Goal: Answer question/provide support: Share knowledge or assist other users

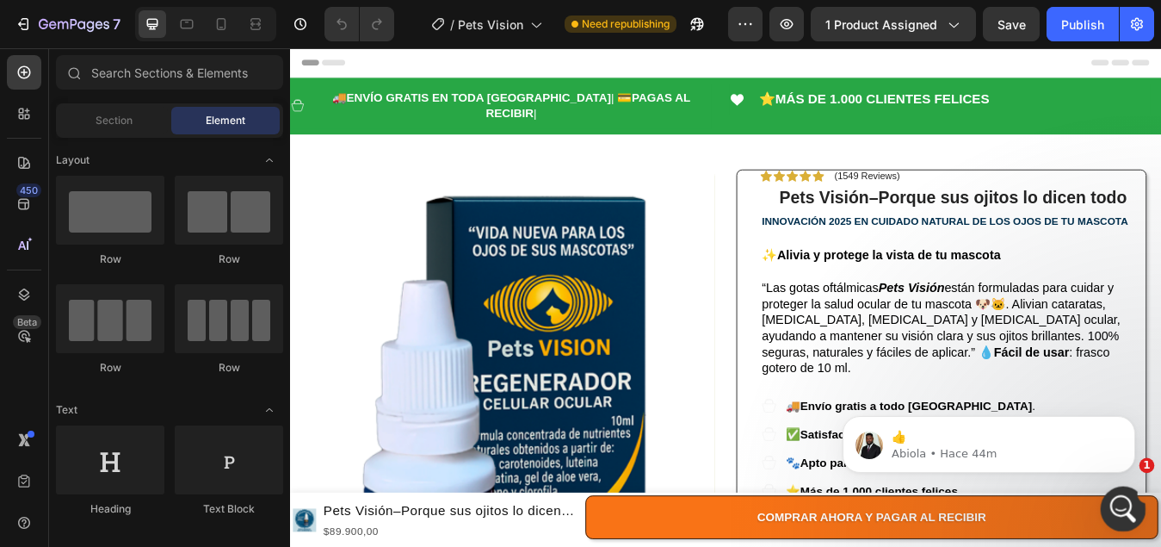
click at [1113, 503] on icon "Abrir Intercom Messenger" at bounding box center [1121, 506] width 28 height 28
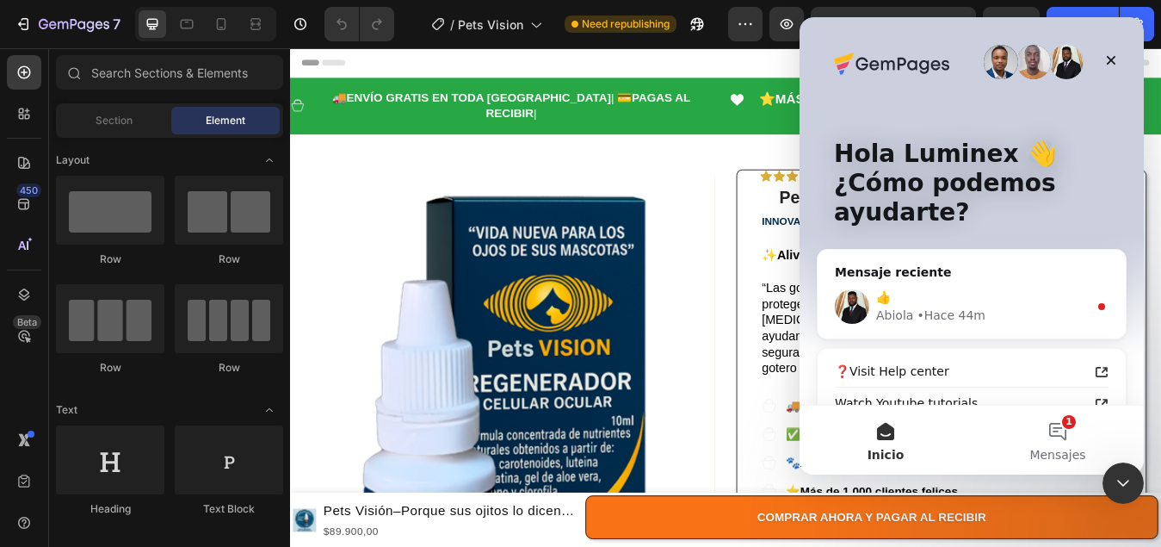
click at [920, 309] on div "• Hace 44m" at bounding box center [951, 315] width 69 height 18
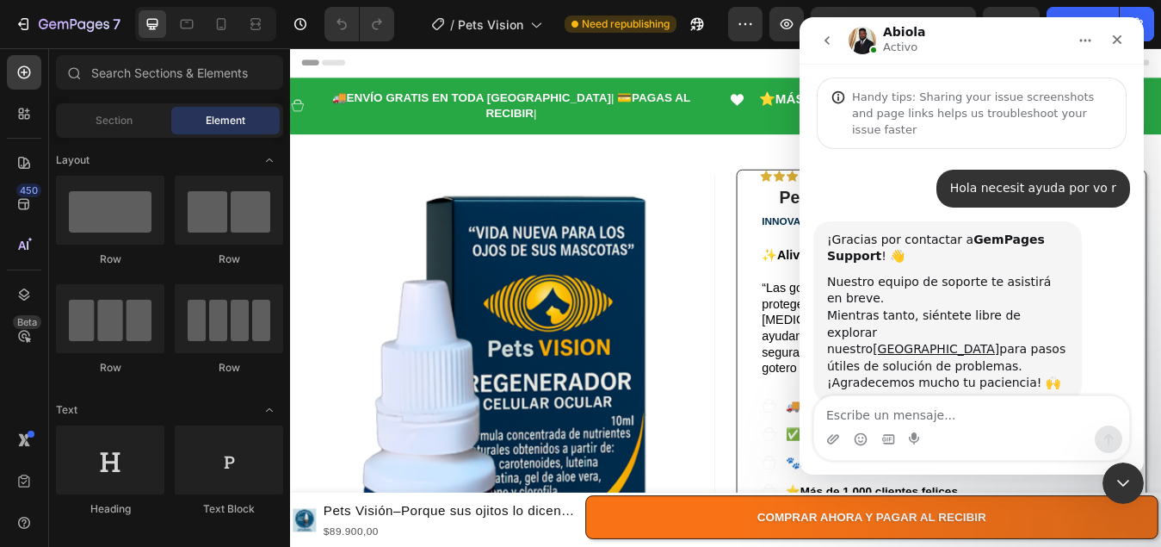
scroll to position [89, 0]
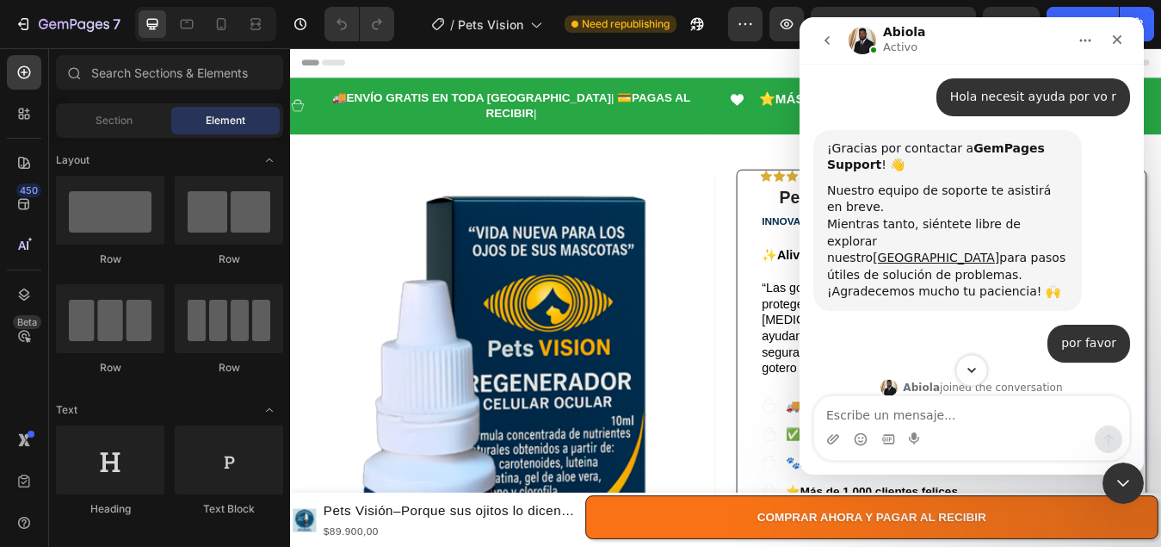
click at [973, 374] on icon "Scroll to bottom" at bounding box center [971, 369] width 15 height 15
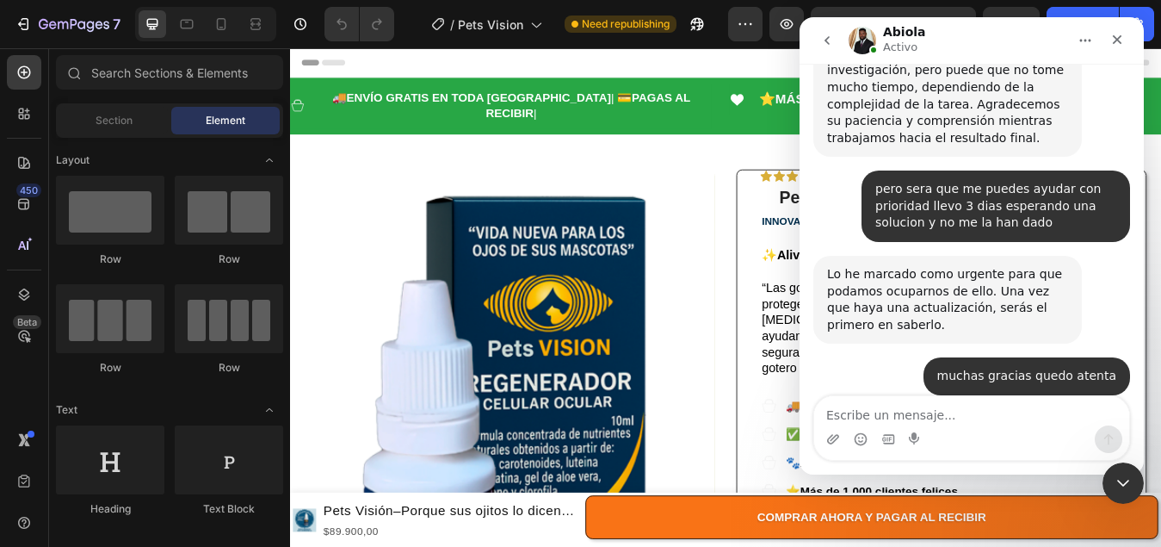
scroll to position [1877, 0]
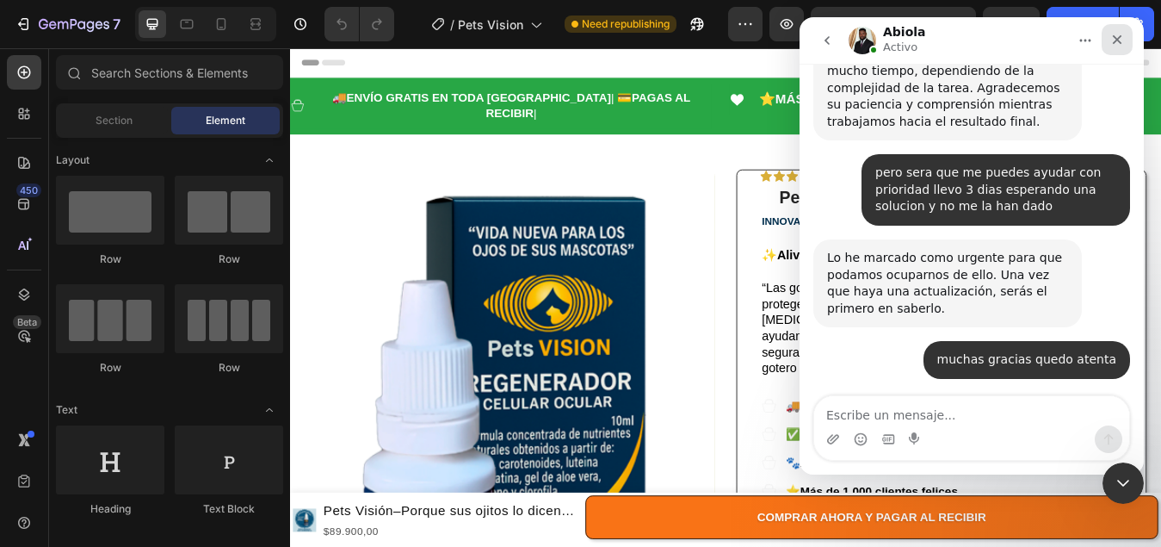
click at [1116, 45] on icon "Cerrar" at bounding box center [1117, 40] width 14 height 14
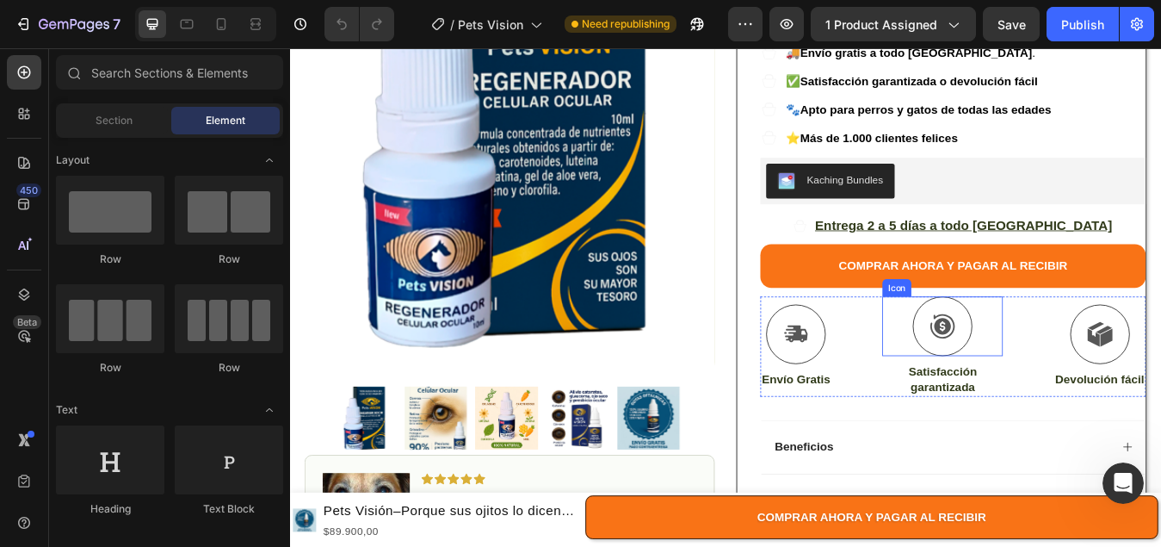
scroll to position [430, 0]
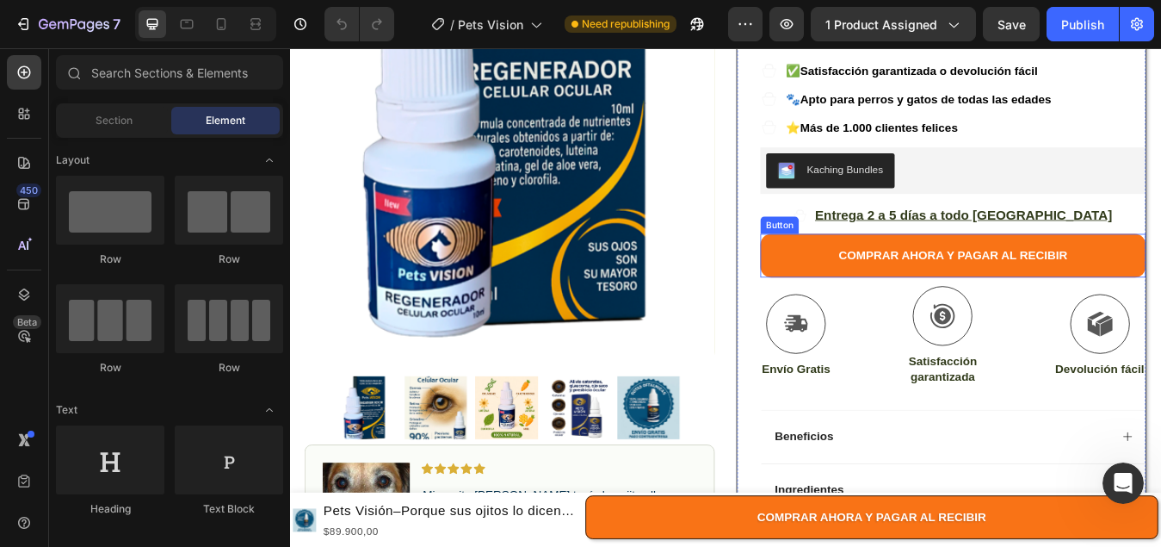
click at [871, 269] on button "COMPRAR AHORA Y PAGAR AL RECIBIR" at bounding box center [1076, 295] width 457 height 52
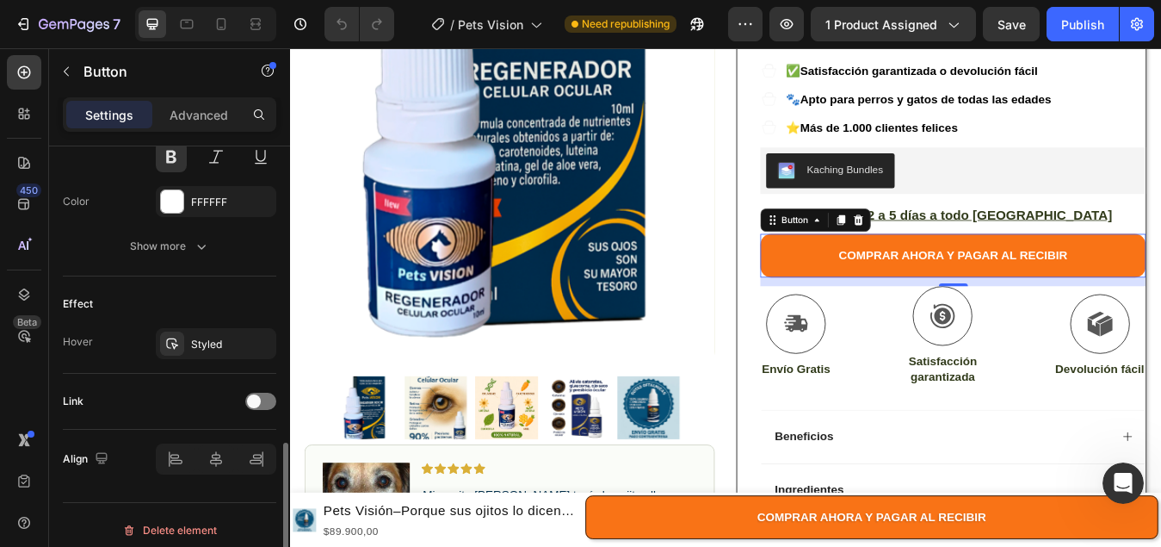
scroll to position [785, 0]
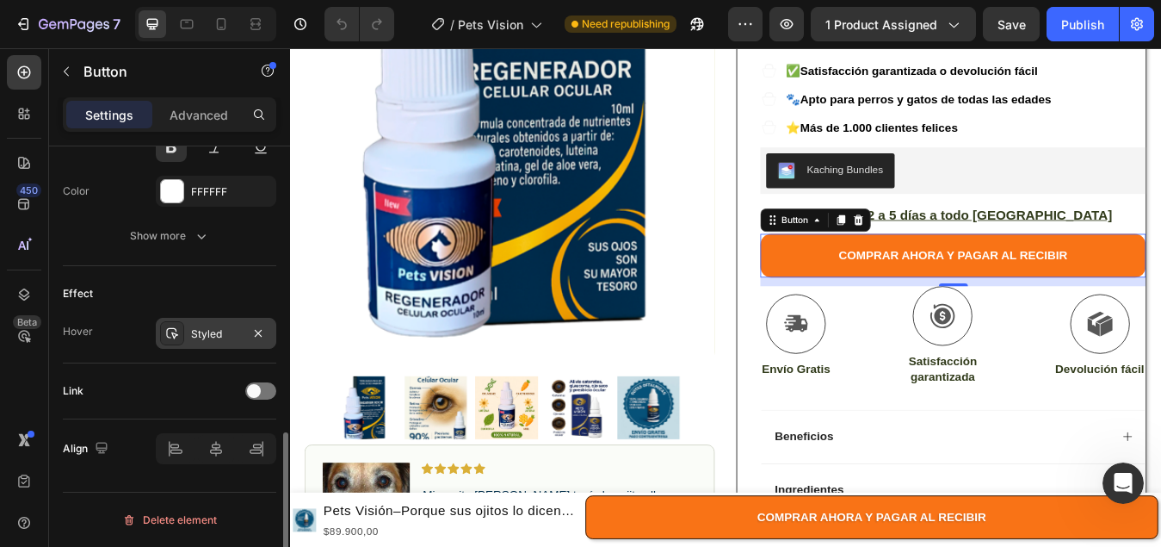
click at [203, 333] on div "Styled" at bounding box center [216, 333] width 50 height 15
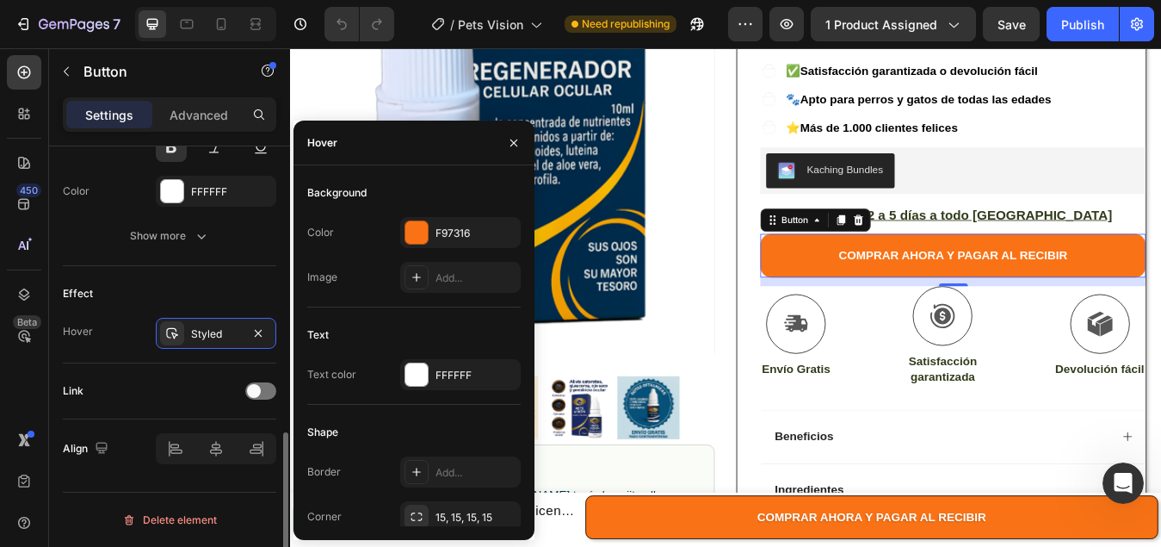
click at [184, 385] on div "Link" at bounding box center [169, 391] width 213 height 28
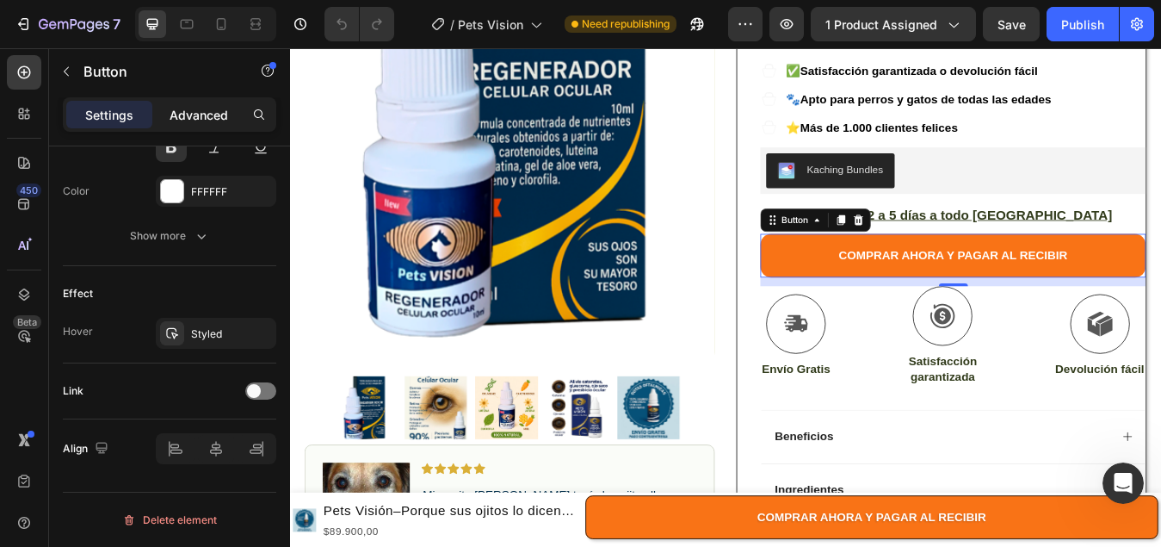
click at [208, 120] on p "Advanced" at bounding box center [199, 115] width 59 height 18
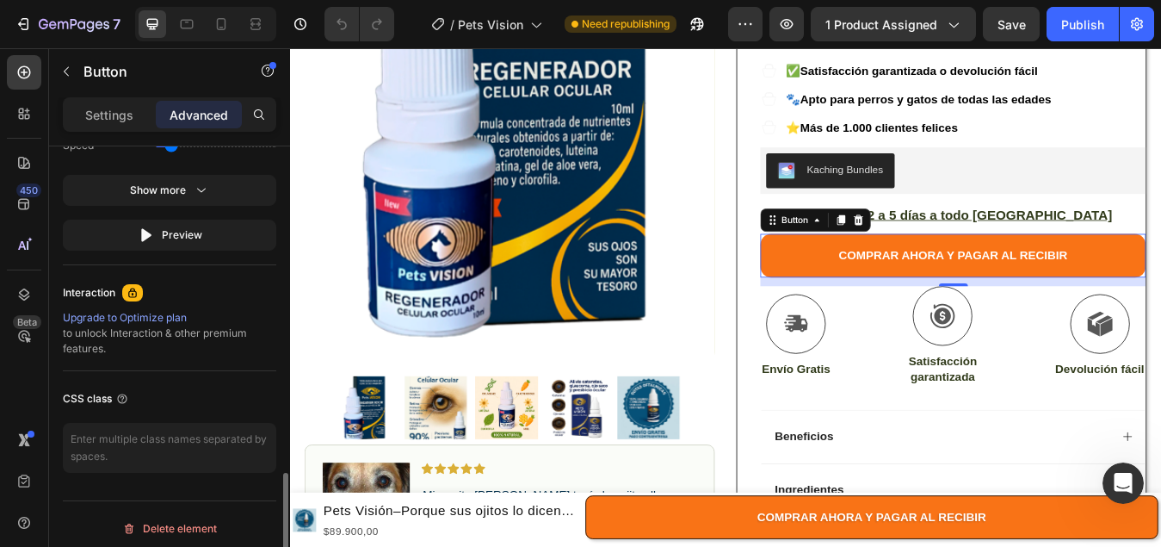
scroll to position [1224, 0]
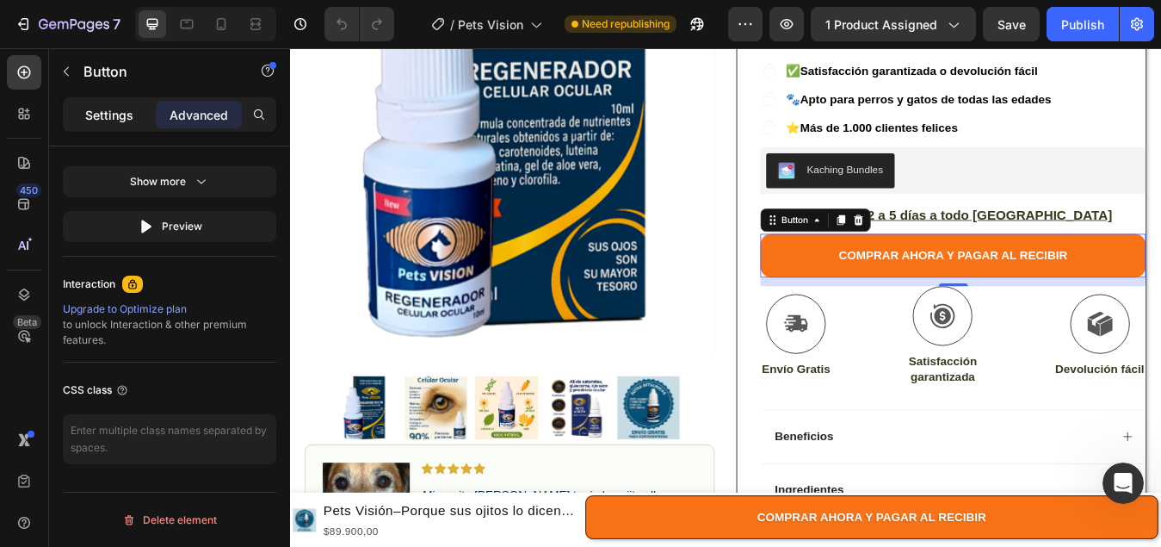
click at [97, 116] on p "Settings" at bounding box center [109, 115] width 48 height 18
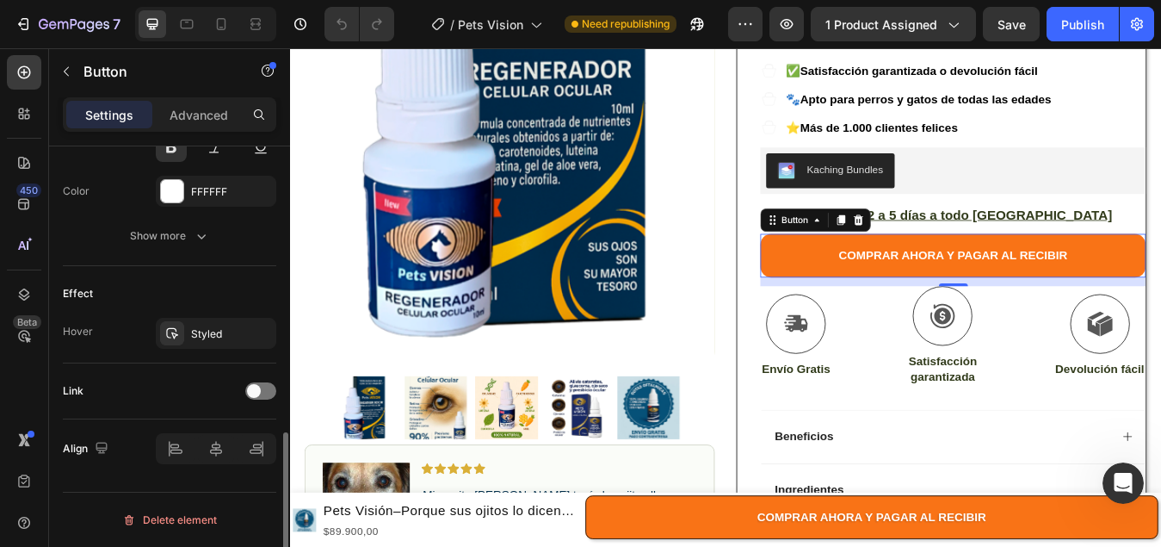
scroll to position [785, 0]
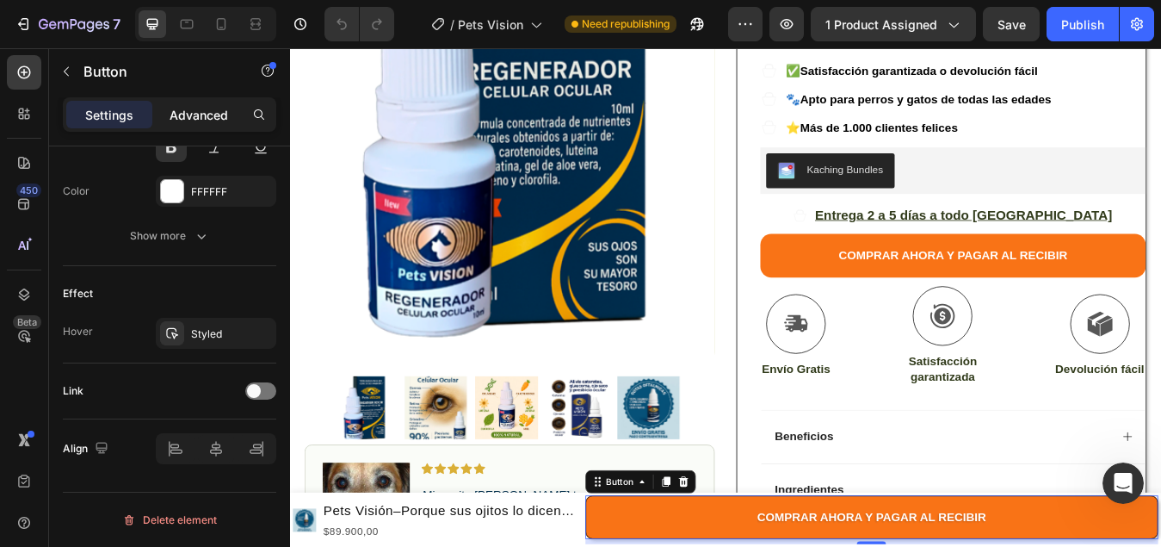
click at [191, 125] on div "Advanced" at bounding box center [199, 115] width 86 height 28
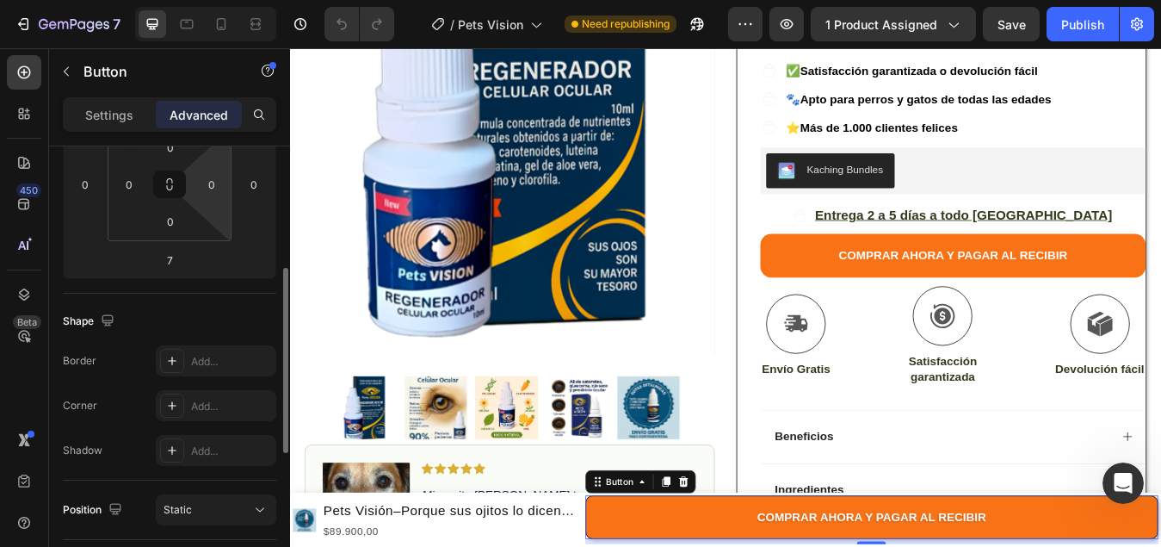
scroll to position [123, 0]
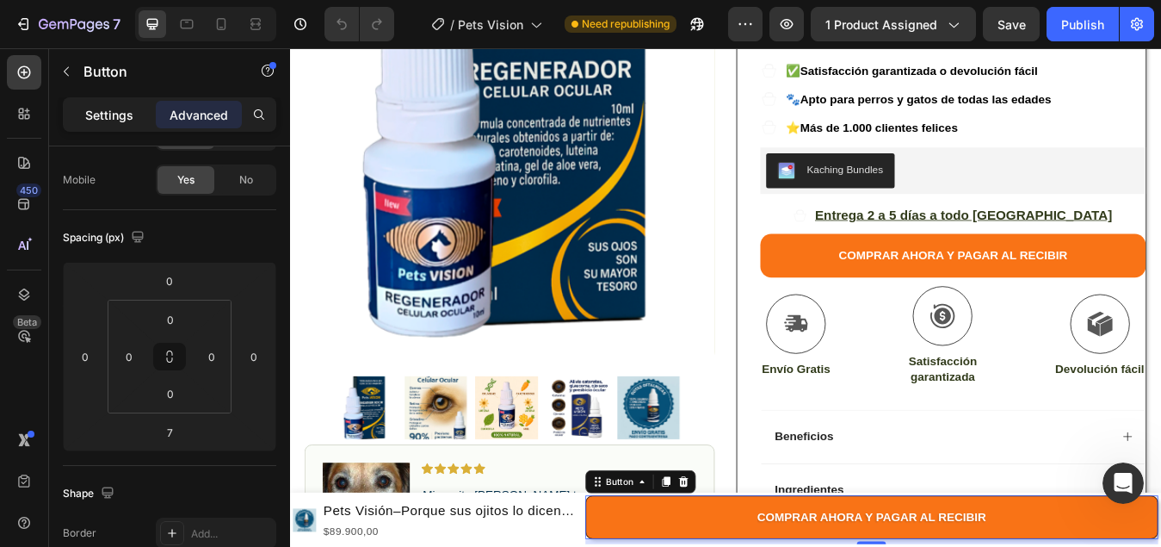
click at [115, 117] on p "Settings" at bounding box center [109, 115] width 48 height 18
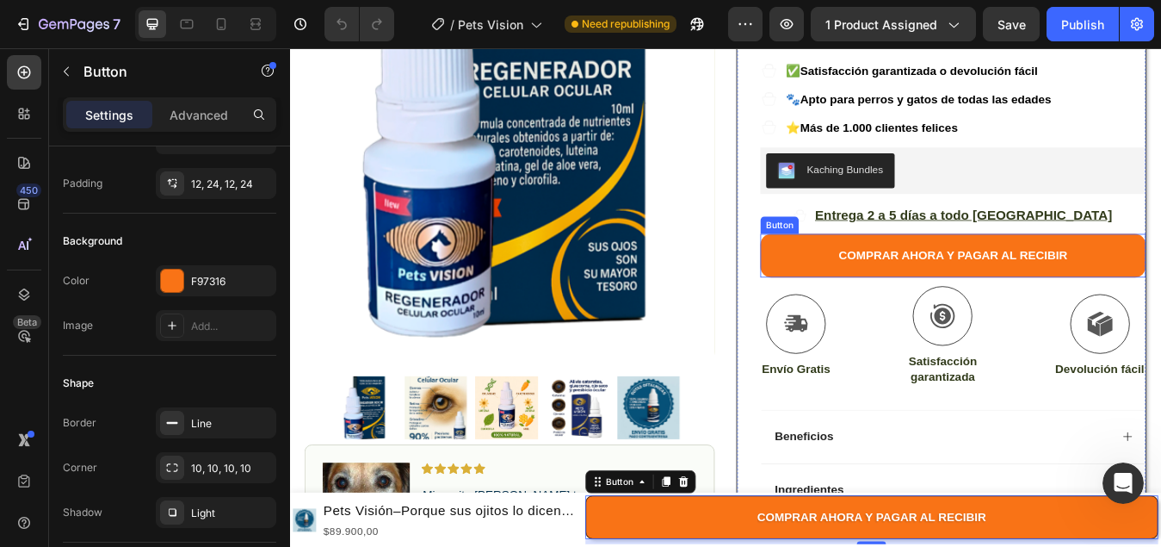
click at [892, 269] on button "COMPRAR AHORA Y PAGAR AL RECIBIR" at bounding box center [1076, 295] width 457 height 52
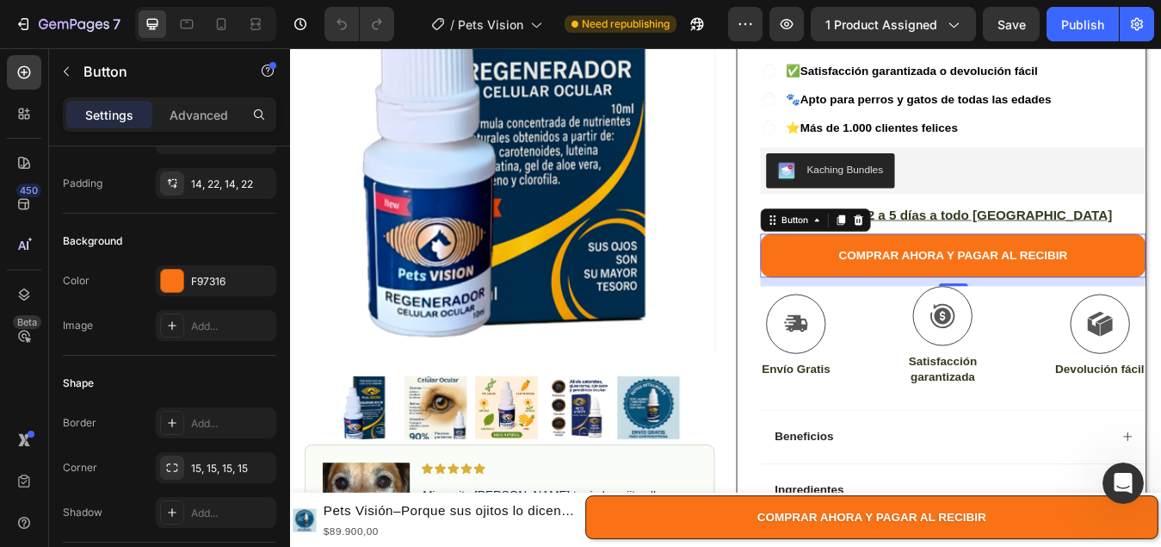
click at [873, 269] on button "COMPRAR AHORA Y PAGAR AL RECIBIR" at bounding box center [1076, 295] width 457 height 52
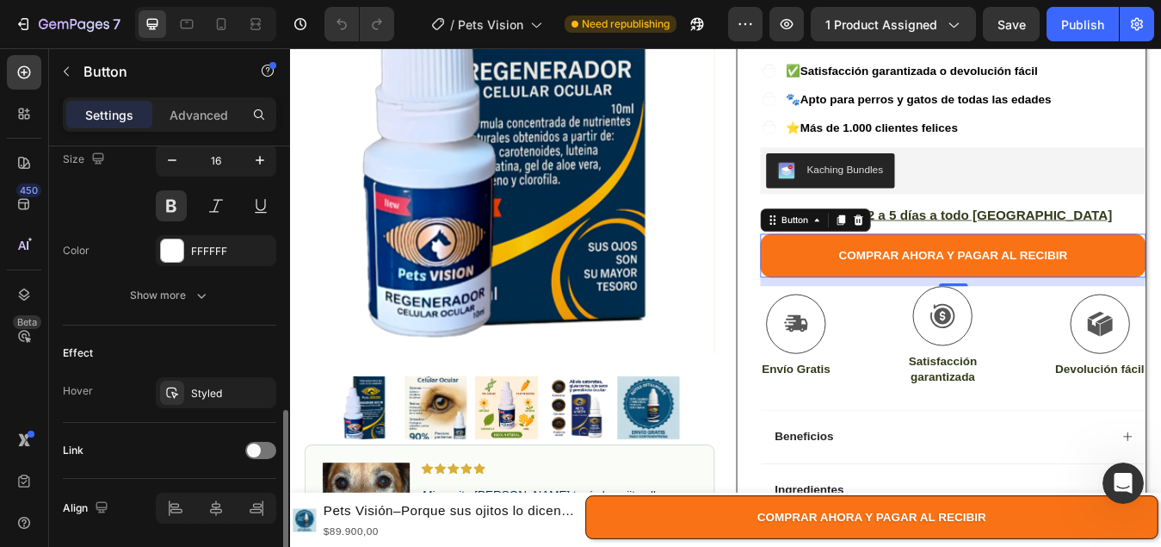
scroll to position [785, 0]
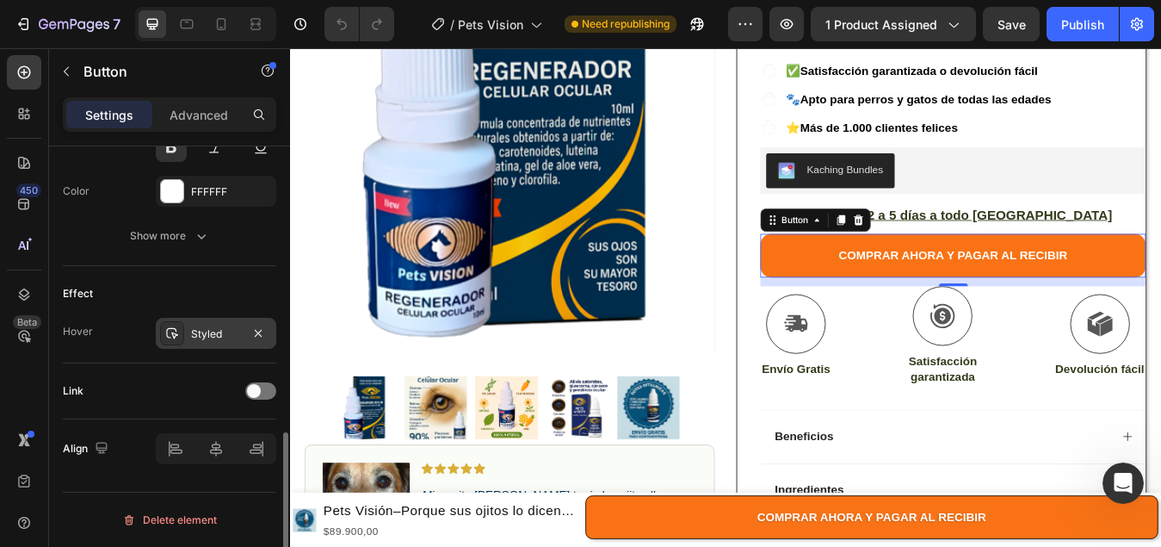
click at [211, 334] on div "Styled" at bounding box center [216, 333] width 50 height 15
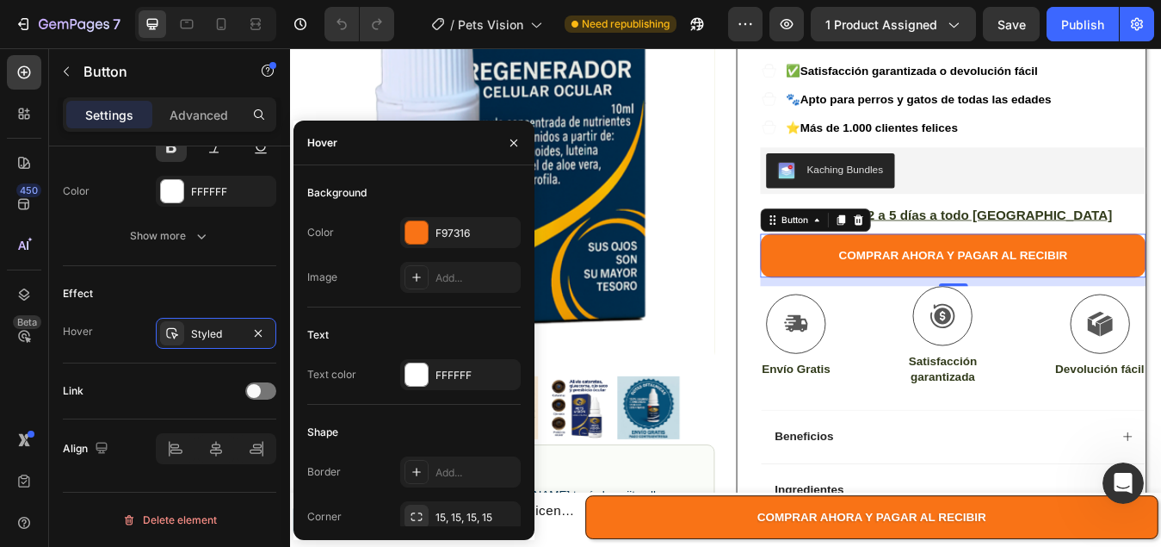
click at [930, 269] on button "COMPRAR AHORA Y PAGAR AL RECIBIR" at bounding box center [1076, 295] width 457 height 52
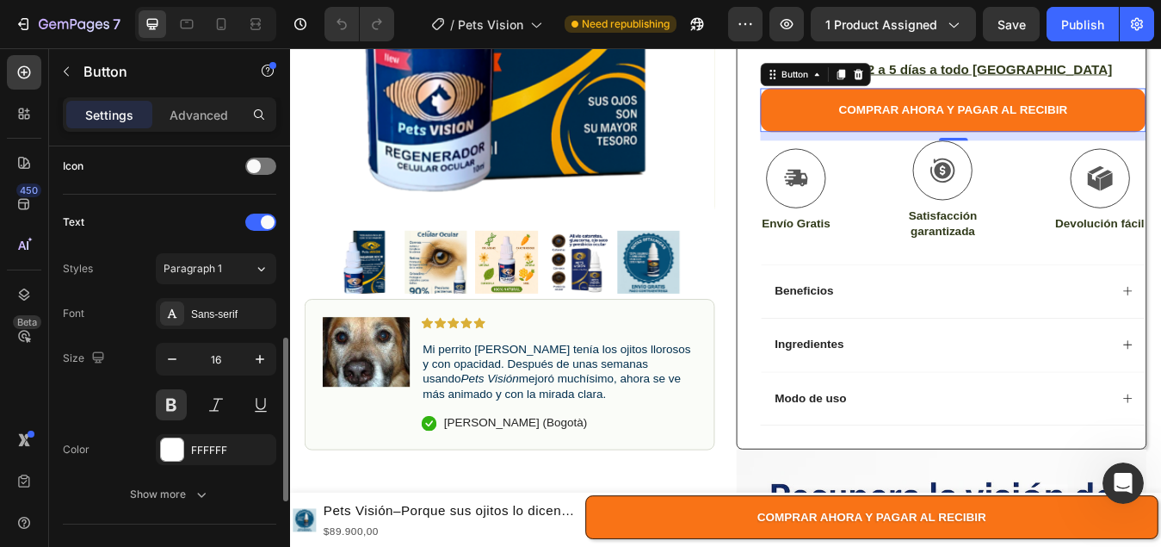
scroll to position [355, 0]
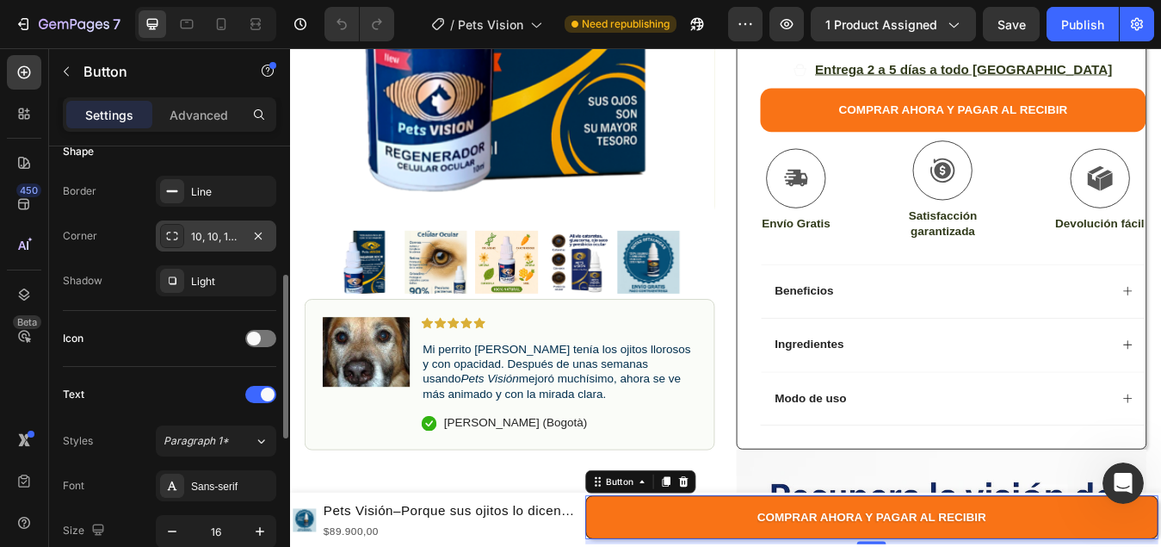
click at [212, 241] on div "10, 10, 10, 10" at bounding box center [216, 236] width 50 height 15
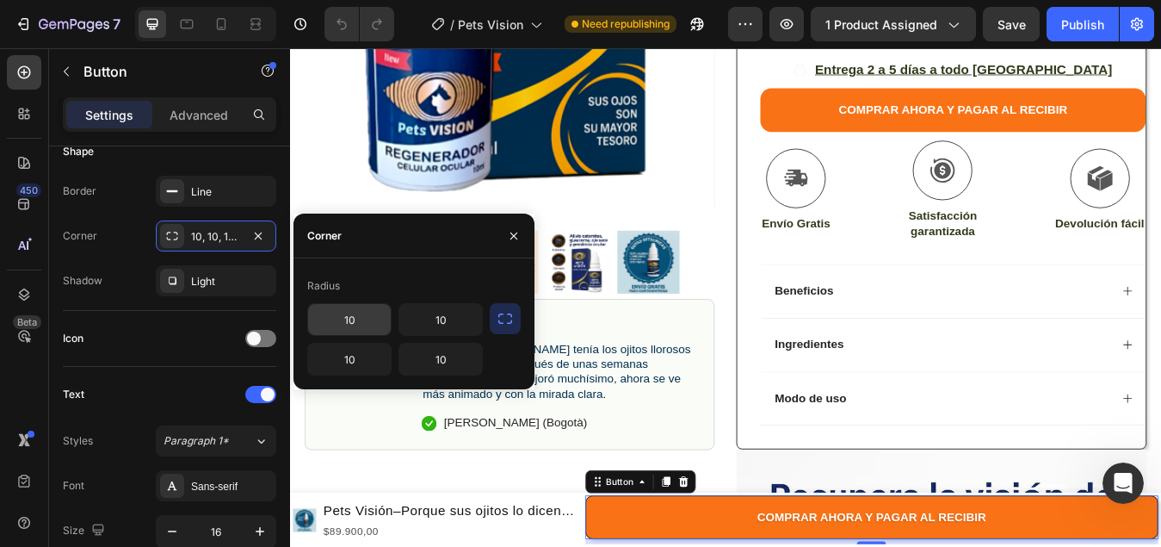
click at [369, 324] on input "10" at bounding box center [349, 319] width 83 height 31
type input "15"
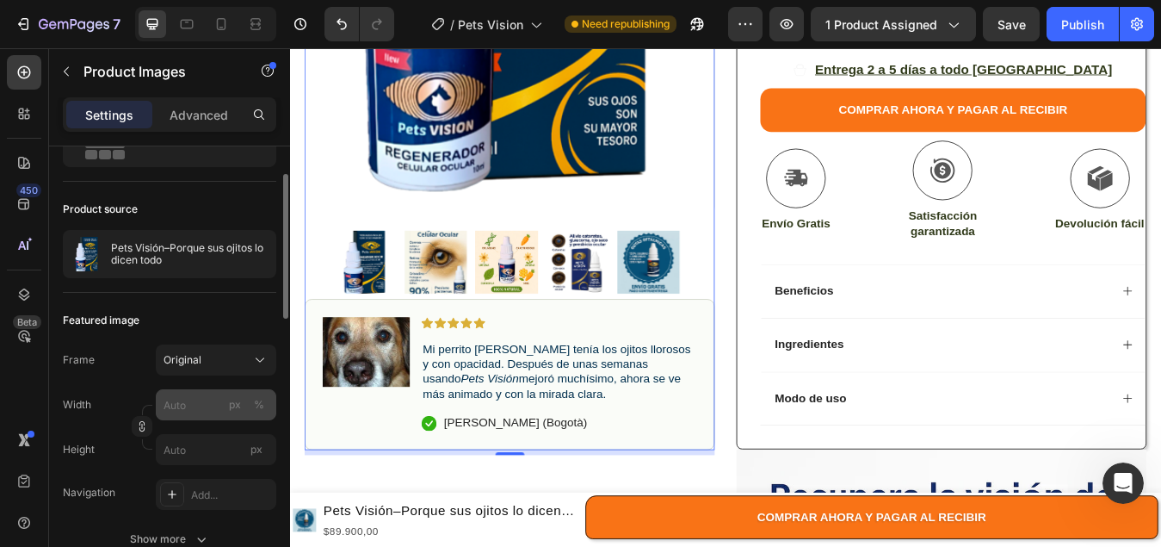
scroll to position [172, 0]
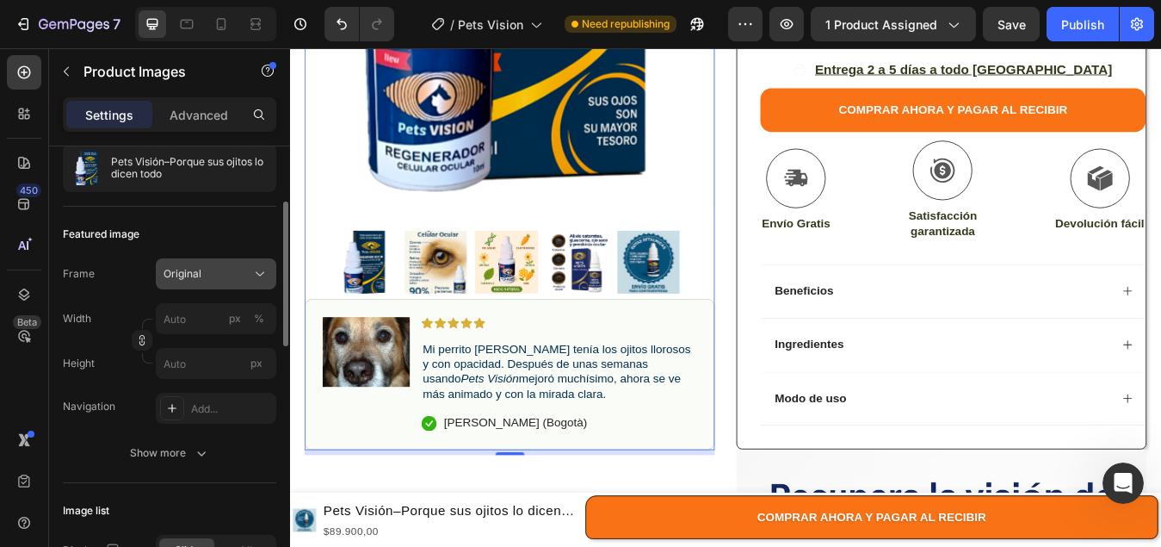
click at [258, 275] on icon at bounding box center [259, 273] width 17 height 17
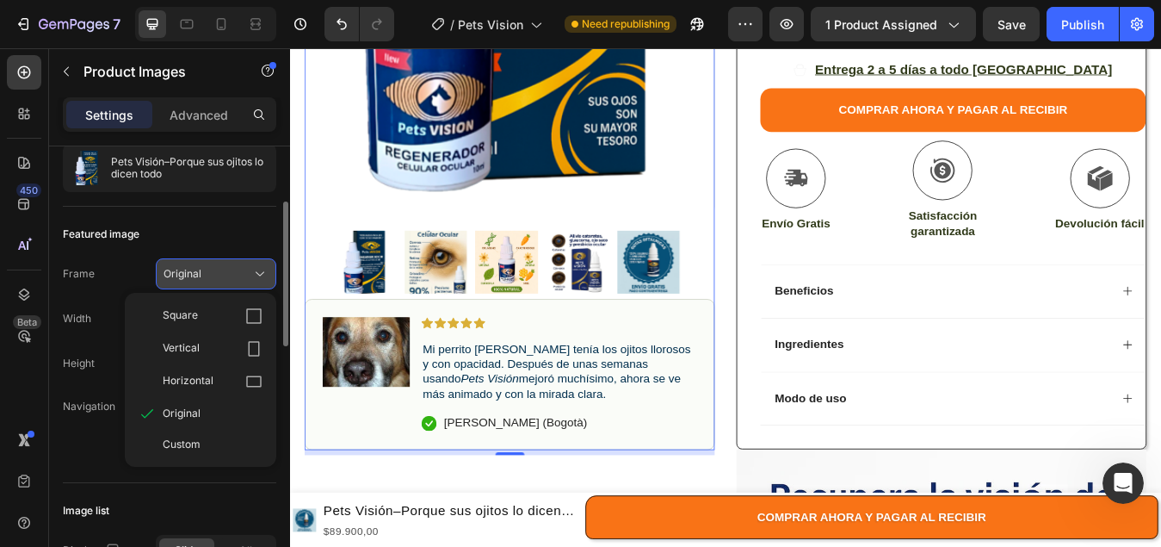
click at [260, 275] on icon at bounding box center [259, 273] width 17 height 17
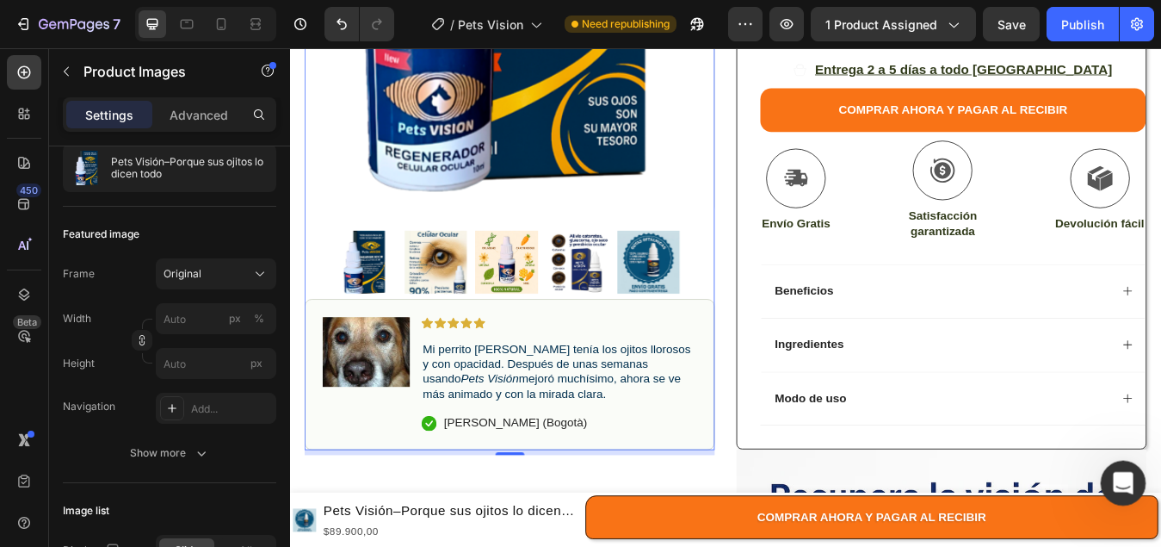
click at [1131, 479] on icon "Abrir Intercom Messenger" at bounding box center [1121, 481] width 28 height 28
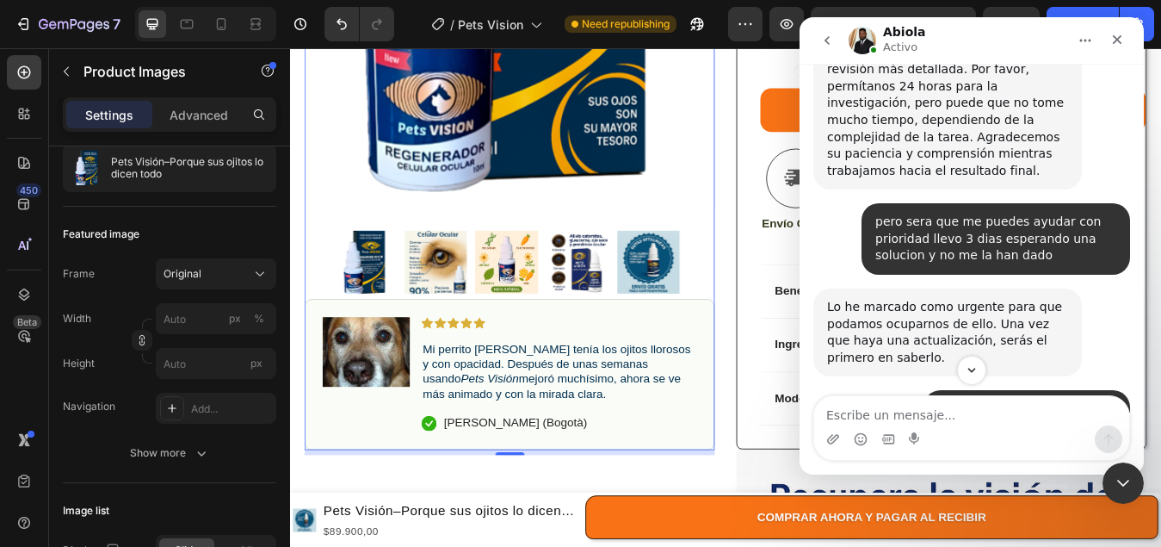
scroll to position [1877, 0]
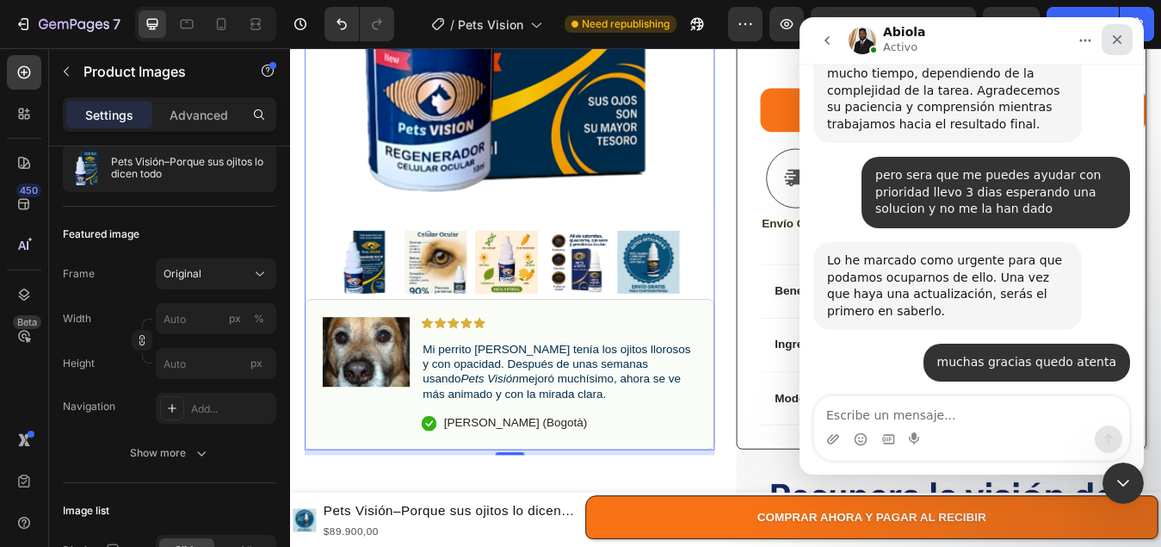
click at [1126, 37] on div "Cerrar" at bounding box center [1117, 39] width 31 height 31
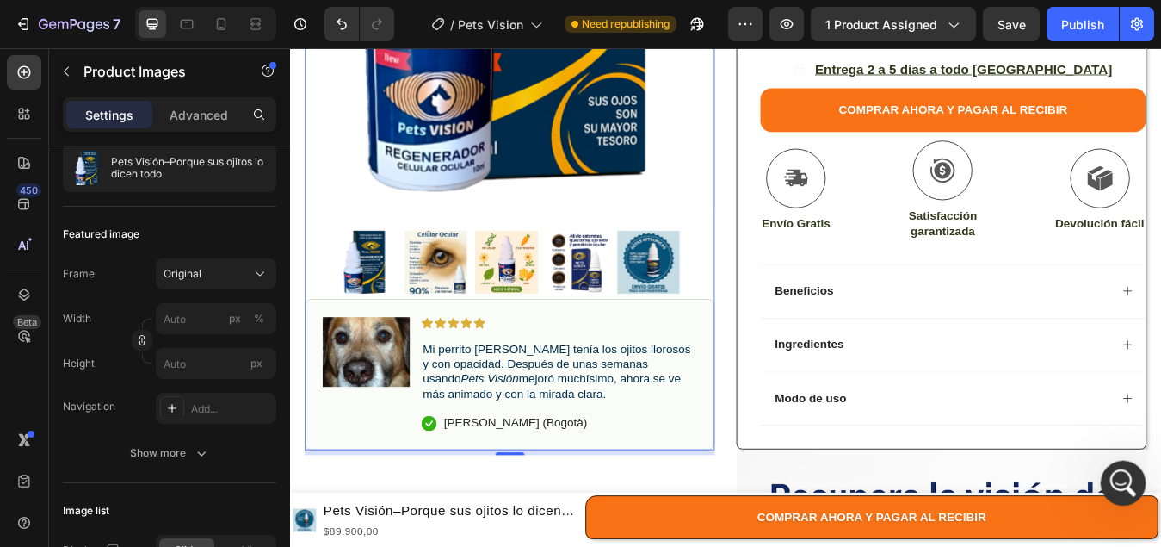
click at [1118, 472] on icon "Abrir Intercom Messenger" at bounding box center [1121, 481] width 28 height 28
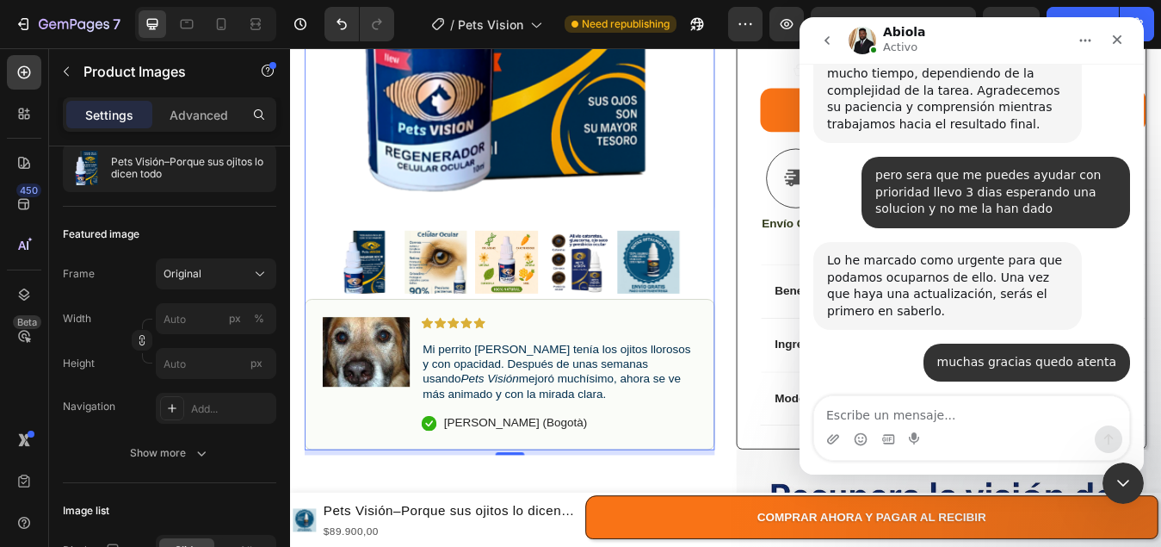
click at [921, 419] on textarea "Escribe un mensaje..." at bounding box center [971, 410] width 315 height 29
type textarea "En movil tampoco me funciona el boton"
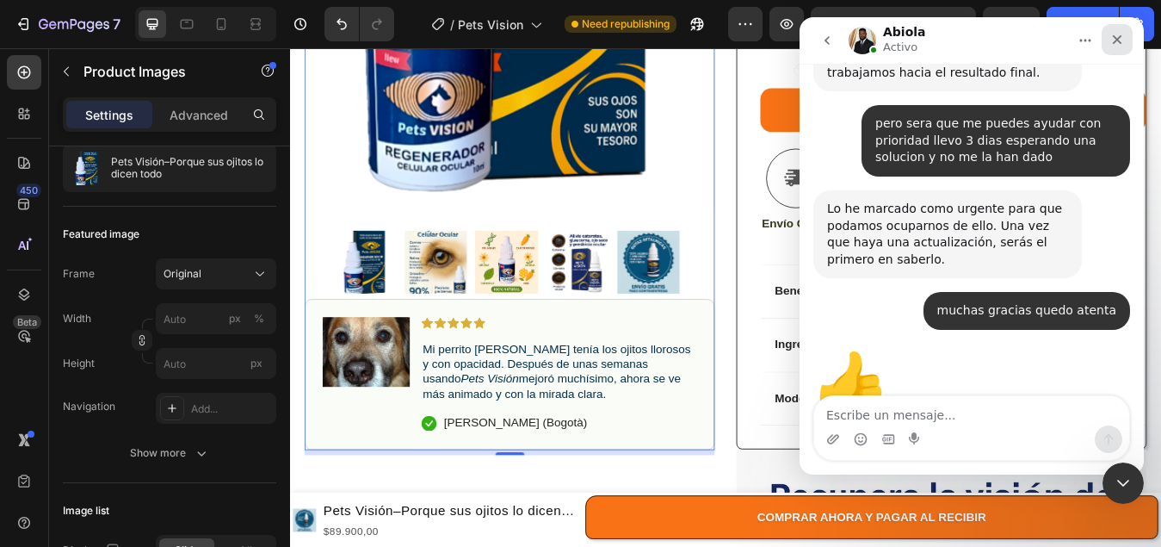
click at [1128, 35] on div "Cerrar" at bounding box center [1117, 39] width 31 height 31
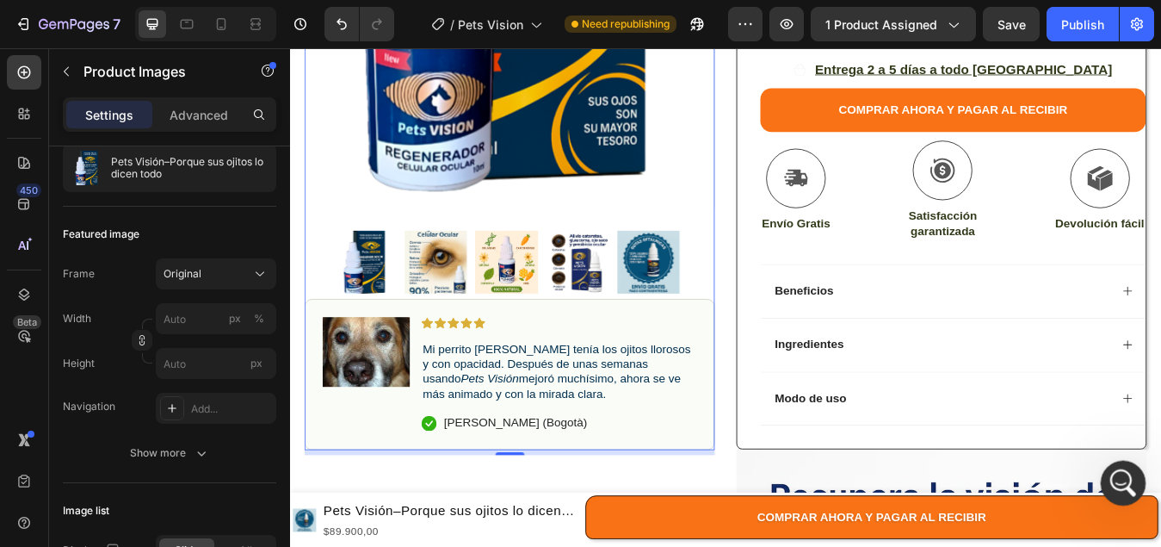
click at [1130, 476] on icon "Abrir Intercom Messenger" at bounding box center [1121, 481] width 28 height 28
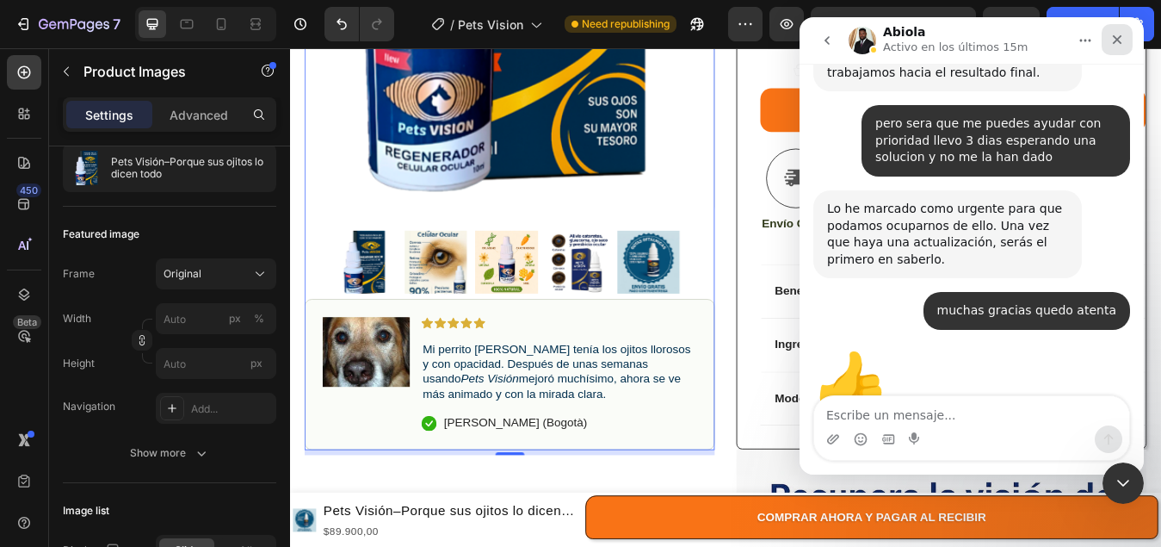
click at [1124, 42] on div "Cerrar" at bounding box center [1117, 39] width 31 height 31
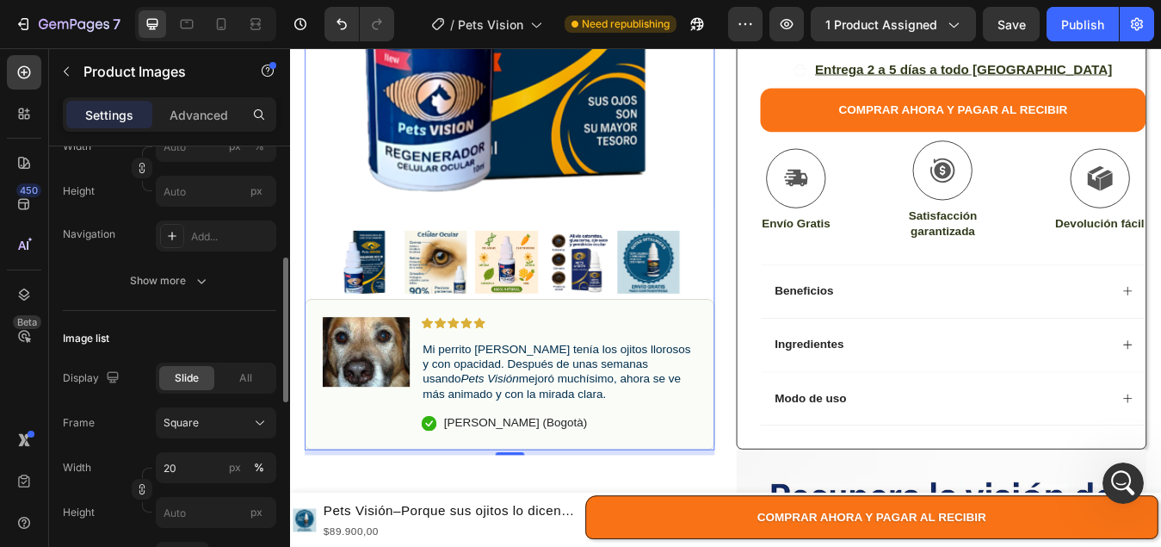
scroll to position [430, 0]
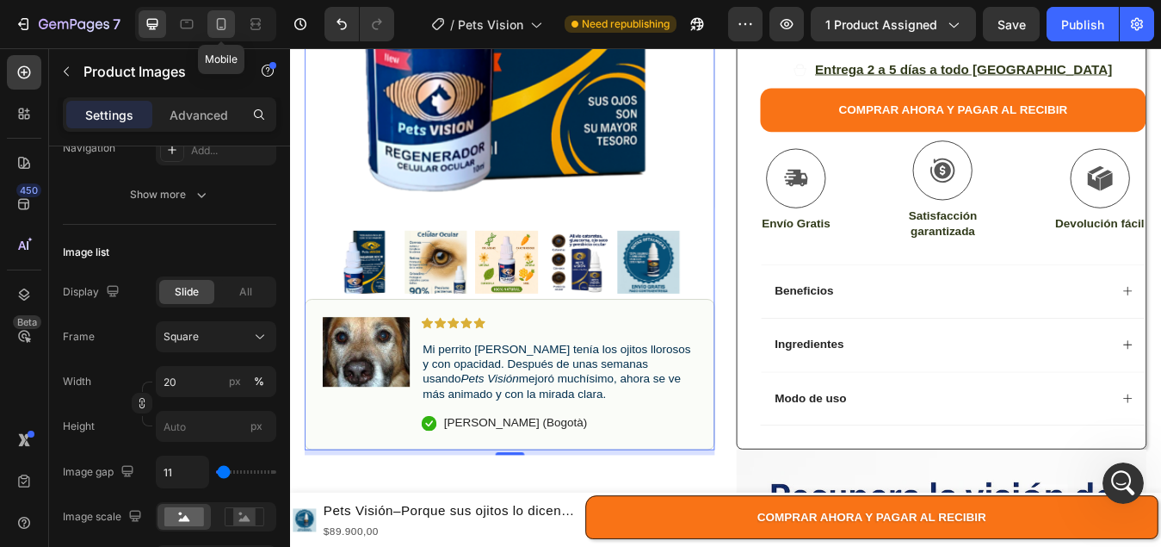
click at [221, 22] on icon at bounding box center [221, 23] width 17 height 17
type input "60"
type input "8"
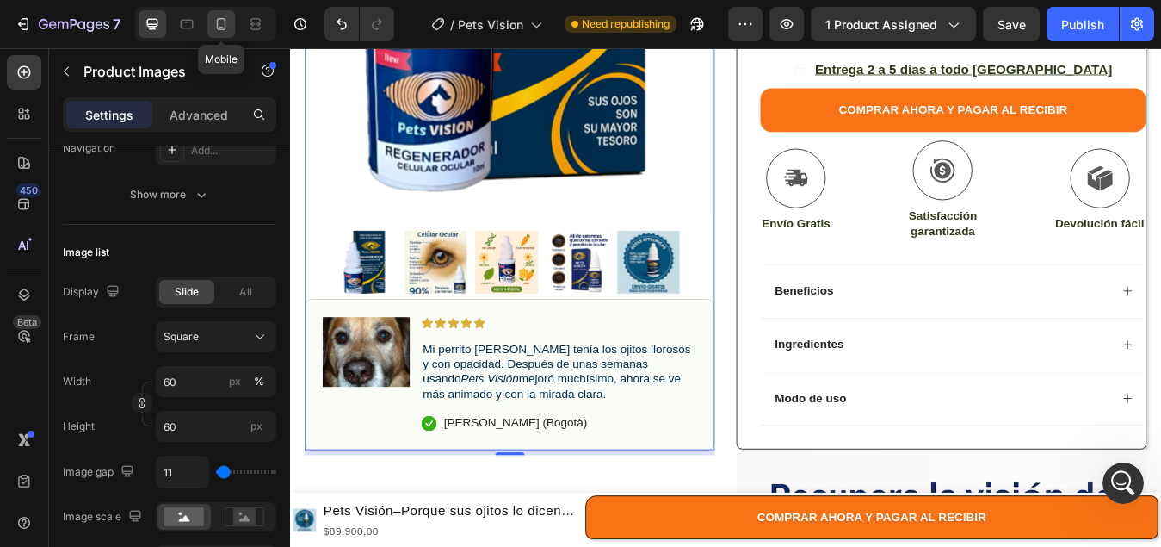
type input "8"
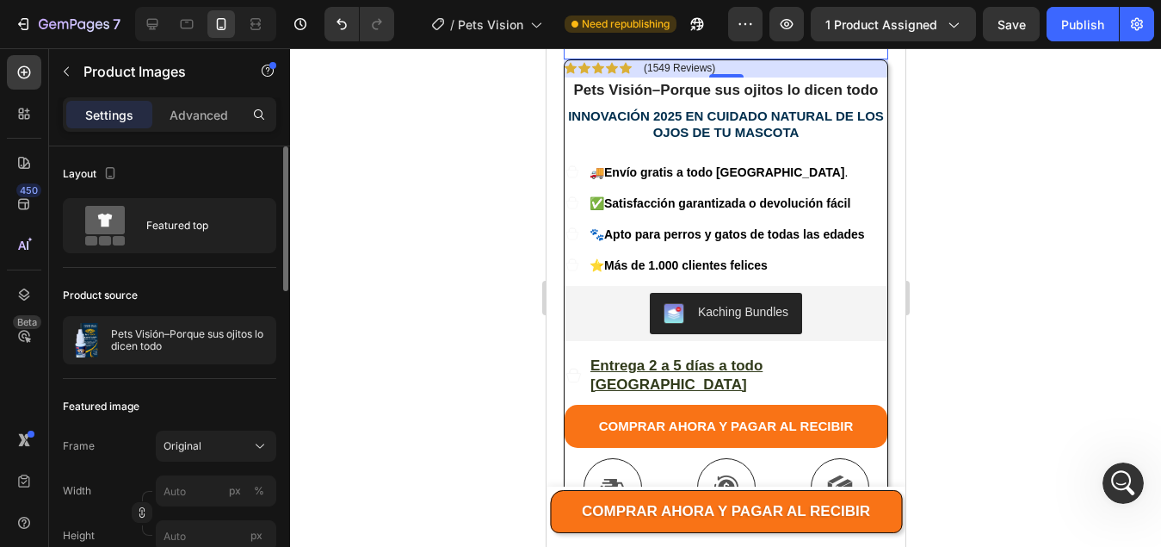
scroll to position [61, 0]
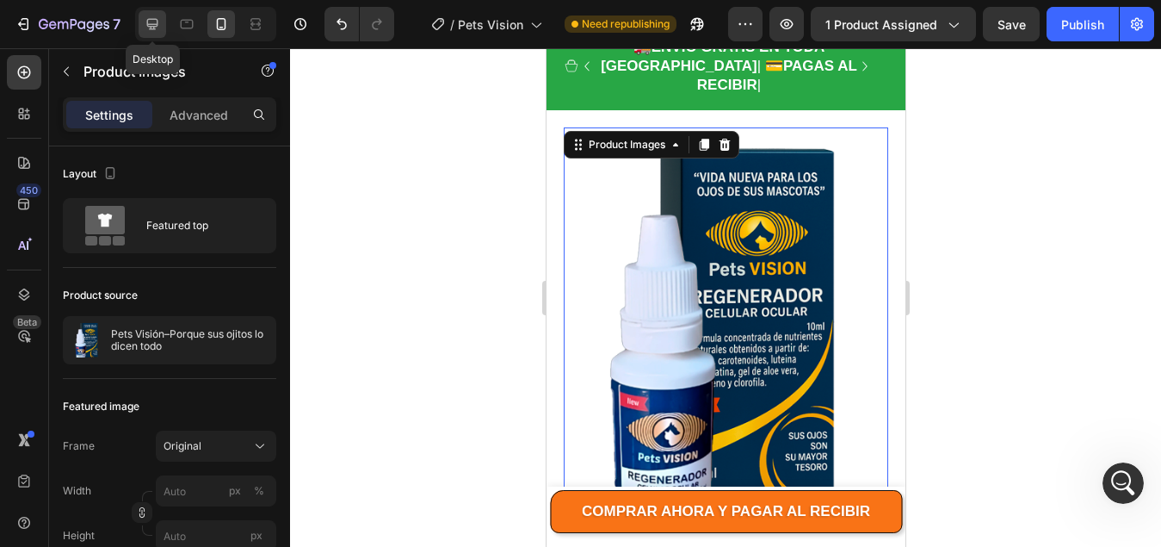
click at [152, 28] on icon at bounding box center [152, 23] width 17 height 17
type input "20"
type input "11"
type input "24"
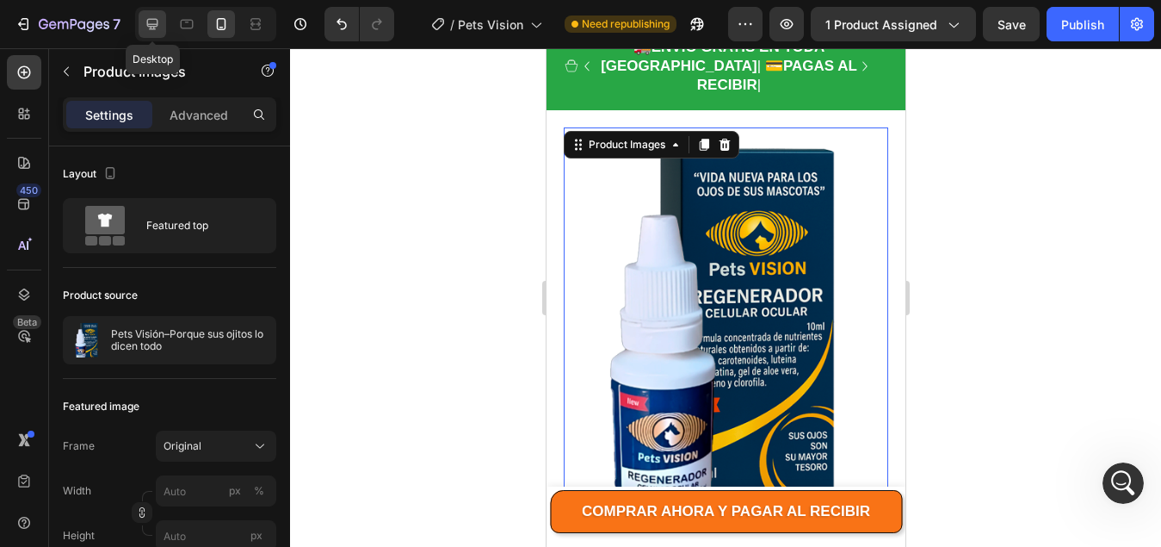
type input "24"
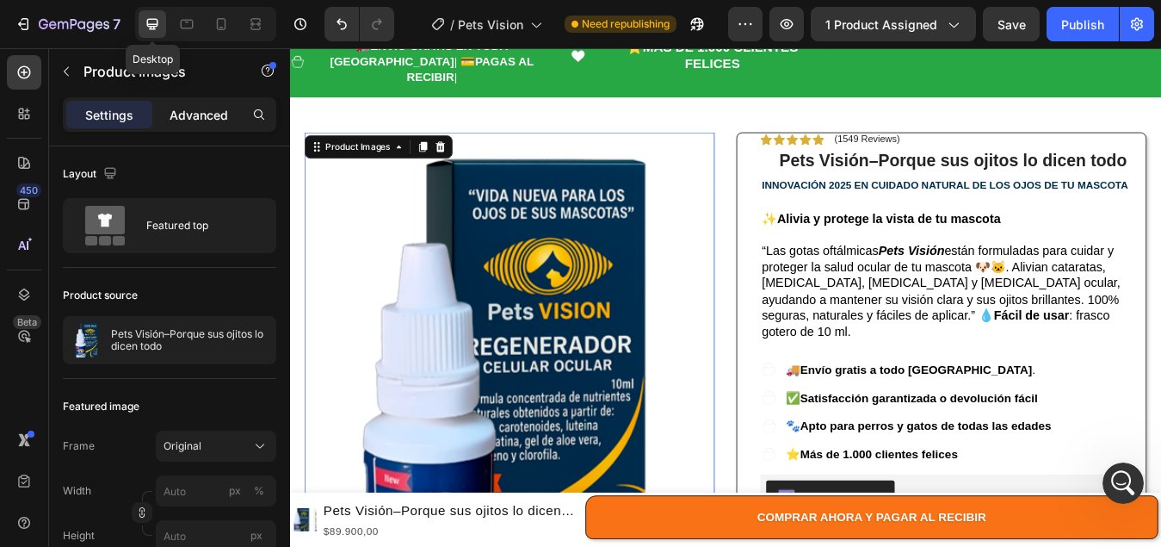
click at [189, 111] on p "Advanced" at bounding box center [199, 115] width 59 height 18
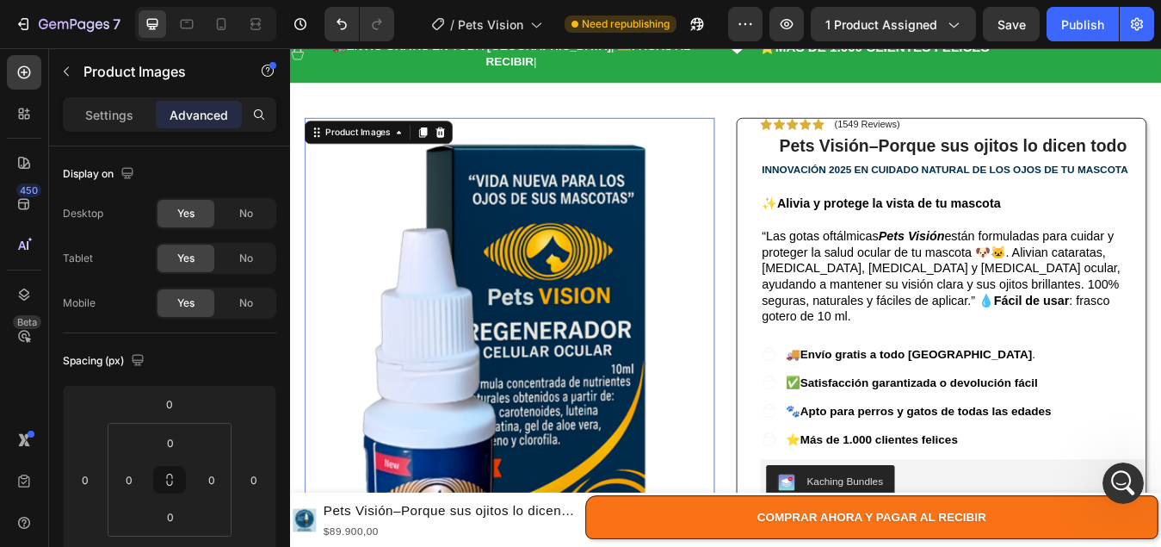
scroll to position [67, 0]
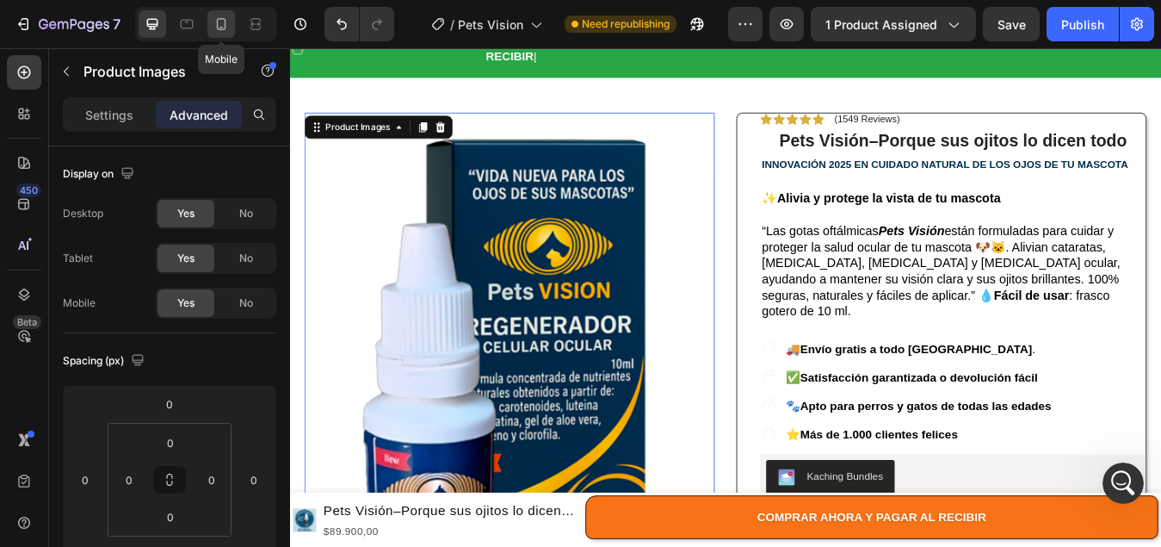
click at [215, 31] on icon at bounding box center [221, 23] width 17 height 17
type input "21"
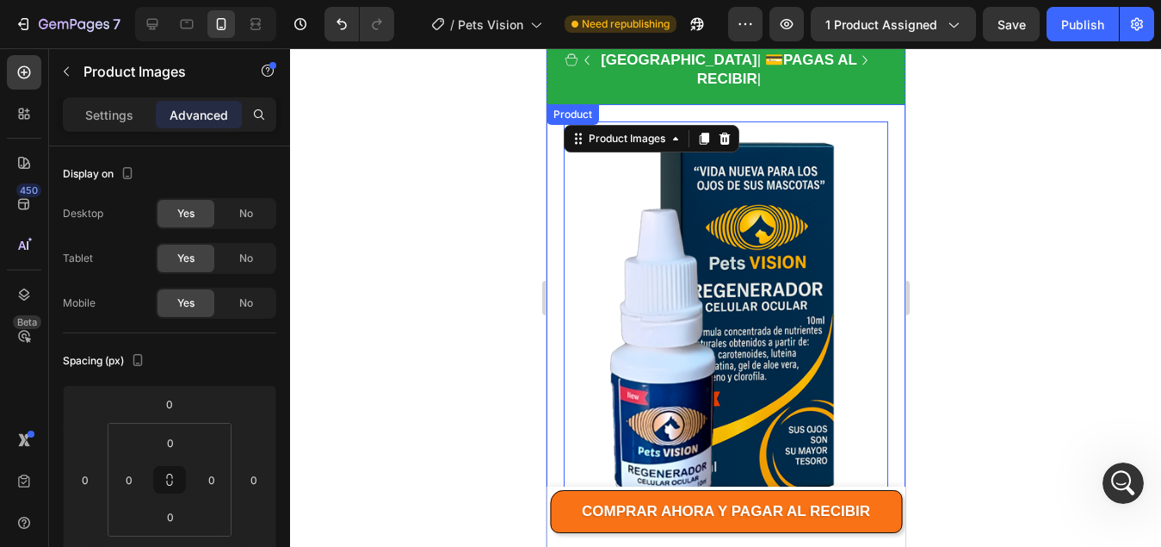
scroll to position [61, 0]
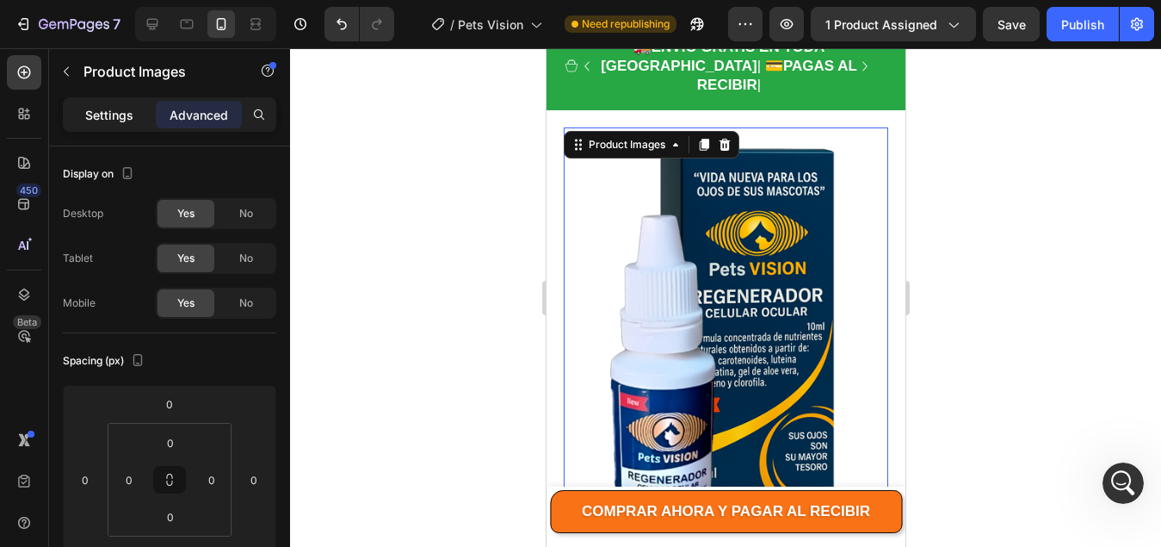
click at [98, 115] on p "Settings" at bounding box center [109, 115] width 48 height 18
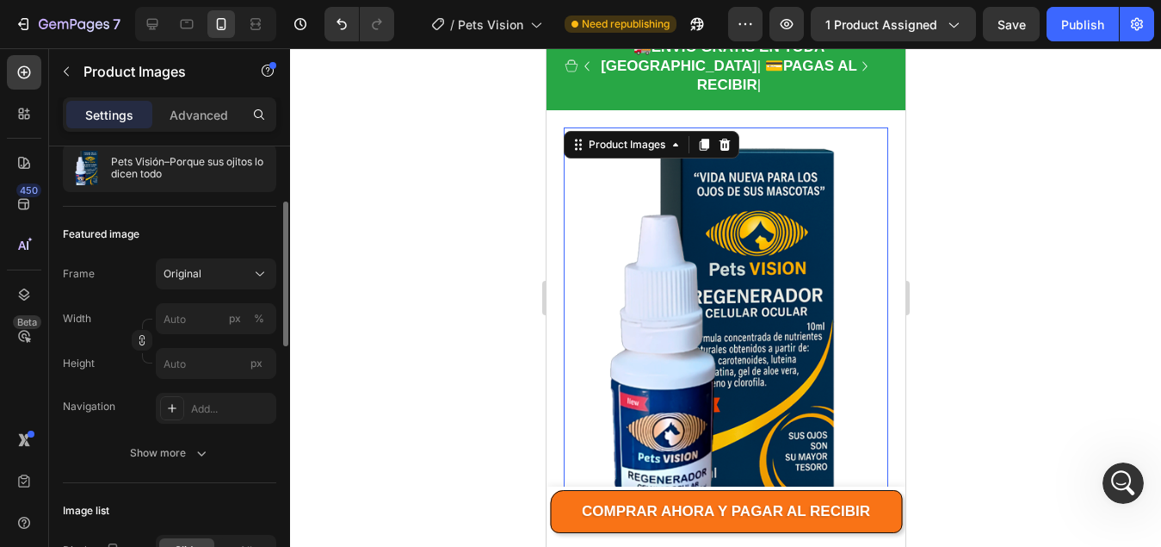
scroll to position [344, 0]
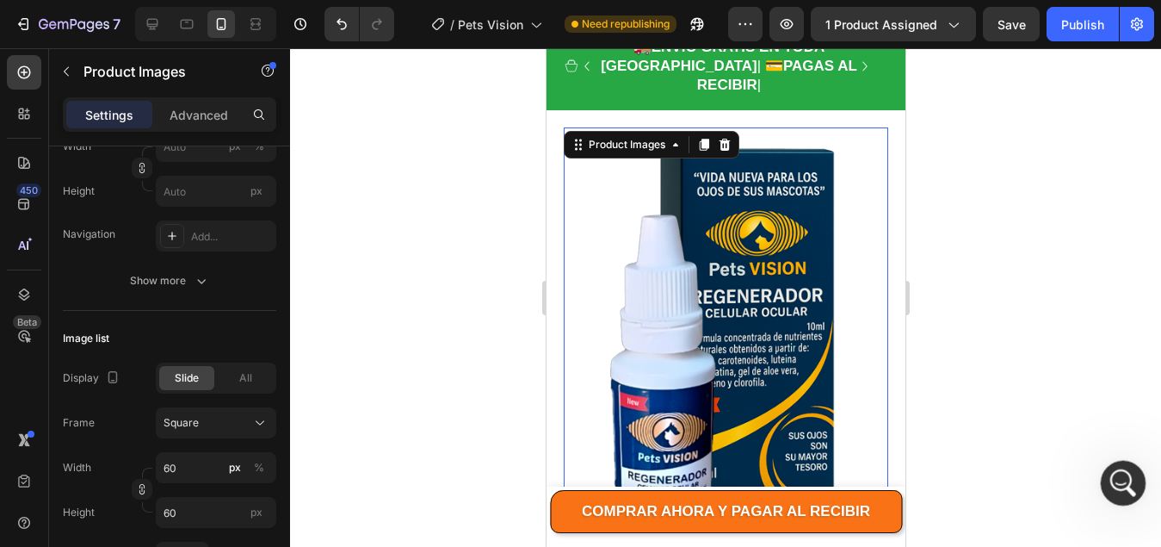
click at [1122, 481] on icon "Abrir Intercom Messenger" at bounding box center [1121, 480] width 12 height 14
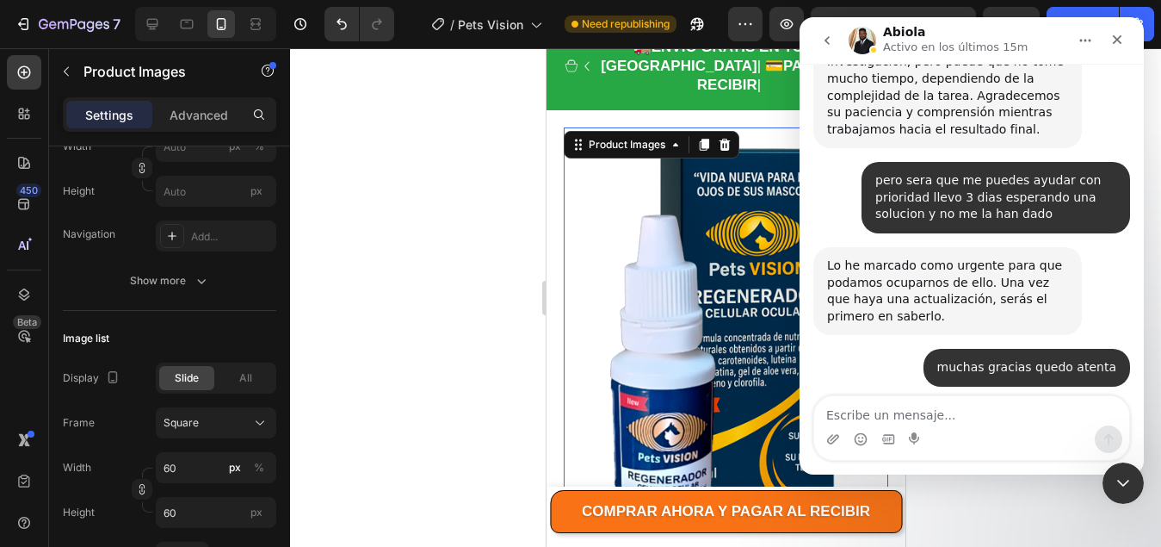
scroll to position [1843, 0]
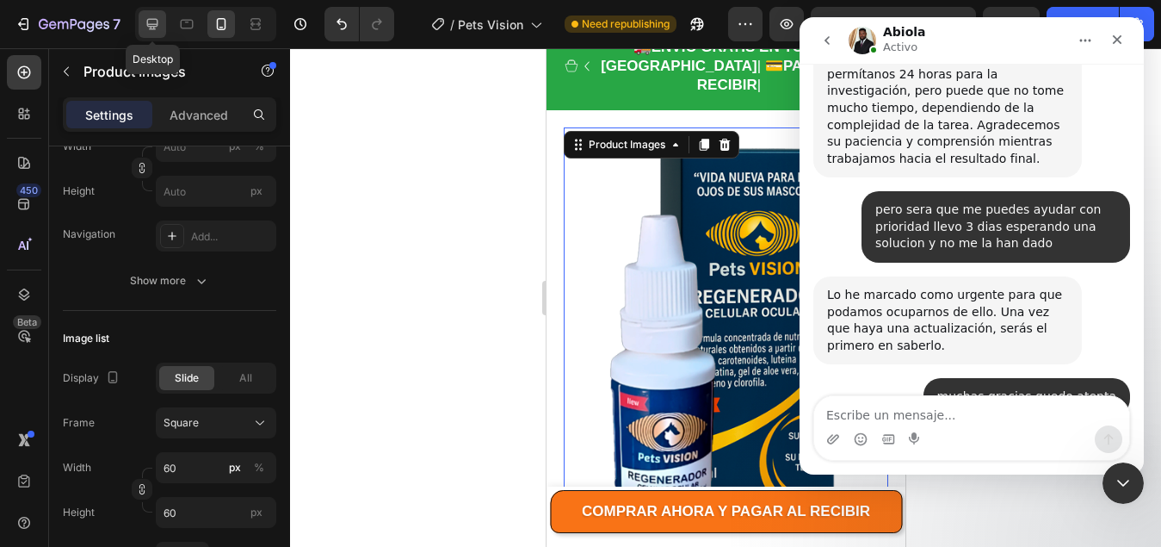
click at [159, 24] on icon at bounding box center [152, 23] width 17 height 17
type input "20"
type input "11"
type input "24"
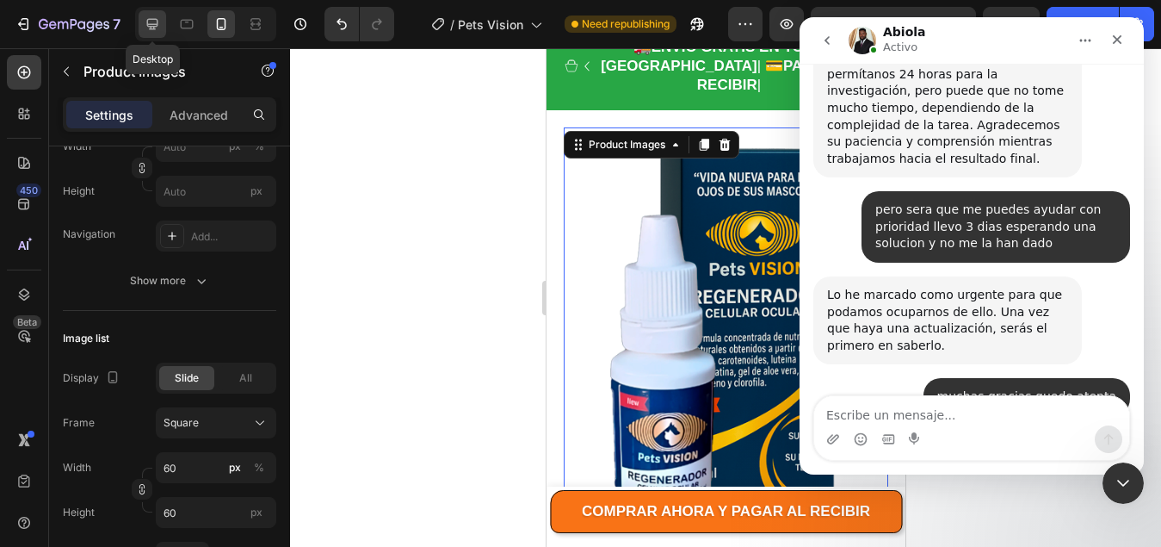
type input "24"
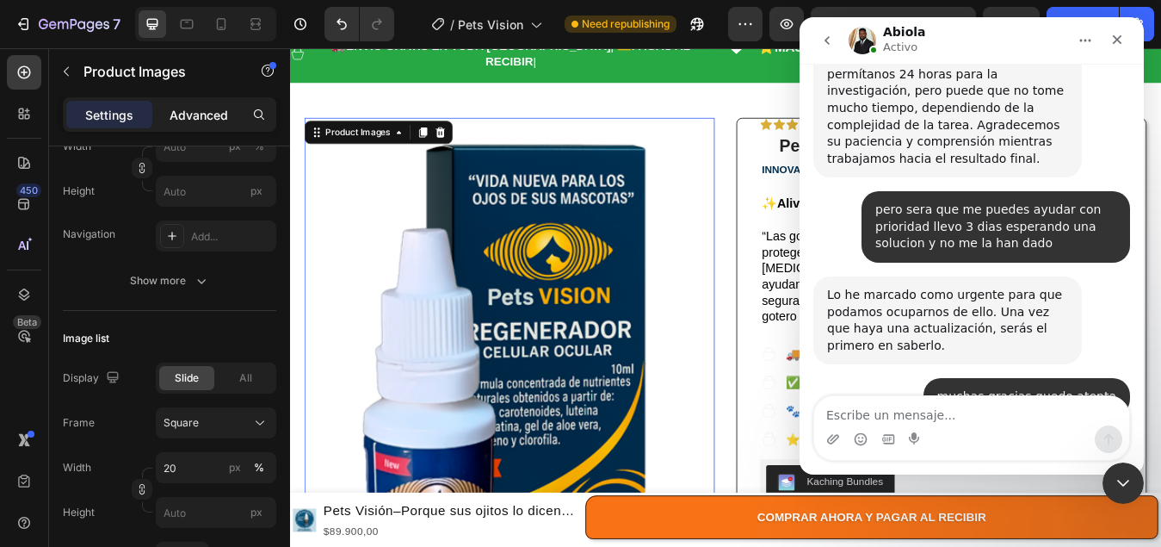
drag, startPoint x: 201, startPoint y: 113, endPoint x: 21, endPoint y: 278, distance: 244.3
click at [201, 113] on p "Advanced" at bounding box center [199, 115] width 59 height 18
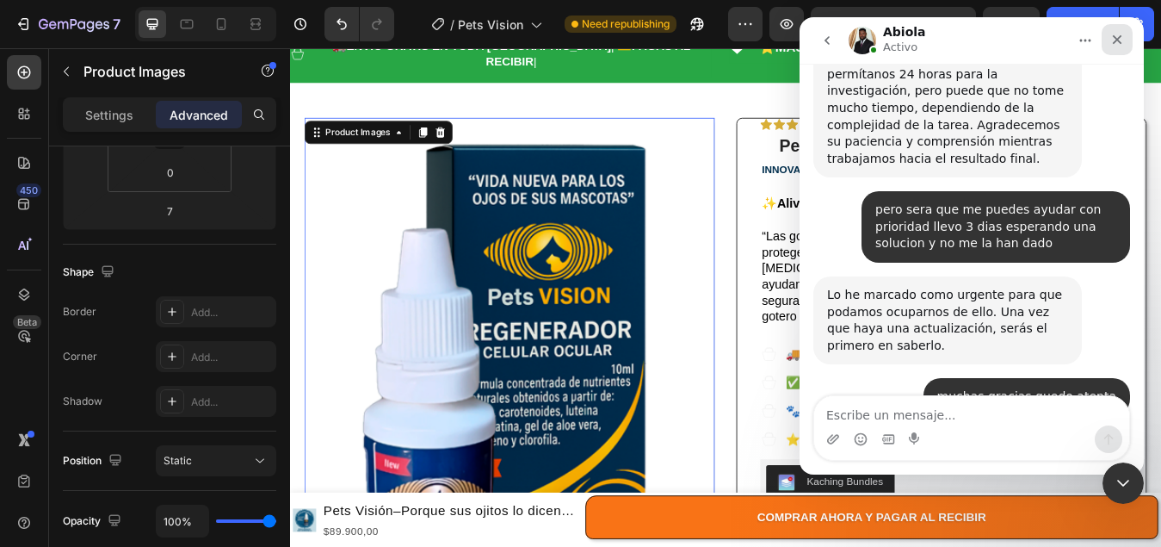
scroll to position [67, 0]
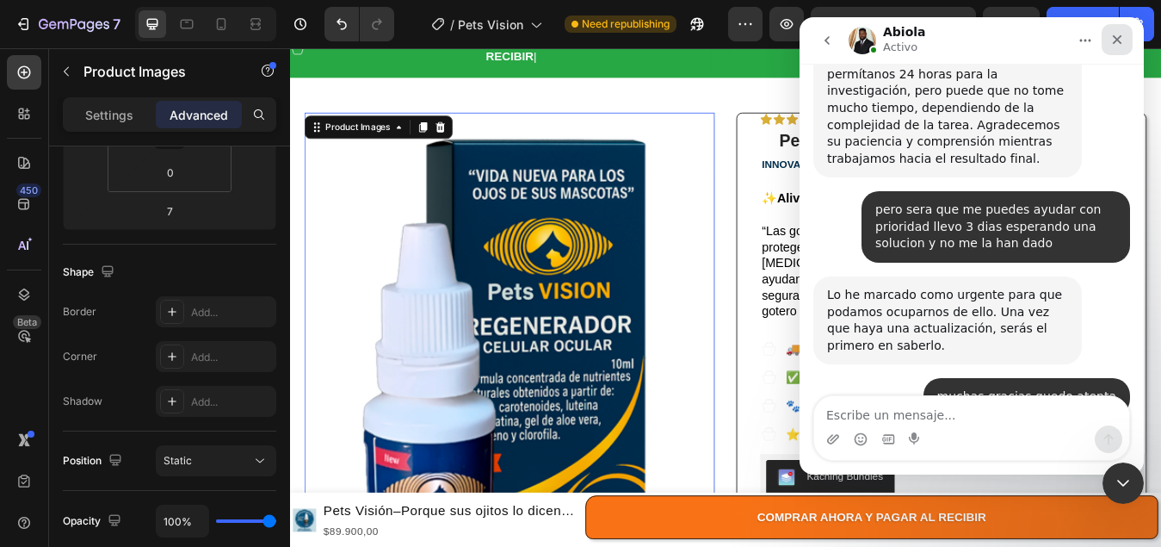
click at [1116, 40] on icon "Cerrar" at bounding box center [1117, 40] width 14 height 14
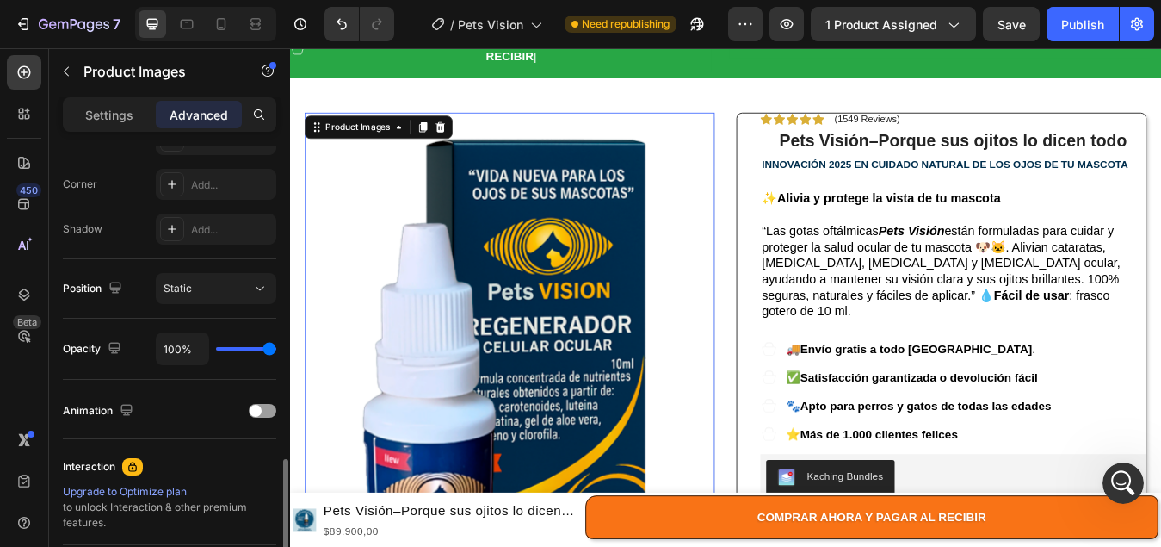
scroll to position [603, 0]
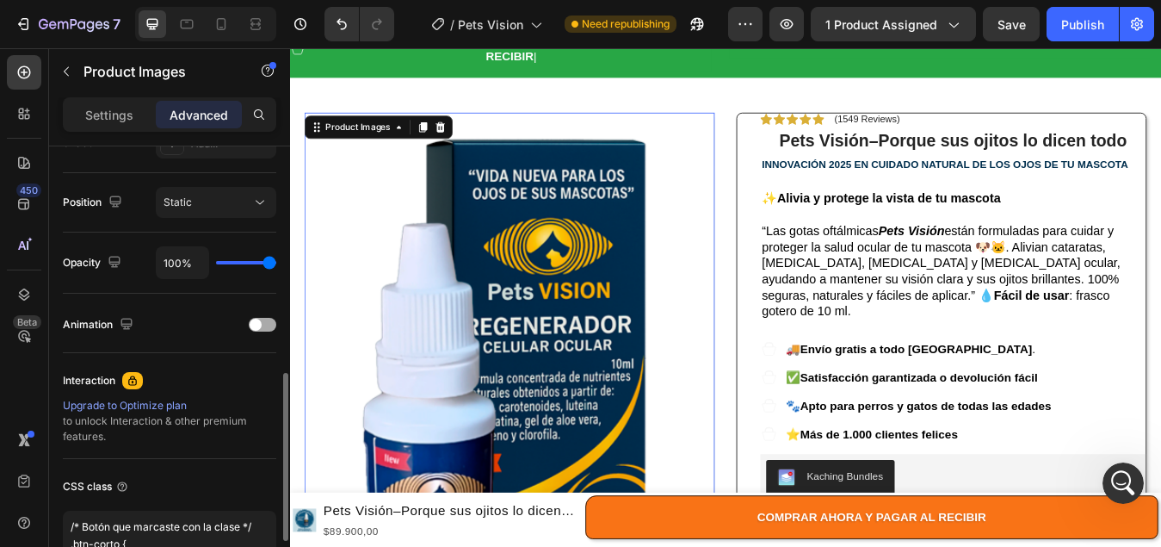
click at [252, 324] on span at bounding box center [256, 324] width 12 height 12
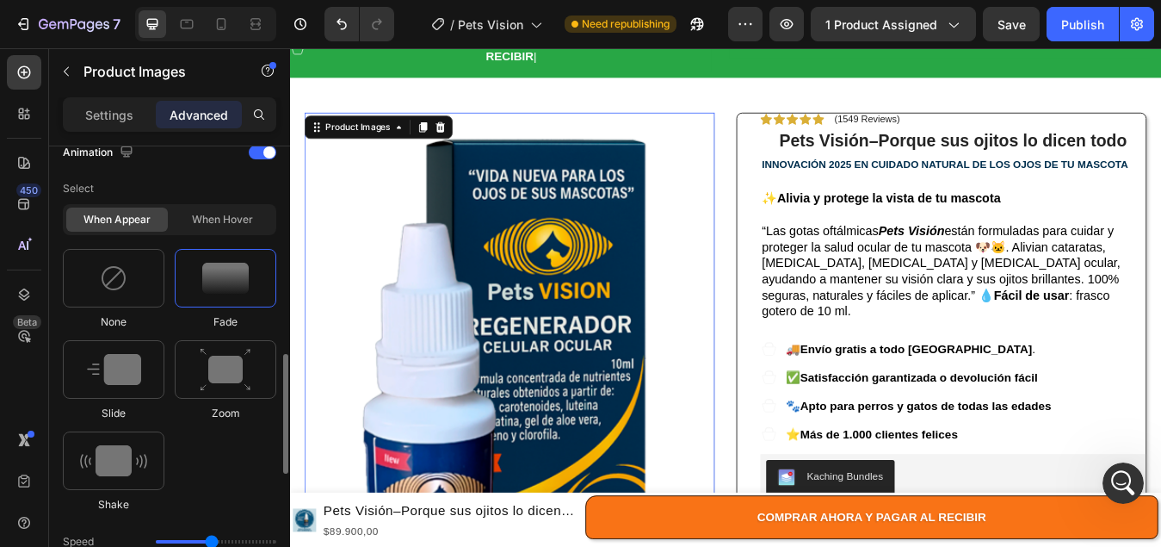
scroll to position [947, 0]
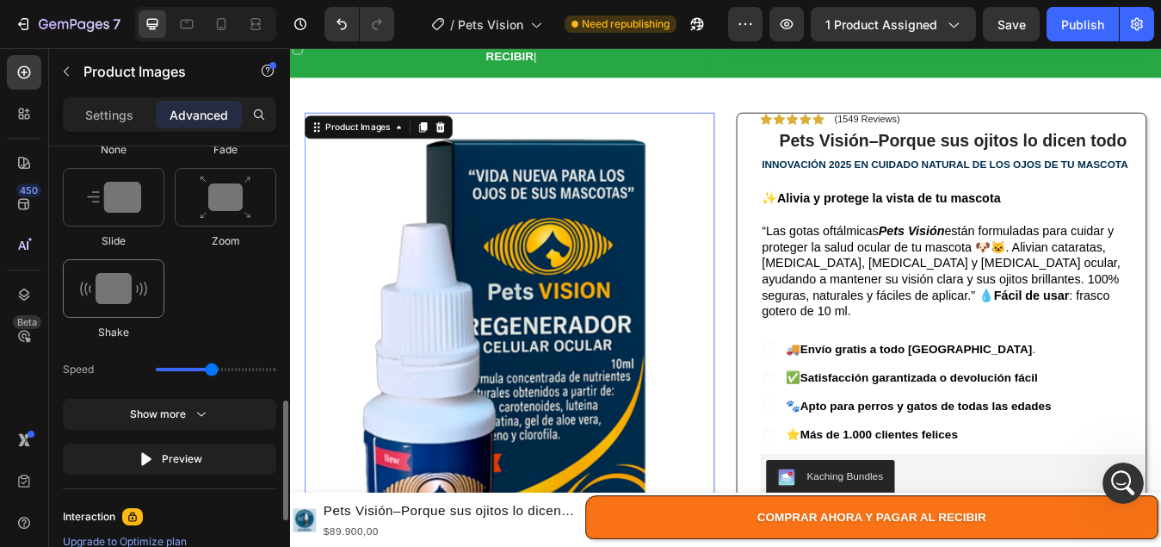
click at [104, 282] on img at bounding box center [113, 288] width 67 height 31
type input "0.7"
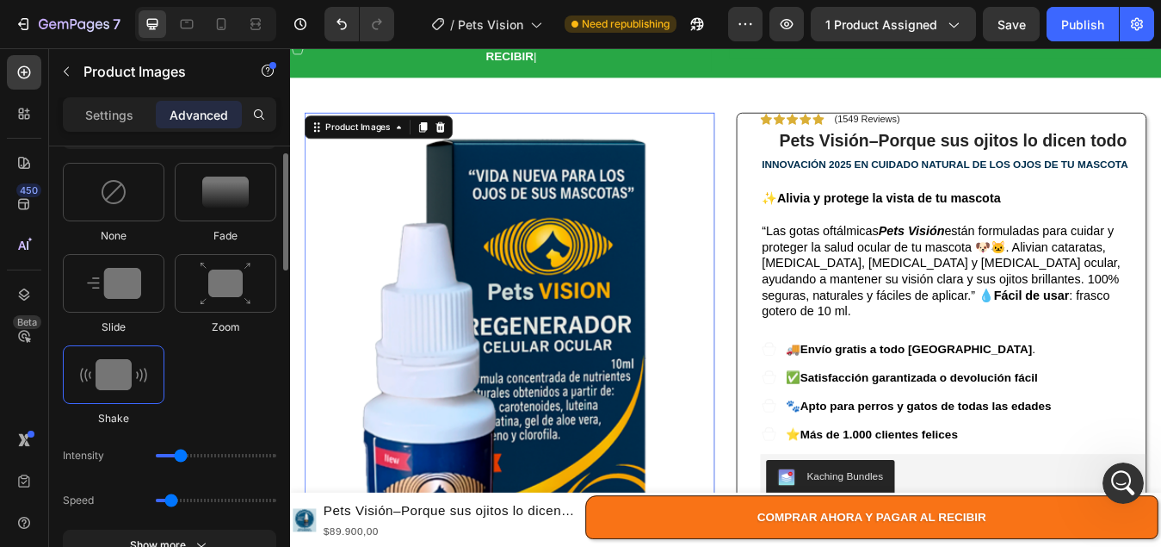
scroll to position [689, 0]
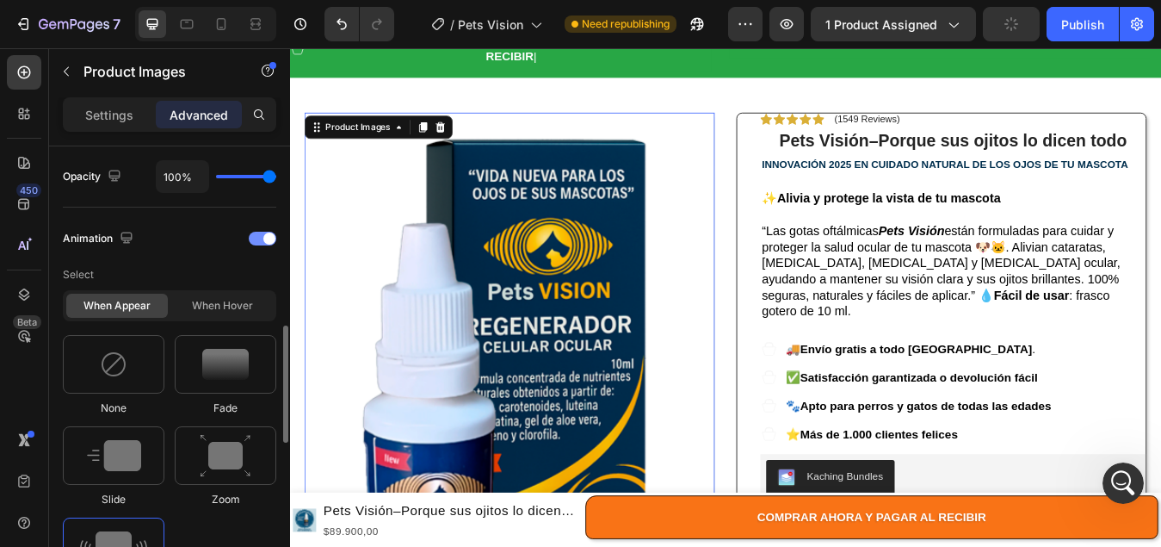
click at [267, 241] on span at bounding box center [269, 238] width 12 height 12
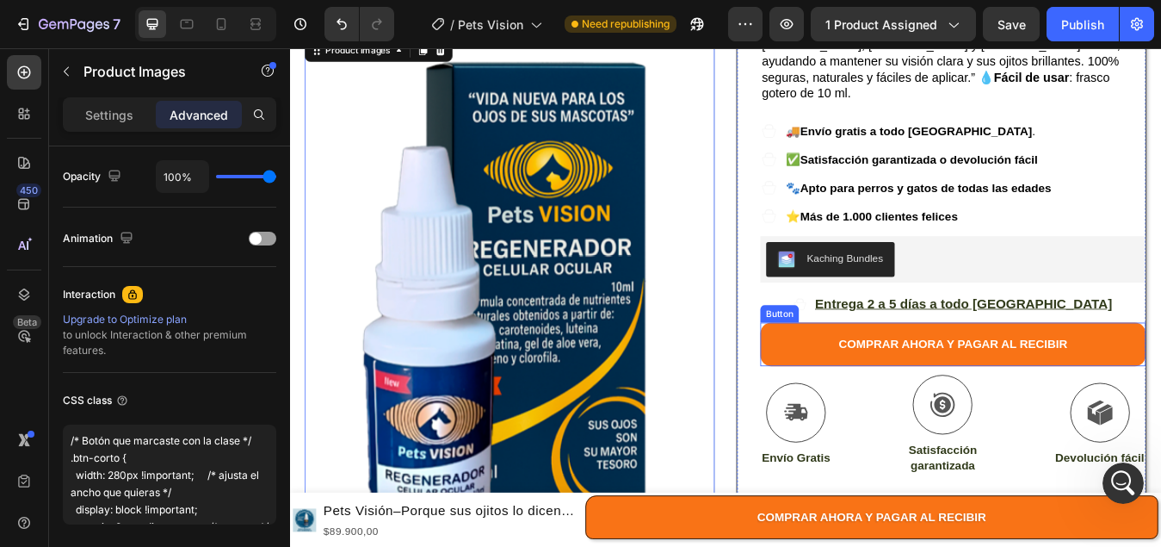
scroll to position [498, 0]
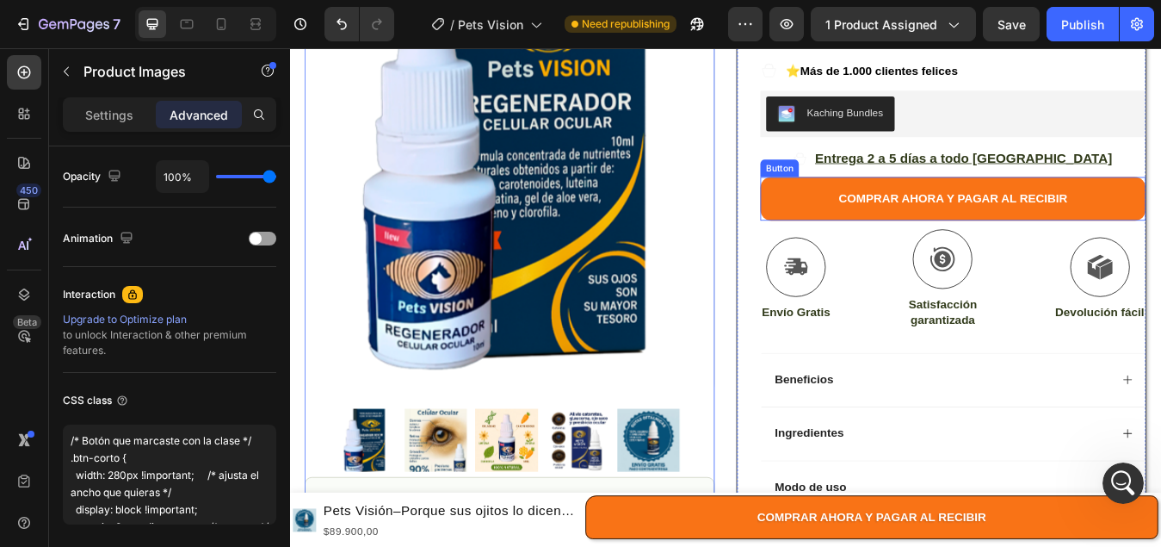
click at [876, 201] on button "COMPRAR AHORA Y PAGAR AL RECIBIR" at bounding box center [1076, 227] width 457 height 52
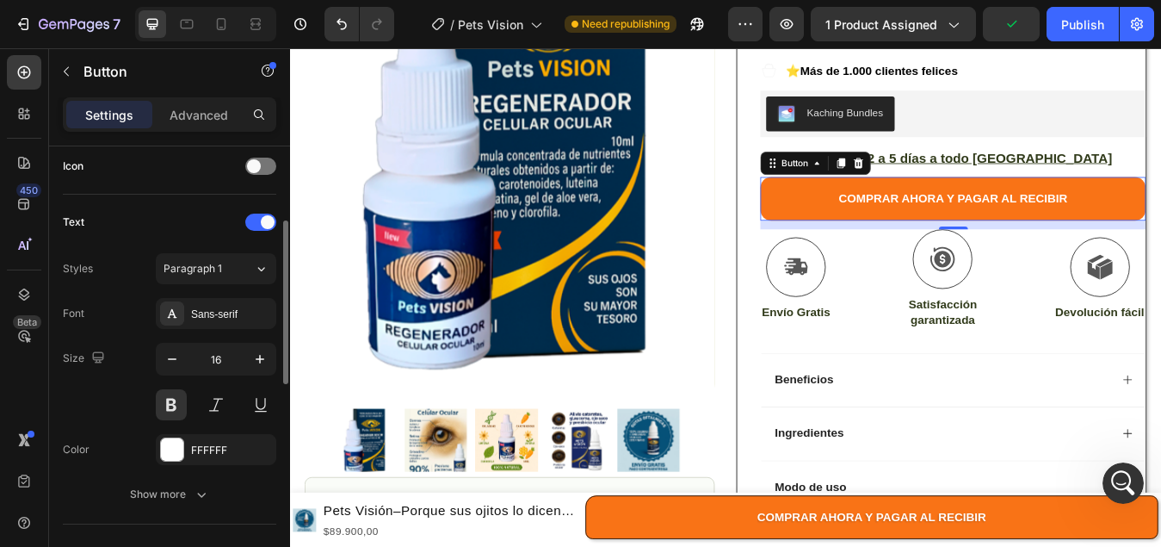
scroll to position [441, 0]
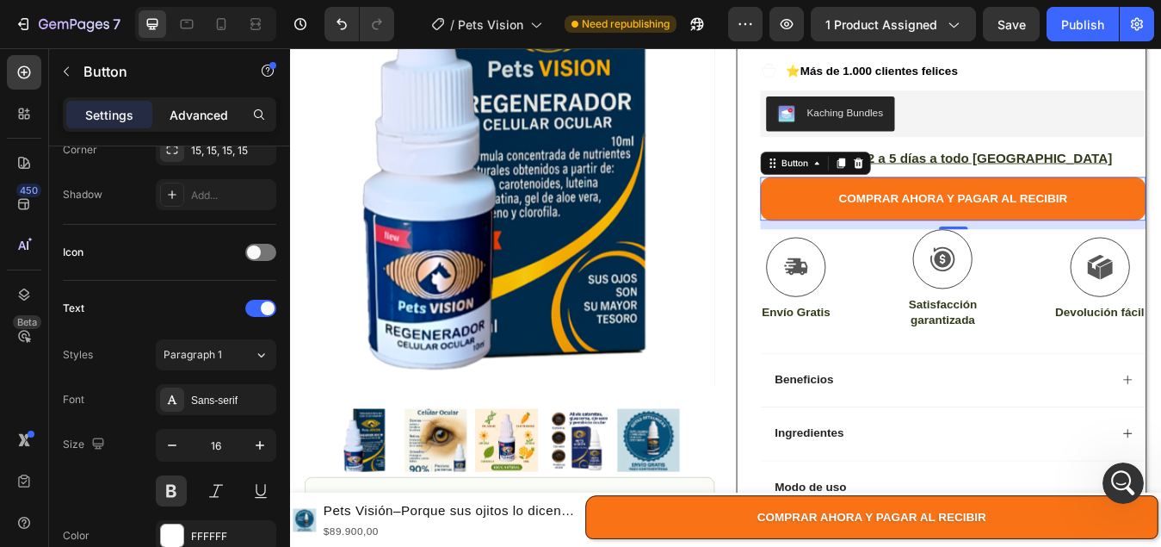
click at [200, 116] on p "Advanced" at bounding box center [199, 115] width 59 height 18
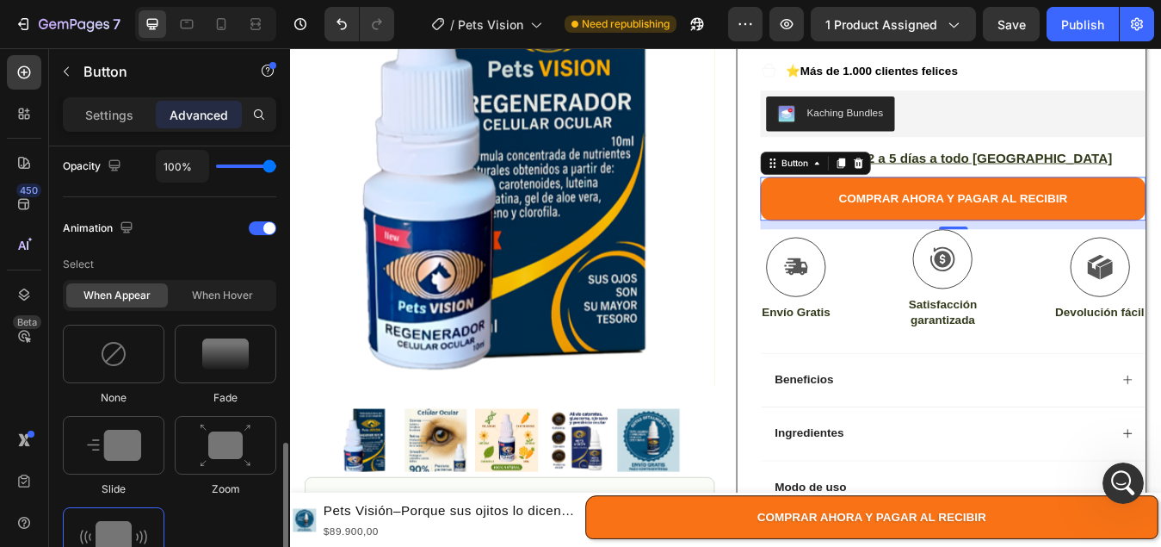
scroll to position [785, 0]
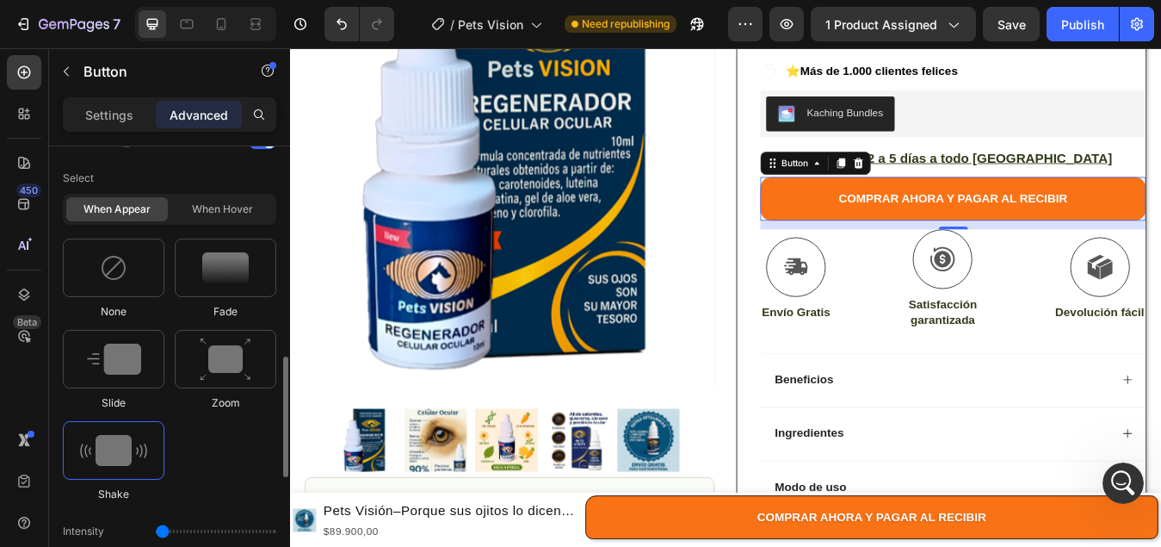
click at [128, 444] on img at bounding box center [113, 450] width 67 height 31
drag, startPoint x: 890, startPoint y: 187, endPoint x: 842, endPoint y: 217, distance: 56.8
click at [889, 201] on button "COMPRAR AHORA Y PAGAR AL RECIBIR" at bounding box center [1076, 227] width 457 height 52
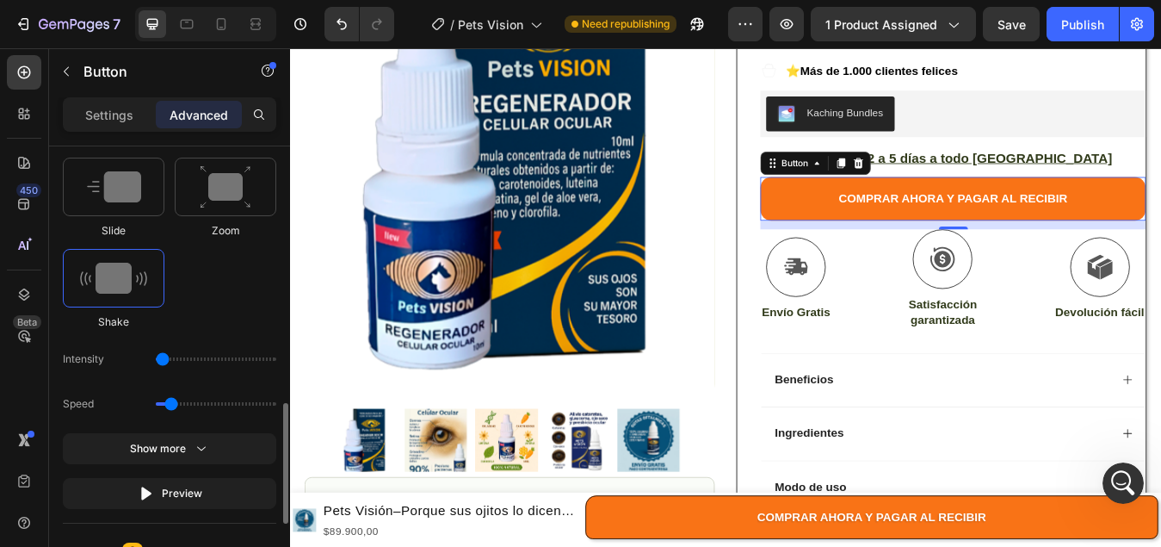
scroll to position [1043, 0]
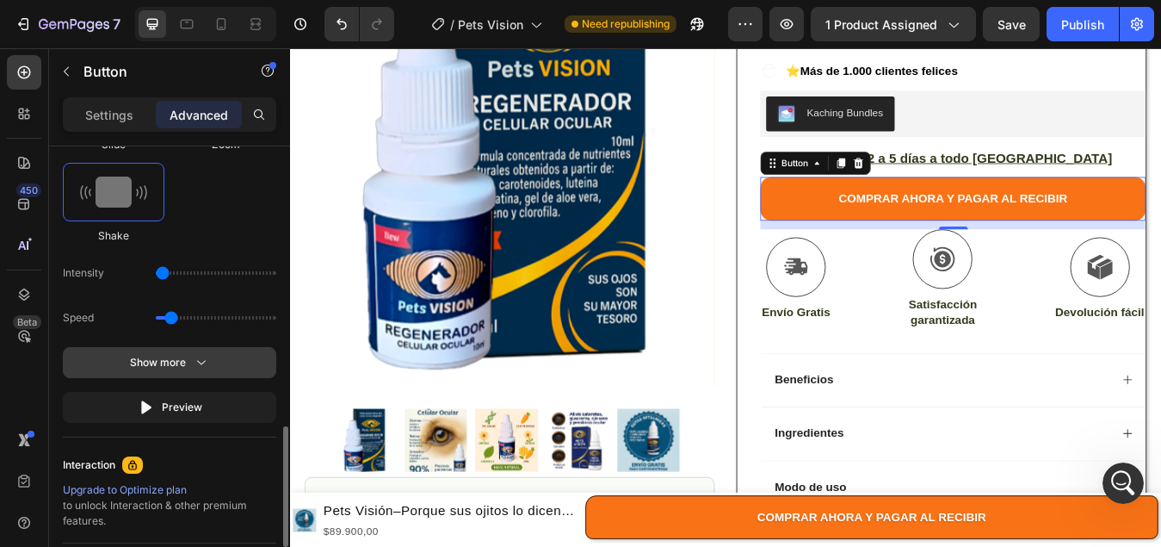
click at [198, 361] on icon "button" at bounding box center [201, 362] width 17 height 17
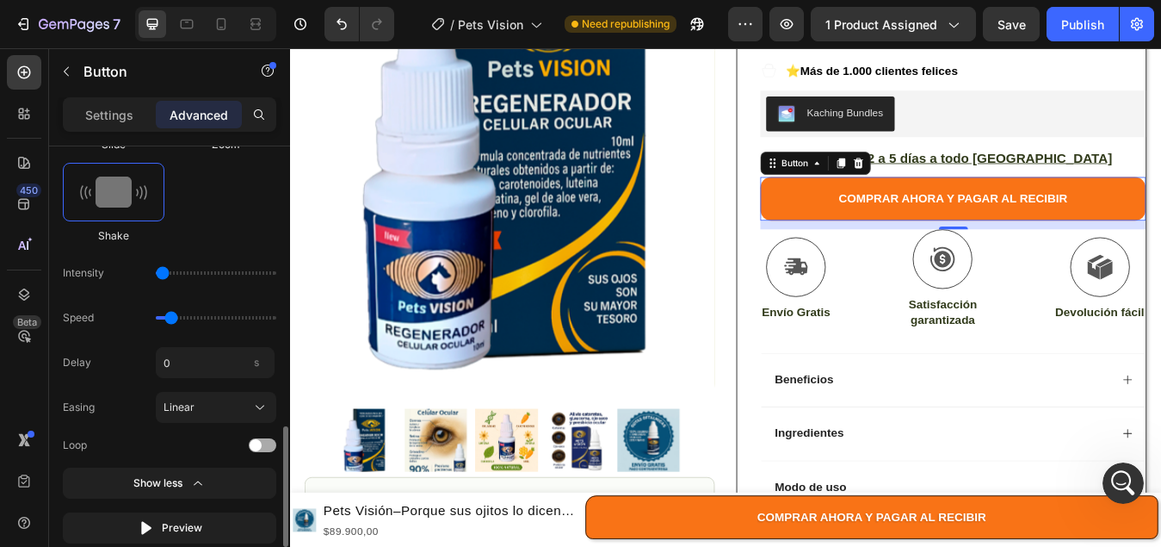
drag, startPoint x: 256, startPoint y: 441, endPoint x: 156, endPoint y: 491, distance: 112.0
click at [256, 441] on span at bounding box center [256, 445] width 12 height 12
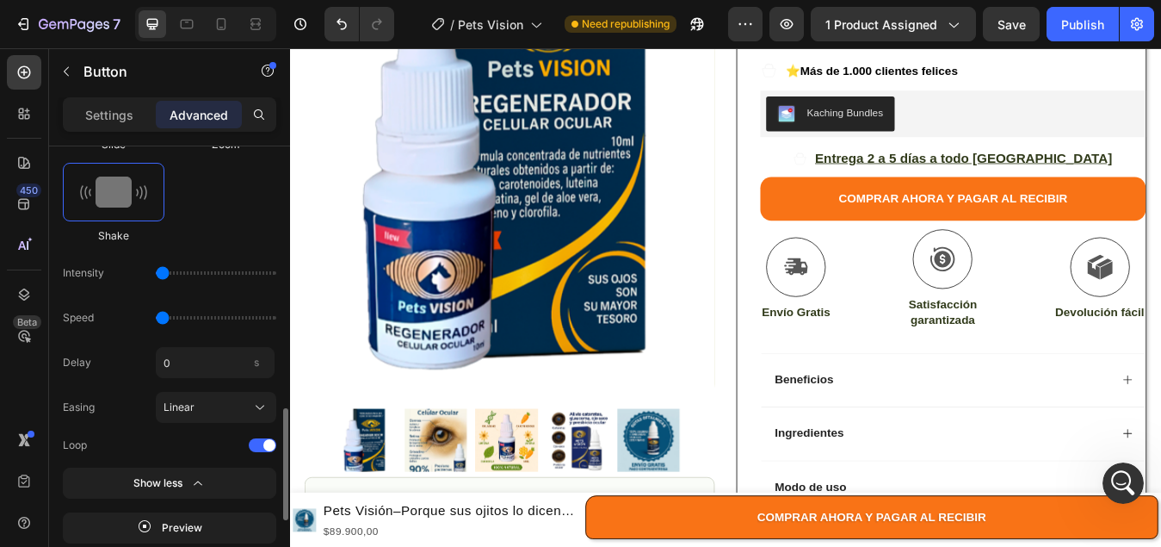
drag, startPoint x: 173, startPoint y: 314, endPoint x: 150, endPoint y: 309, distance: 23.8
type input "0.5"
click at [156, 316] on input "range" at bounding box center [216, 317] width 121 height 3
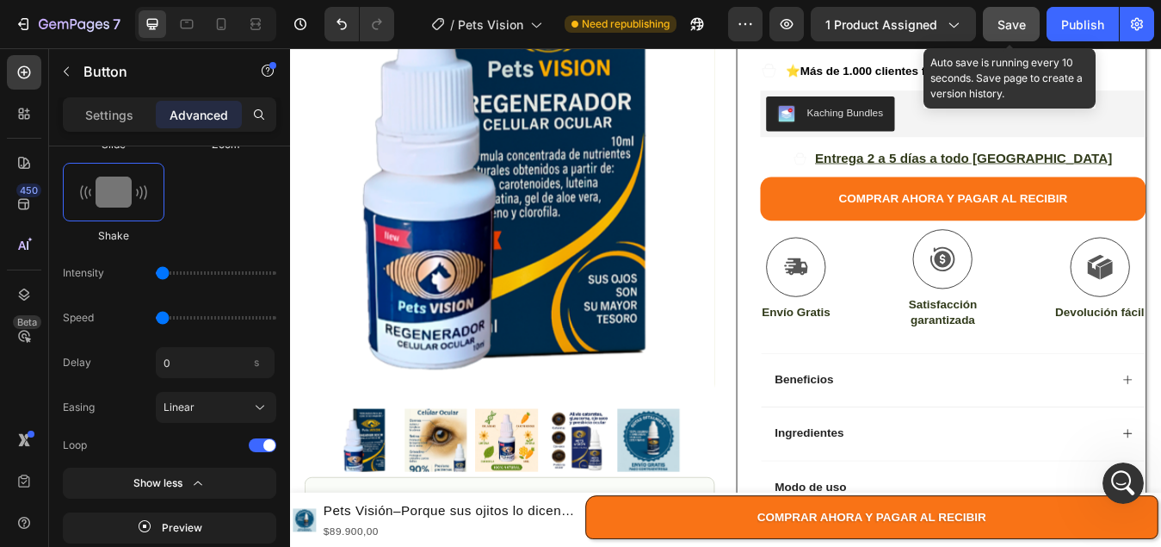
click at [1002, 29] on span "Save" at bounding box center [1012, 24] width 28 height 15
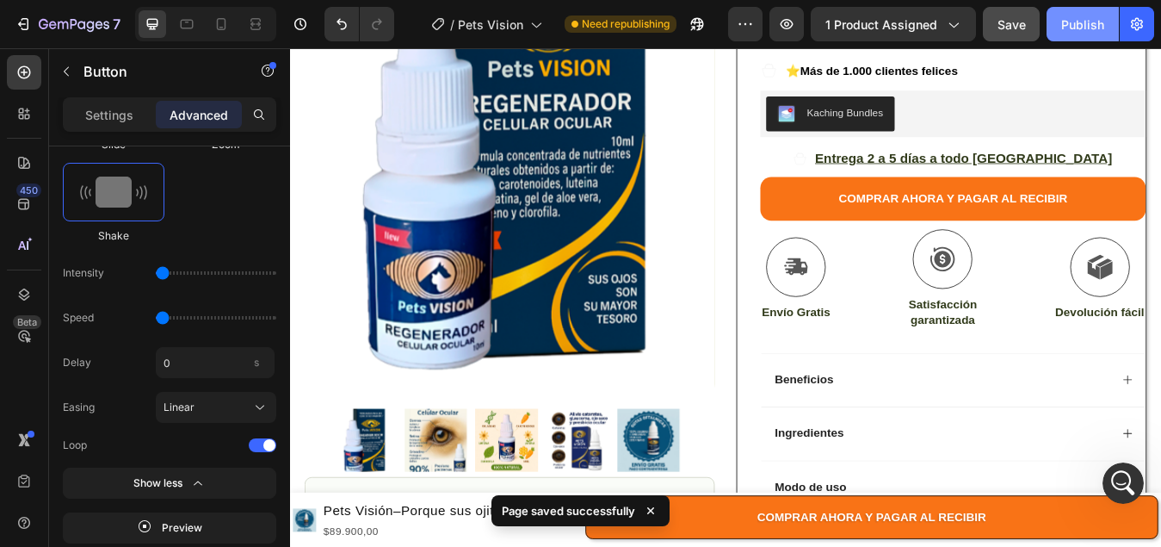
click at [1077, 25] on div "Publish" at bounding box center [1082, 24] width 43 height 18
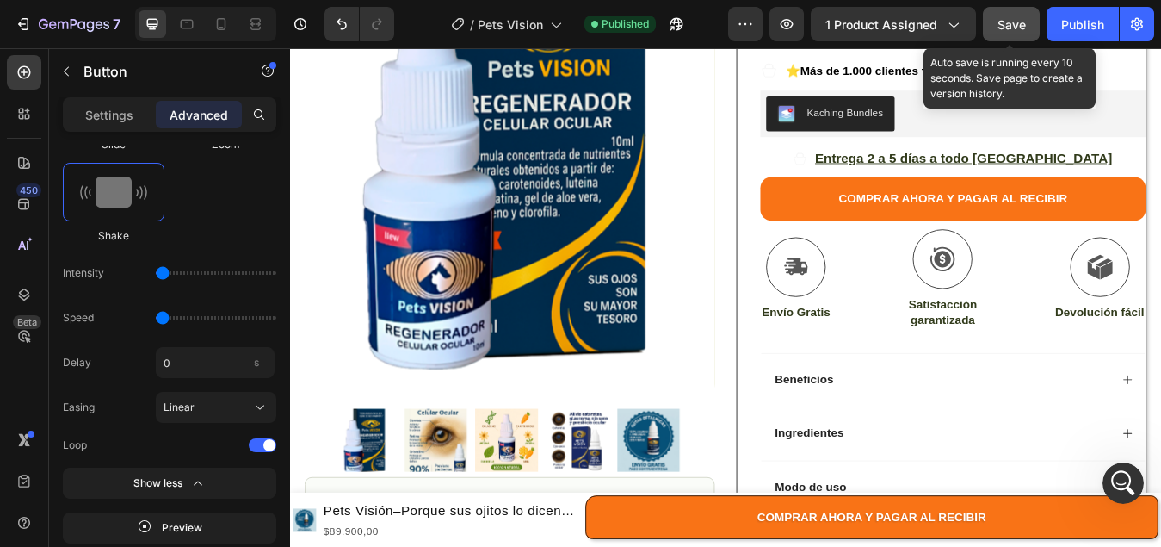
click at [1007, 20] on span "Save" at bounding box center [1012, 24] width 28 height 15
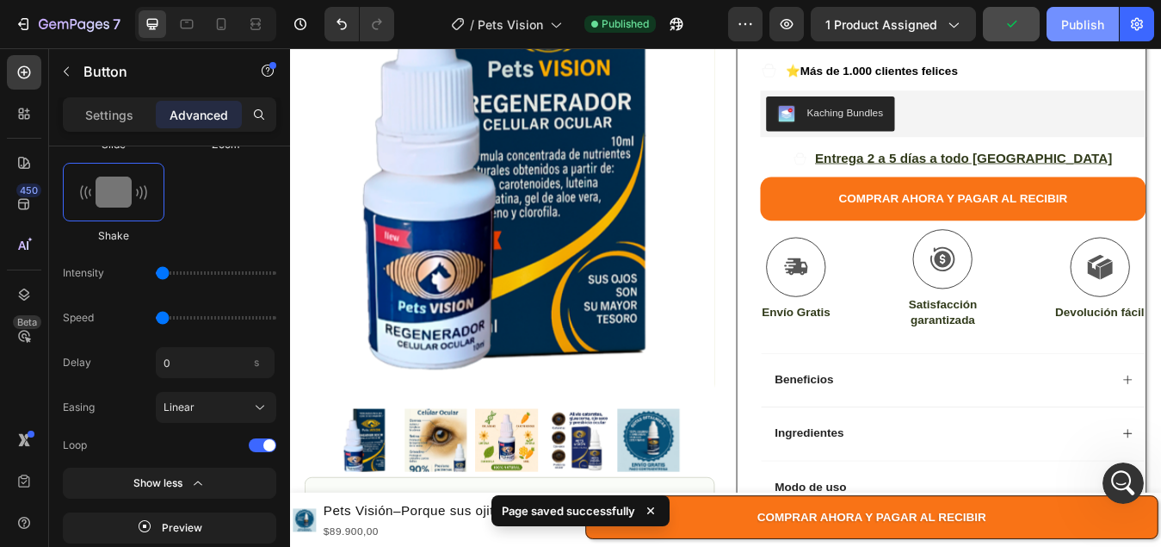
click at [1083, 32] on div "Publish" at bounding box center [1082, 24] width 43 height 18
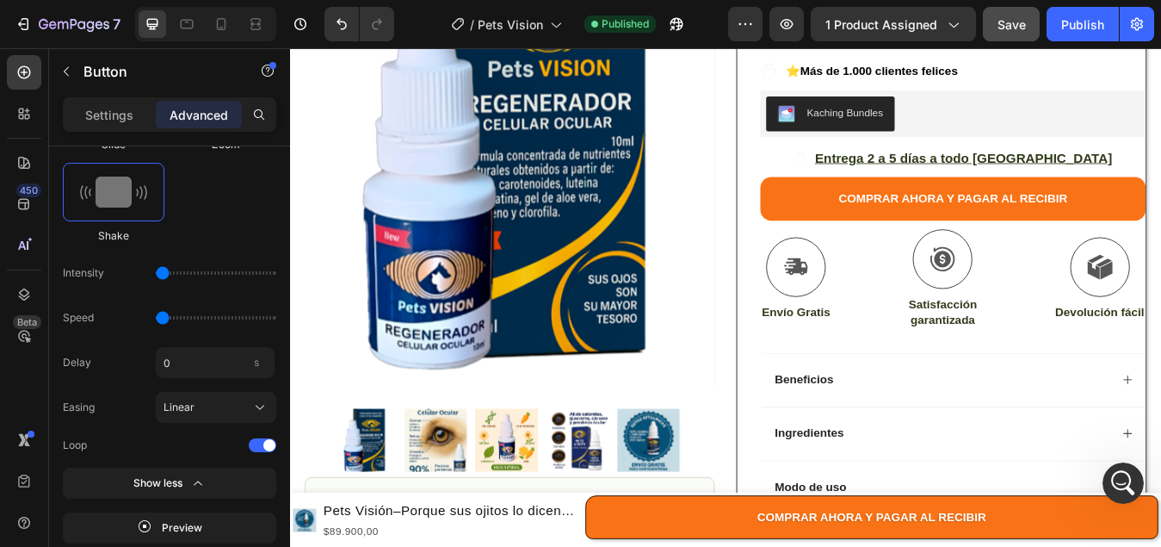
click at [917, 201] on button "COMPRAR AHORA Y PAGAR AL RECIBIR" at bounding box center [1076, 227] width 457 height 52
click at [862, 201] on button "COMPRAR AHORA Y PAGAR AL RECIBIR" at bounding box center [1076, 227] width 457 height 52
click at [857, 201] on button "COMPRAR AHORA Y PAGAR AL RECIBIR" at bounding box center [1076, 227] width 457 height 52
click at [1160, 165] on div "Icon Icon Icon Icon Icon Icon List (1549 Reviews) Text Block Row Pets Visión–Po…" at bounding box center [1076, 215] width 457 height 1040
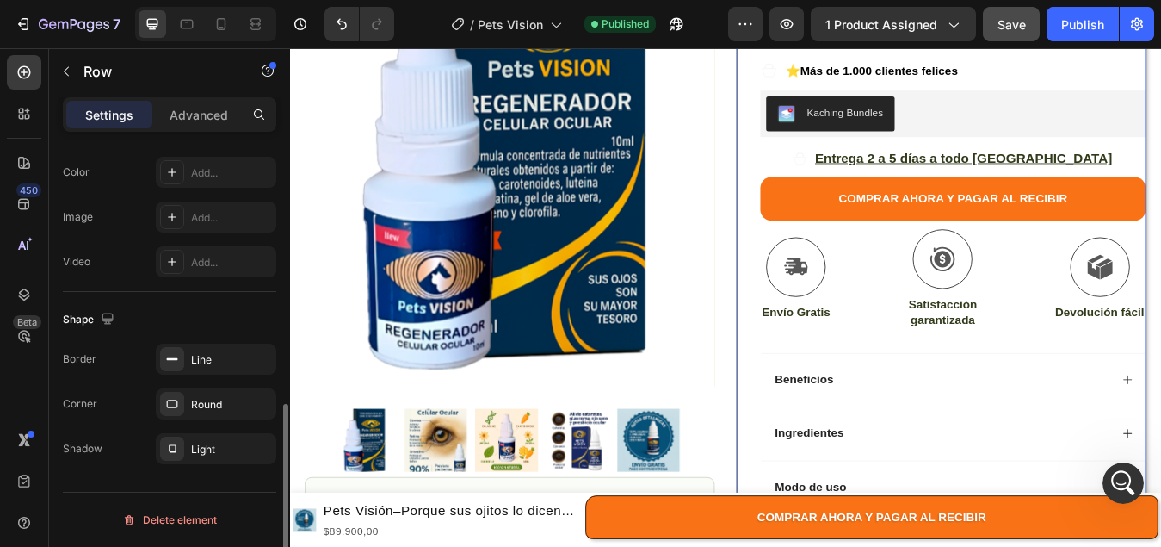
scroll to position [0, 0]
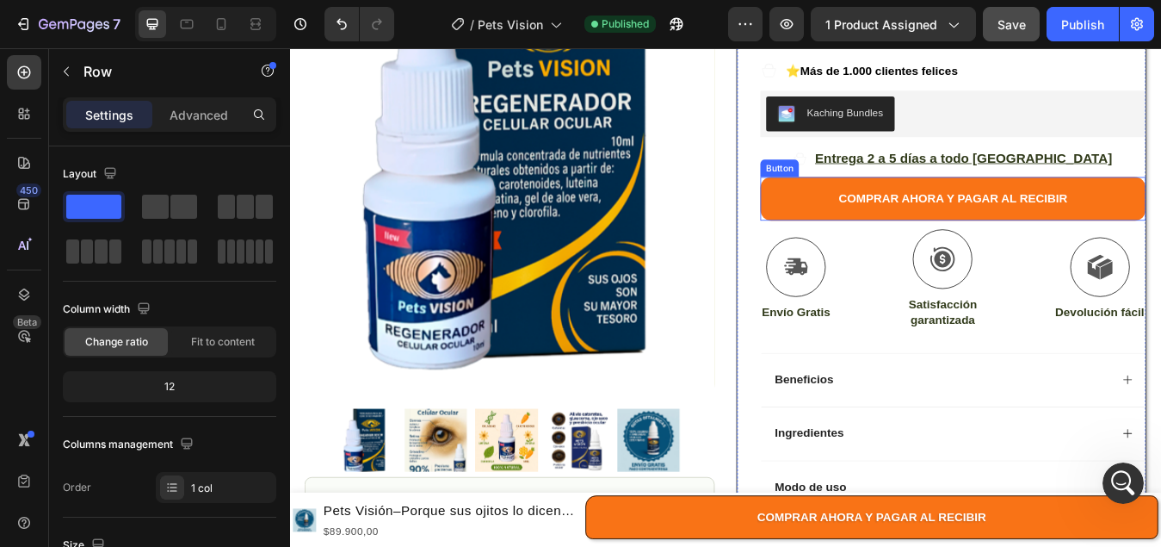
click at [887, 201] on div "COMPRAR AHORA Y PAGAR AL RECIBIR Button" at bounding box center [1076, 227] width 457 height 52
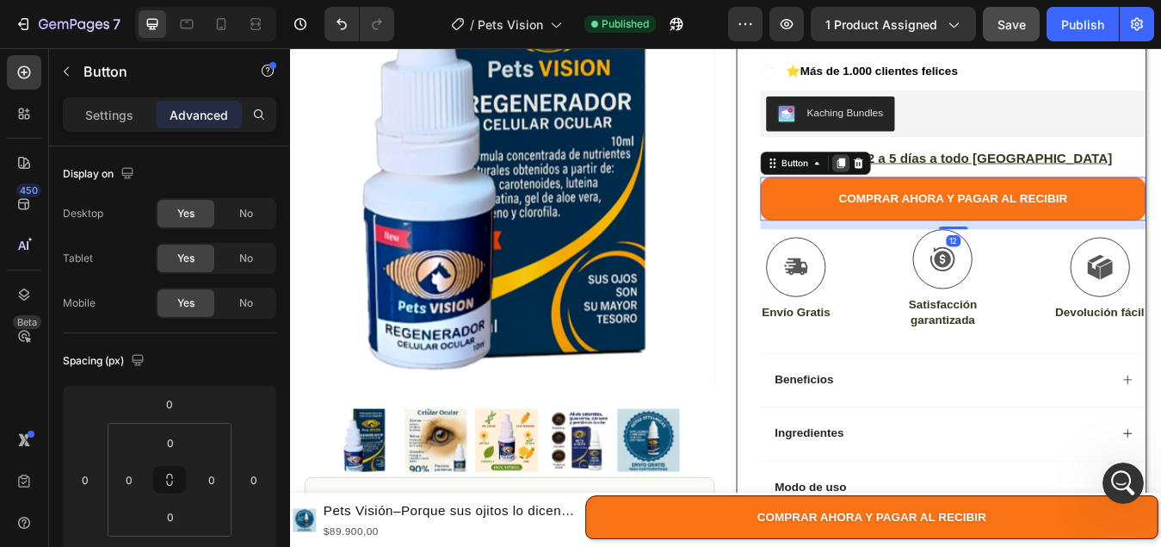
click at [939, 180] on icon at bounding box center [943, 186] width 9 height 12
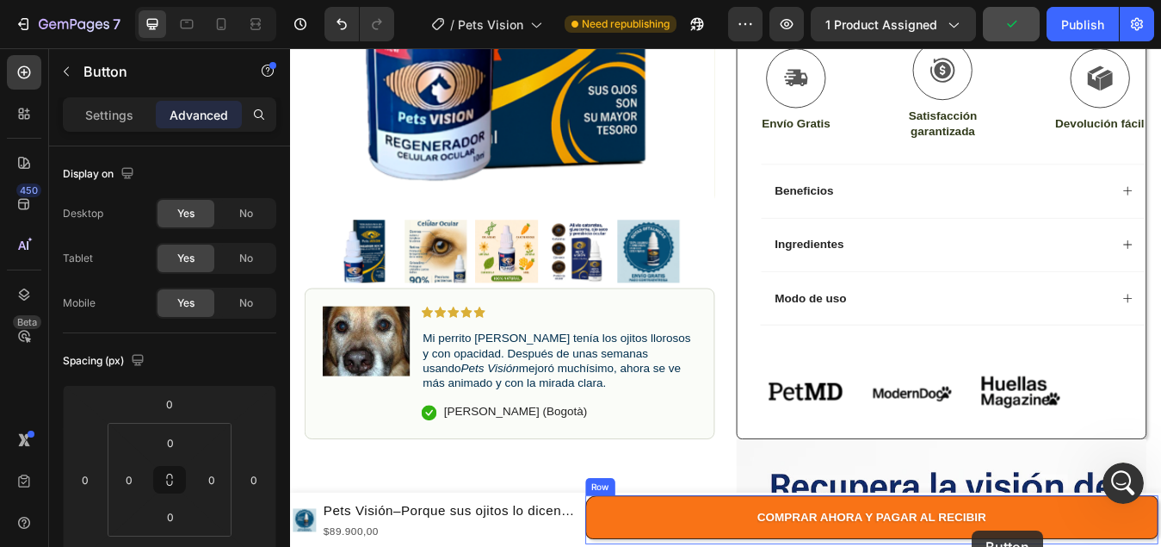
scroll to position [810, 0]
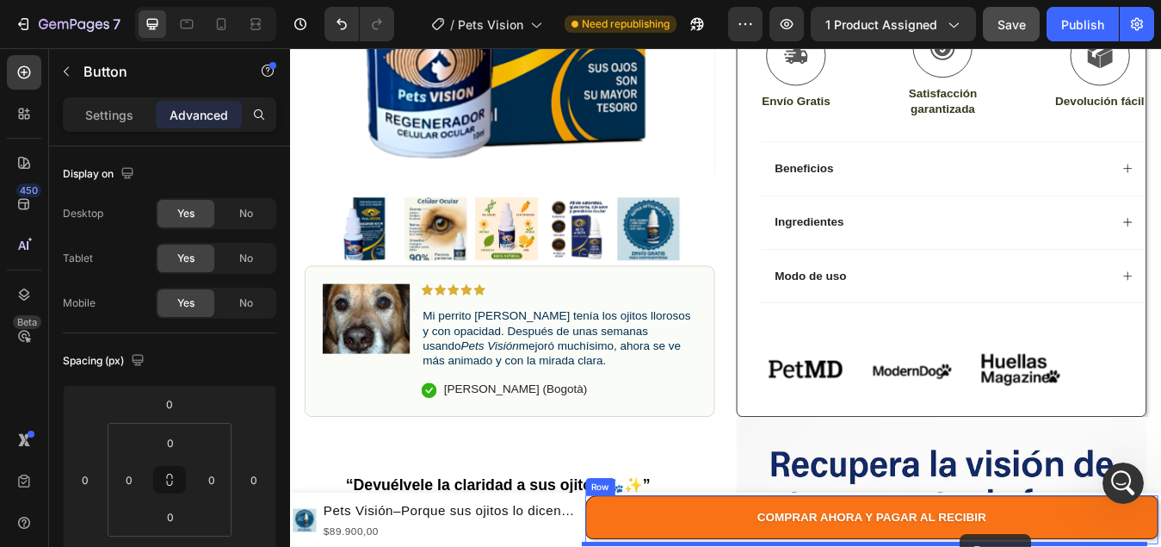
drag, startPoint x: 1235, startPoint y: 250, endPoint x: 1084, endPoint y: 624, distance: 403.9
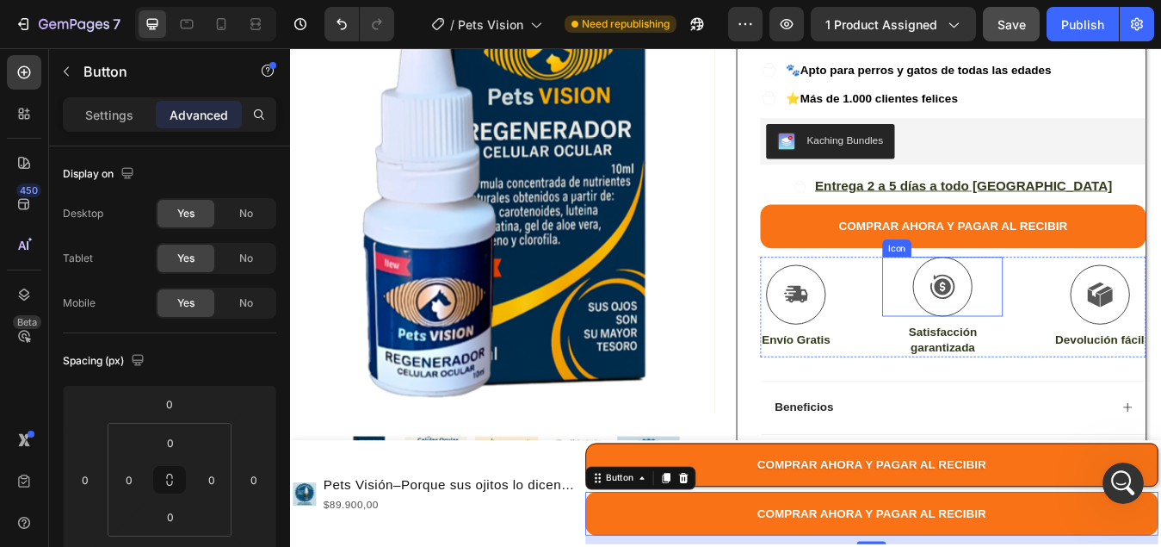
scroll to position [294, 0]
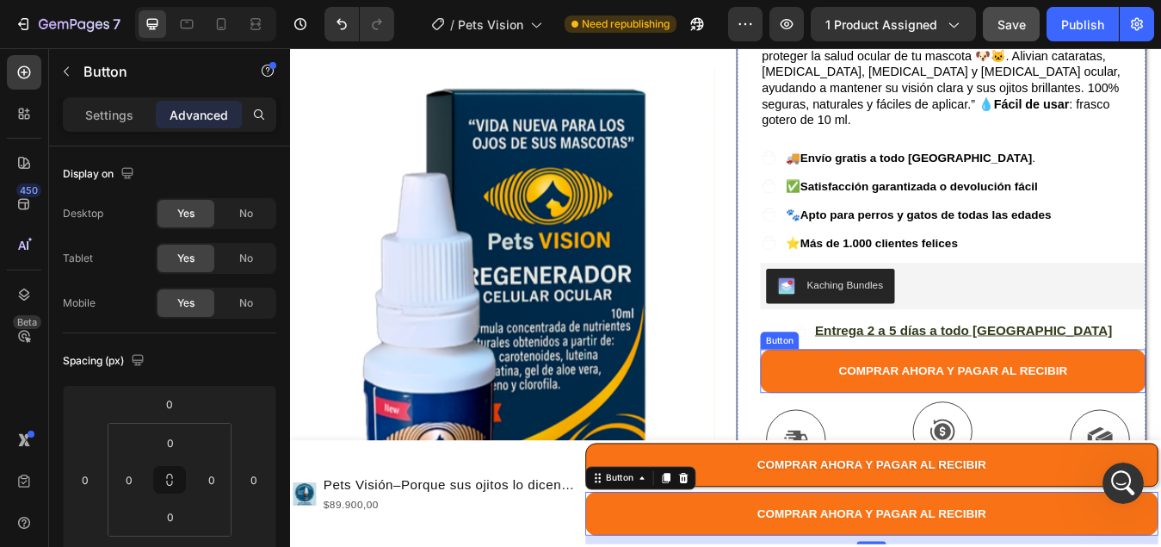
drag, startPoint x: 879, startPoint y: 391, endPoint x: 701, endPoint y: 446, distance: 186.5
click at [880, 405] on button "COMPRAR AHORA Y PAGAR AL RECIBIR" at bounding box center [1076, 431] width 457 height 52
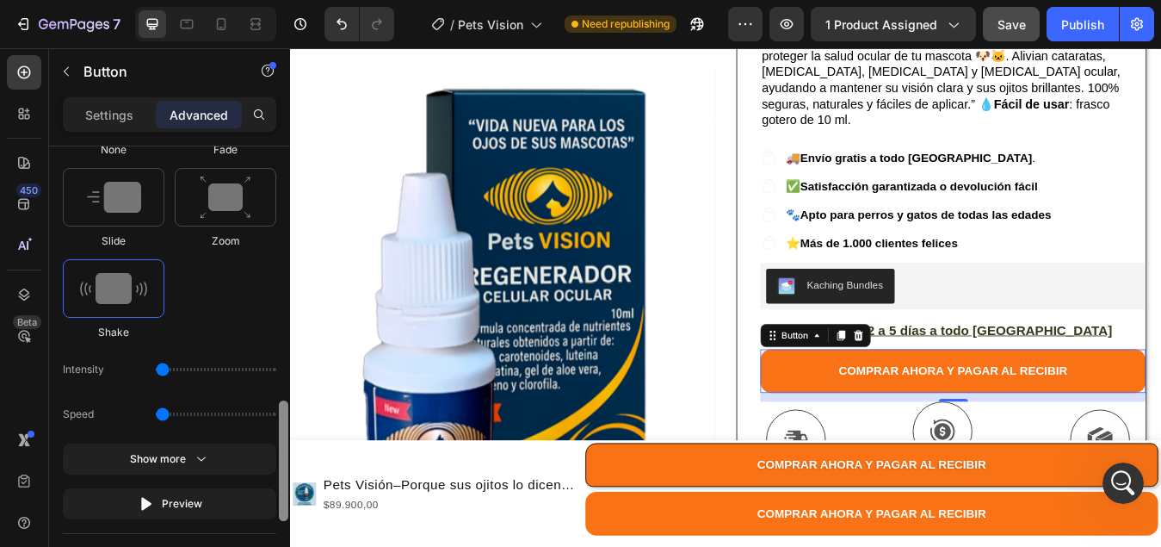
scroll to position [1119, 0]
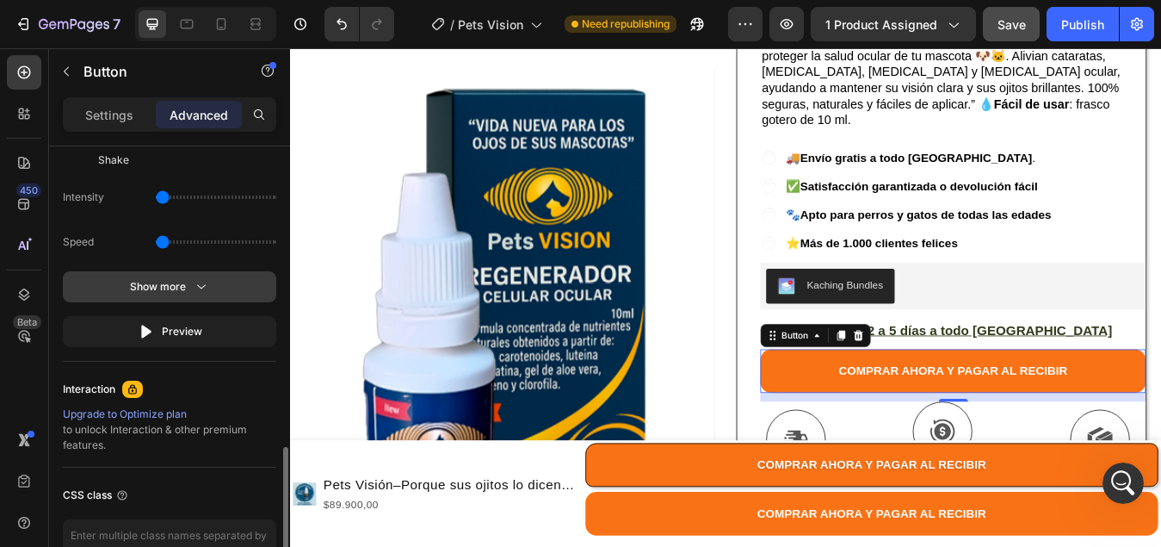
click at [206, 287] on icon "button" at bounding box center [201, 286] width 17 height 17
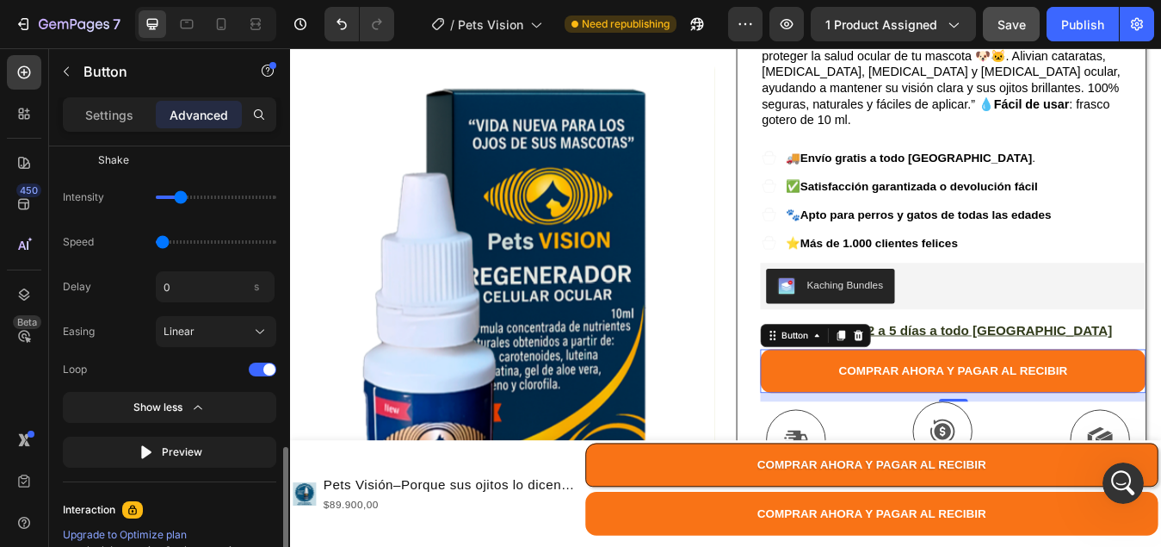
drag, startPoint x: 158, startPoint y: 197, endPoint x: 176, endPoint y: 198, distance: 19.0
click at [176, 198] on input "range" at bounding box center [216, 196] width 121 height 3
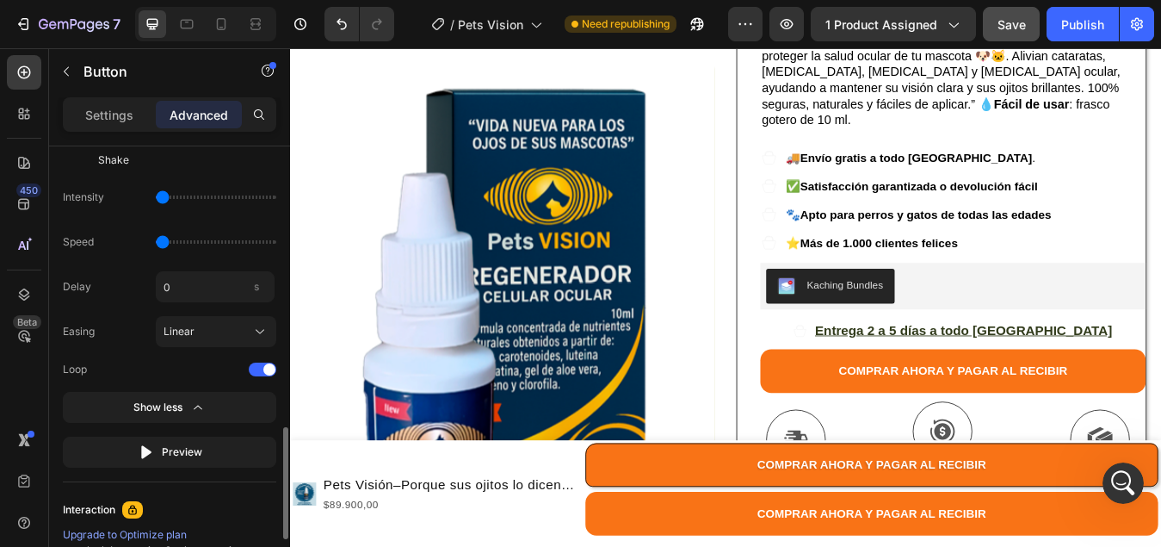
drag, startPoint x: 178, startPoint y: 195, endPoint x: 119, endPoint y: 192, distance: 59.5
type input "1"
click at [156, 195] on input "range" at bounding box center [216, 196] width 121 height 3
click at [671, 508] on img at bounding box center [550, 362] width 486 height 595
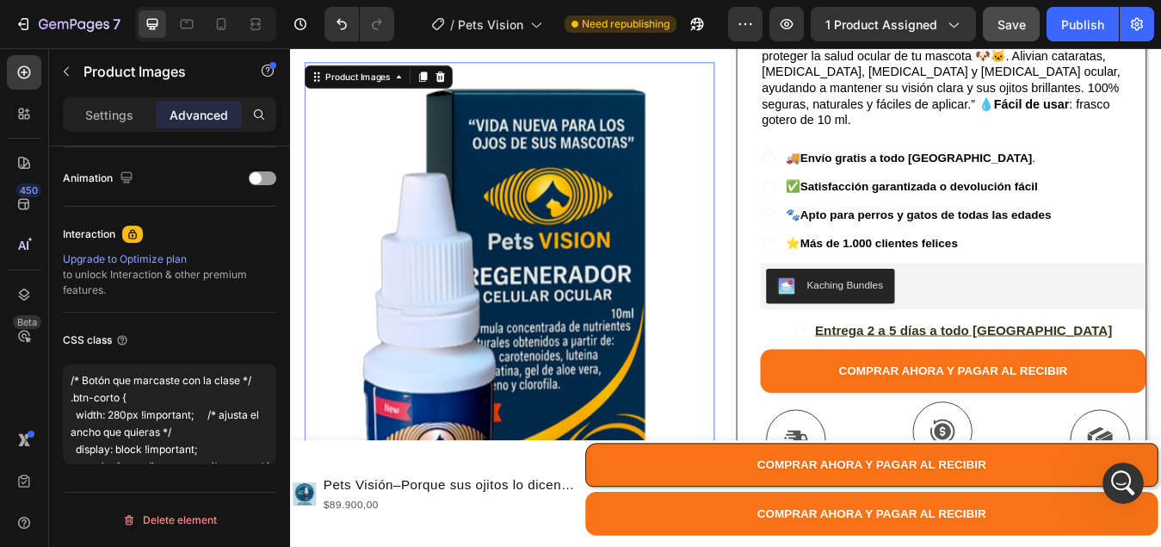
scroll to position [0, 0]
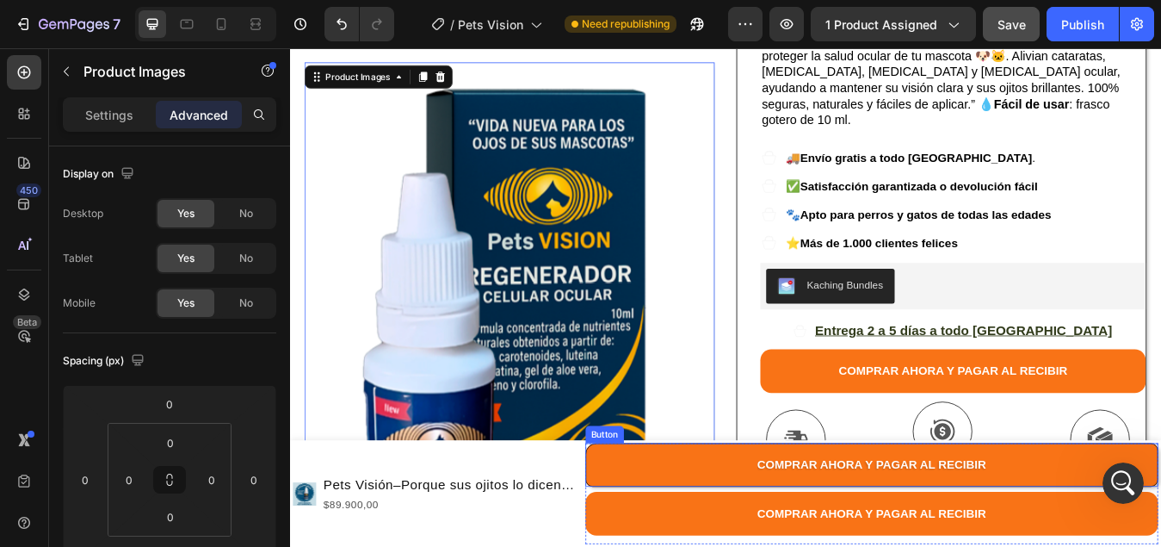
click at [709, 535] on button "COMPRAR AHORA Y PAGAR AL RECIBIR" at bounding box center [979, 542] width 679 height 52
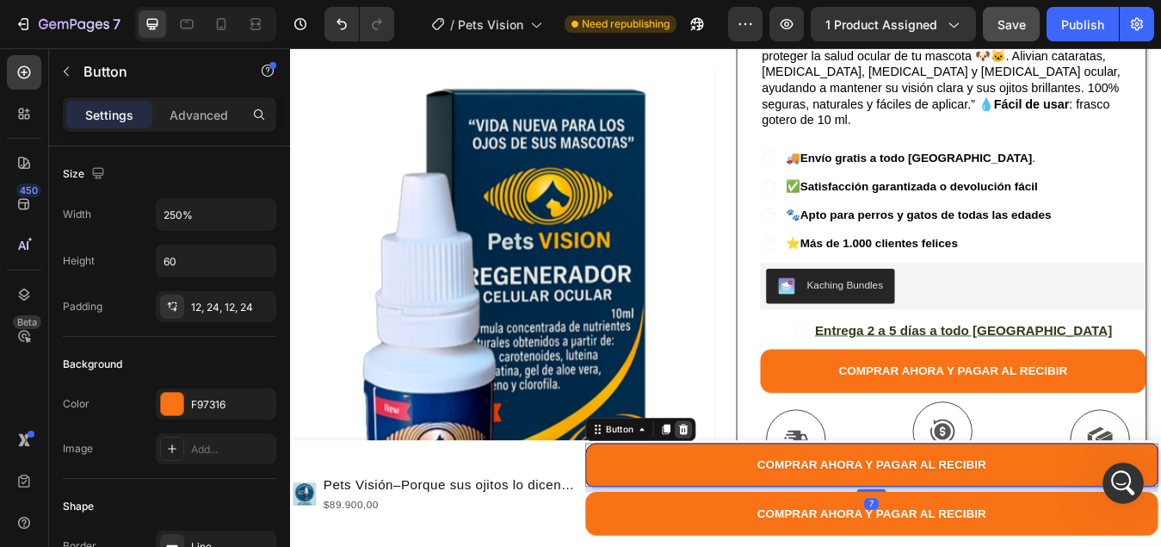
click at [751, 503] on icon at bounding box center [757, 500] width 14 height 14
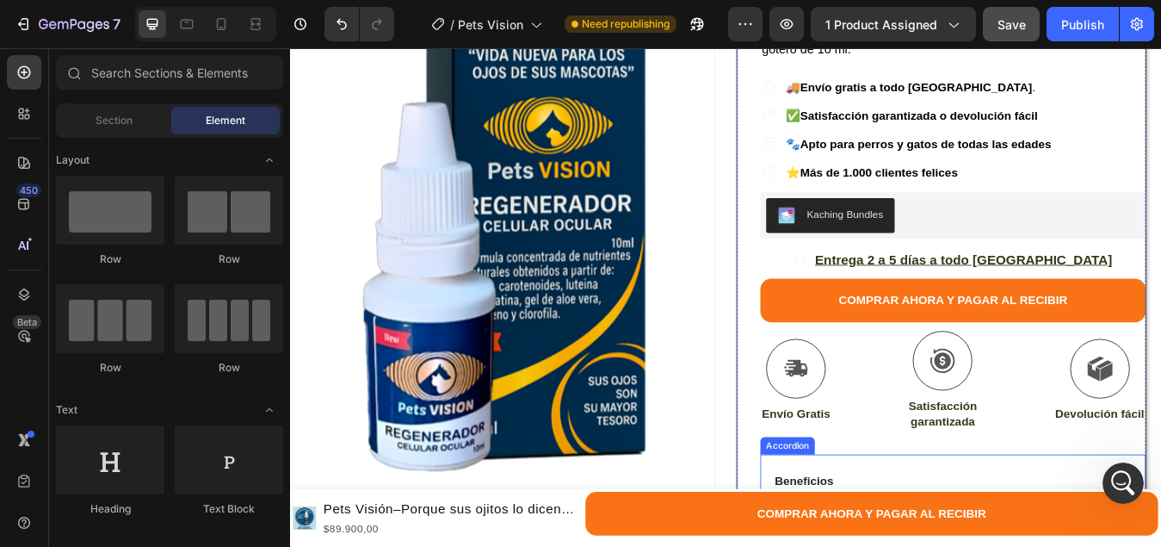
scroll to position [380, 0]
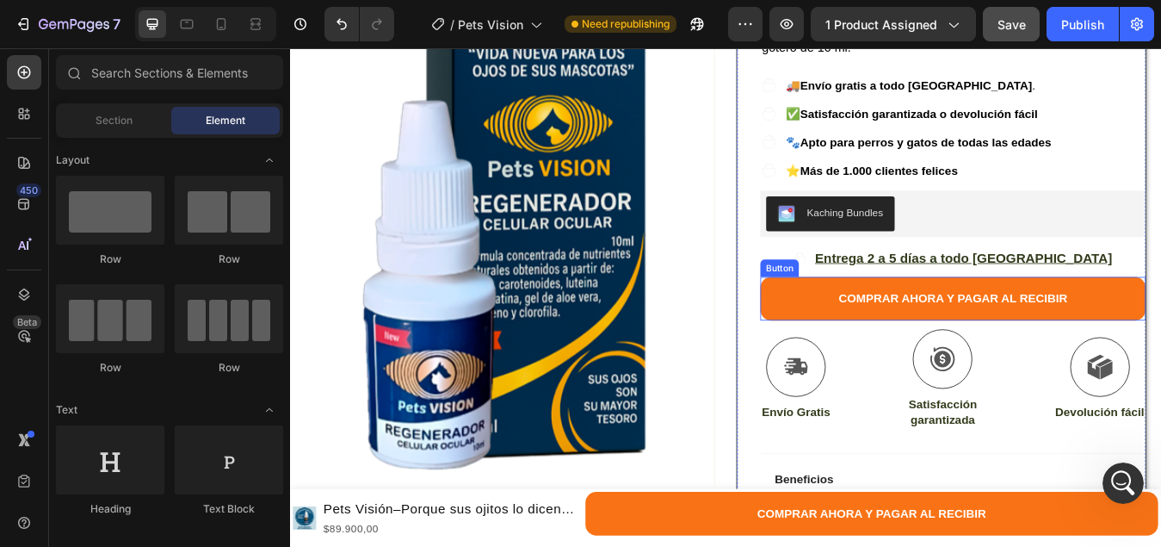
click at [882, 319] on button "COMPRAR AHORA Y PAGAR AL RECIBIR" at bounding box center [1076, 345] width 457 height 52
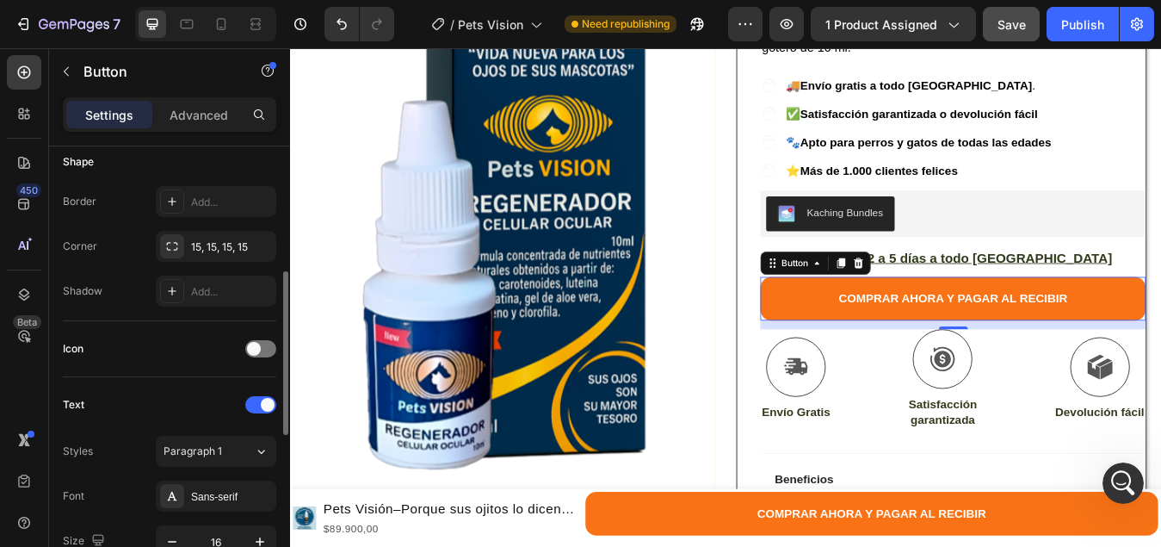
scroll to position [516, 0]
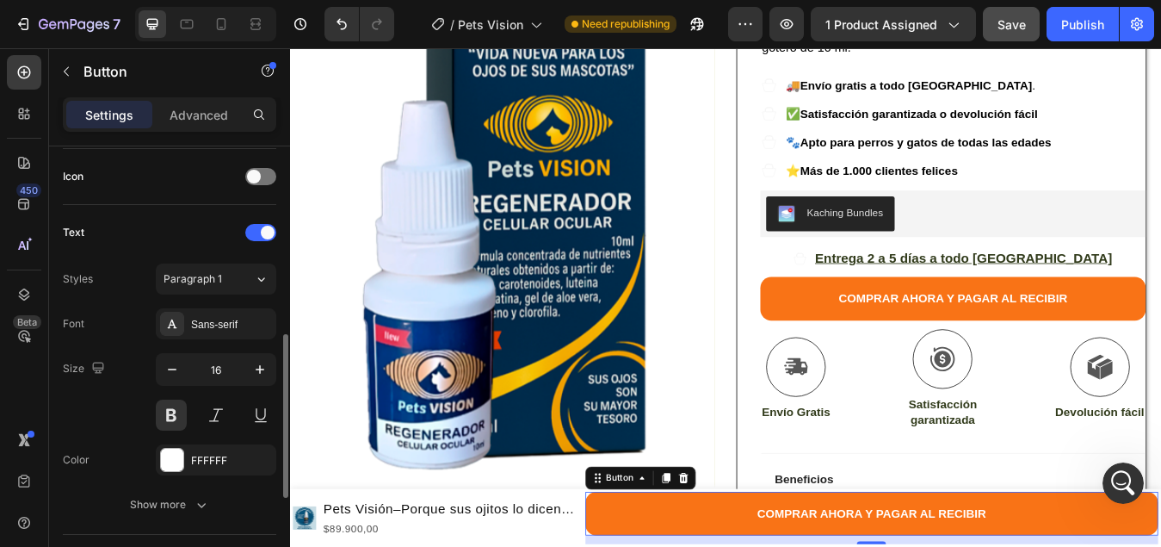
scroll to position [689, 0]
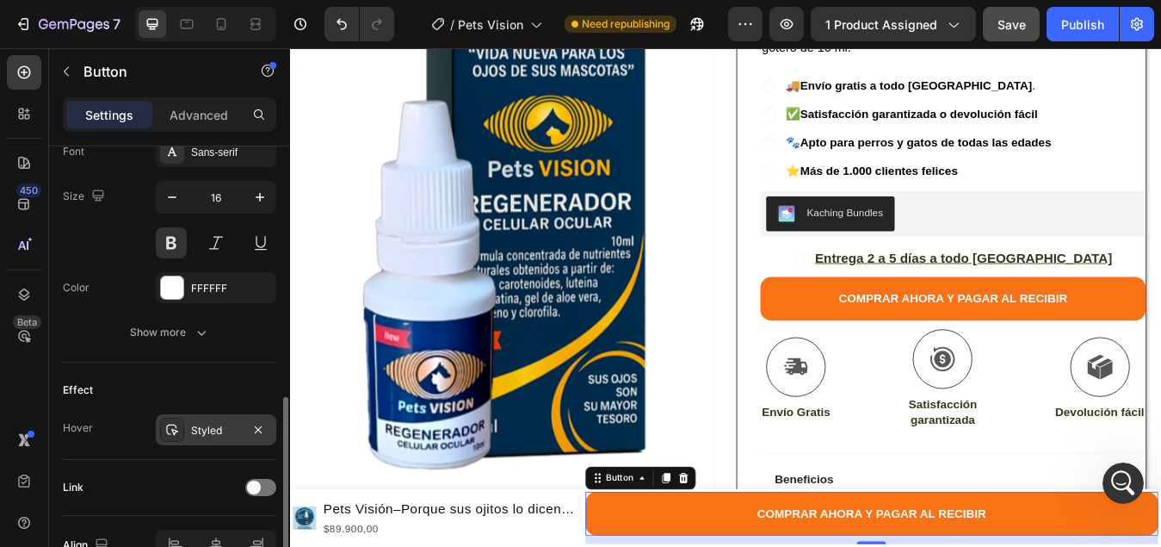
click at [233, 430] on div "Styled" at bounding box center [216, 430] width 50 height 15
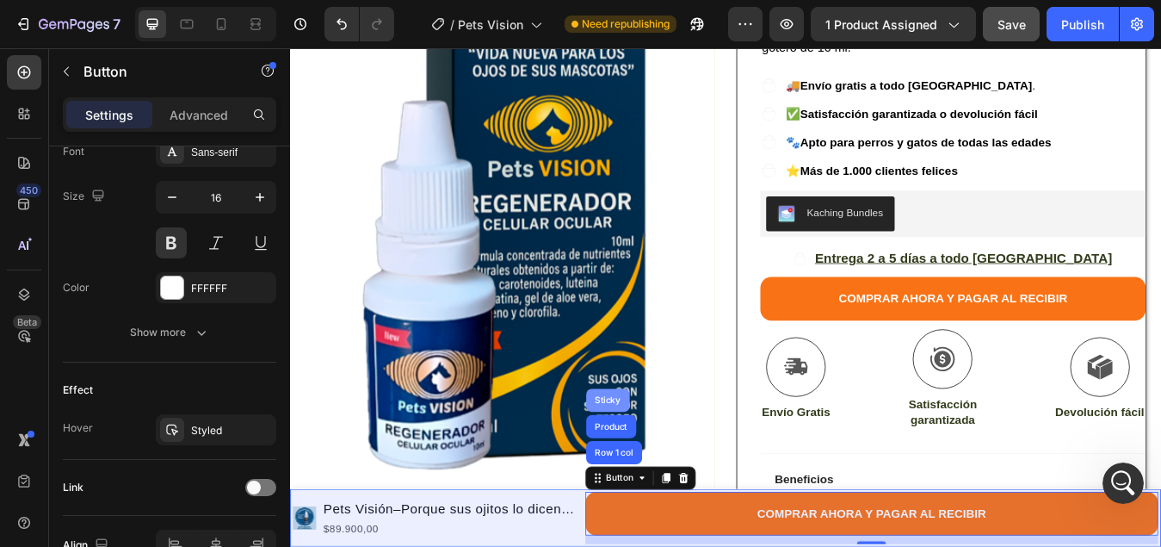
click at [671, 467] on div "Sticky" at bounding box center [667, 465] width 38 height 10
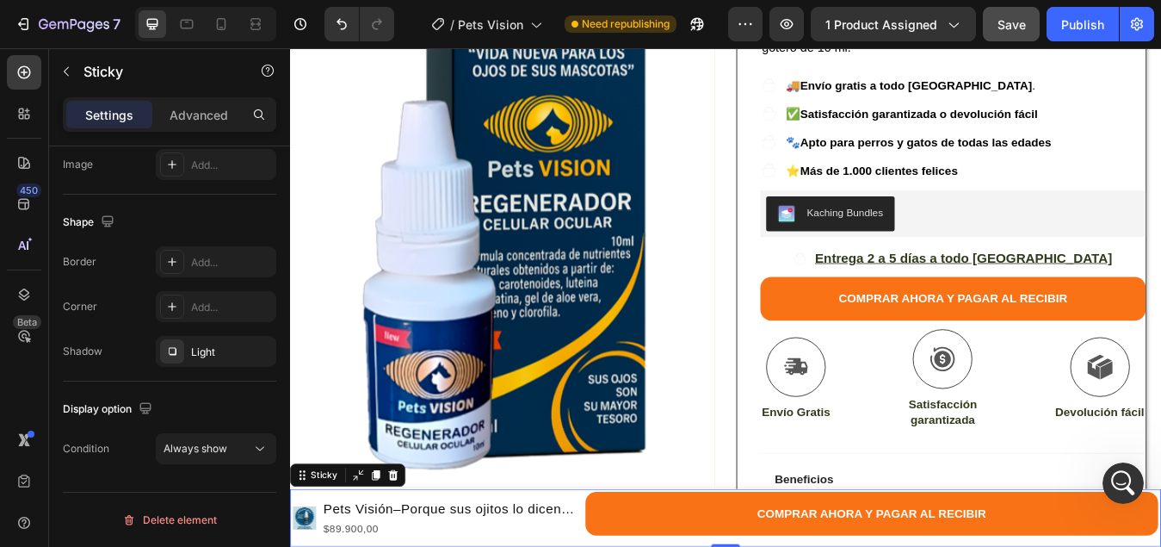
scroll to position [0, 0]
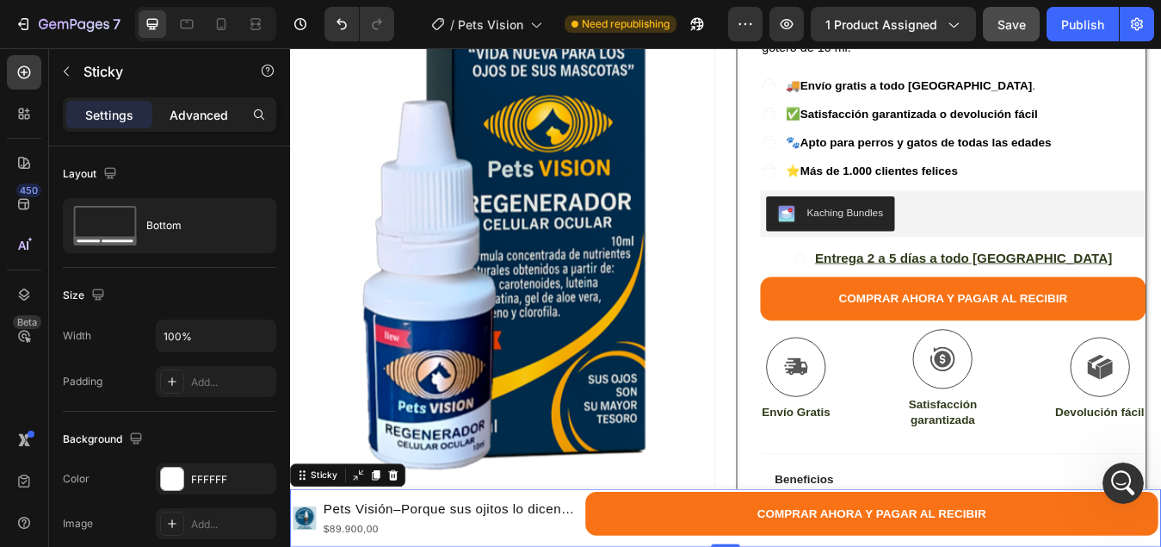
click at [195, 112] on p "Advanced" at bounding box center [199, 115] width 59 height 18
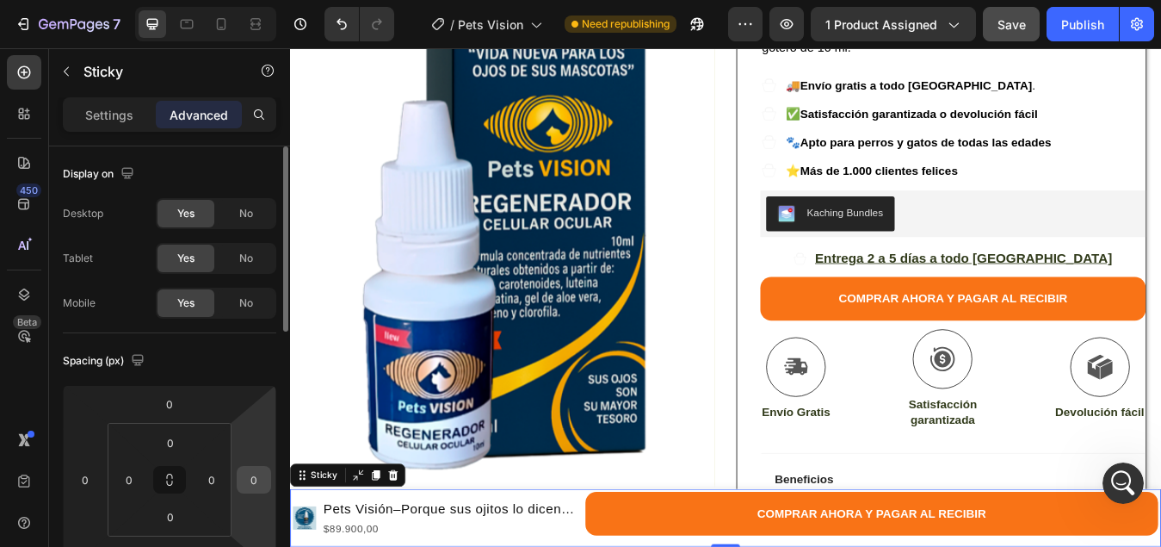
click at [262, 476] on input "0" at bounding box center [254, 480] width 26 height 26
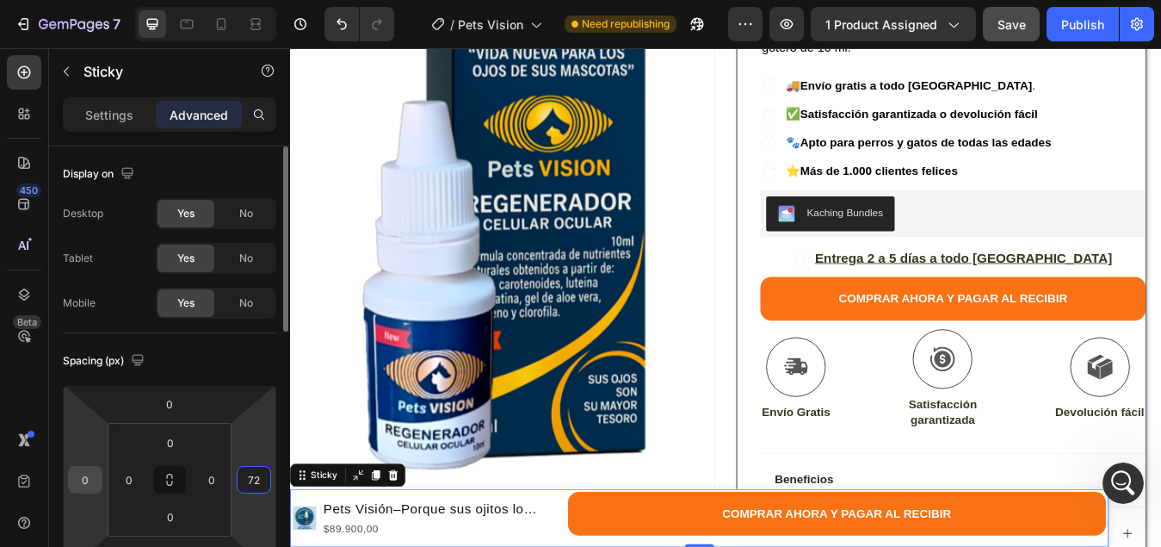
type input "72"
click at [87, 484] on input "0" at bounding box center [85, 480] width 26 height 26
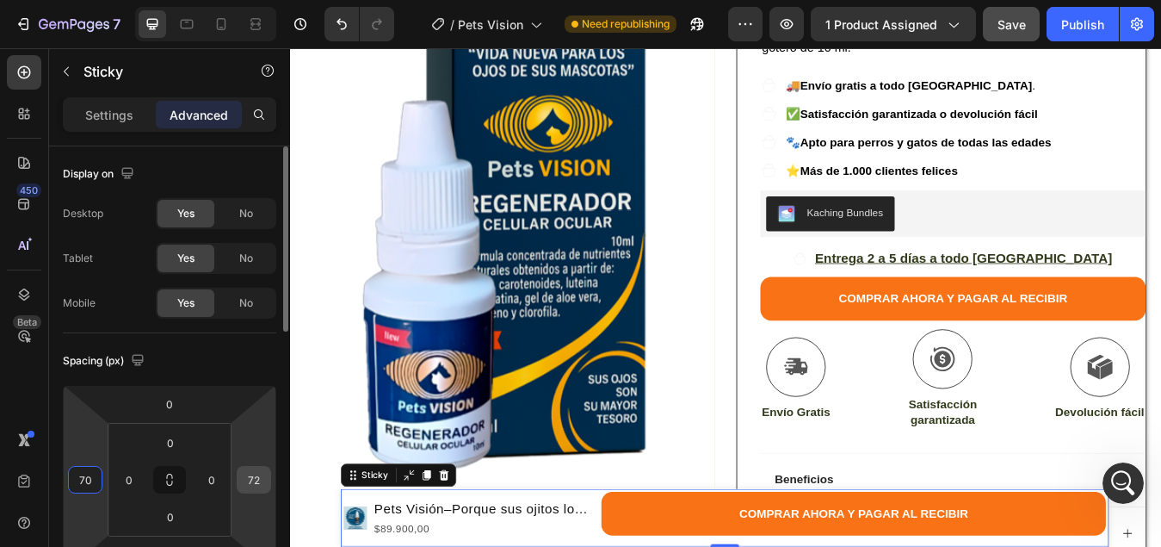
type input "70"
click at [260, 481] on input "72" at bounding box center [254, 480] width 26 height 26
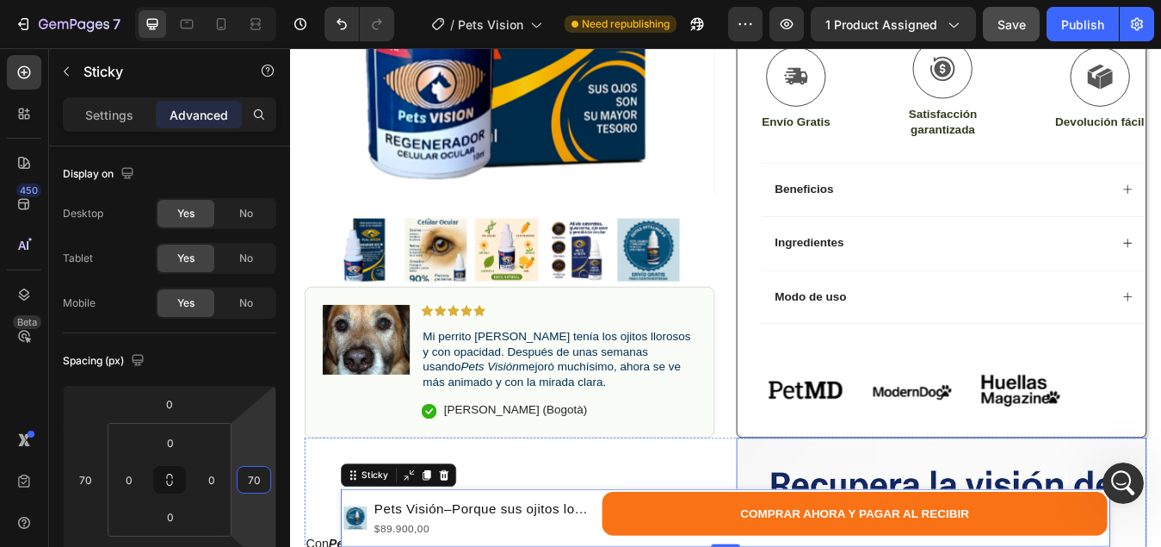
scroll to position [810, 0]
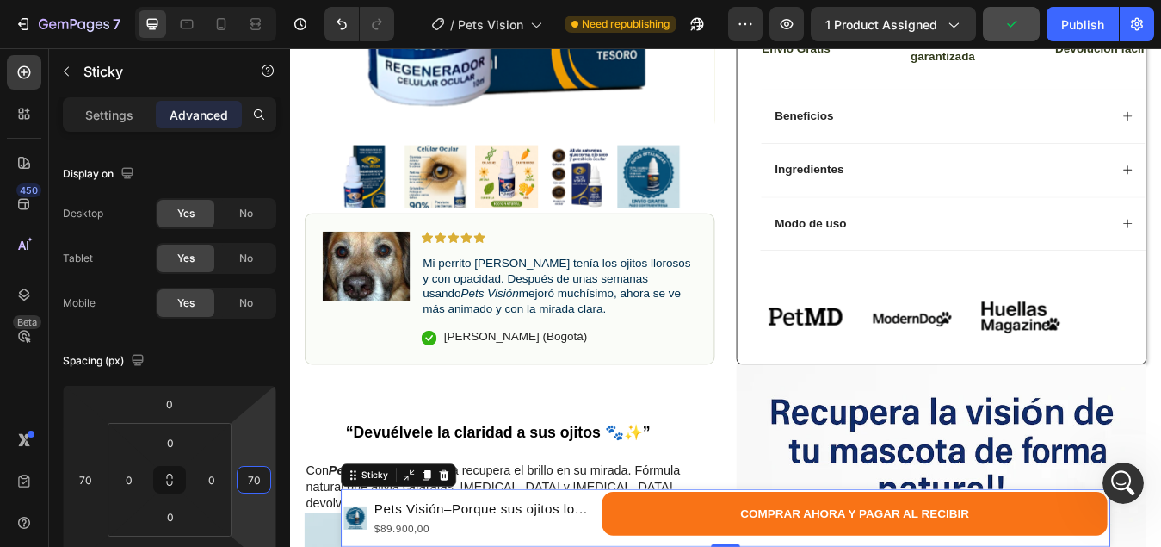
type input "70"
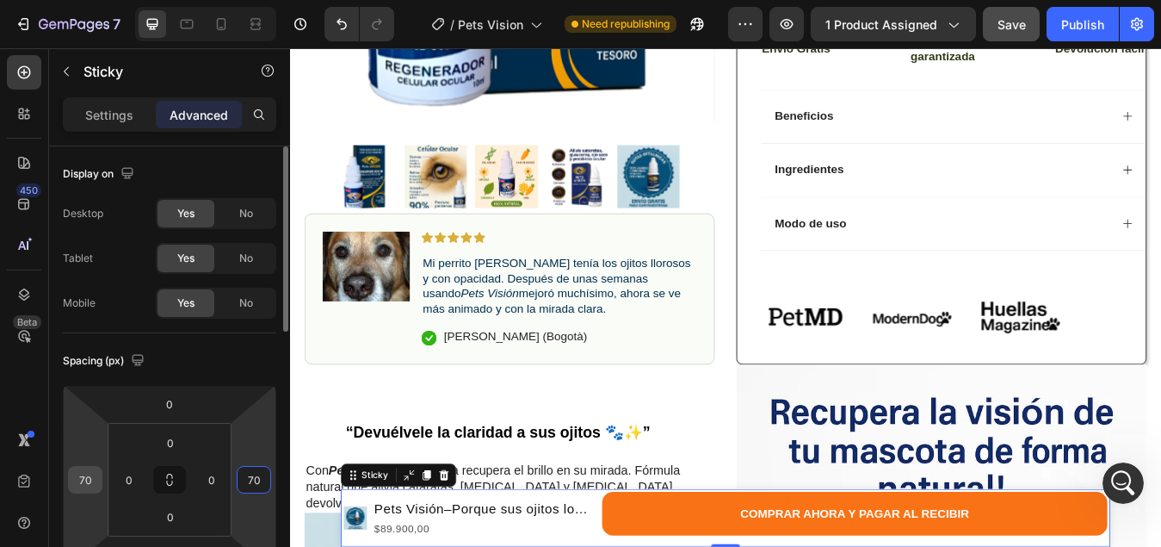
click at [90, 478] on input "70" at bounding box center [85, 480] width 26 height 26
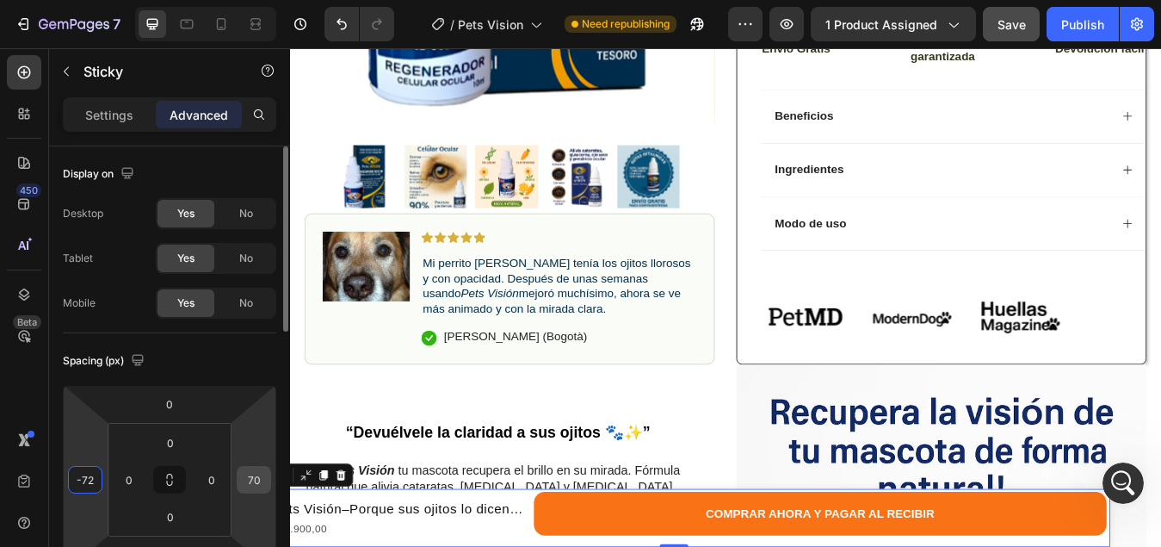
type input "-72"
click at [257, 480] on input "70" at bounding box center [254, 480] width 26 height 26
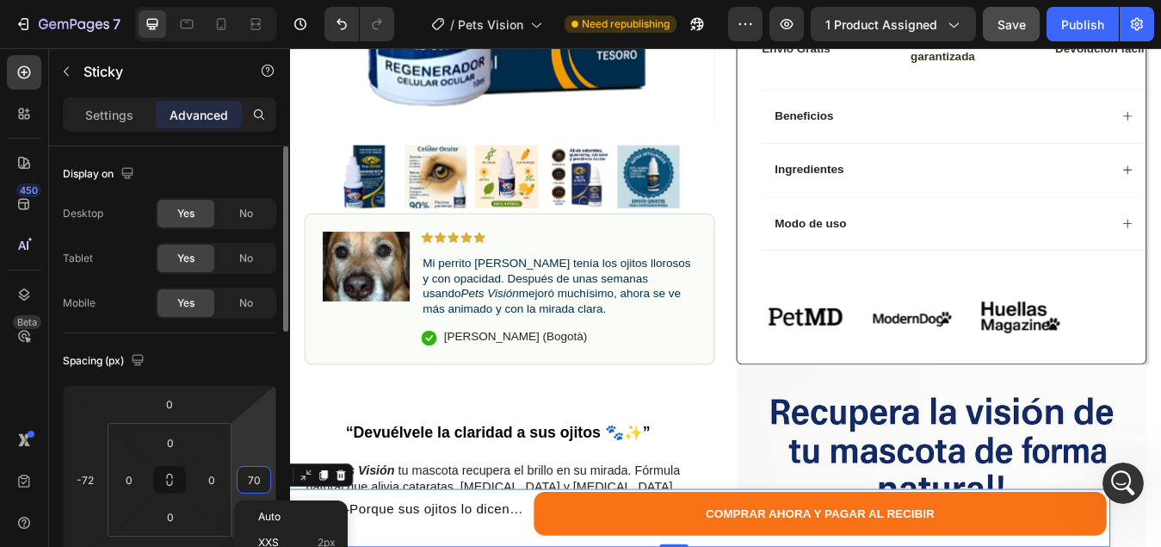
click at [262, 479] on input "70" at bounding box center [254, 480] width 26 height 26
type input "7"
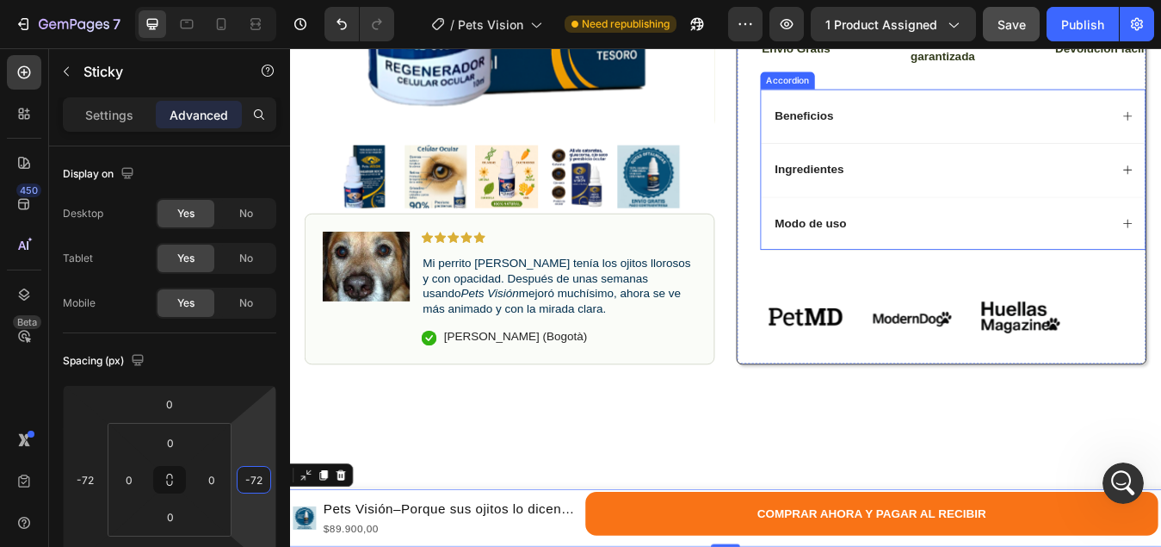
scroll to position [466, 0]
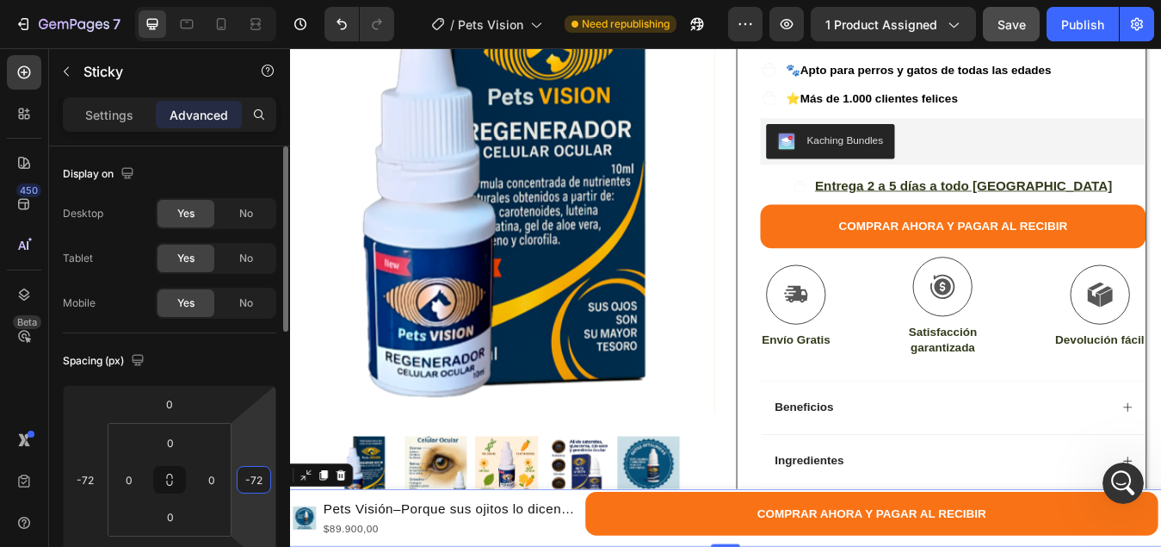
type input "-7"
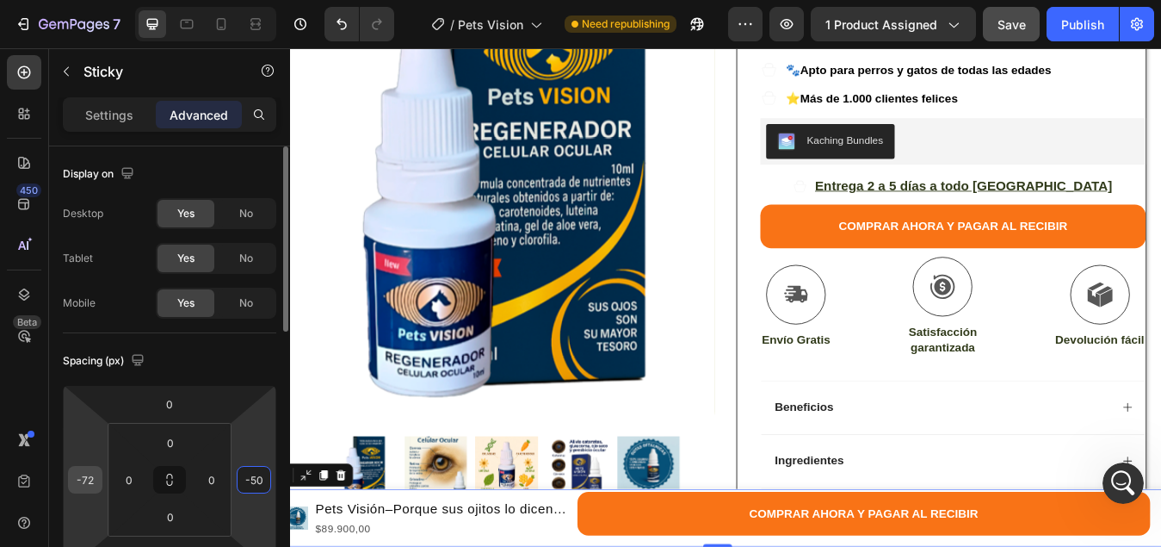
type input "-50"
click at [97, 480] on input "-72" at bounding box center [85, 480] width 26 height 26
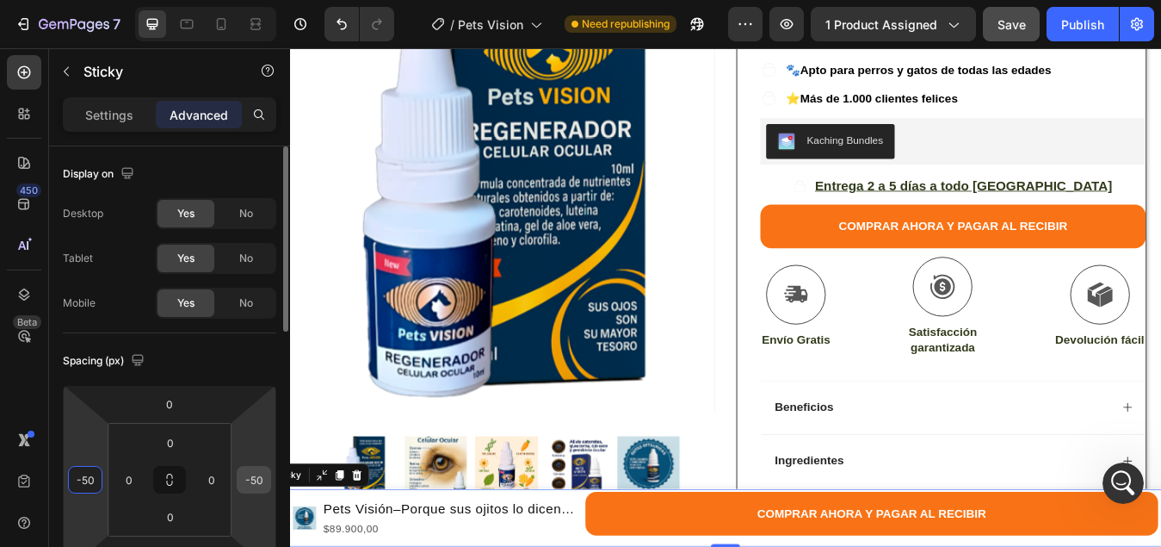
type input "-50"
click at [263, 479] on input "-50" at bounding box center [254, 480] width 26 height 26
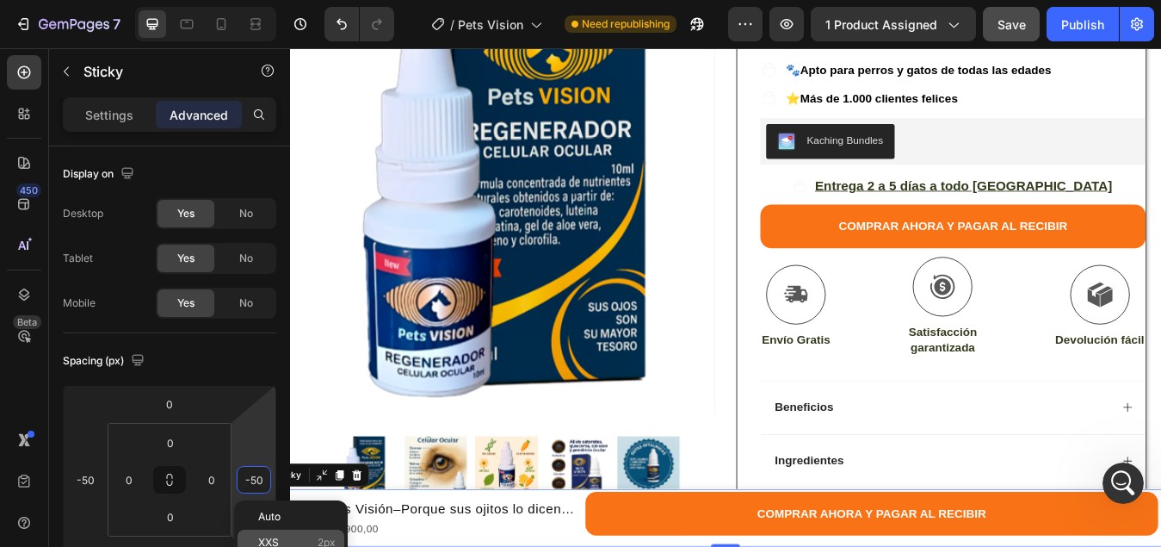
click at [287, 542] on p "XXS 2px" at bounding box center [296, 542] width 77 height 12
type input "2"
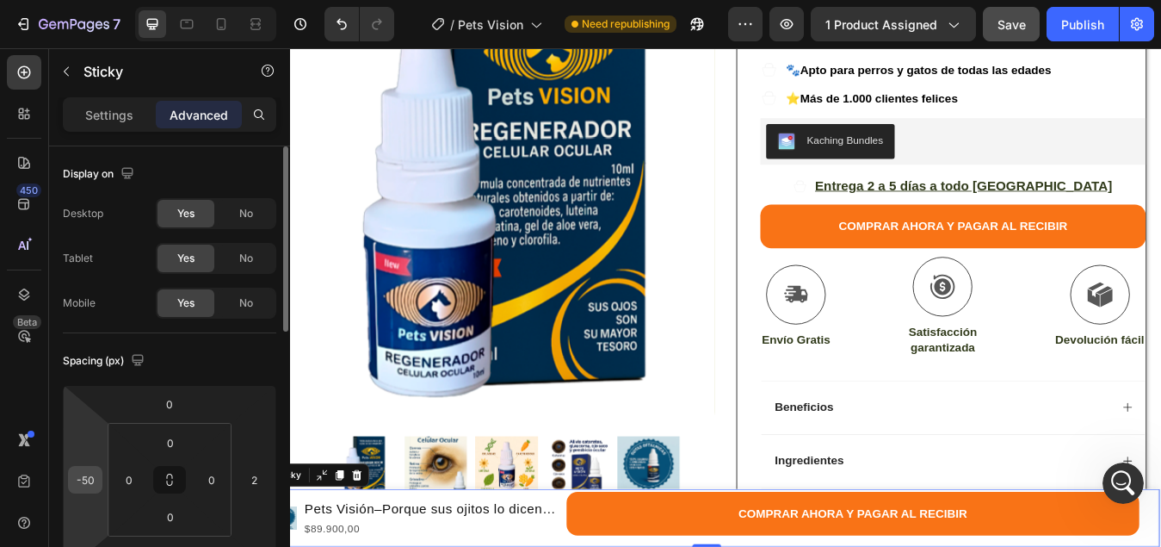
click at [83, 479] on input "-50" at bounding box center [85, 480] width 26 height 26
click at [132, 541] on p "XXS 2px" at bounding box center [128, 542] width 77 height 12
type input "2"
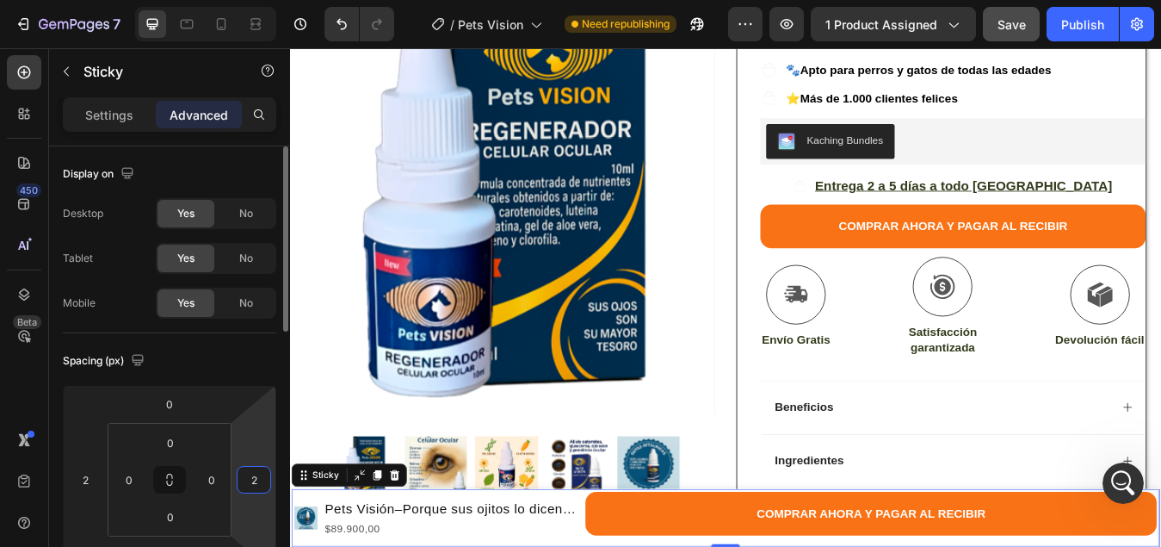
click at [258, 479] on input "2" at bounding box center [254, 480] width 26 height 26
type input "-2"
click at [90, 479] on input "2" at bounding box center [85, 480] width 26 height 26
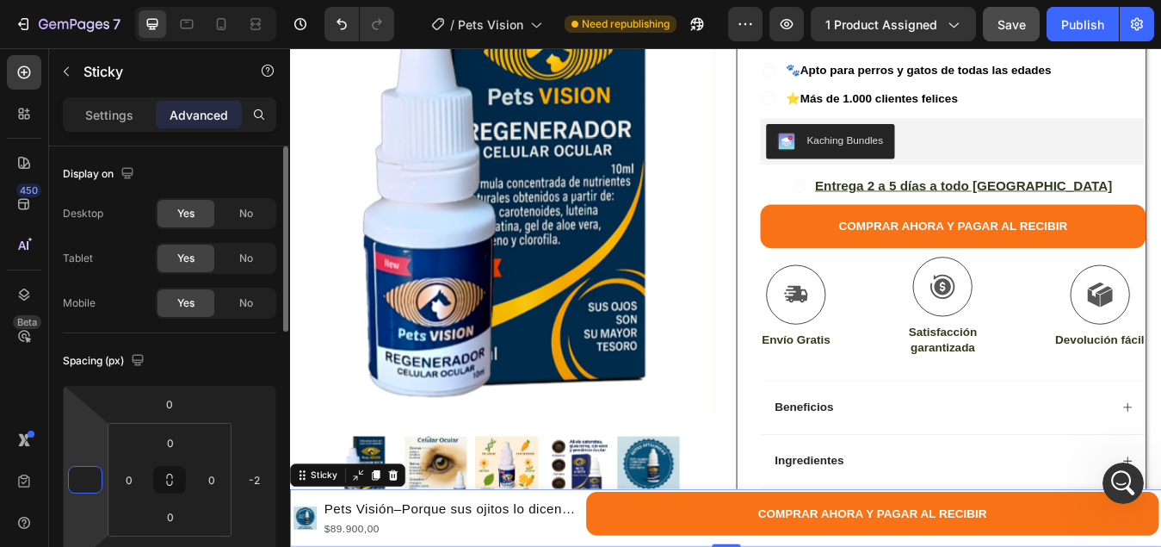
type input "-2"
click at [324, 508] on div at bounding box center [550, 545] width 486 height 75
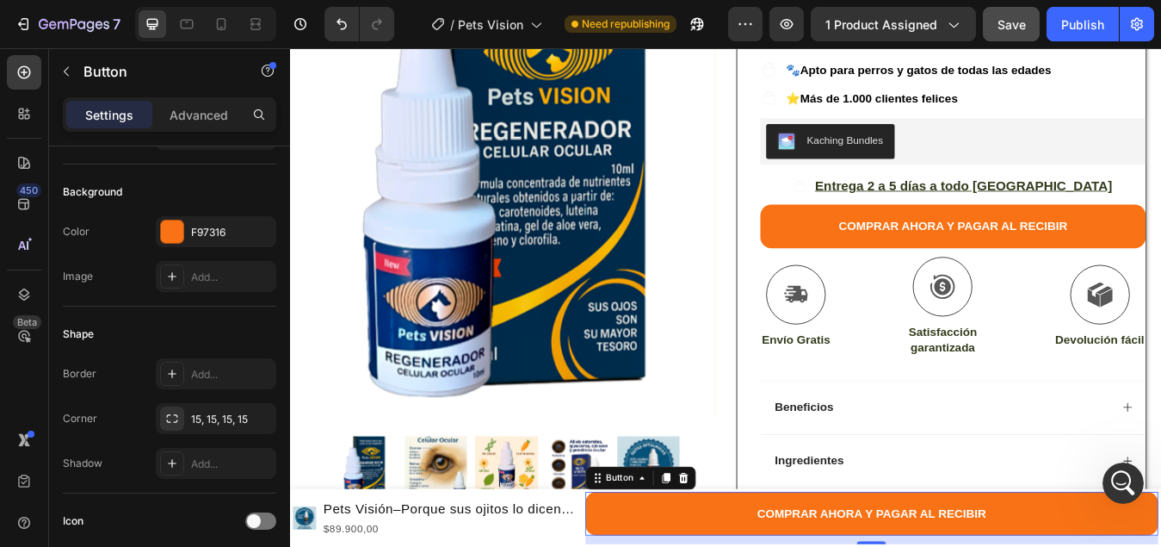
scroll to position [0, 0]
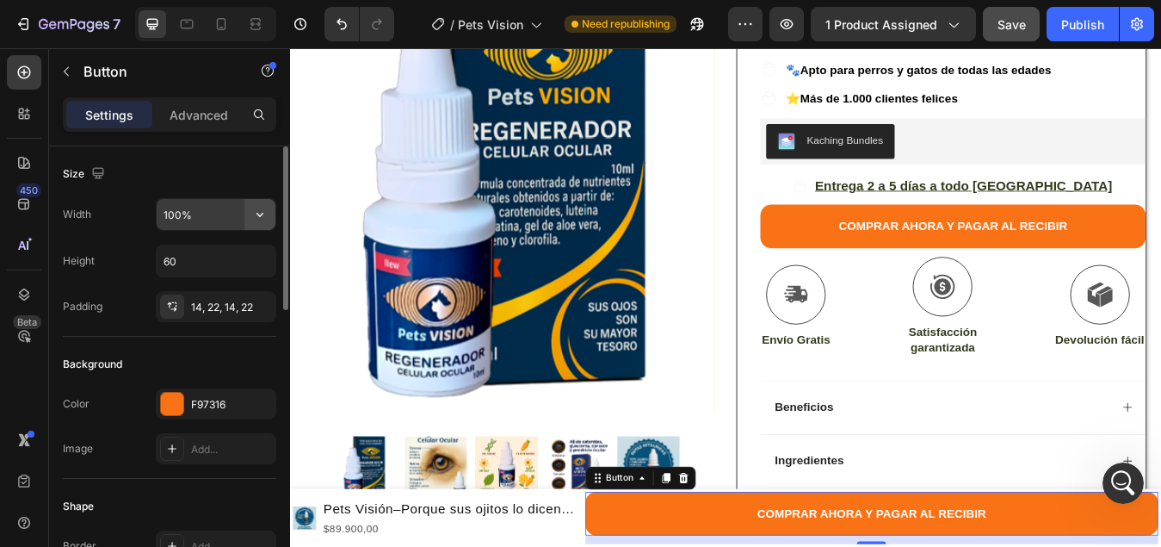
click at [264, 216] on icon "button" at bounding box center [259, 214] width 17 height 17
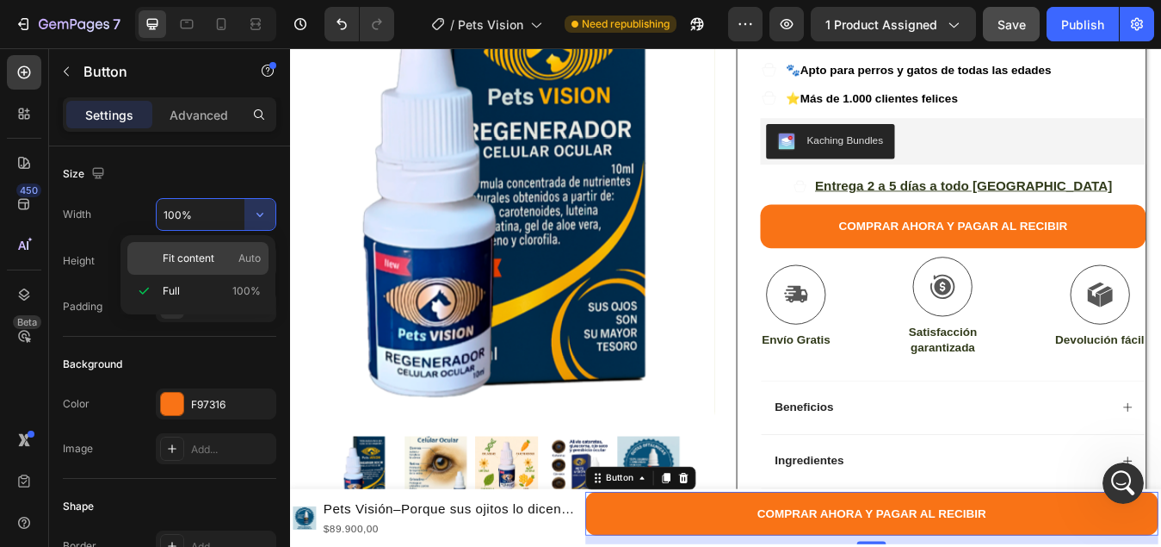
click at [226, 250] on p "Fit content Auto" at bounding box center [212, 257] width 98 height 15
type input "Auto"
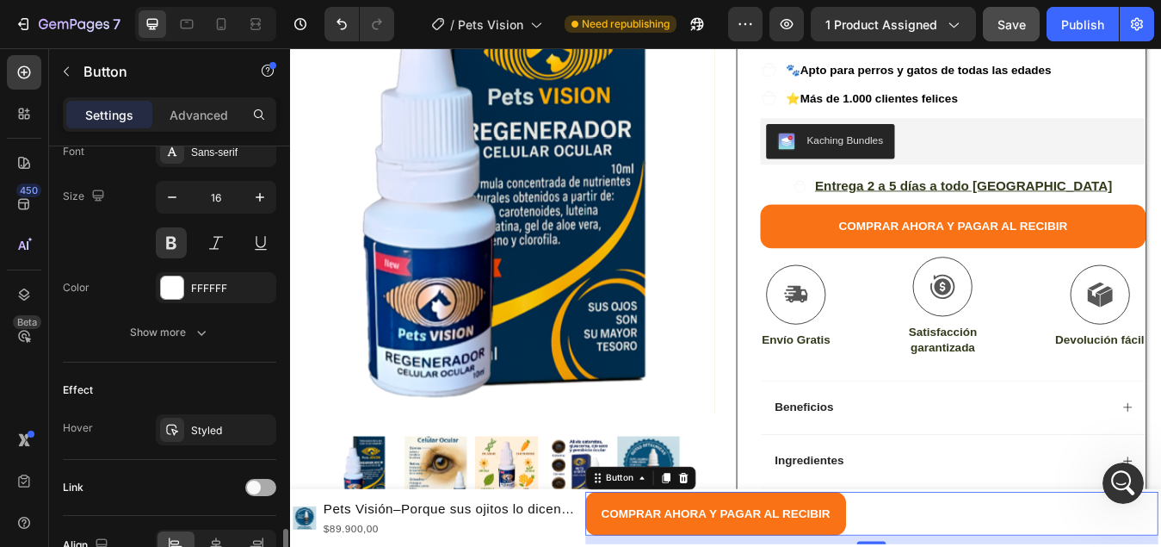
scroll to position [785, 0]
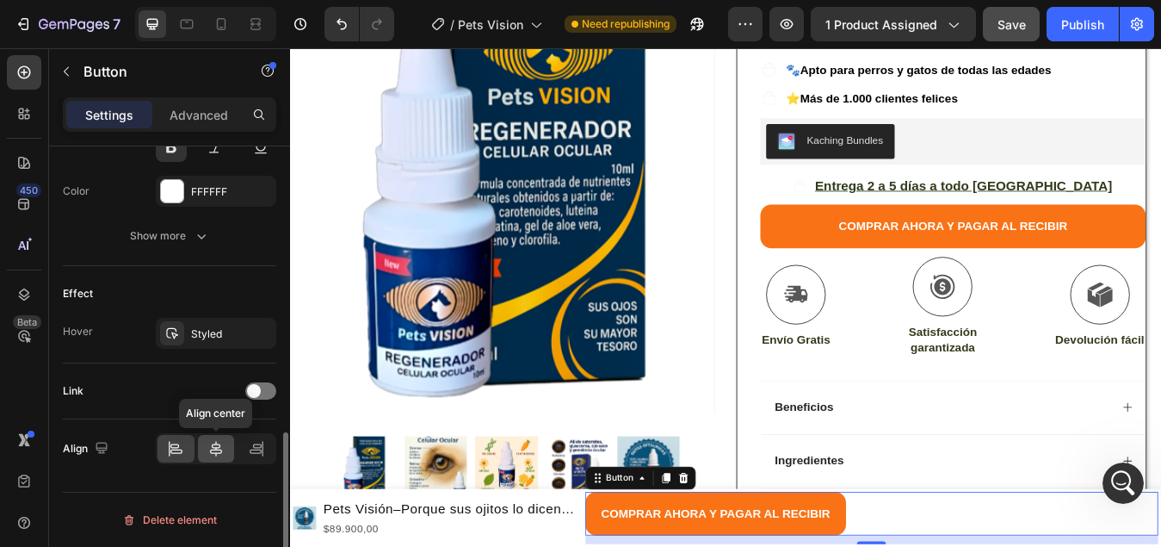
click at [219, 451] on icon at bounding box center [215, 448] width 17 height 17
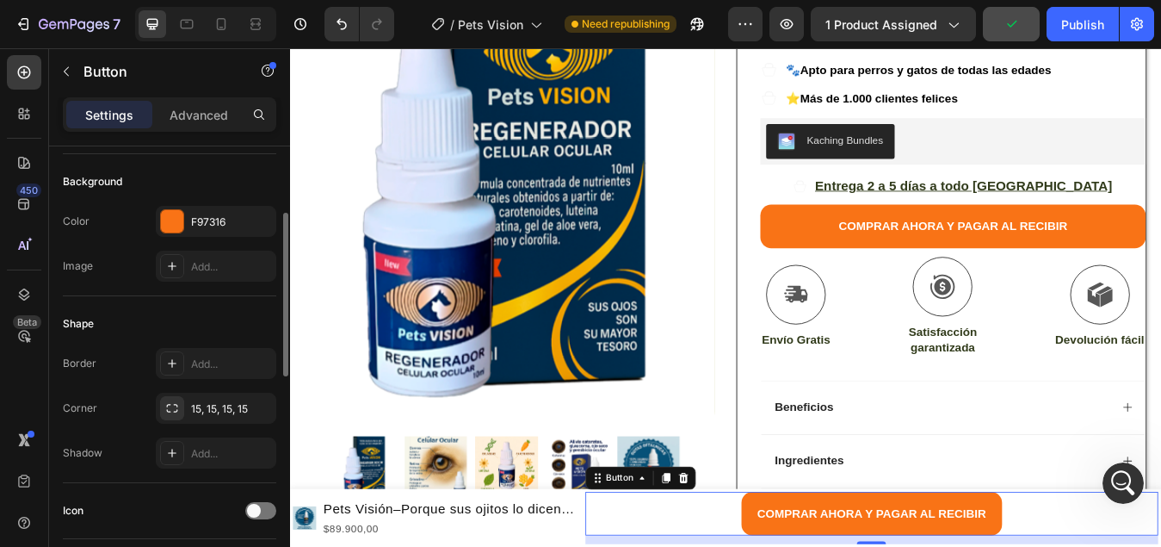
scroll to position [0, 0]
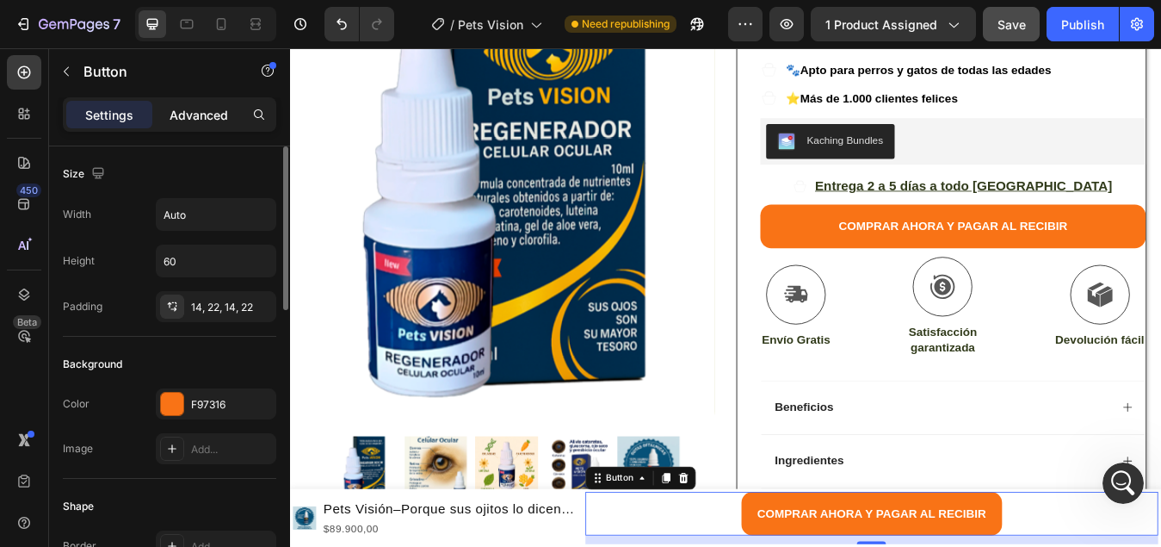
click at [214, 121] on p "Advanced" at bounding box center [199, 115] width 59 height 18
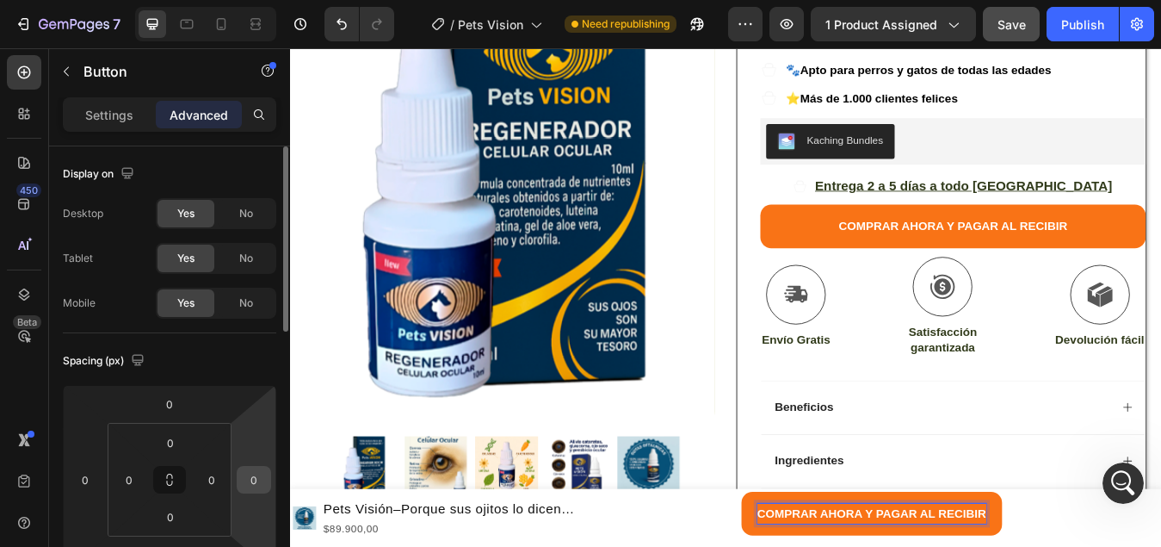
click at [257, 474] on input "0" at bounding box center [254, 480] width 26 height 26
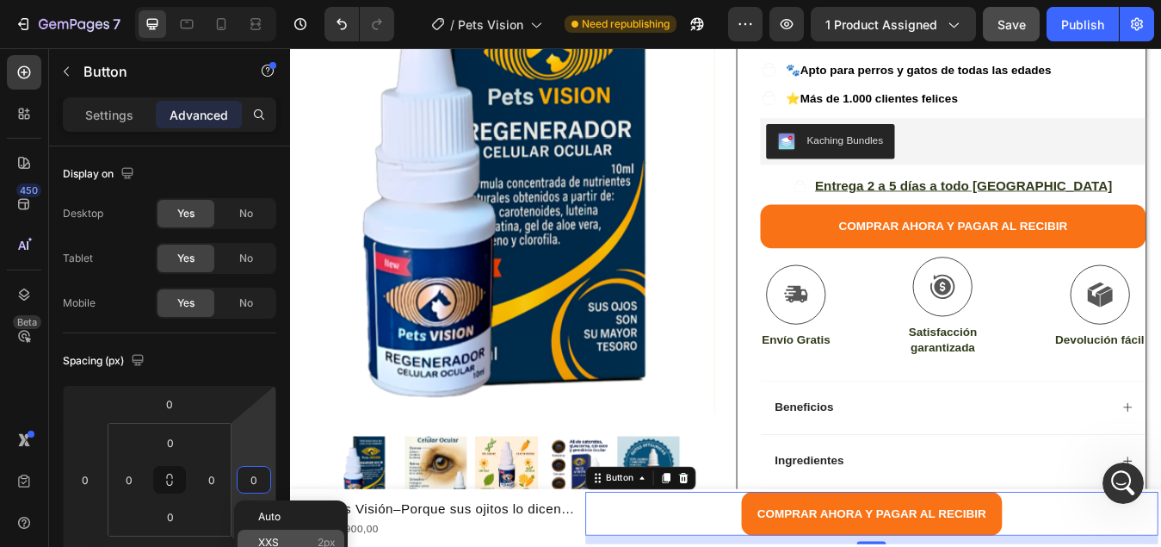
click at [275, 541] on span "XXS" at bounding box center [268, 542] width 21 height 12
type input "2"
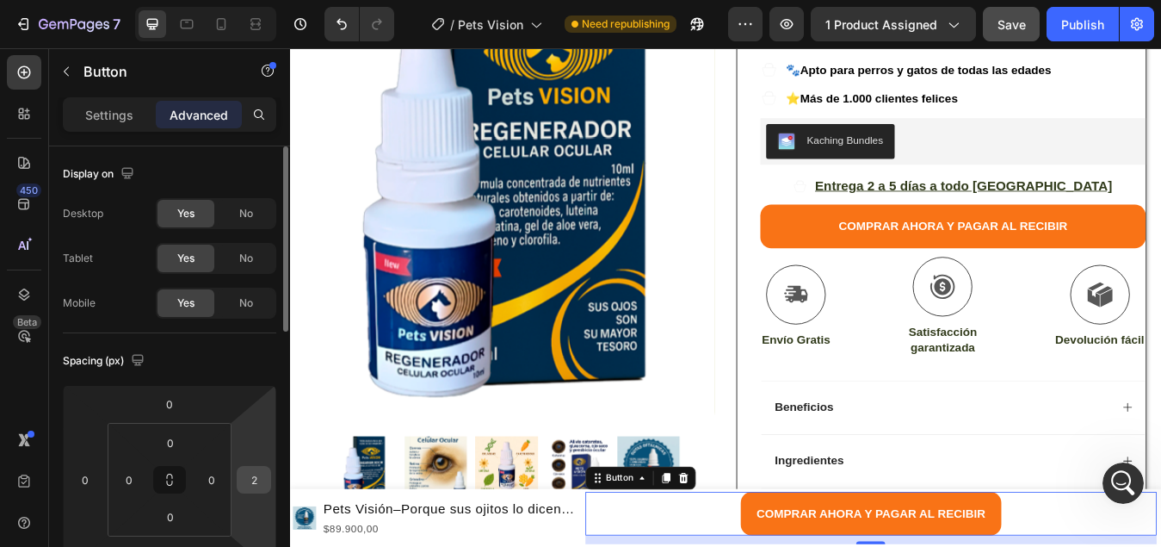
click at [259, 477] on input "2" at bounding box center [254, 480] width 26 height 26
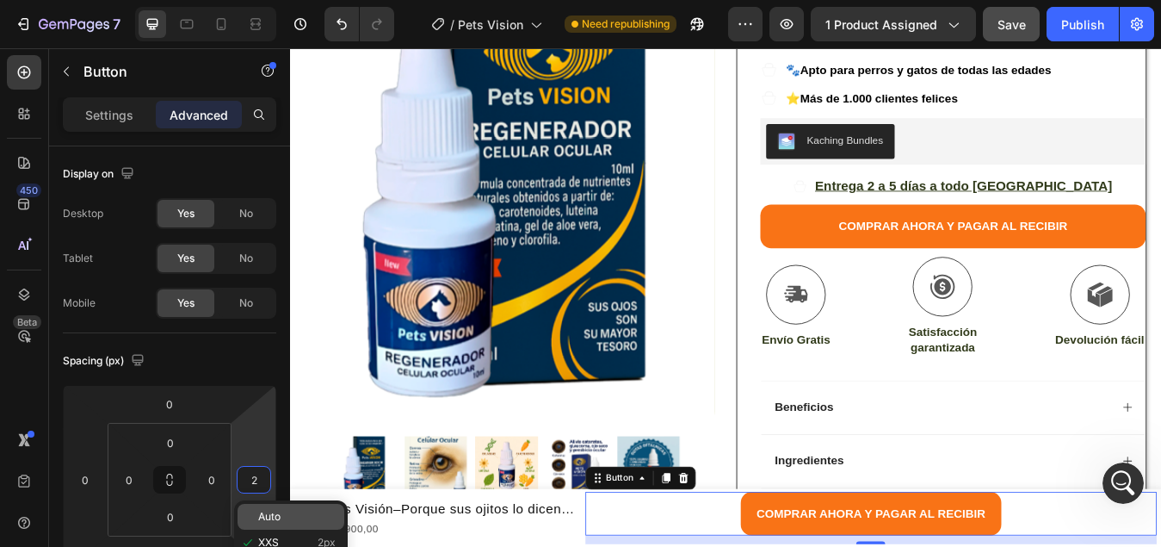
click at [284, 510] on p "Auto" at bounding box center [296, 516] width 77 height 12
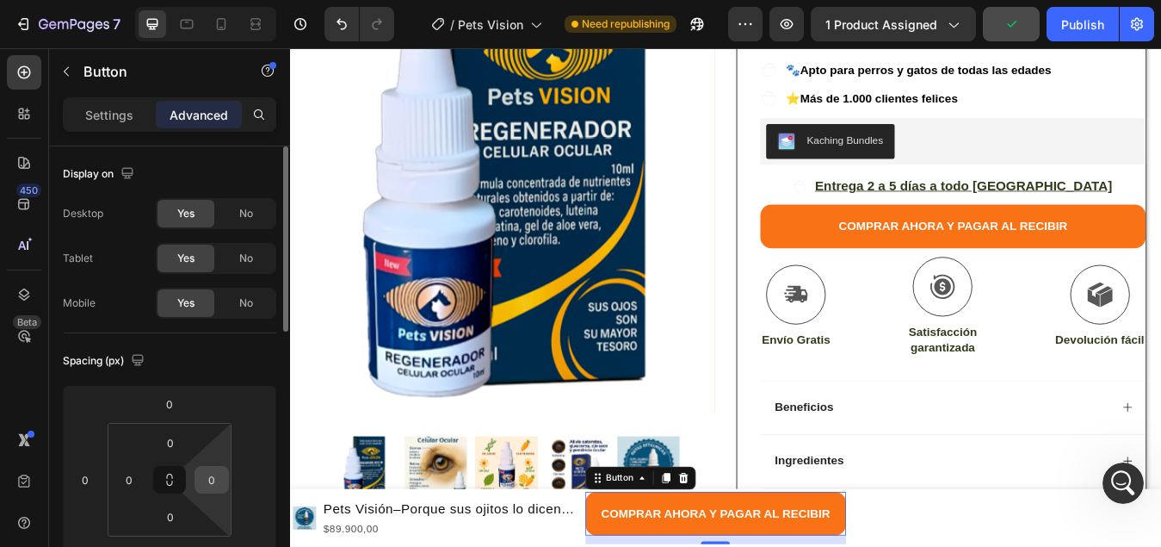
click at [215, 476] on input "0" at bounding box center [212, 480] width 26 height 26
click at [243, 511] on p "Auto" at bounding box center [254, 516] width 77 height 12
type input "Auto"
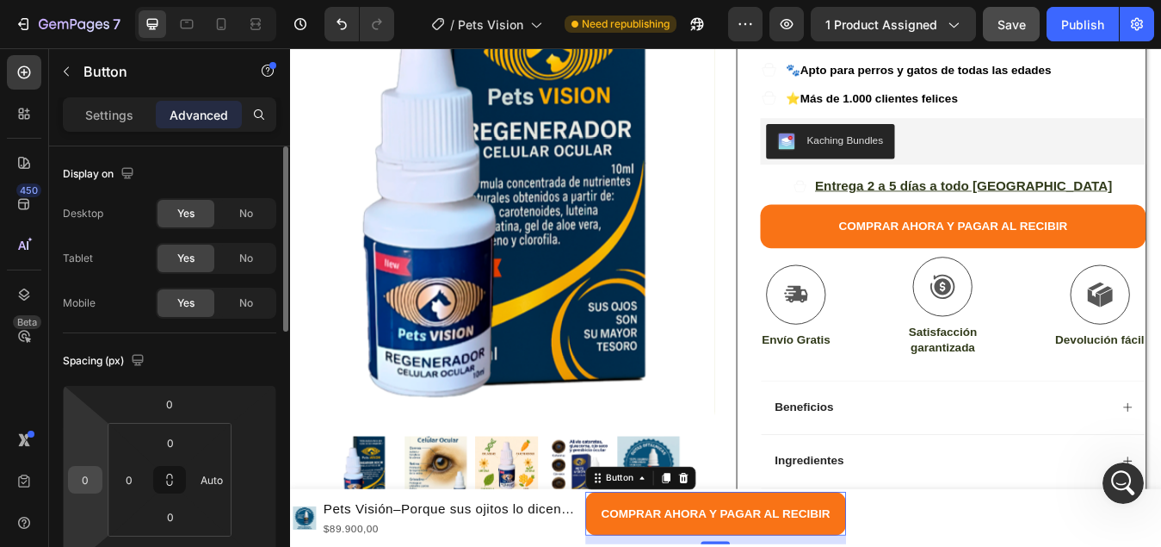
click at [92, 481] on input "0" at bounding box center [85, 480] width 26 height 26
click at [108, 512] on span "Auto" at bounding box center [101, 516] width 22 height 12
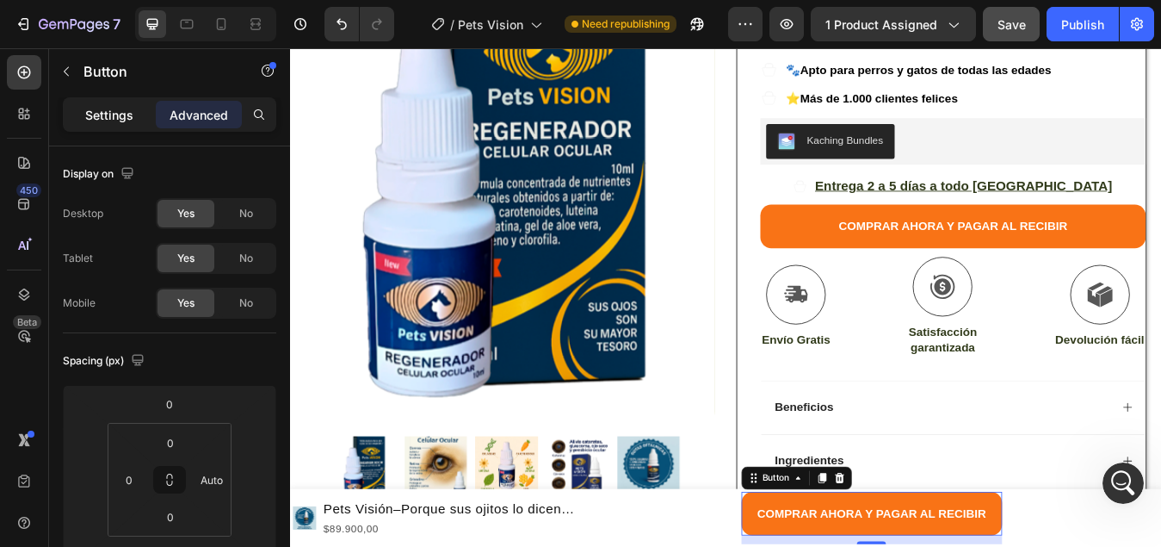
click at [108, 118] on p "Settings" at bounding box center [109, 115] width 48 height 18
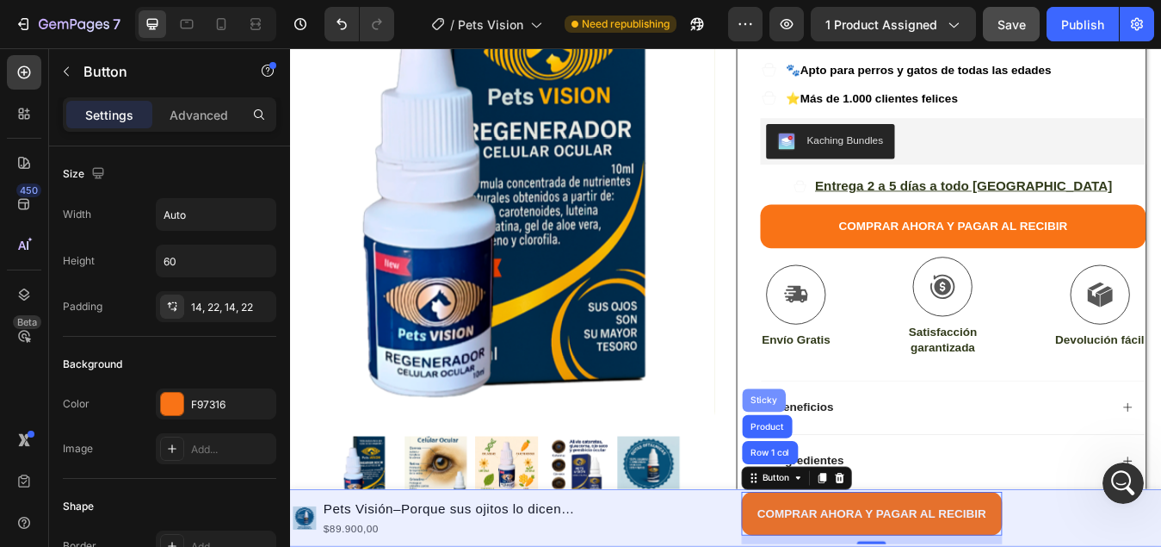
click at [835, 459] on div "Sticky" at bounding box center [852, 466] width 52 height 28
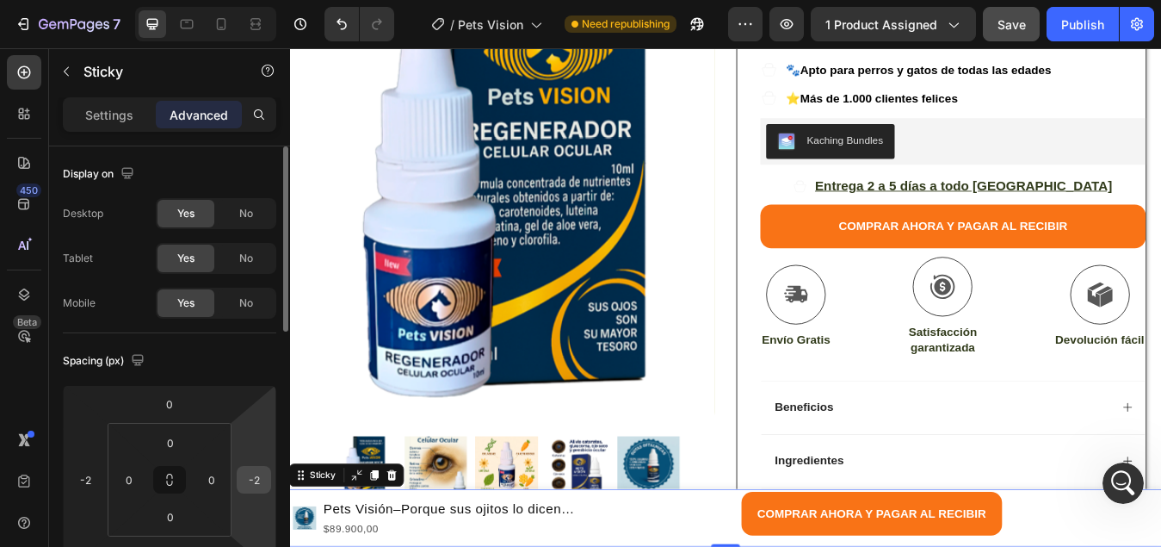
click at [261, 482] on input "-2" at bounding box center [254, 480] width 26 height 26
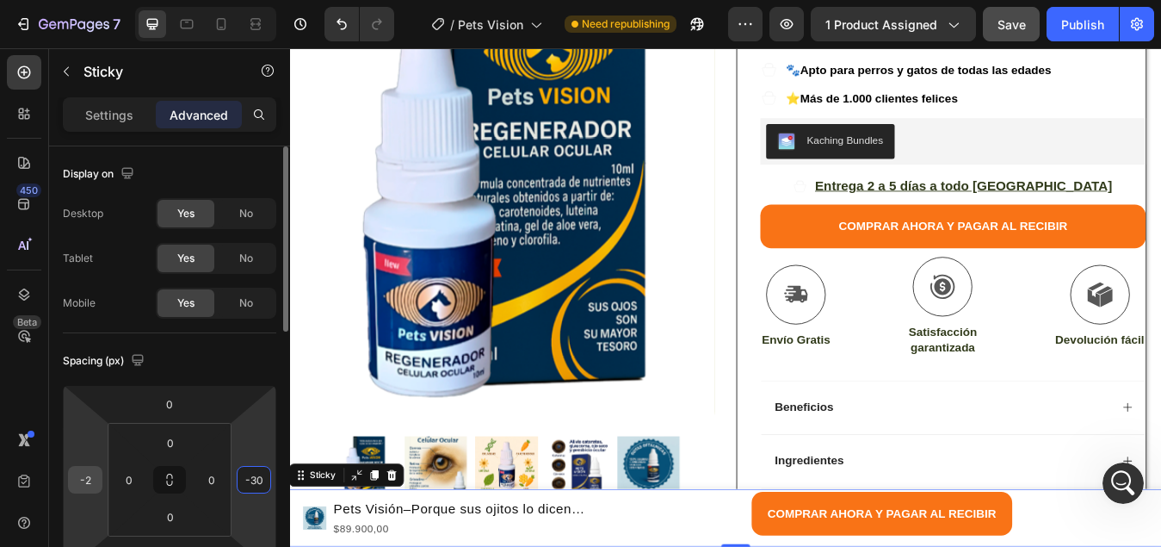
type input "-30"
click at [95, 485] on input "-2" at bounding box center [85, 480] width 26 height 26
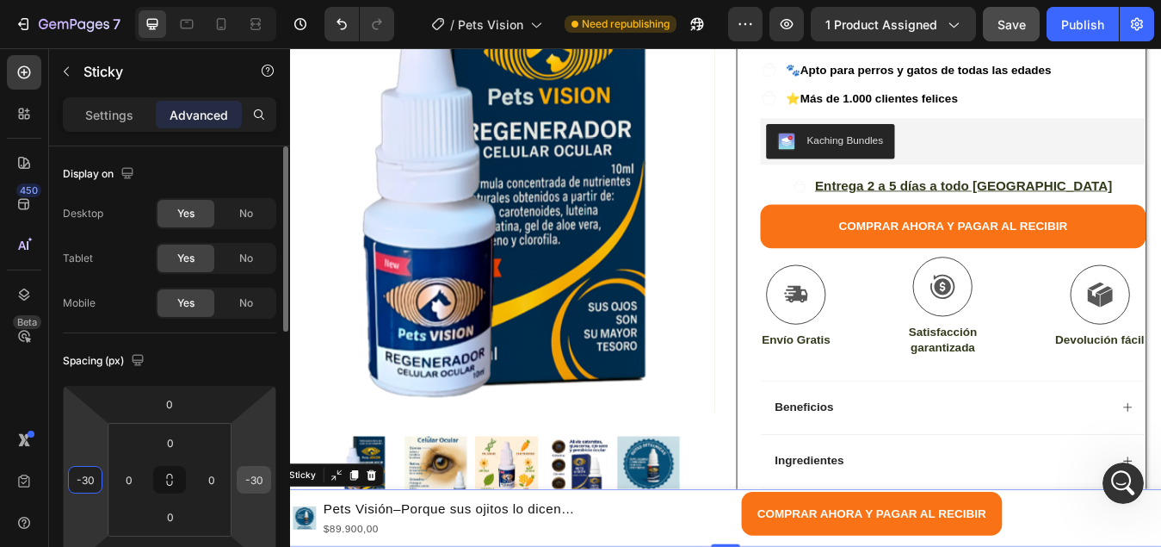
type input "-30"
click at [264, 481] on input "-30" at bounding box center [254, 480] width 26 height 26
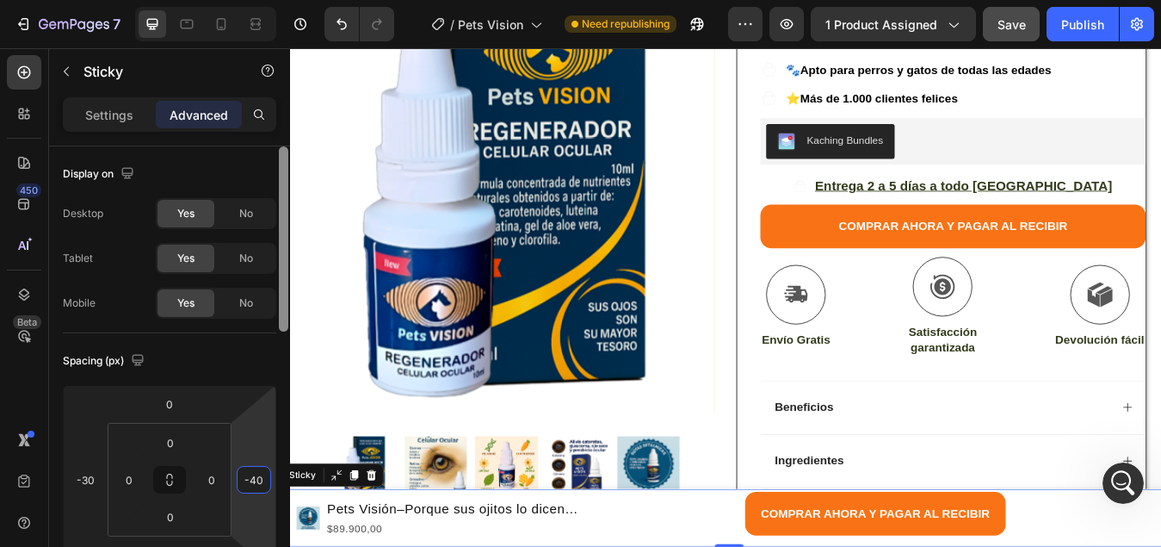
type input "-4"
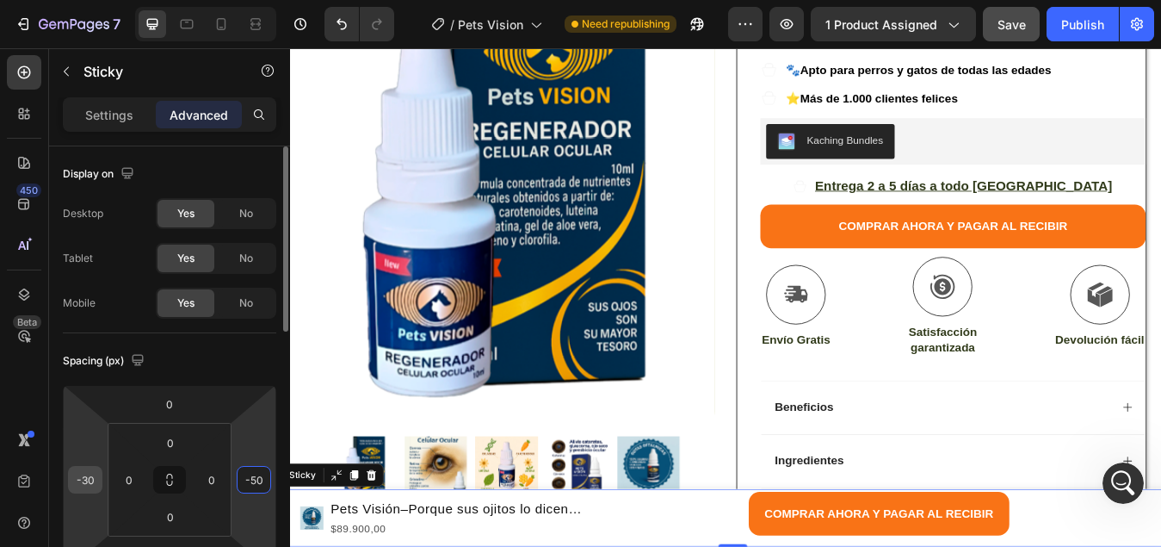
type input "-50"
click at [90, 485] on input "-30" at bounding box center [85, 480] width 26 height 26
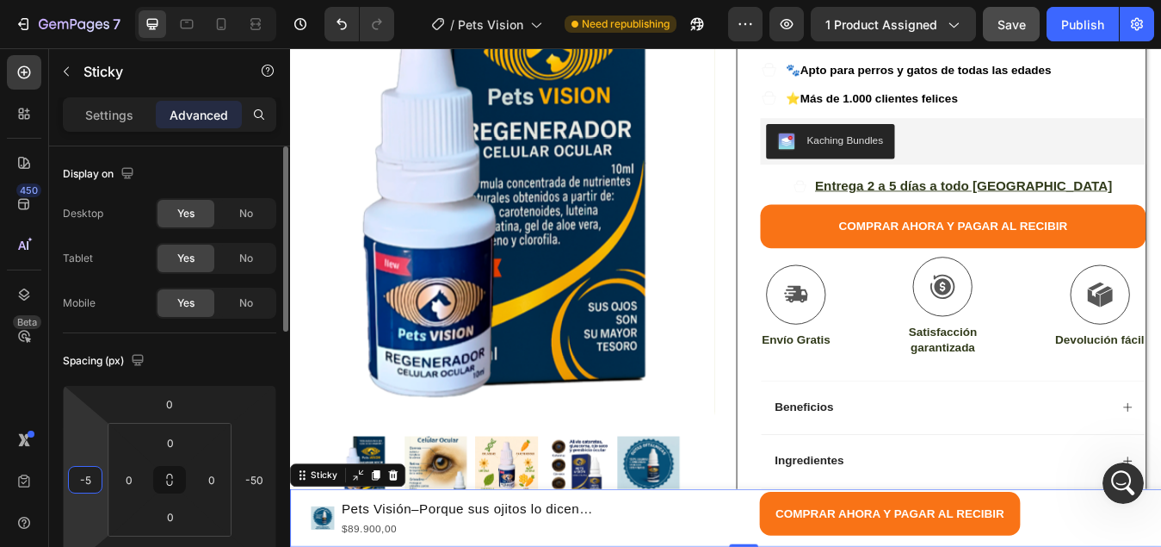
type input "-50"
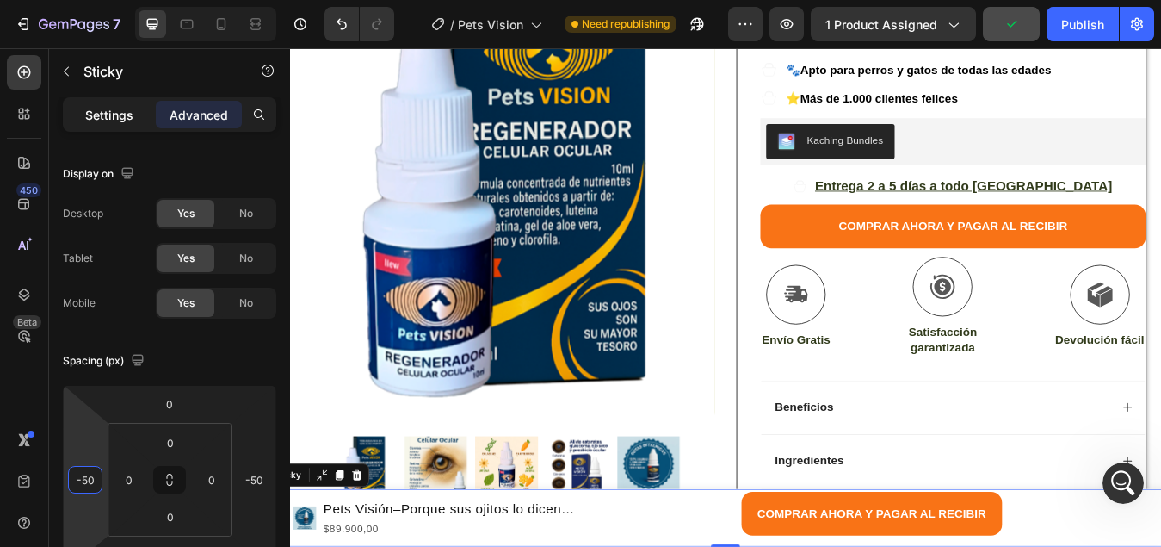
click at [96, 115] on p "Settings" at bounding box center [109, 115] width 48 height 18
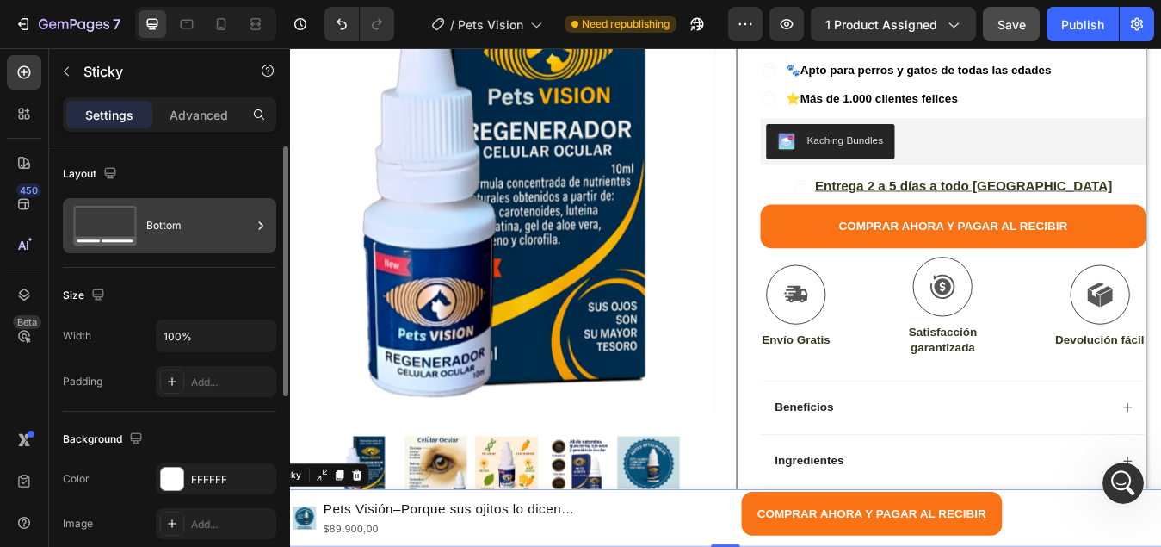
click at [175, 224] on div "Bottom" at bounding box center [198, 226] width 105 height 40
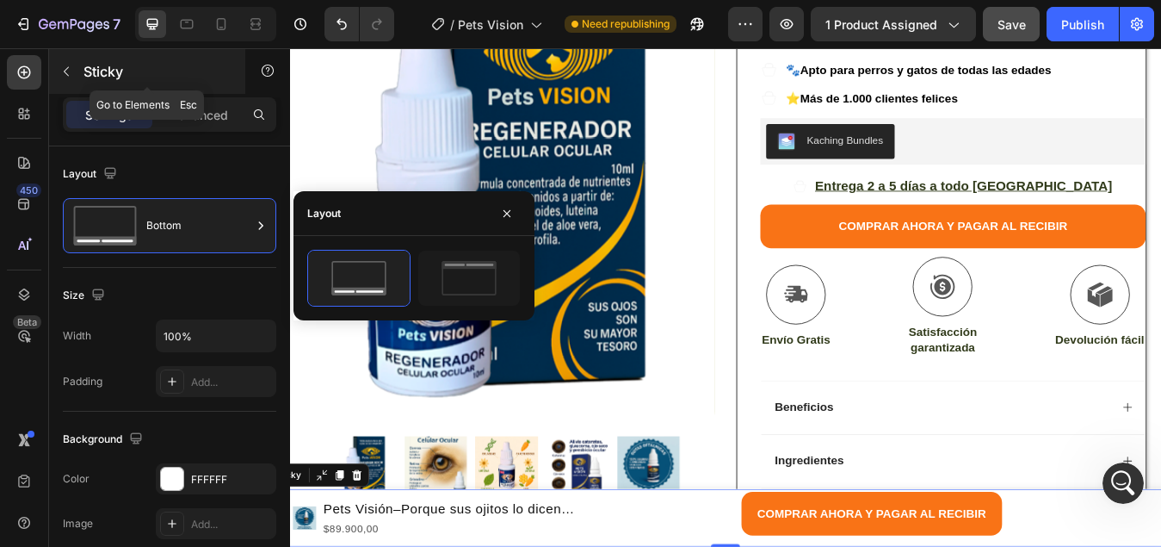
click at [71, 66] on icon "button" at bounding box center [66, 72] width 14 height 14
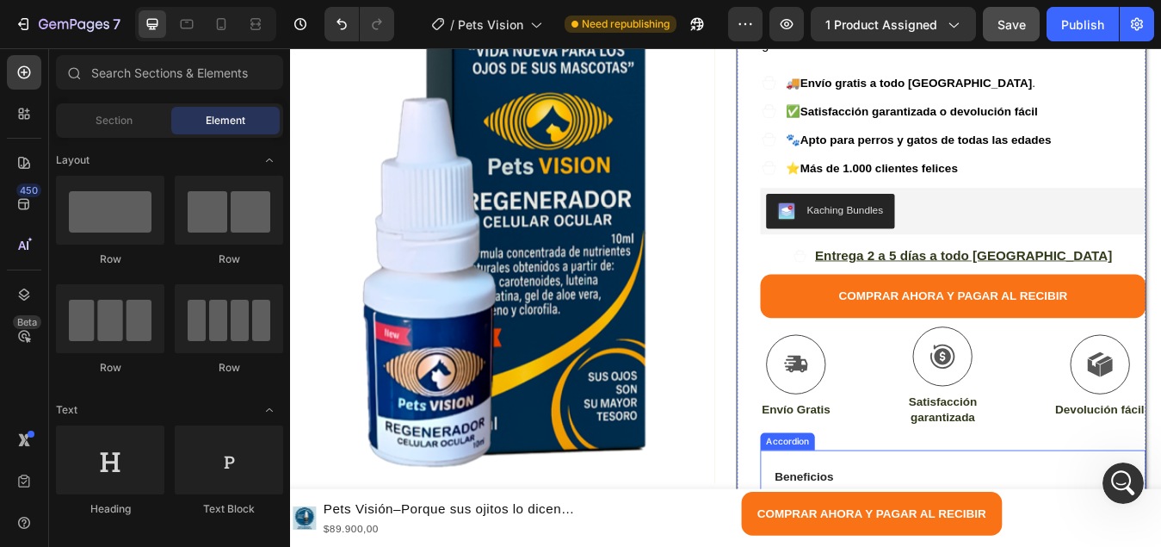
scroll to position [380, 0]
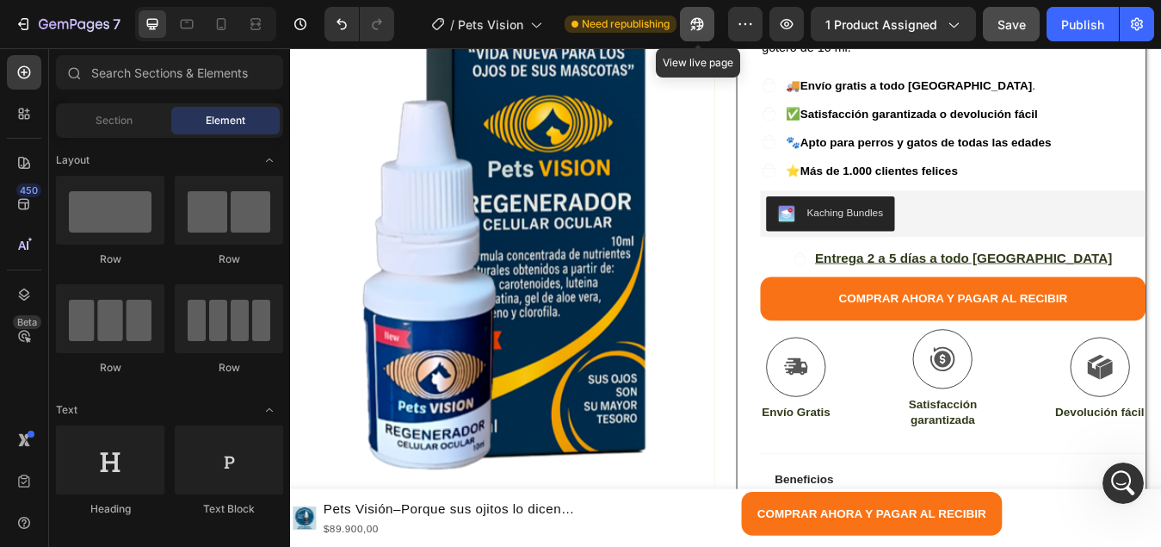
click at [686, 28] on button "button" at bounding box center [697, 24] width 34 height 34
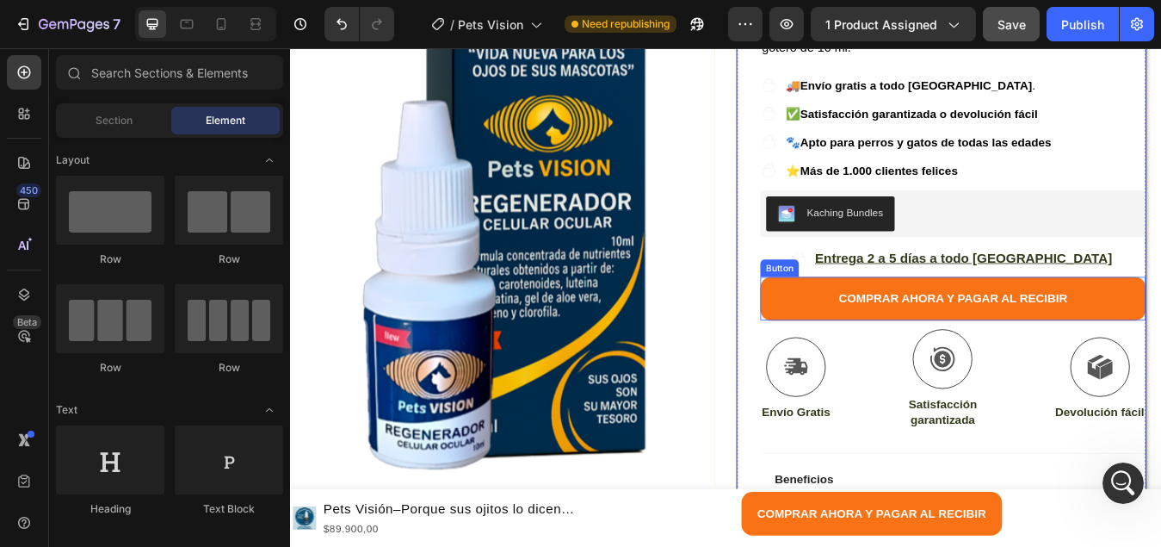
click at [875, 319] on button "COMPRAR AHORA Y PAGAR AL RECIBIR" at bounding box center [1076, 345] width 457 height 52
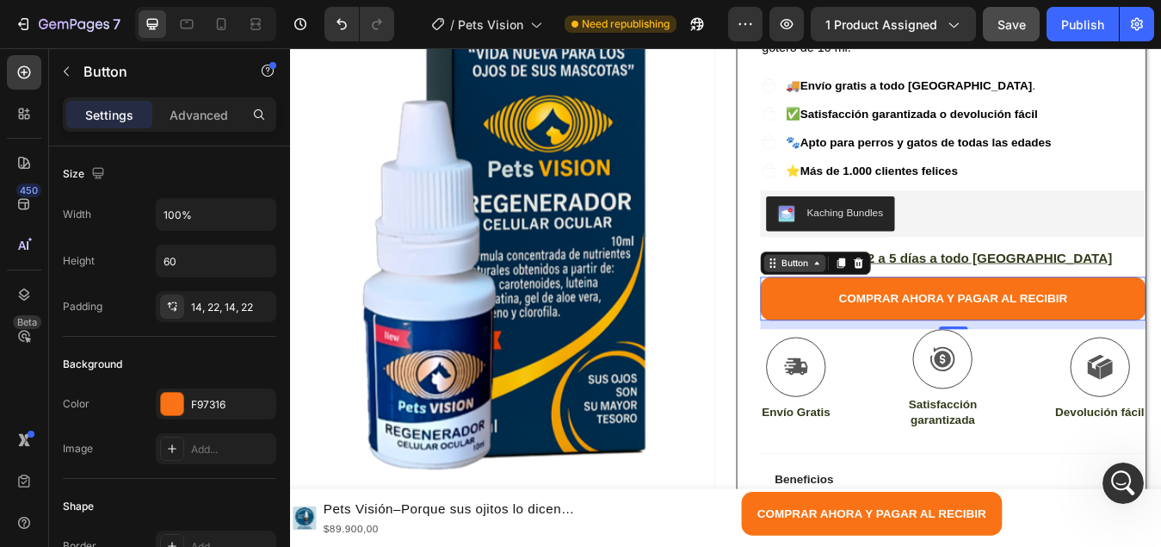
click at [915, 296] on icon at bounding box center [915, 303] width 14 height 14
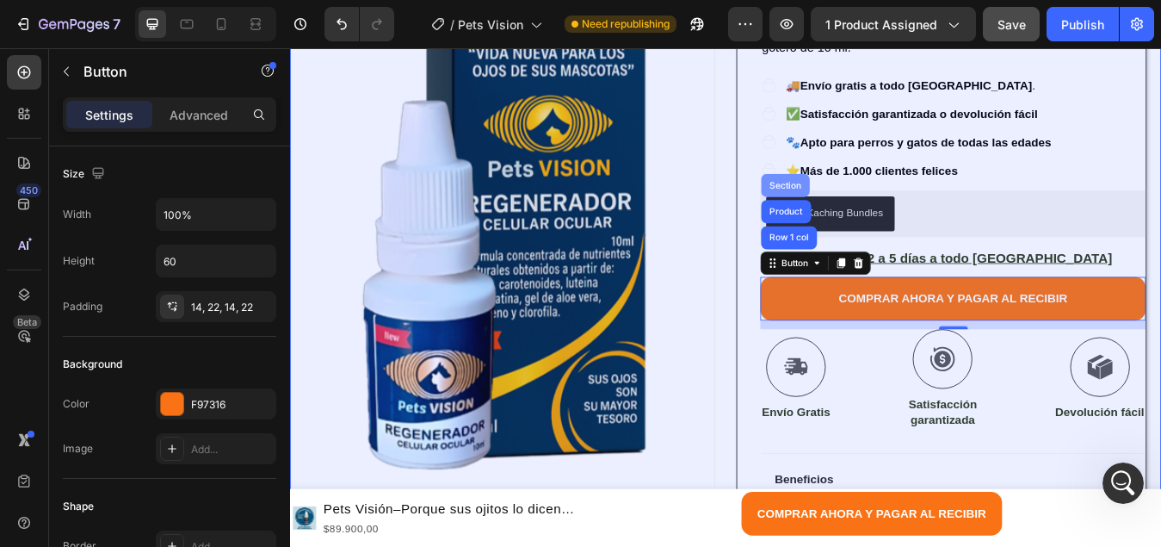
click at [868, 206] on div "Section" at bounding box center [878, 211] width 44 height 10
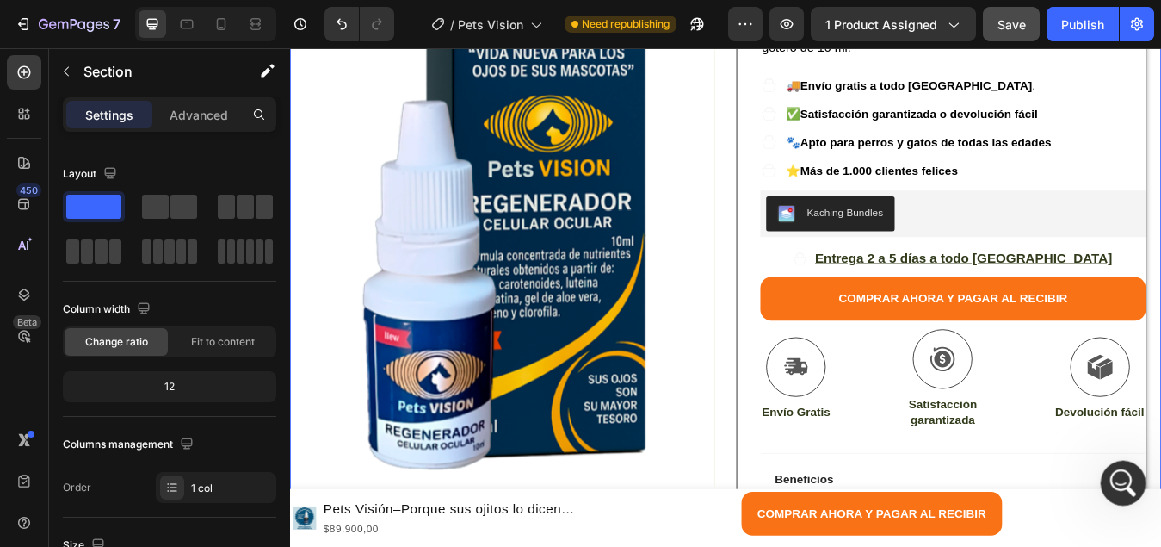
click at [1119, 479] on icon "Abrir Intercom Messenger" at bounding box center [1121, 481] width 28 height 28
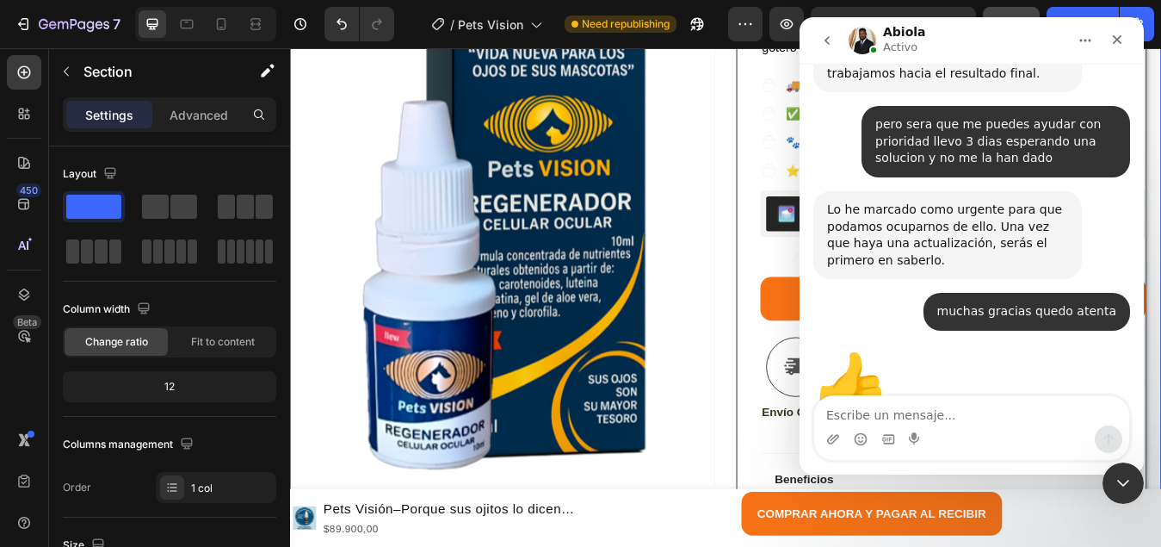
scroll to position [1929, 0]
click at [1110, 48] on div "Cerrar" at bounding box center [1117, 39] width 31 height 31
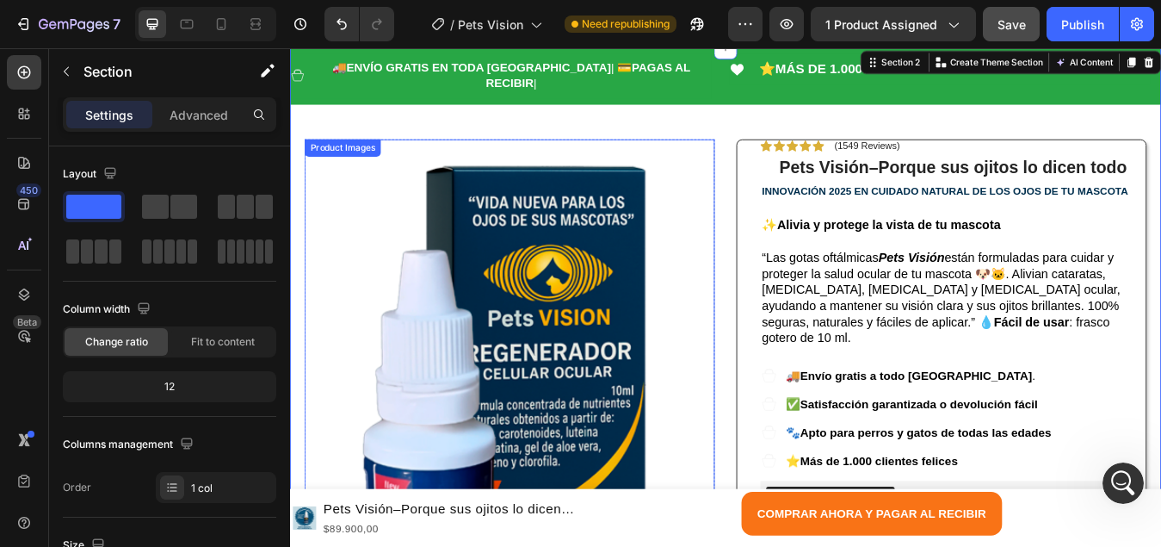
scroll to position [0, 0]
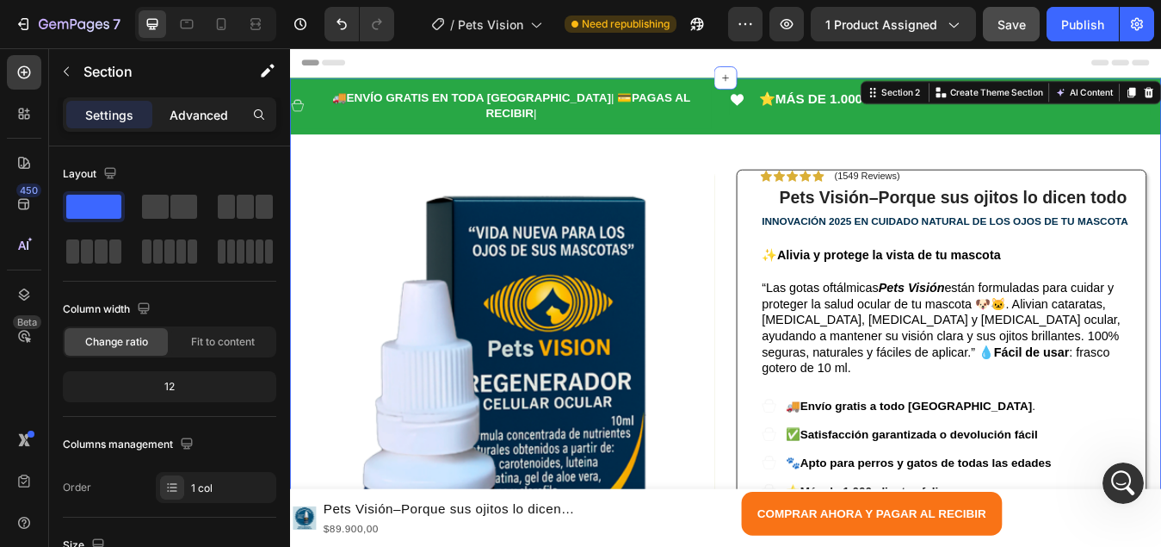
click at [196, 118] on p "Advanced" at bounding box center [199, 115] width 59 height 18
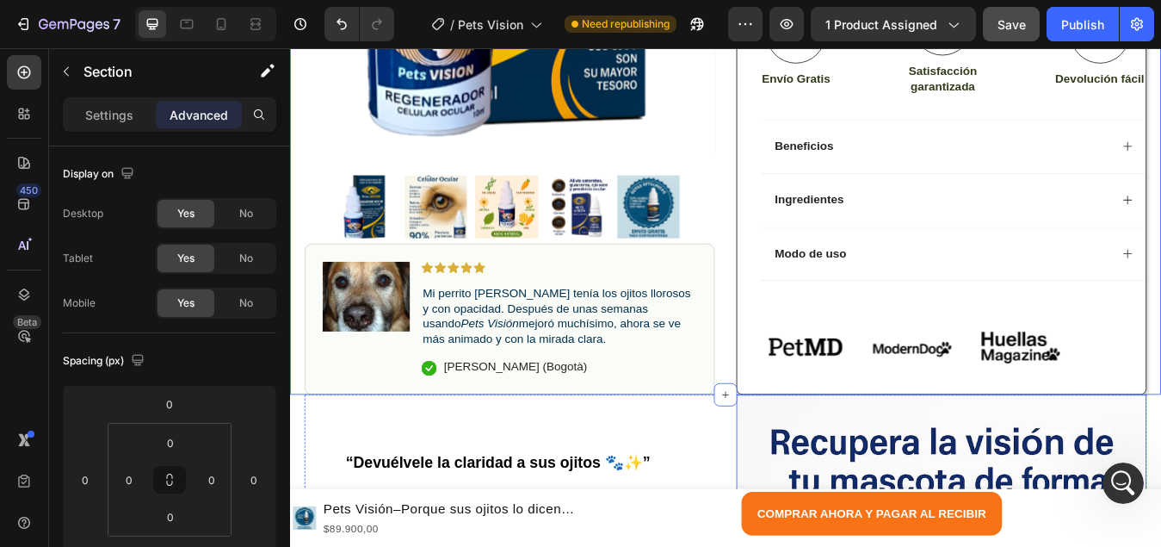
scroll to position [1033, 0]
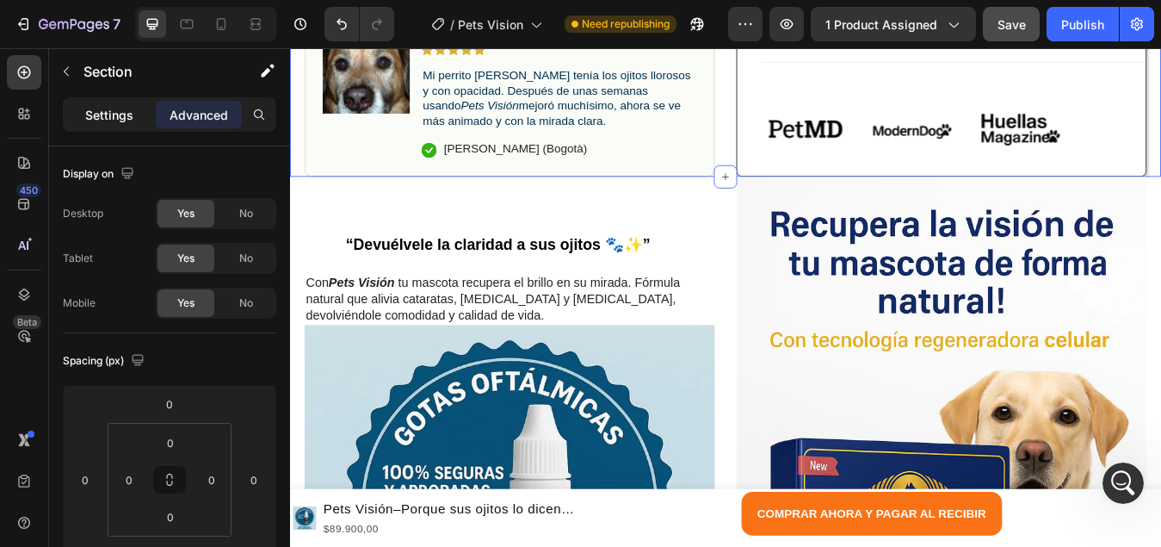
click at [120, 120] on p "Settings" at bounding box center [109, 115] width 48 height 18
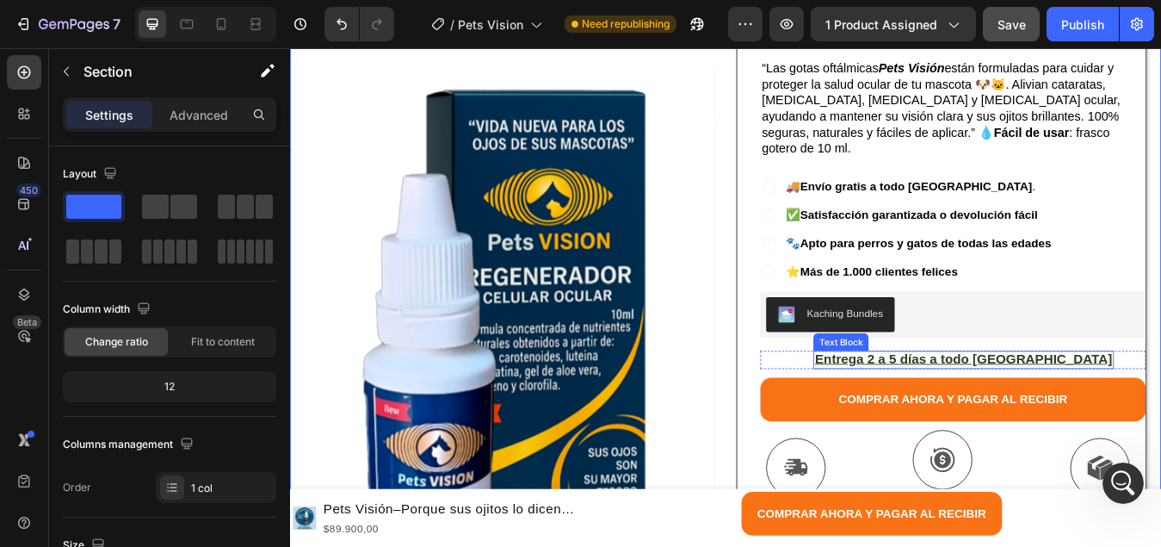
scroll to position [258, 0]
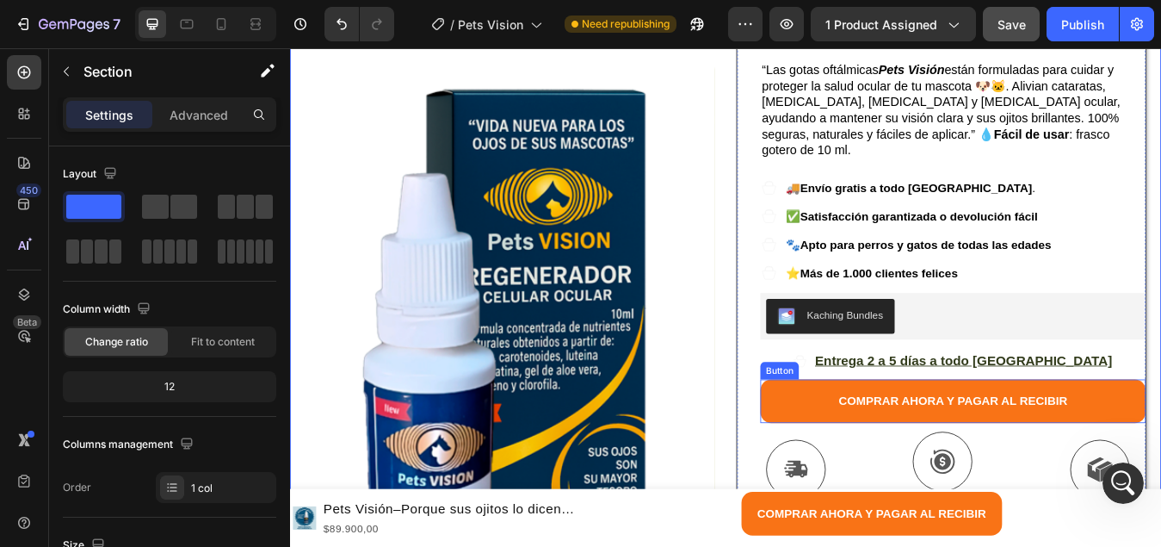
click at [909, 441] on button "COMPRAR AHORA Y PAGAR AL RECIBIR" at bounding box center [1076, 467] width 457 height 52
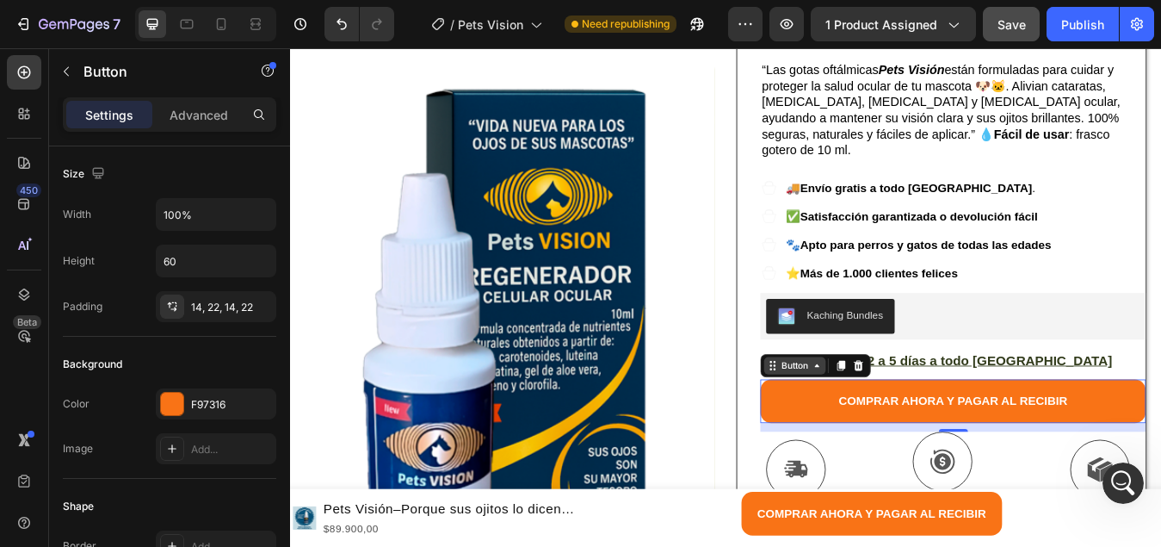
click at [913, 417] on icon at bounding box center [915, 424] width 14 height 14
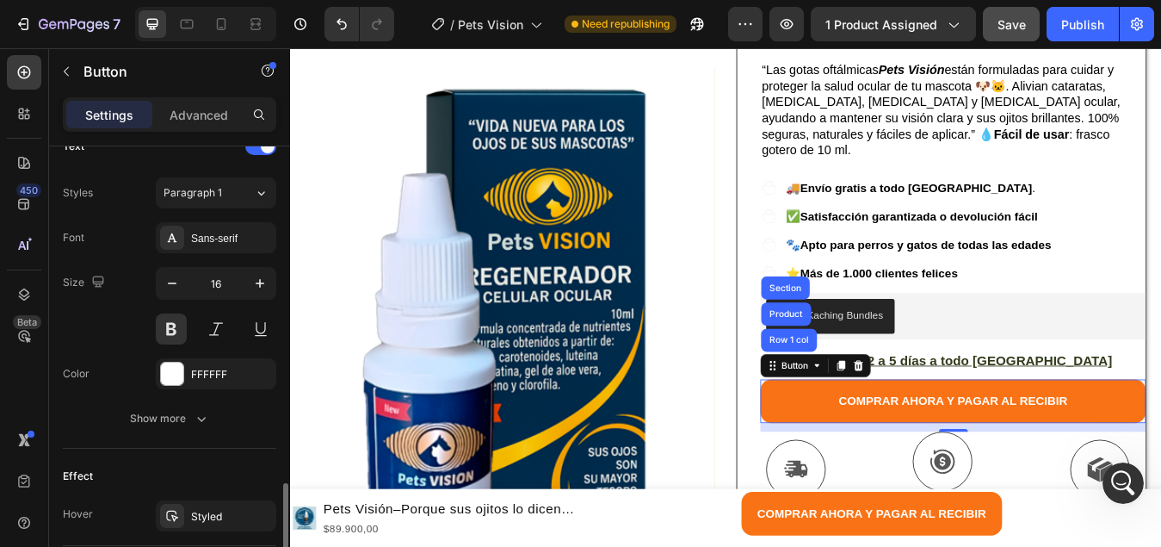
scroll to position [775, 0]
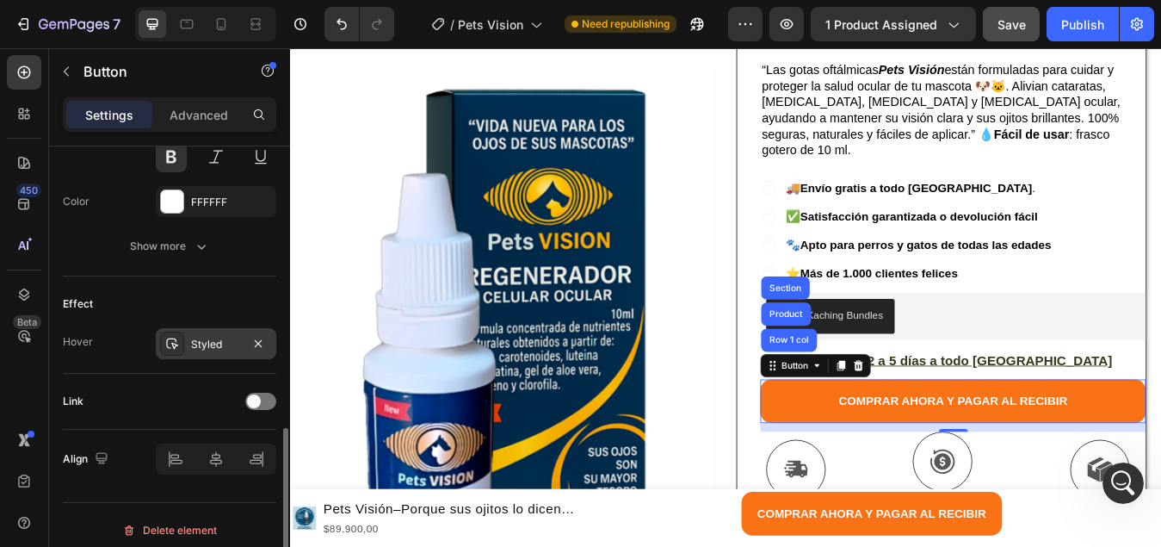
click at [210, 347] on div "Styled" at bounding box center [216, 344] width 50 height 15
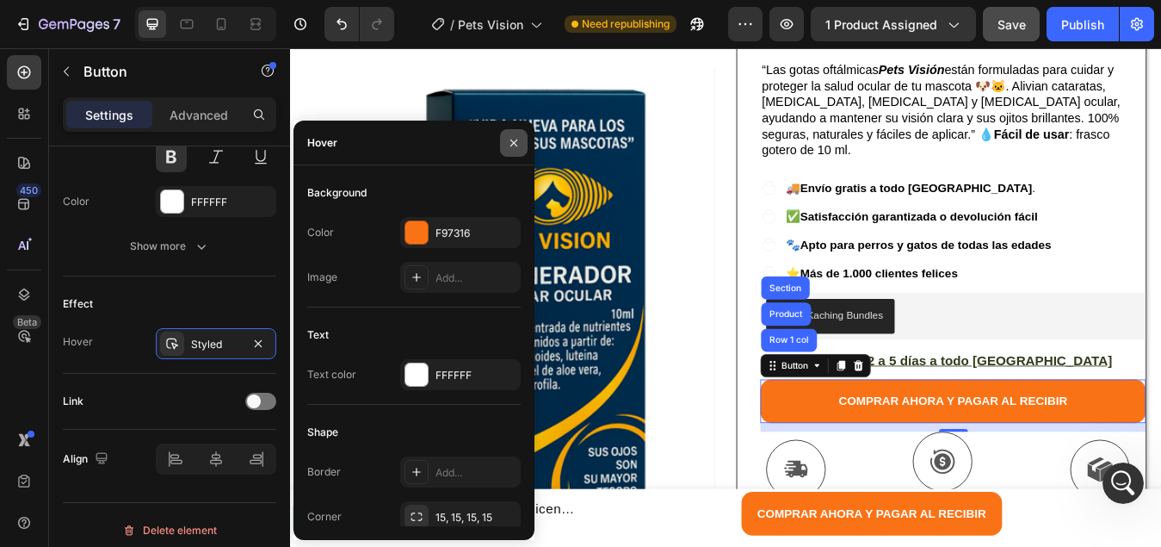
click at [516, 148] on icon "button" at bounding box center [514, 143] width 14 height 14
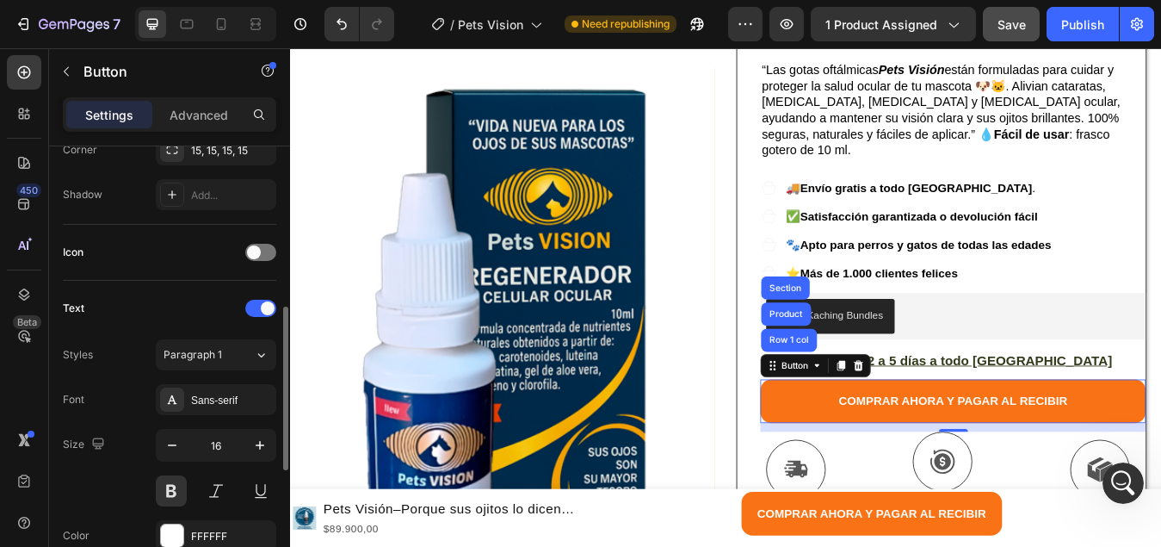
scroll to position [96, 0]
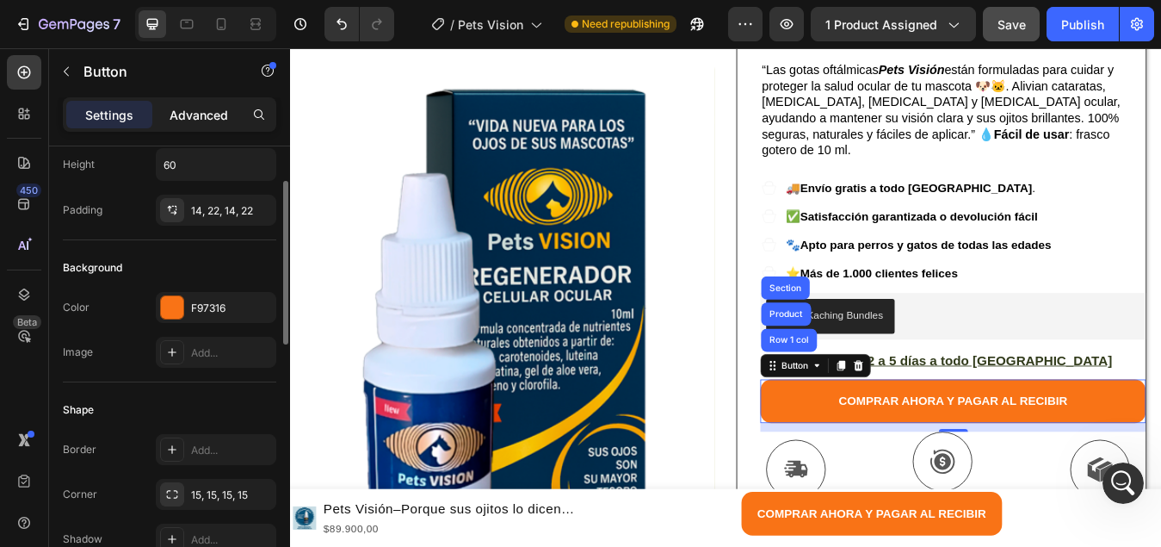
click at [204, 114] on p "Advanced" at bounding box center [199, 115] width 59 height 18
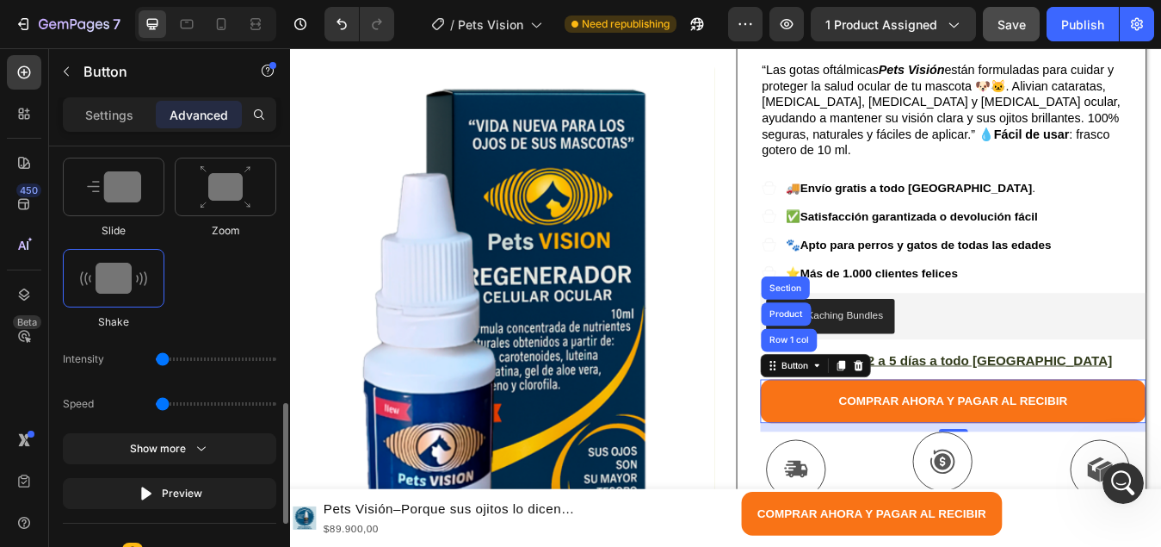
scroll to position [1129, 0]
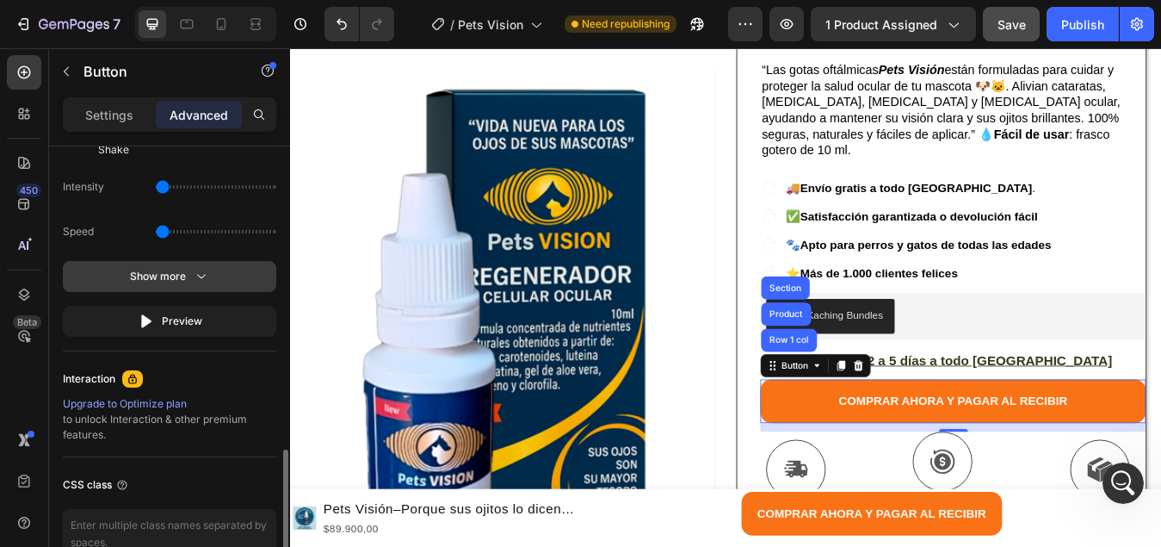
click at [202, 287] on button "Show more" at bounding box center [169, 276] width 213 height 31
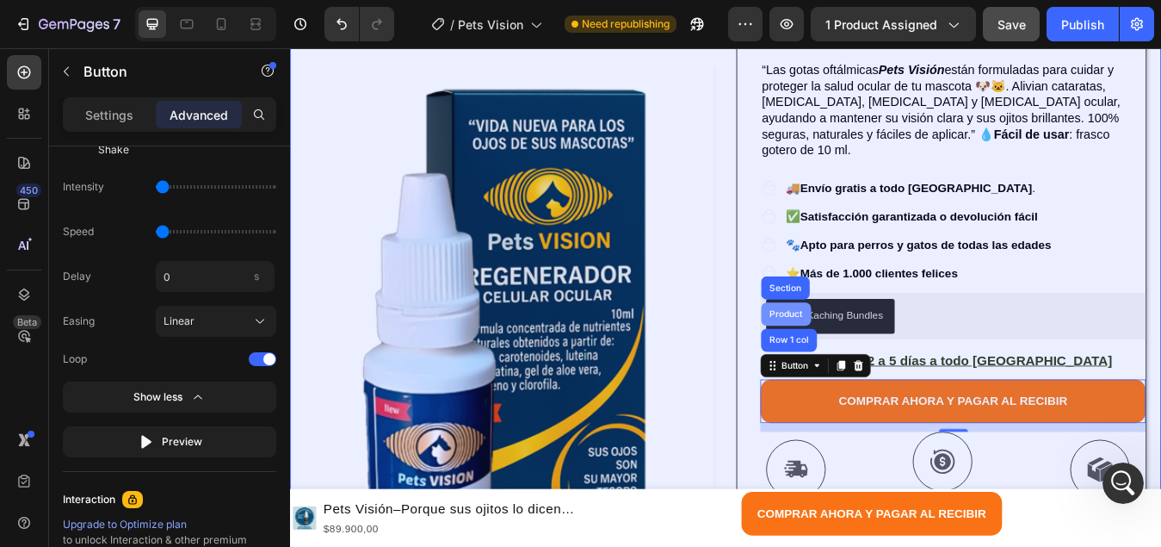
click at [890, 358] on div "Product" at bounding box center [879, 363] width 46 height 10
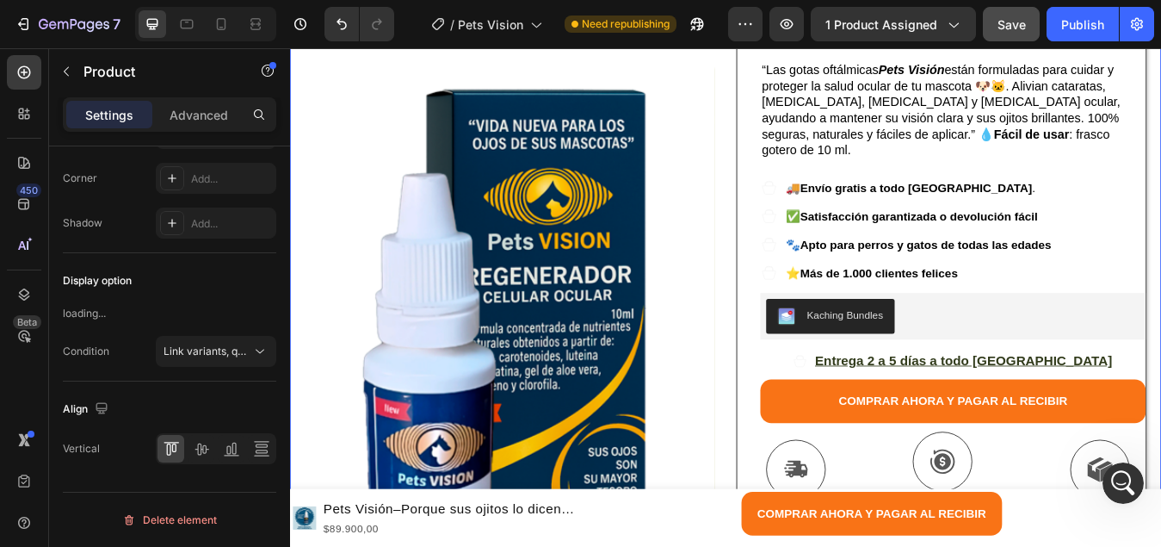
scroll to position [0, 0]
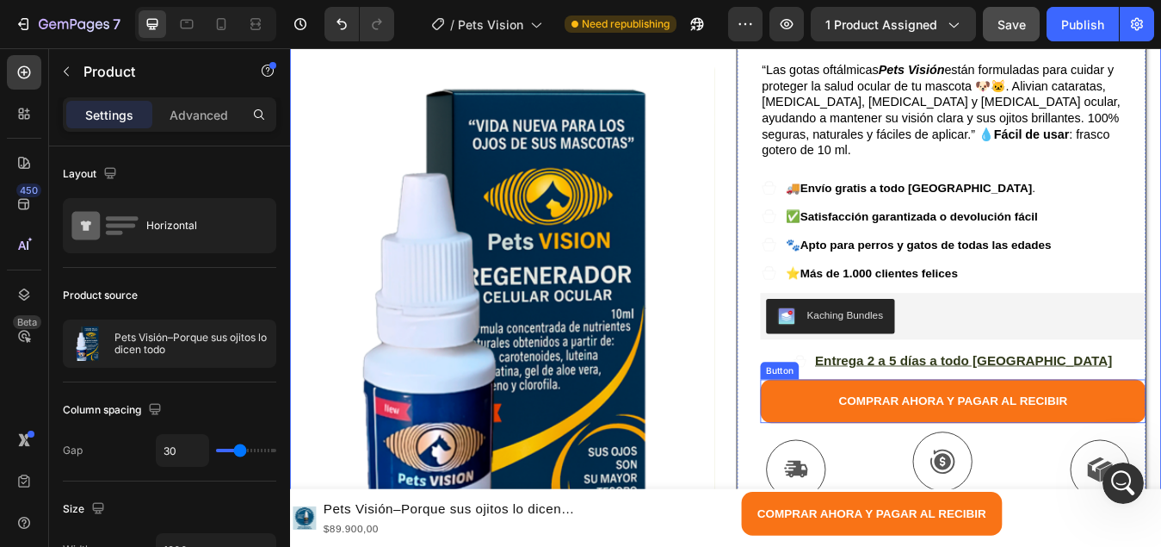
click at [904, 441] on button "COMPRAR AHORA Y PAGAR AL RECIBIR" at bounding box center [1076, 467] width 457 height 52
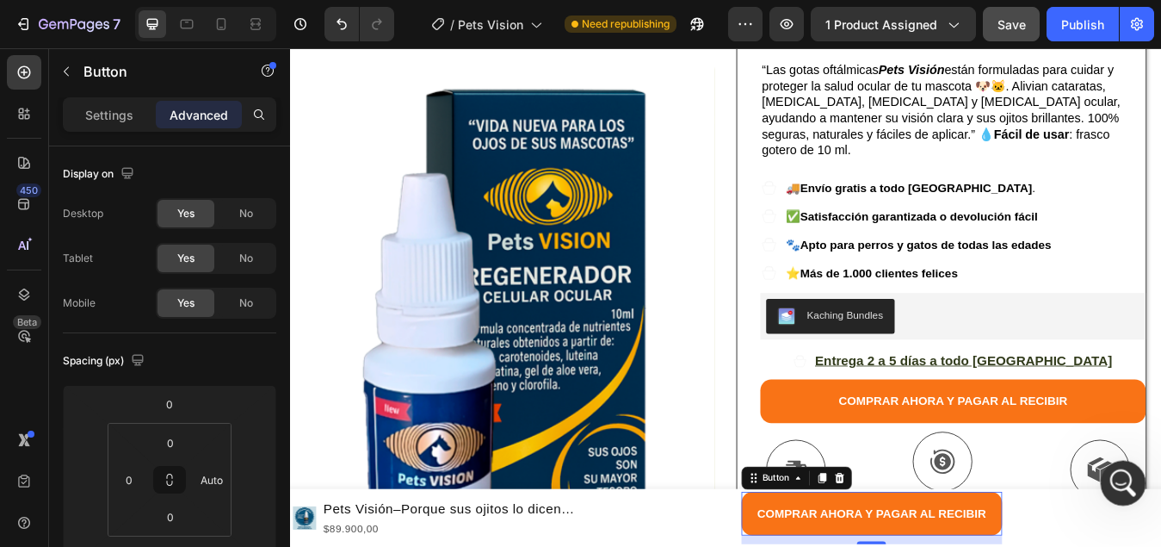
click at [1102, 477] on div "Abrir Intercom Messenger" at bounding box center [1120, 480] width 57 height 57
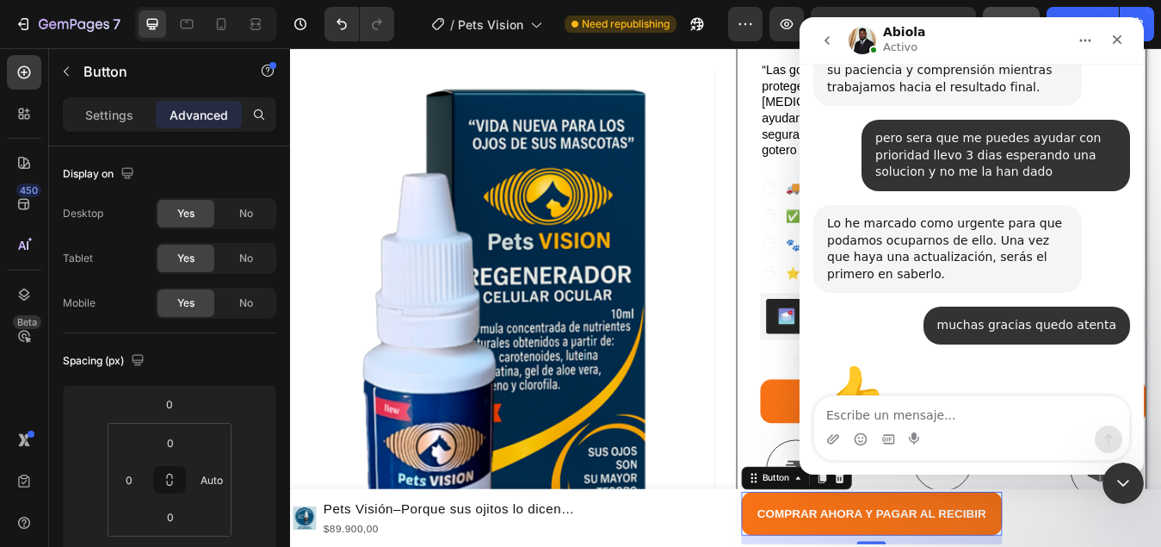
scroll to position [1929, 0]
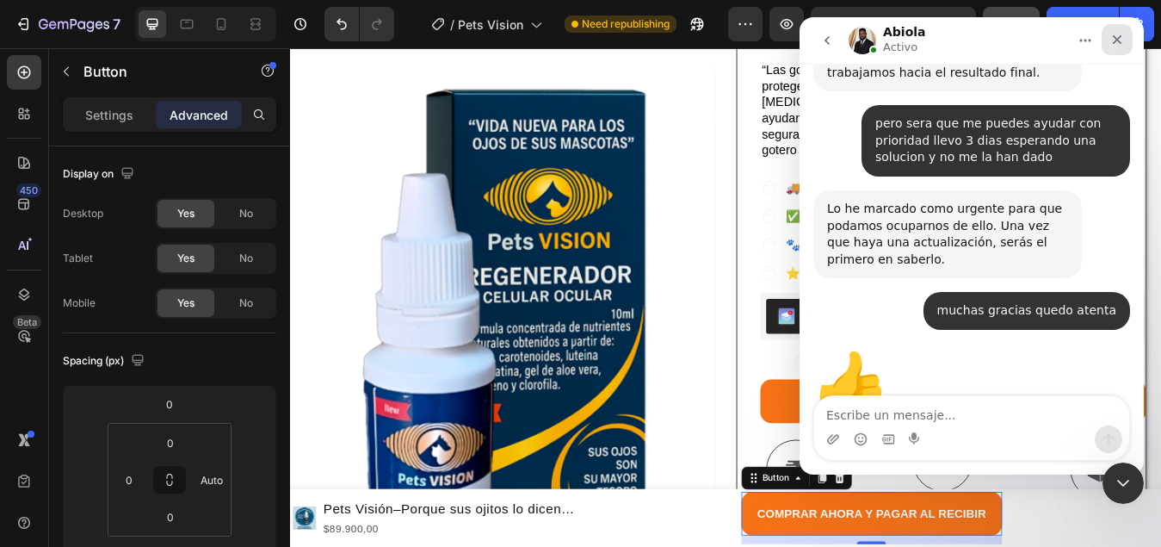
click at [1118, 42] on icon "Cerrar" at bounding box center [1117, 40] width 14 height 14
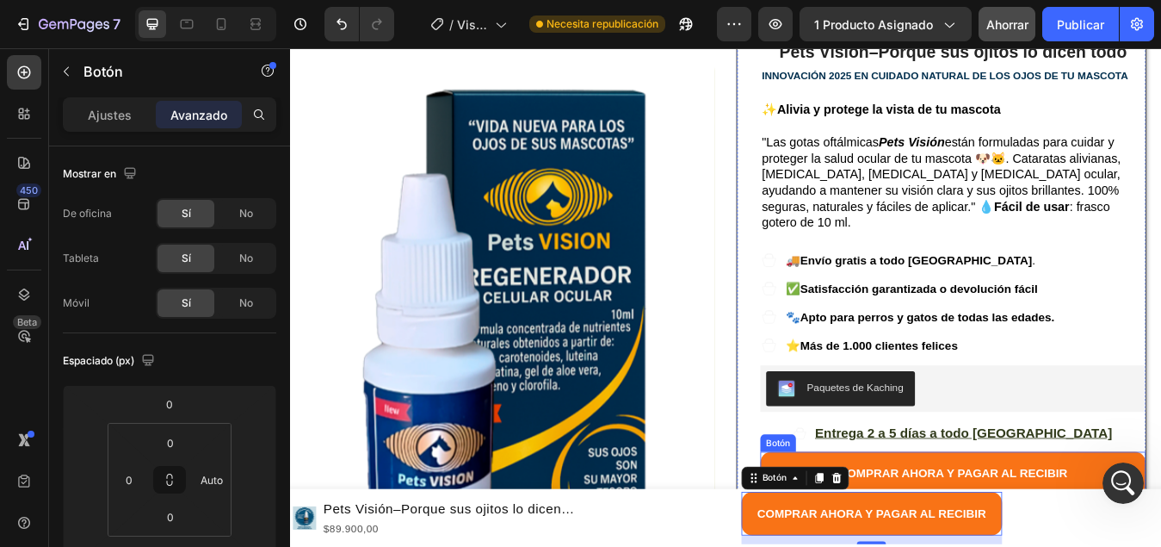
scroll to position [258, 0]
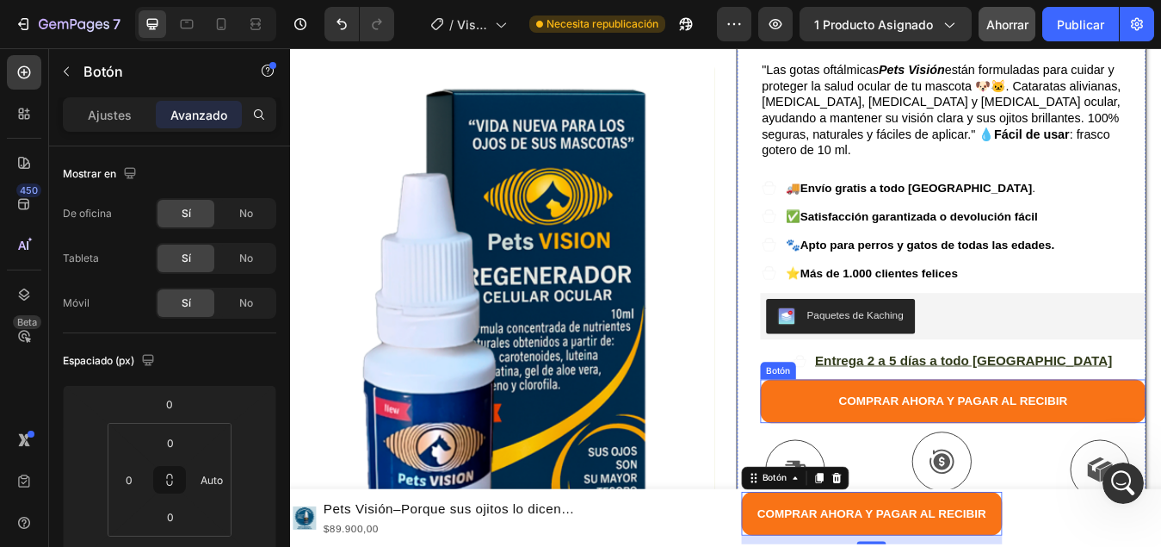
click at [875, 441] on button "COMPRAR AHORA Y PAGAR AL RECIBIR" at bounding box center [1076, 467] width 457 height 52
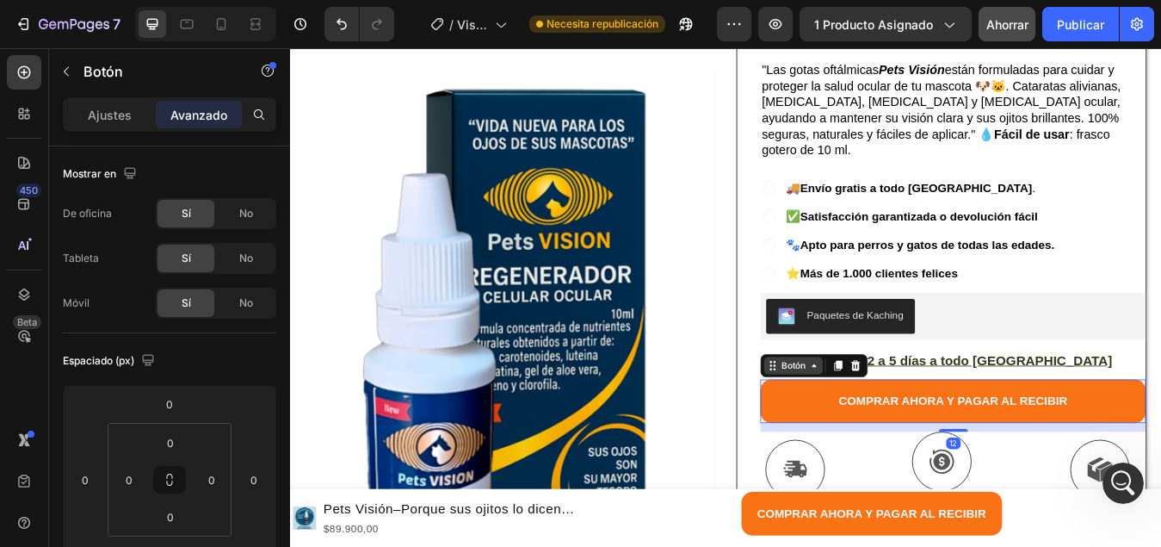
click at [909, 417] on icon at bounding box center [912, 424] width 14 height 14
click at [108, 110] on font "Ajustes" at bounding box center [110, 115] width 44 height 15
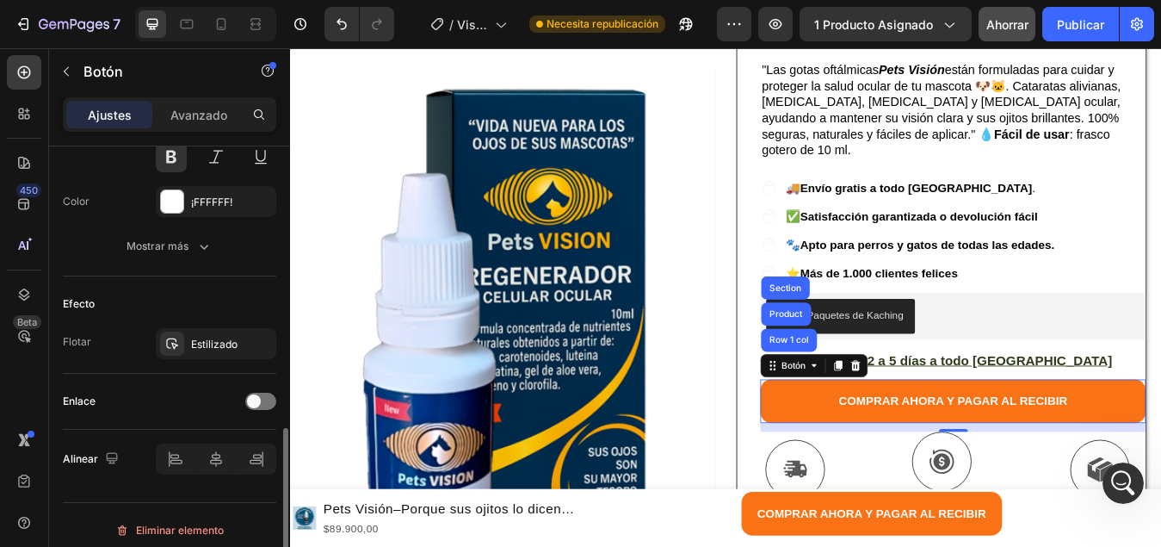
scroll to position [785, 0]
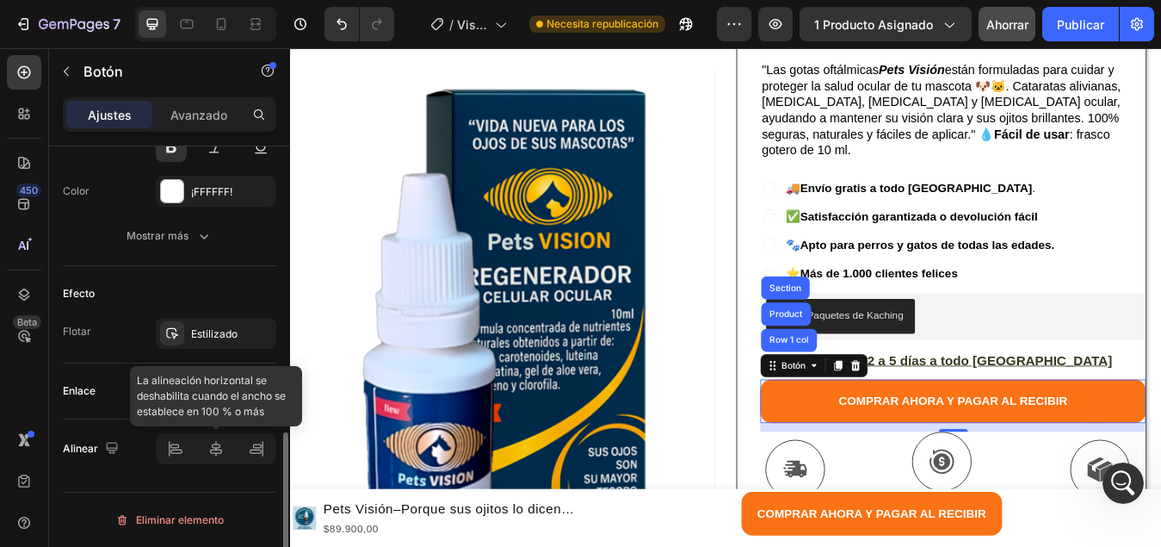
click at [214, 454] on div at bounding box center [216, 448] width 121 height 31
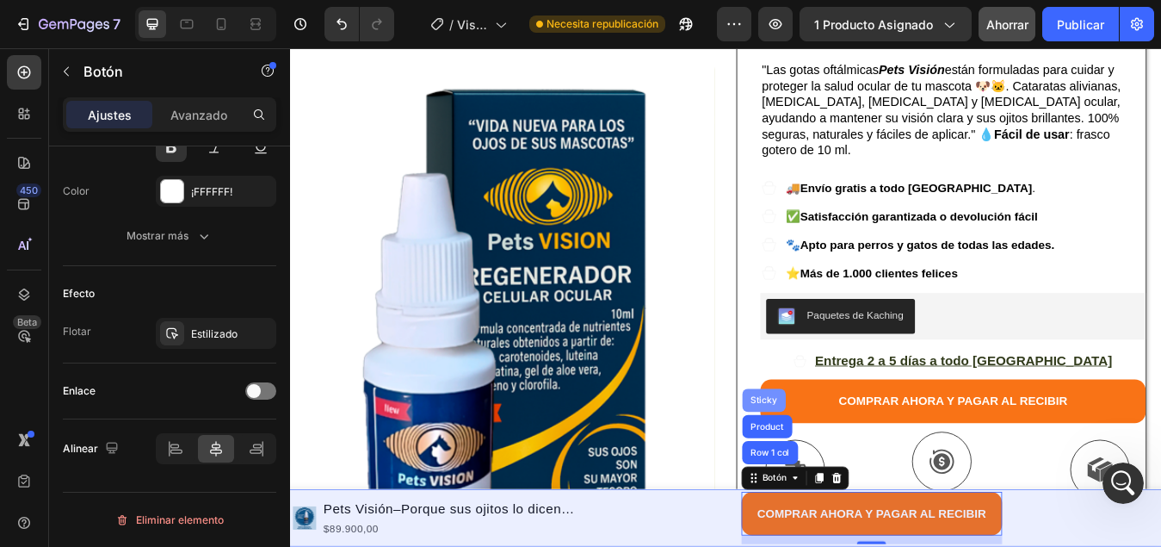
click at [838, 465] on div "Sticky" at bounding box center [852, 465] width 38 height 10
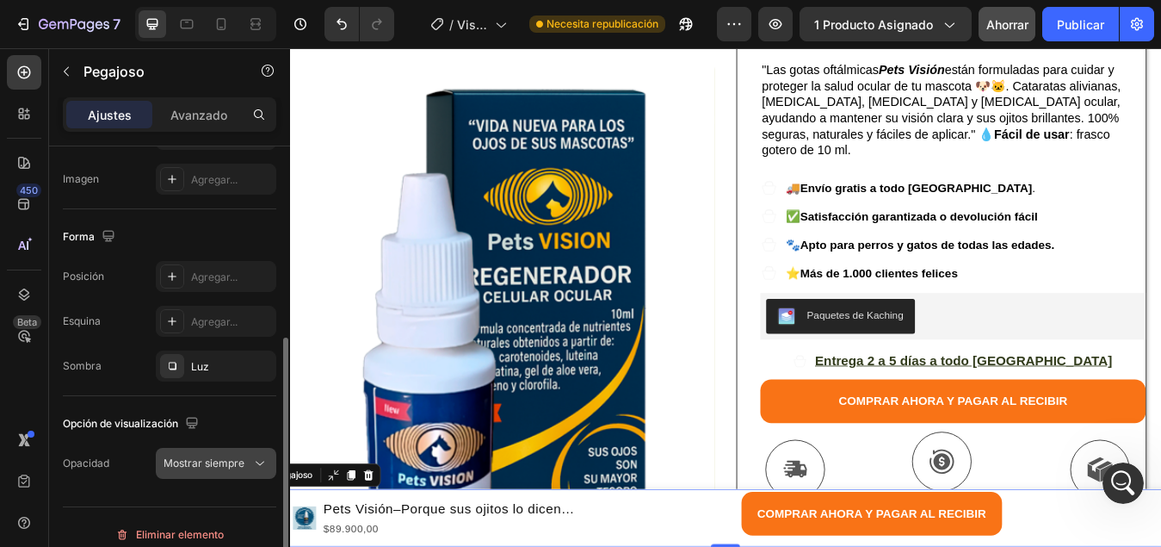
scroll to position [359, 0]
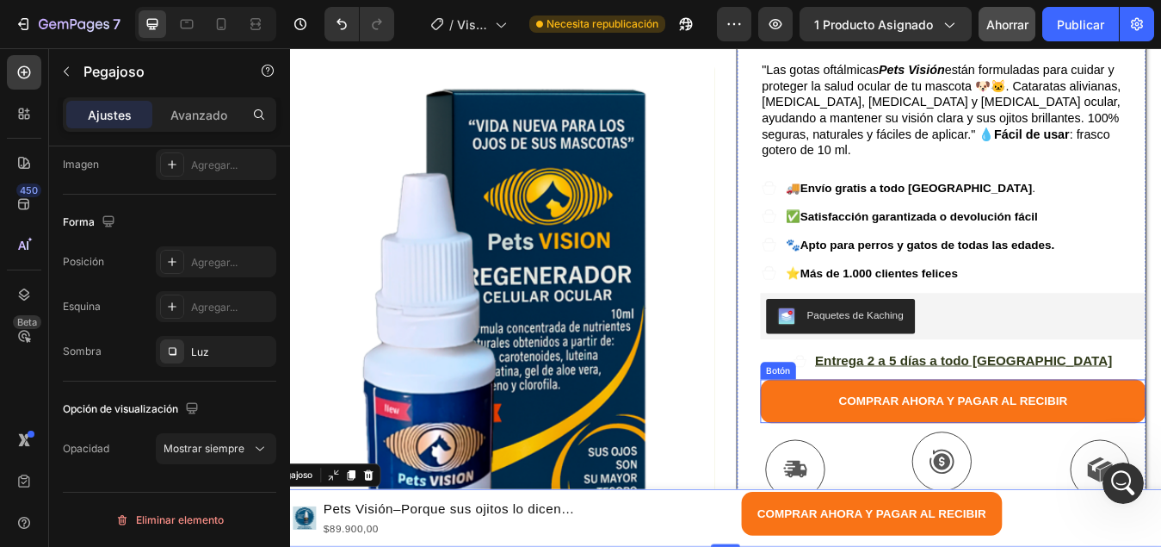
click at [903, 441] on button "COMPRAR AHORA Y PAGAR AL RECIBIR" at bounding box center [1076, 467] width 457 height 52
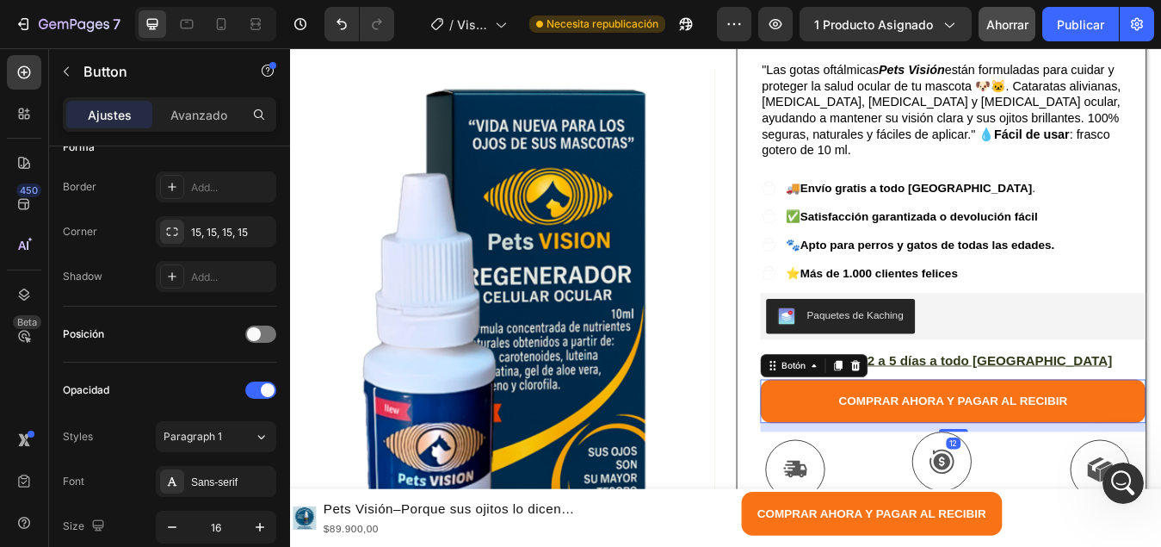
scroll to position [0, 0]
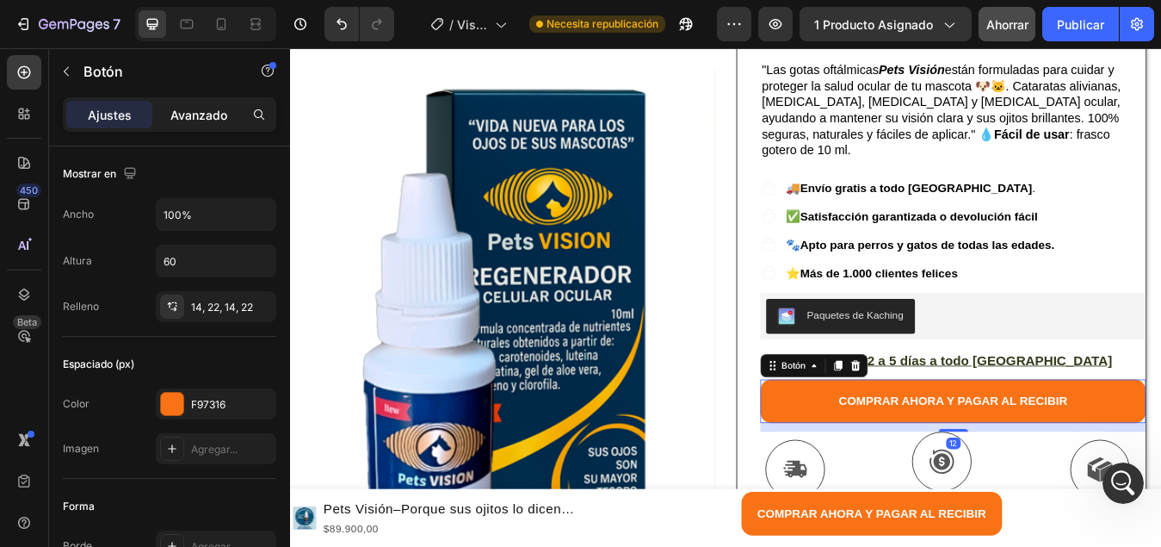
click at [198, 111] on font "Avanzado" at bounding box center [198, 115] width 57 height 15
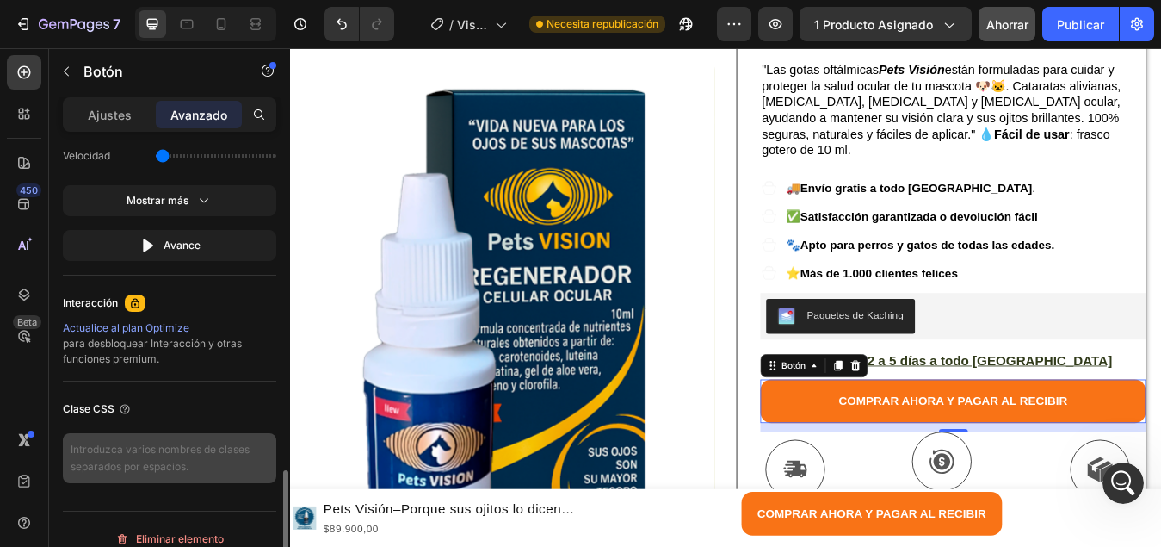
scroll to position [1224, 0]
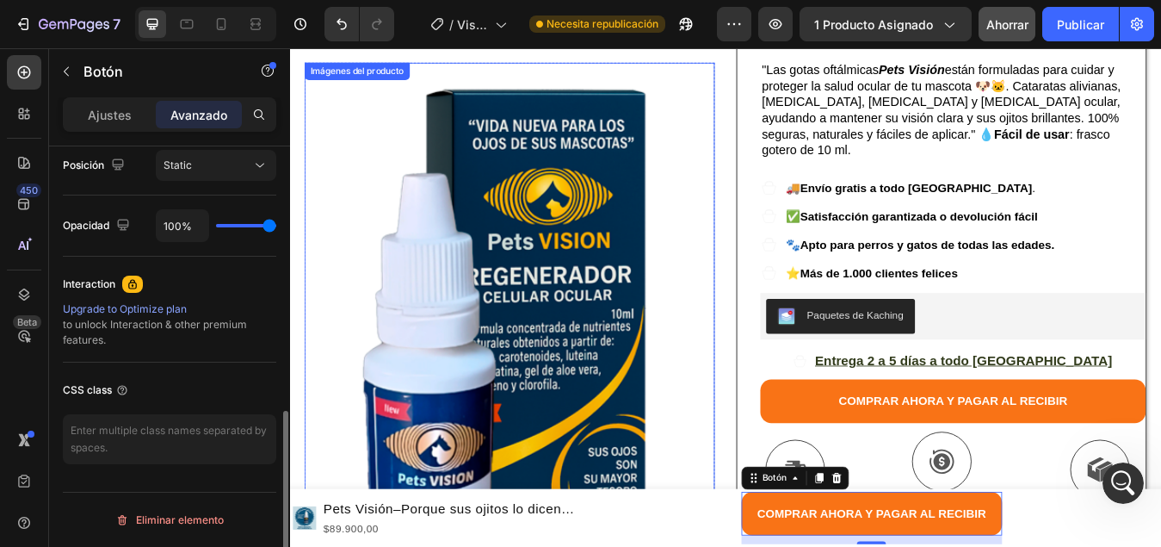
scroll to position [640, 0]
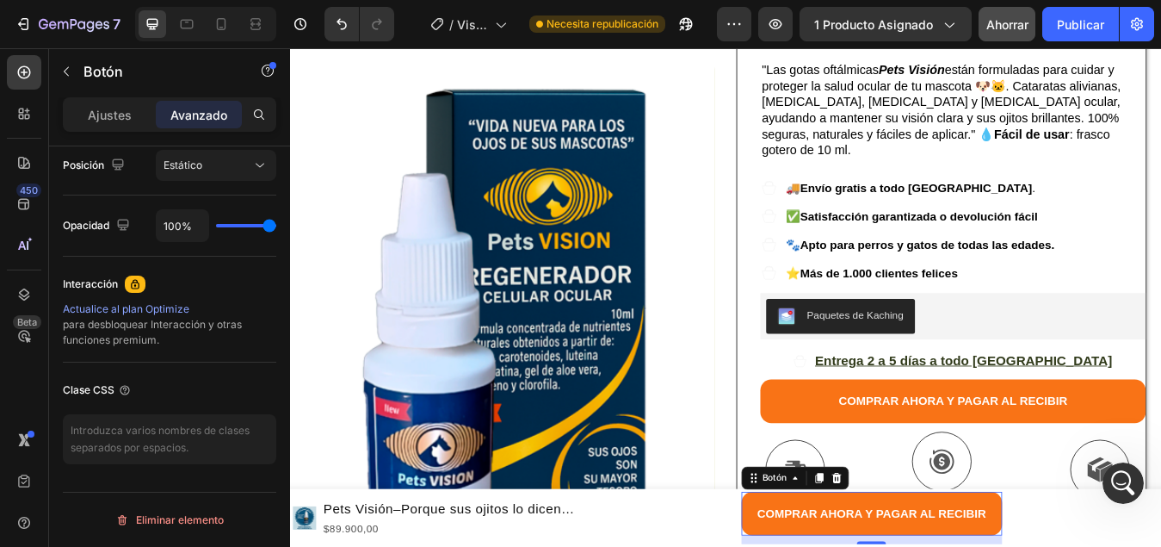
click at [198, 118] on font "Avanzado" at bounding box center [198, 115] width 57 height 15
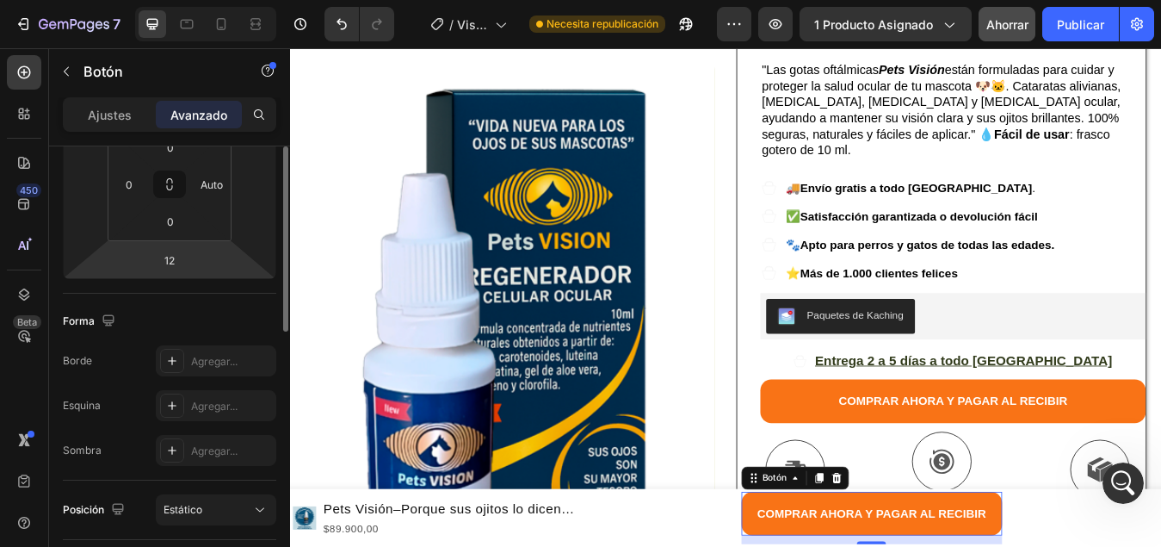
scroll to position [209, 0]
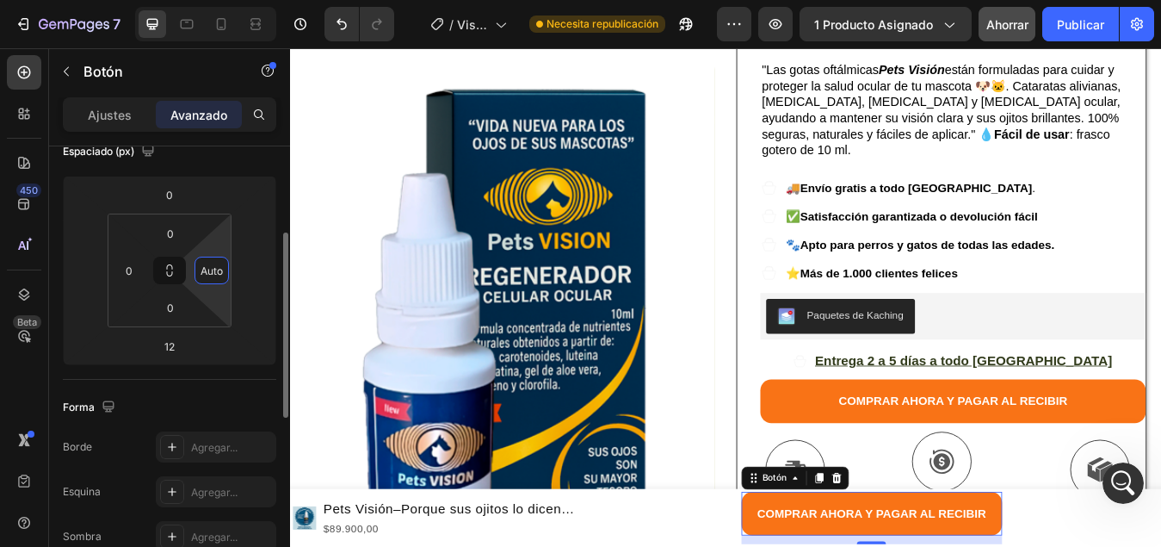
click at [217, 277] on input "Auto" at bounding box center [212, 270] width 26 height 26
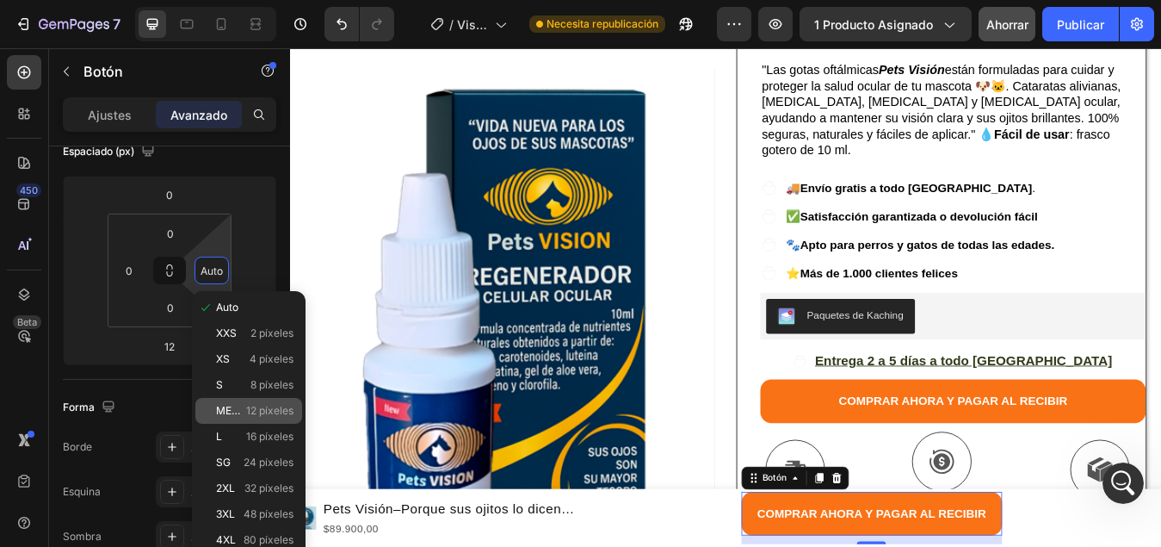
click at [231, 415] on font "METRO" at bounding box center [234, 410] width 37 height 13
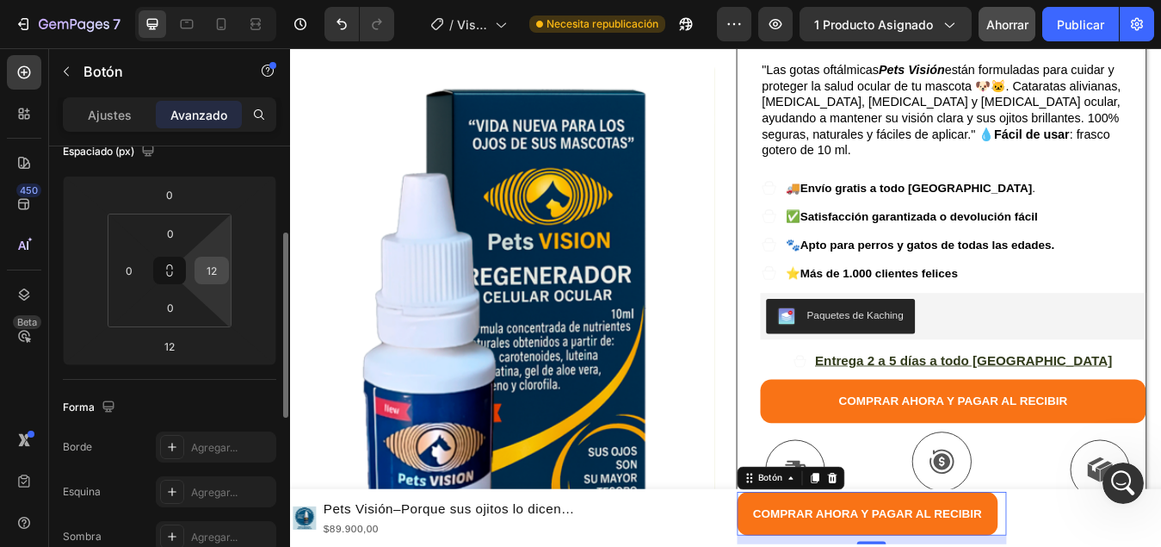
click at [222, 275] on input "12" at bounding box center [212, 270] width 26 height 26
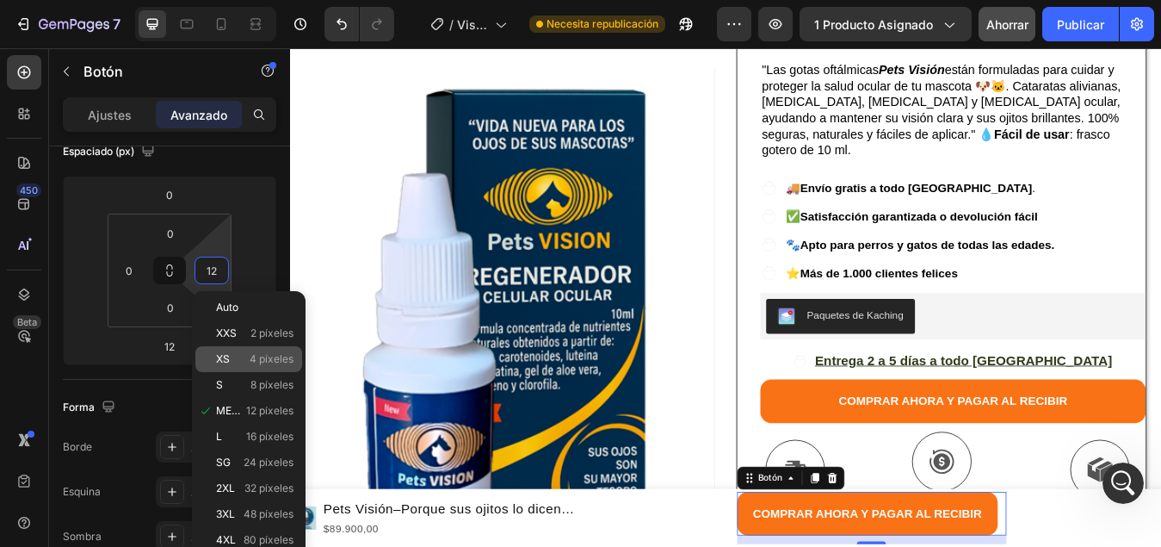
click at [241, 362] on p "XS 4 píxeles" at bounding box center [254, 359] width 77 height 12
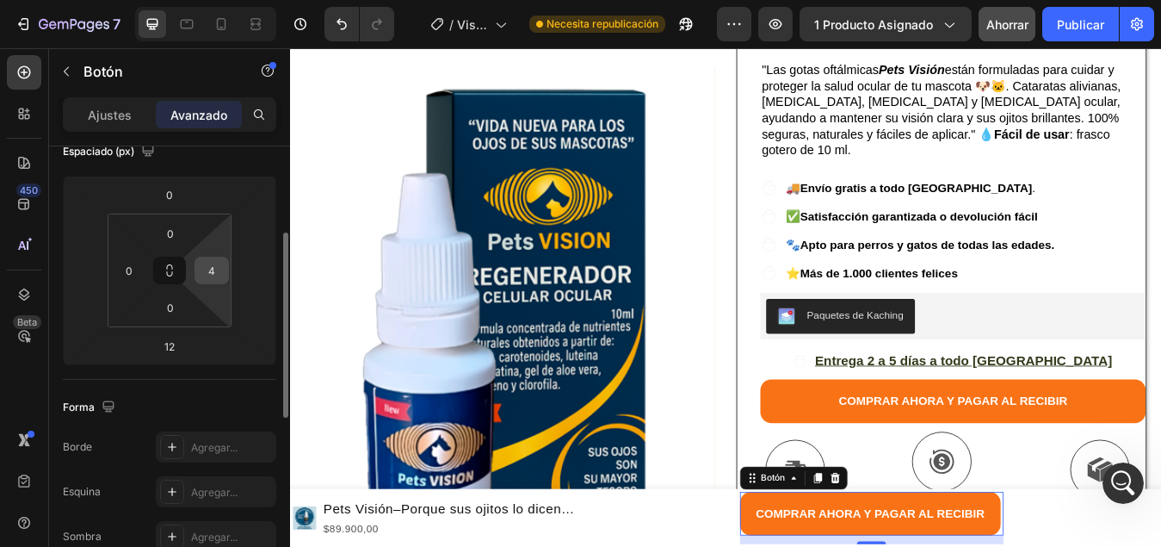
click at [221, 276] on input "4" at bounding box center [212, 270] width 26 height 26
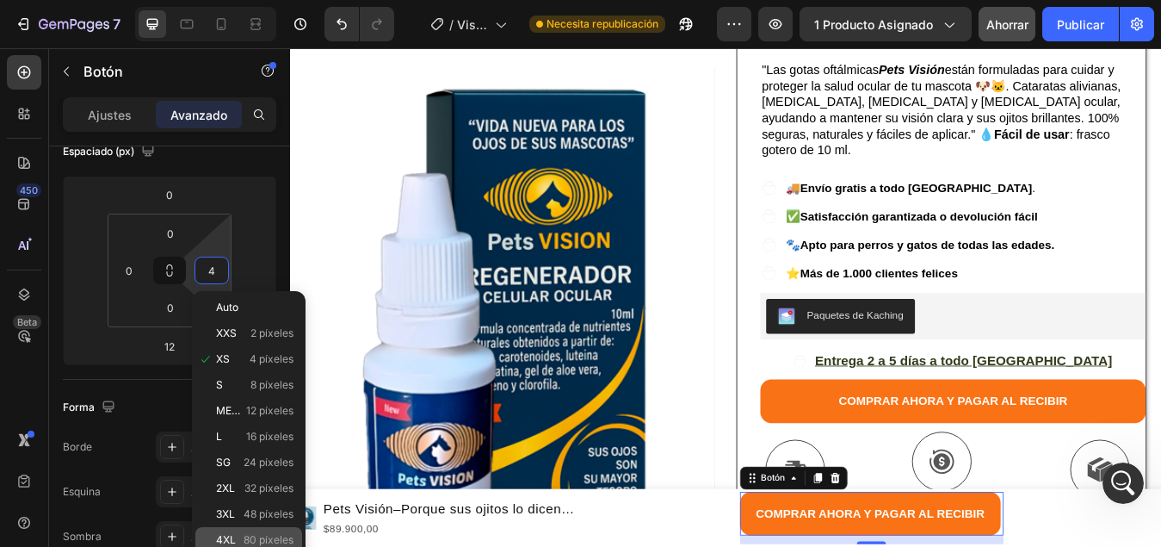
click at [267, 541] on font "80 píxeles" at bounding box center [269, 539] width 50 height 13
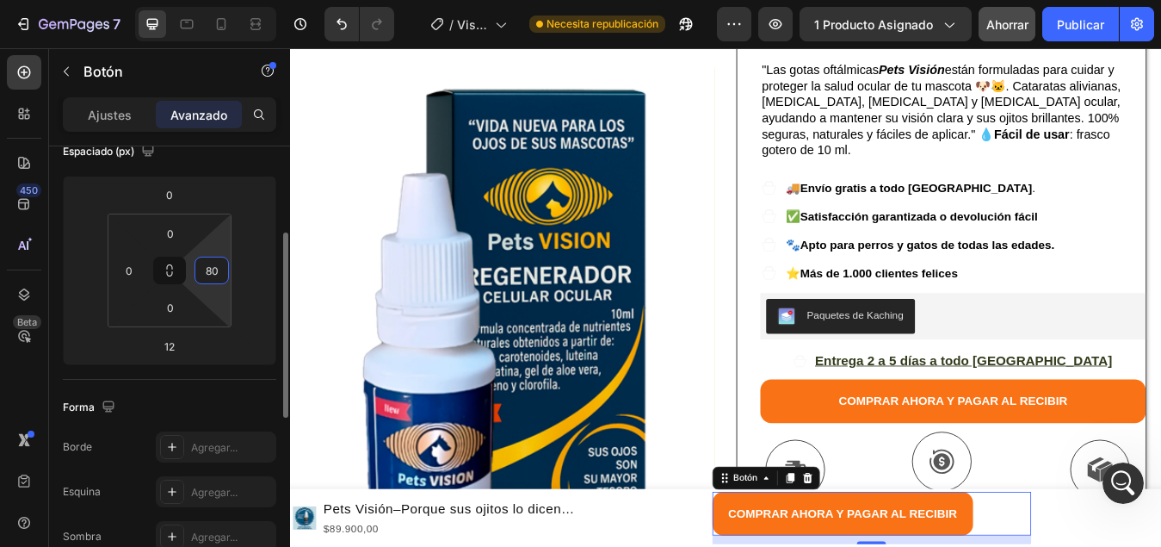
click at [212, 264] on input "80" at bounding box center [212, 270] width 26 height 26
type input "100"
click at [124, 275] on input "0" at bounding box center [129, 270] width 26 height 26
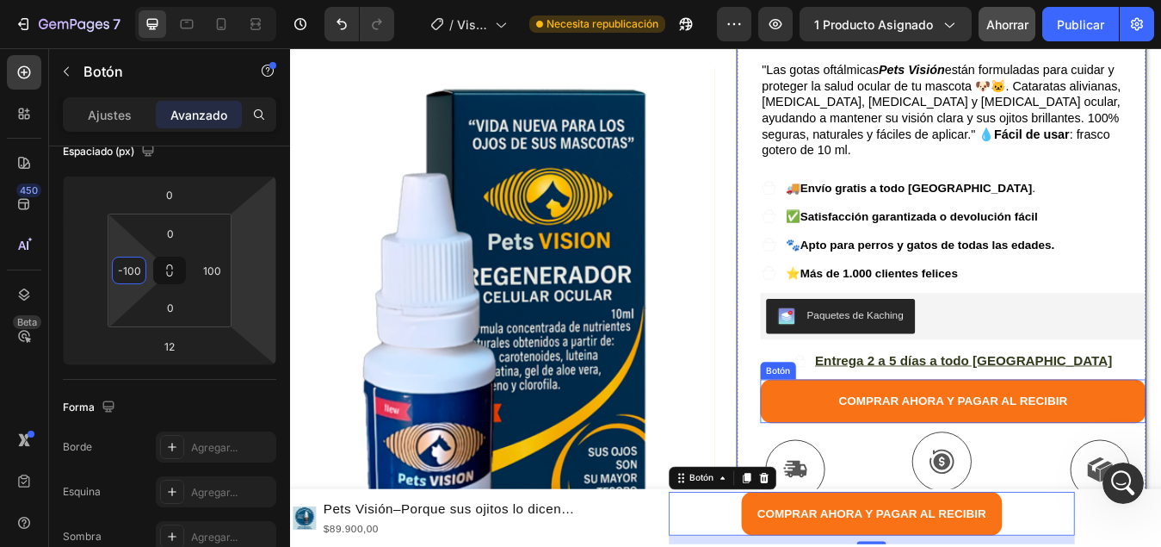
scroll to position [172, 0]
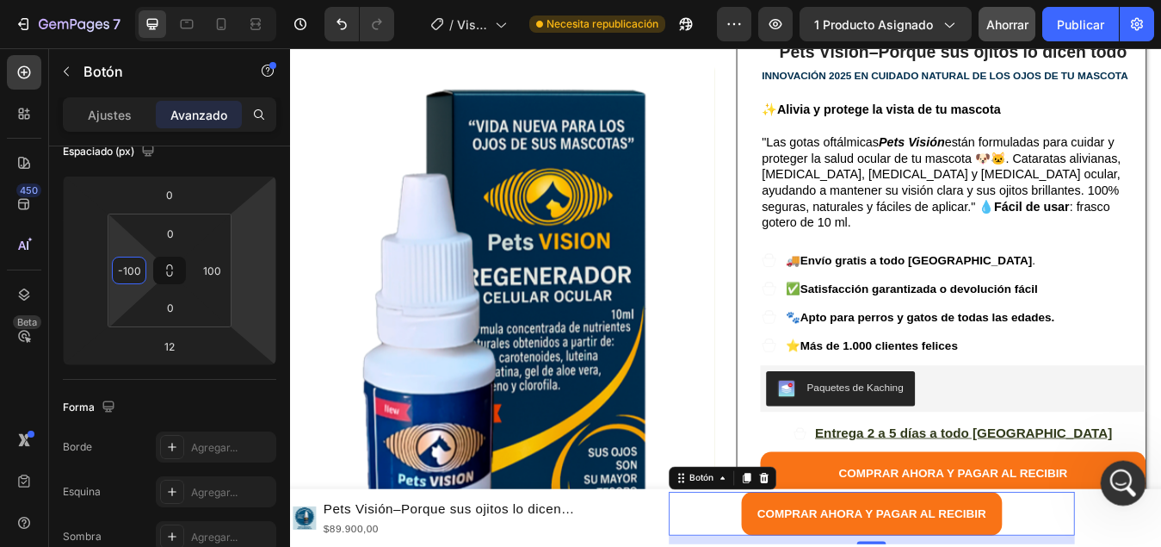
click at [1122, 475] on icon "Abrir Intercom Messenger" at bounding box center [1121, 481] width 28 height 28
type input "100"
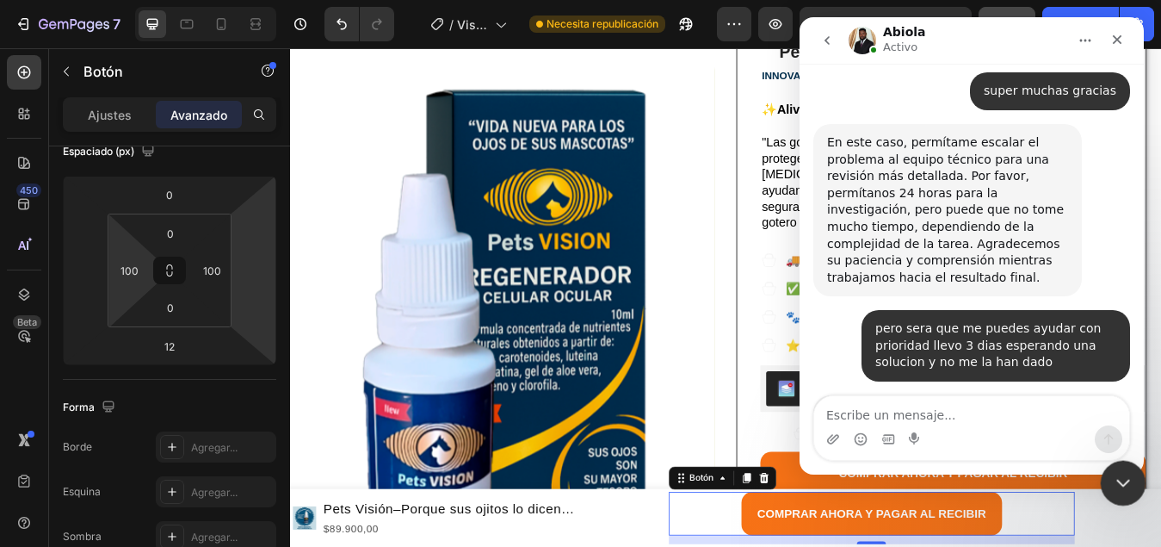
scroll to position [1929, 0]
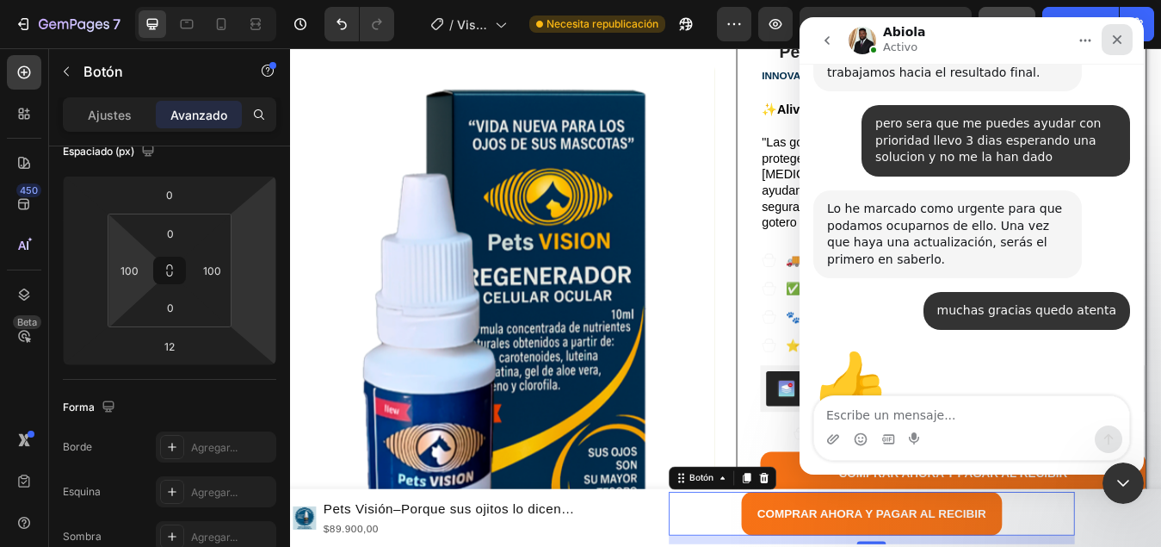
click at [1124, 43] on div "Cerrar" at bounding box center [1117, 39] width 31 height 31
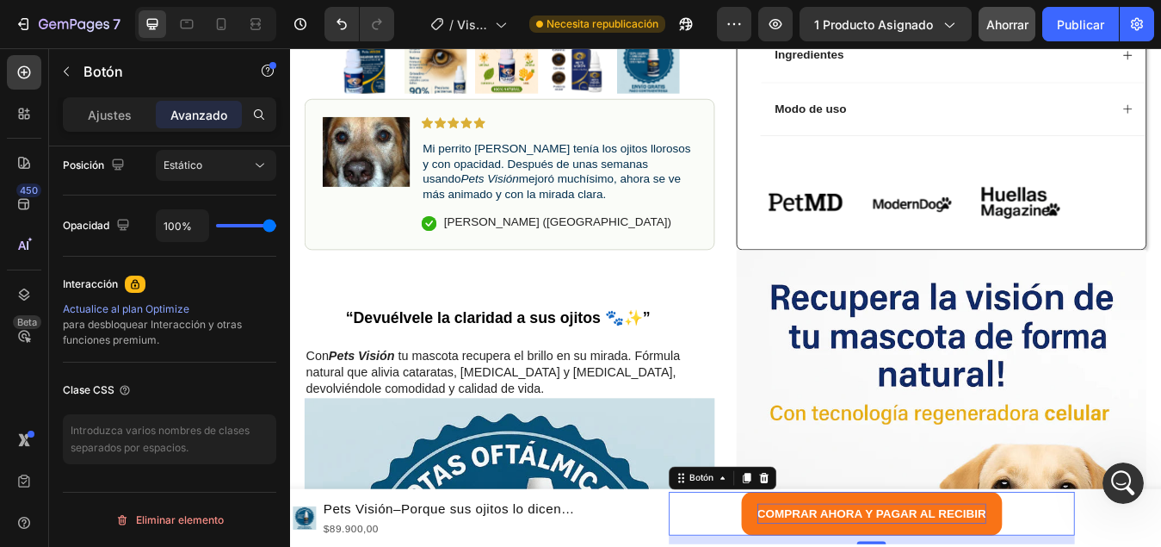
scroll to position [947, 0]
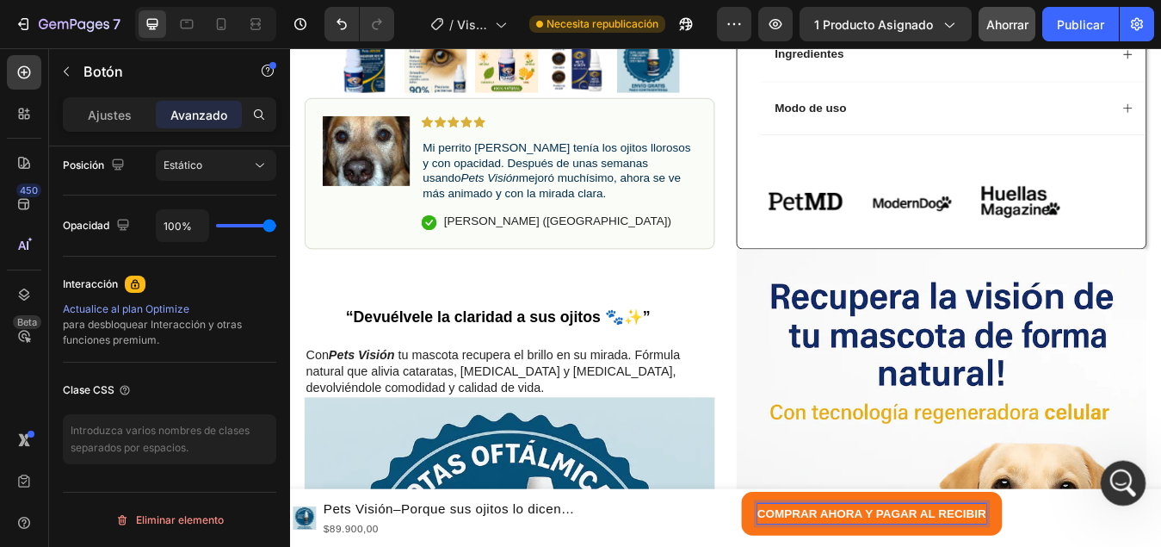
click at [1118, 483] on icon "Abrir Intercom Messenger" at bounding box center [1121, 480] width 12 height 14
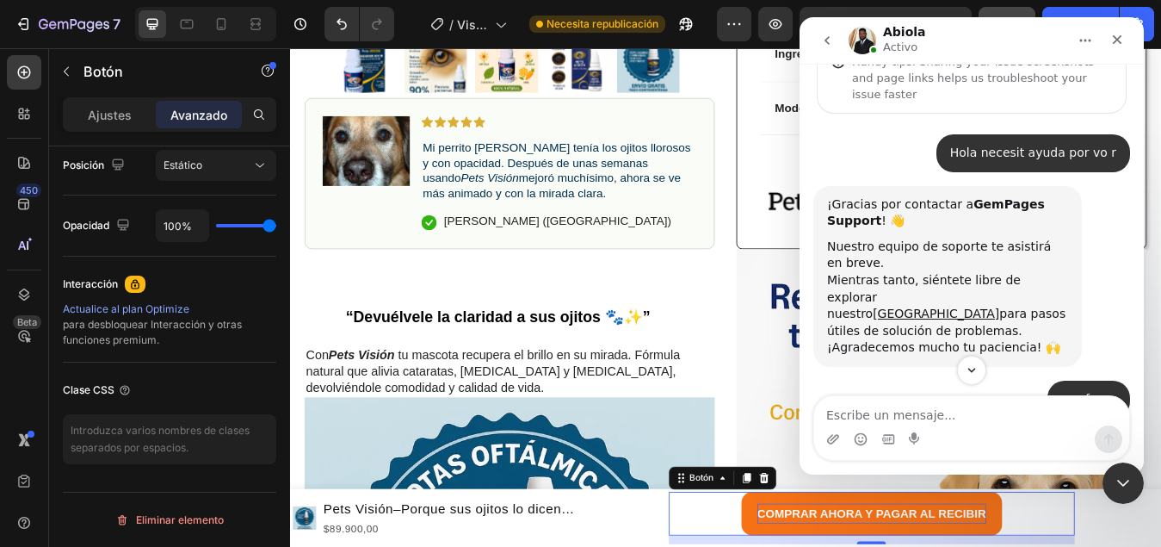
scroll to position [0, 0]
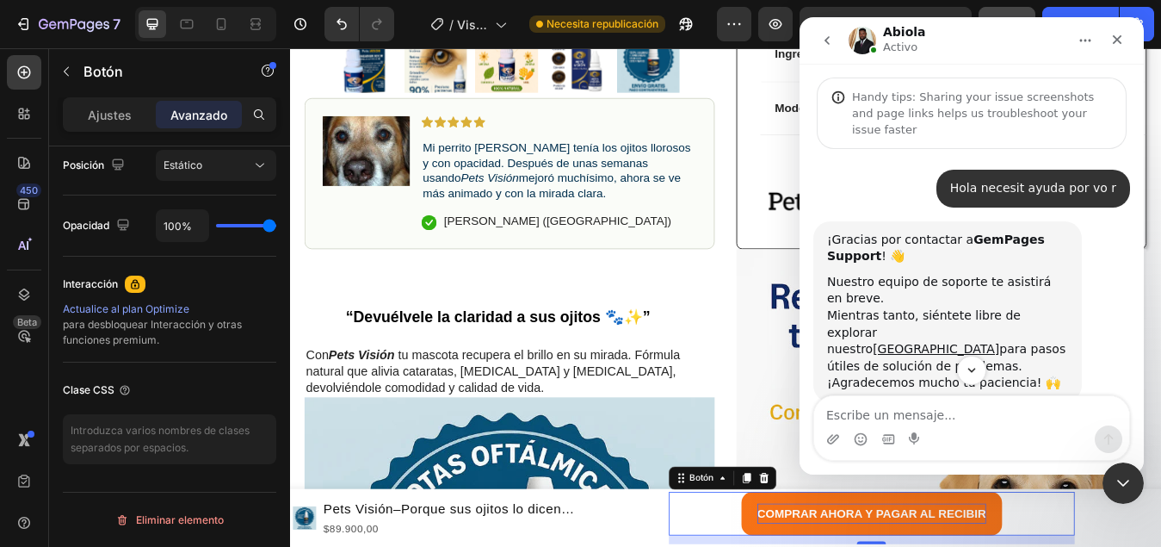
click at [820, 43] on icon "volver" at bounding box center [827, 41] width 14 height 14
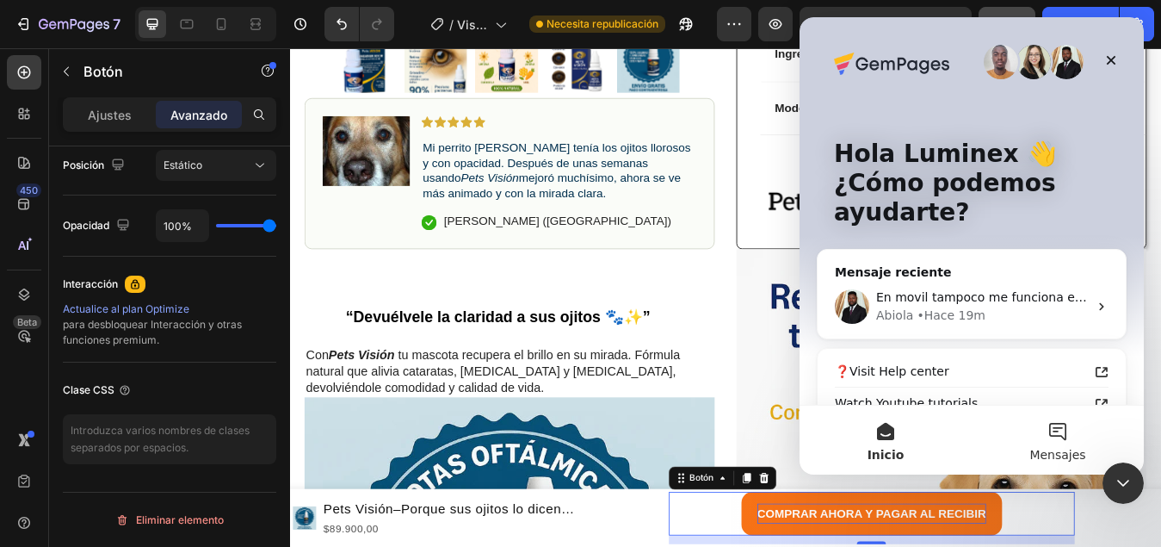
click at [1049, 436] on button "Mensajes" at bounding box center [1058, 439] width 172 height 69
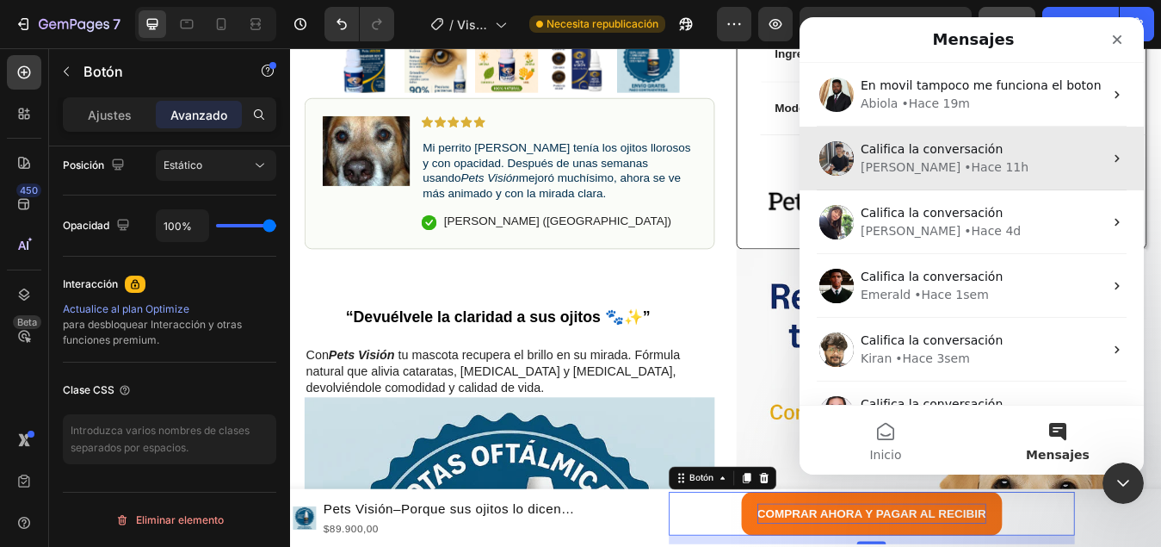
click at [962, 153] on span "Califica la conversación" at bounding box center [932, 149] width 142 height 14
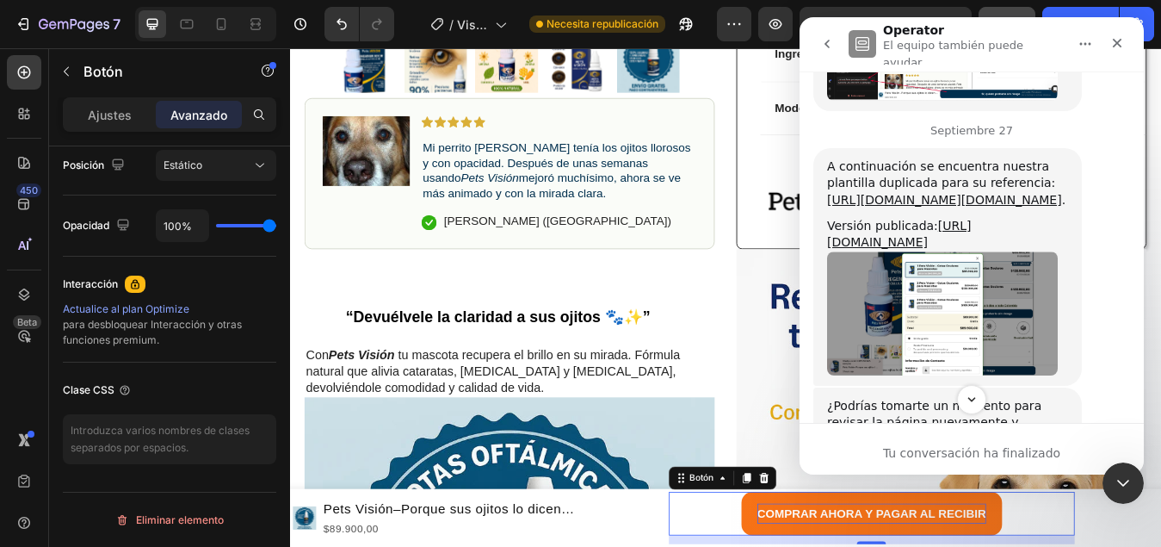
scroll to position [4589, 0]
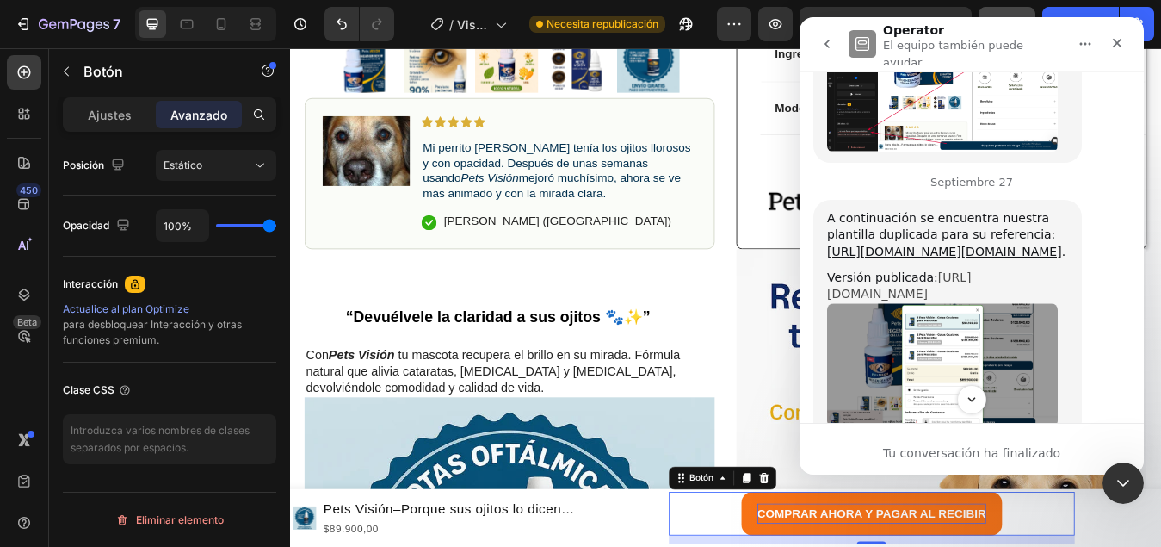
click at [881, 270] on link "https://luminexstore.com/products/pets-vision-porque-sus-ojitos-lo-dicen-todo?v…" at bounding box center [899, 285] width 145 height 31
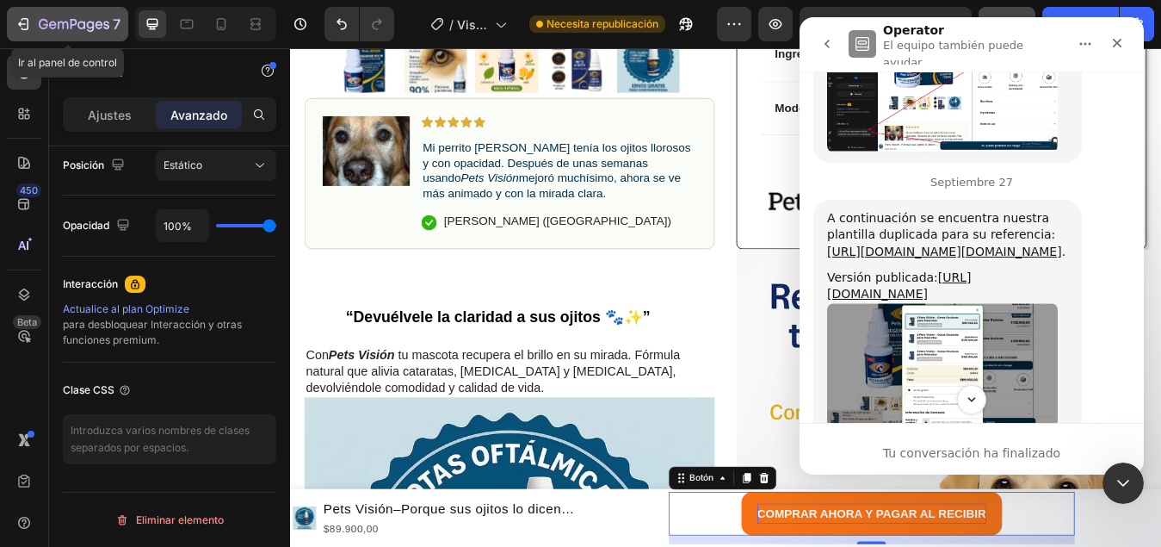
click at [17, 17] on icon "button" at bounding box center [23, 23] width 17 height 17
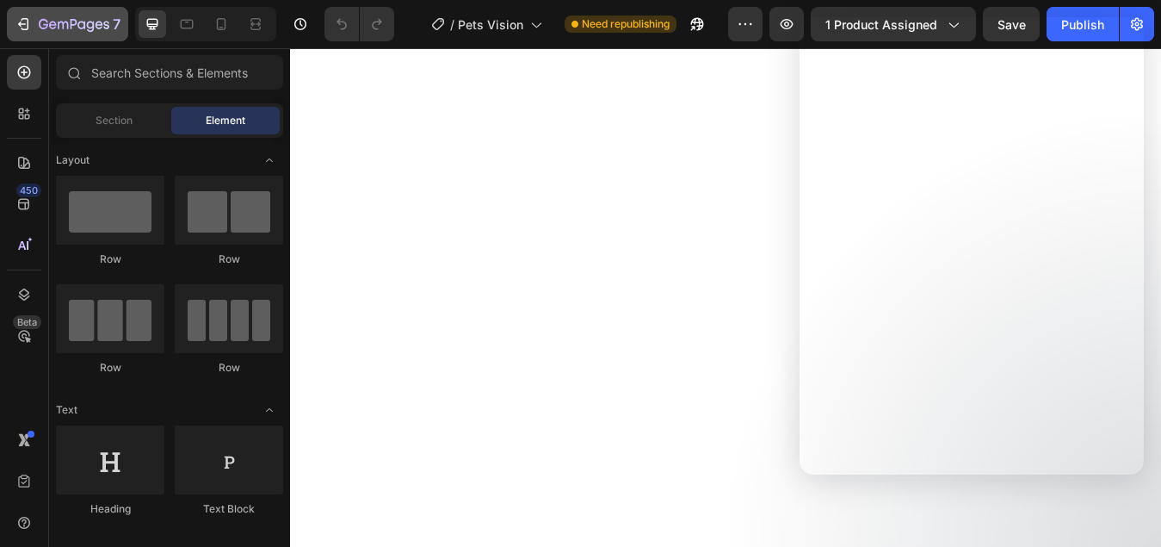
click at [23, 18] on icon "button" at bounding box center [26, 24] width 8 height 12
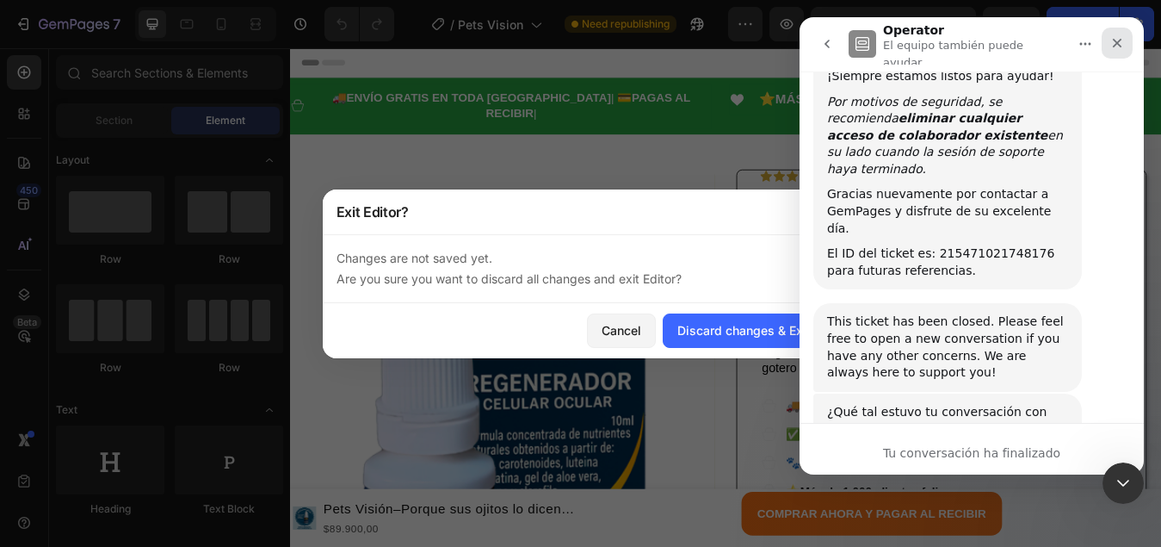
click at [1117, 44] on icon "Cerrar" at bounding box center [1117, 43] width 14 height 14
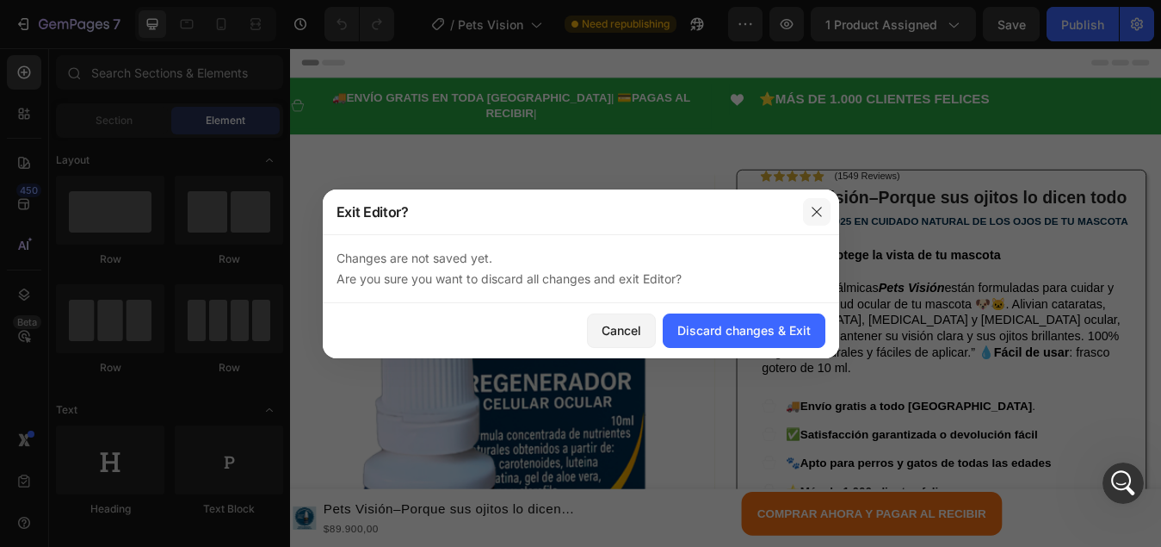
click at [816, 217] on icon "button" at bounding box center [817, 212] width 14 height 14
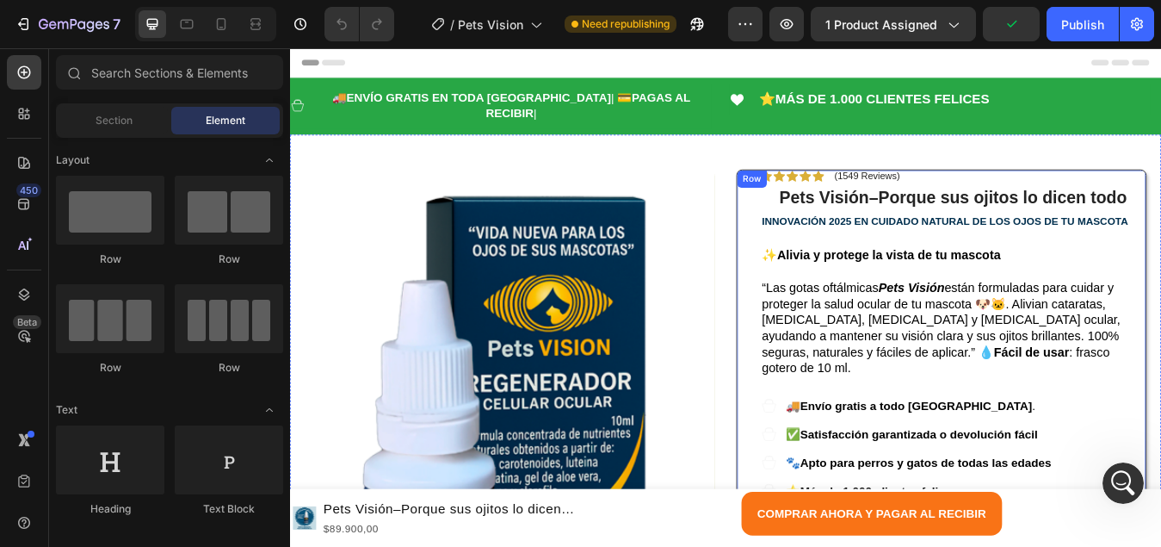
scroll to position [9323, 0]
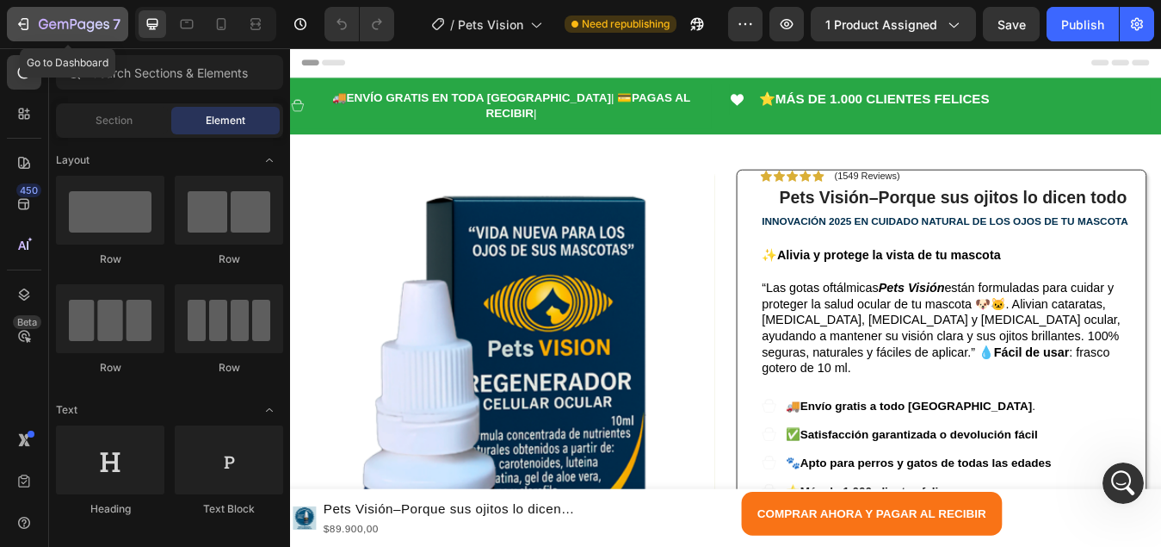
click at [19, 22] on icon "button" at bounding box center [23, 23] width 17 height 17
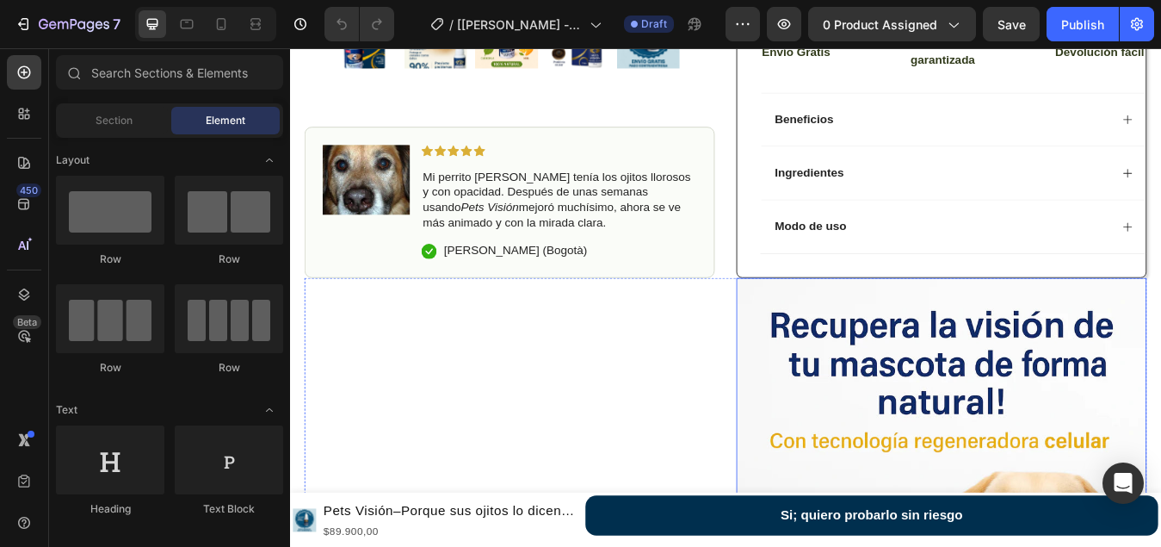
scroll to position [603, 0]
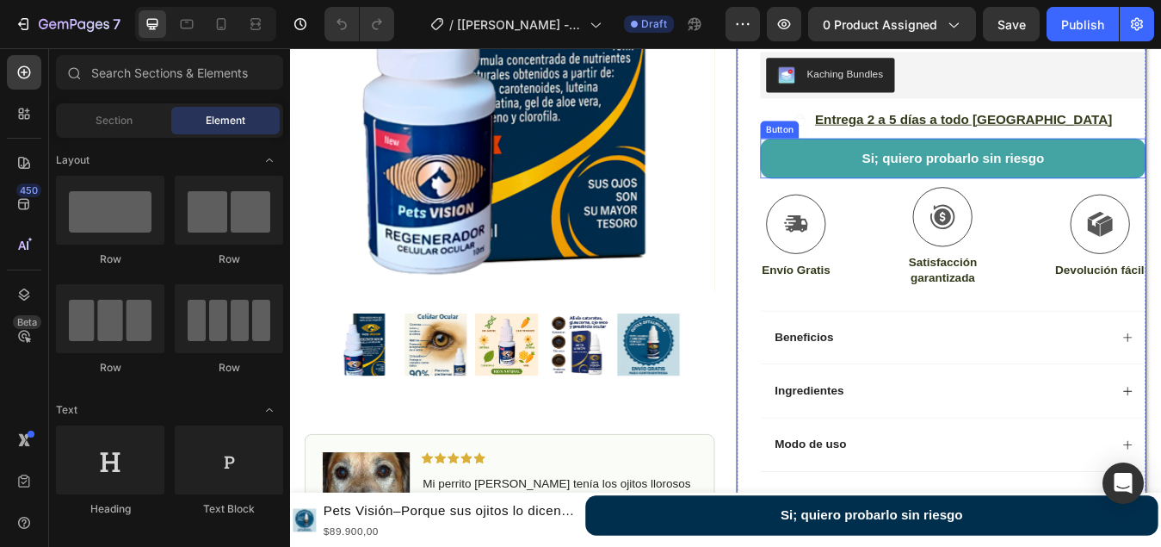
click at [868, 156] on button "Si; quiero probarlo sin riesgo" at bounding box center [1076, 179] width 457 height 47
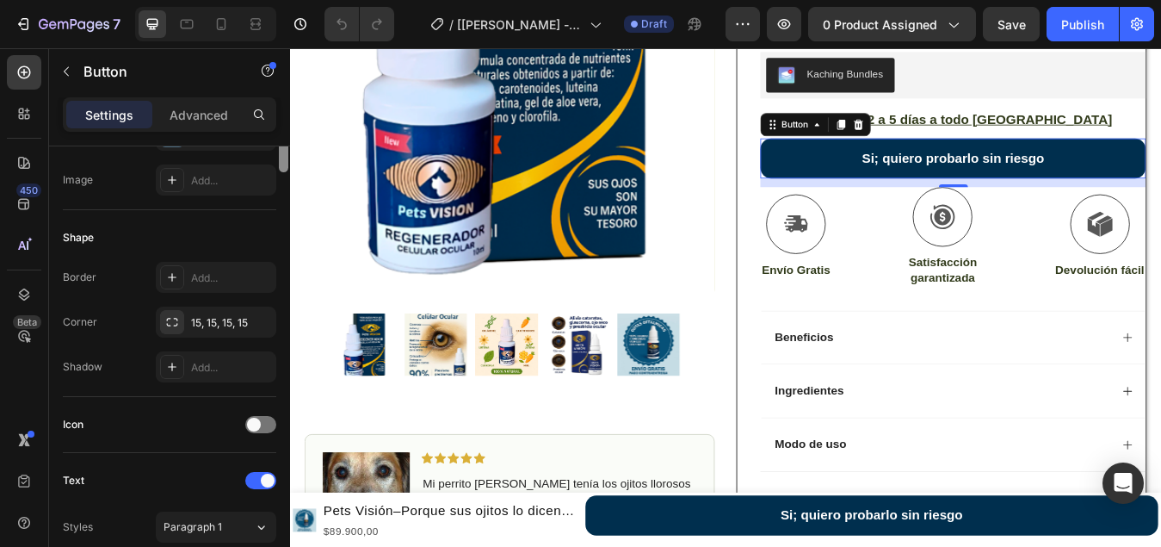
scroll to position [96, 0]
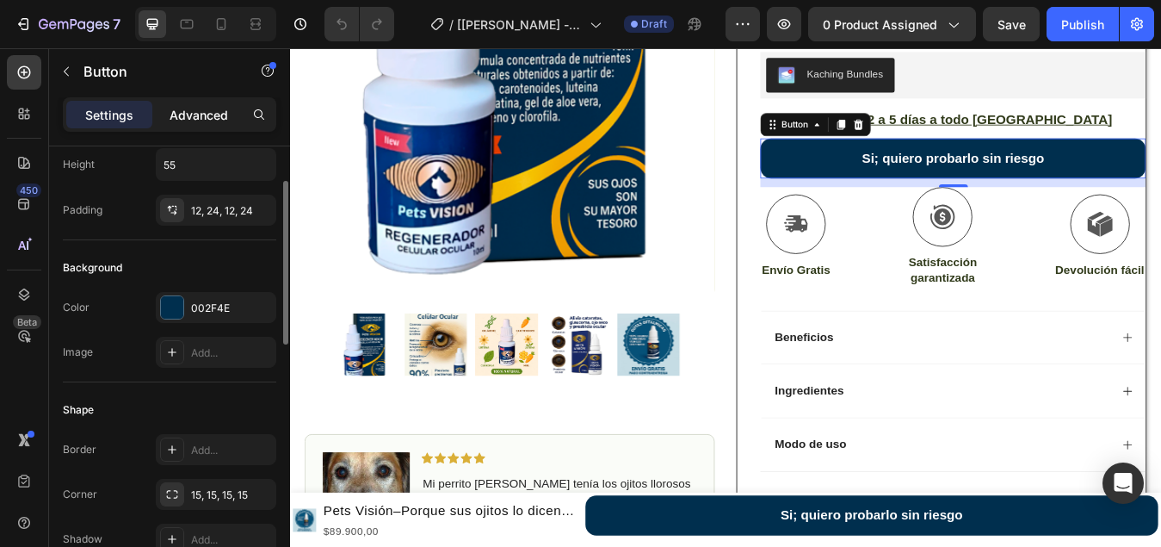
click at [207, 119] on p "Advanced" at bounding box center [199, 115] width 59 height 18
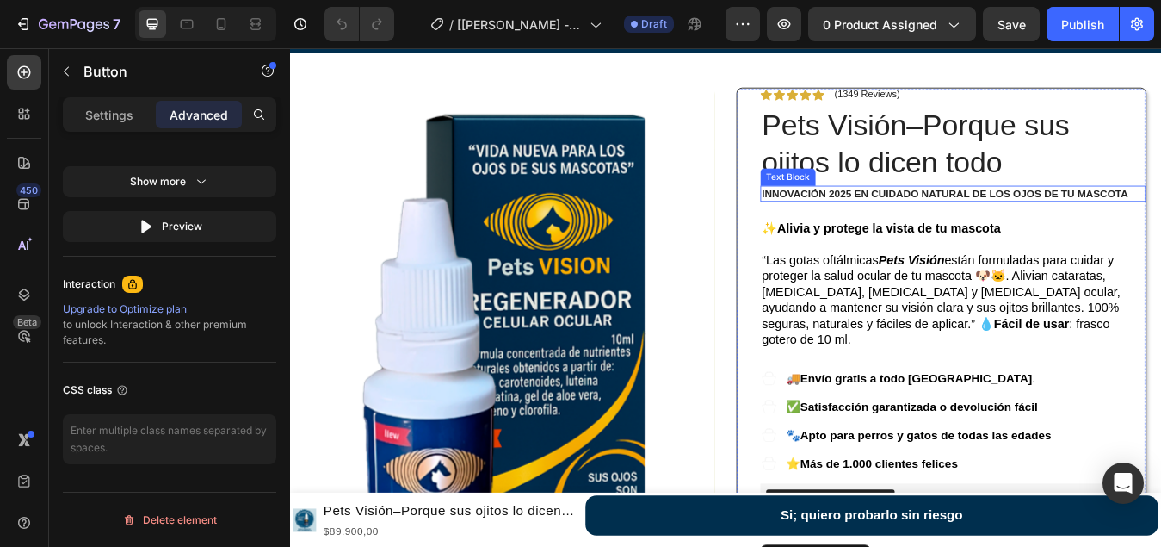
scroll to position [0, 0]
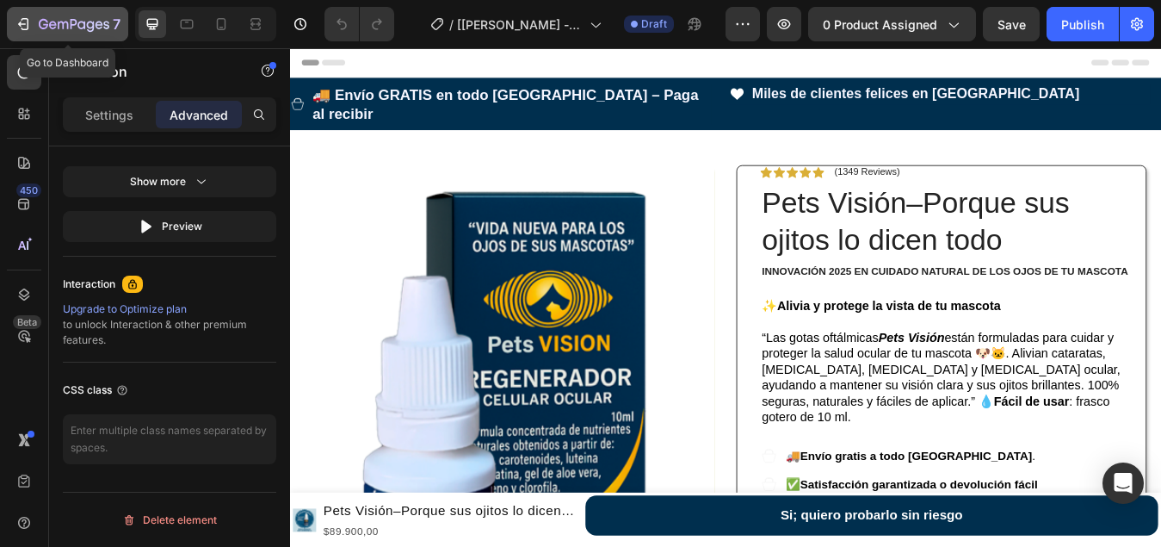
click at [25, 22] on icon "button" at bounding box center [23, 23] width 17 height 17
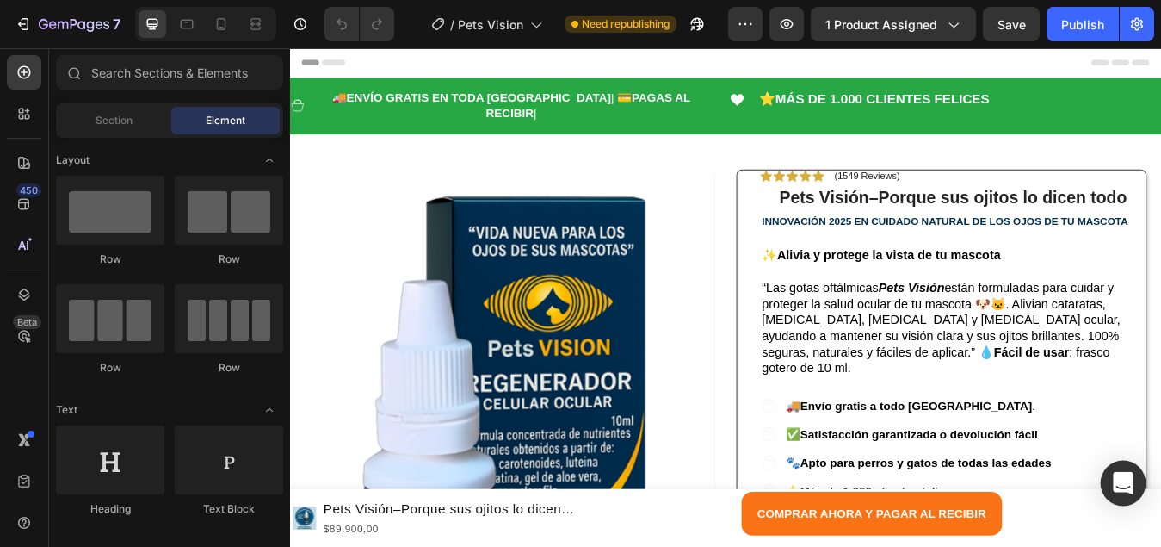
click at [1127, 481] on icon "Open Intercom Messenger" at bounding box center [1123, 483] width 20 height 22
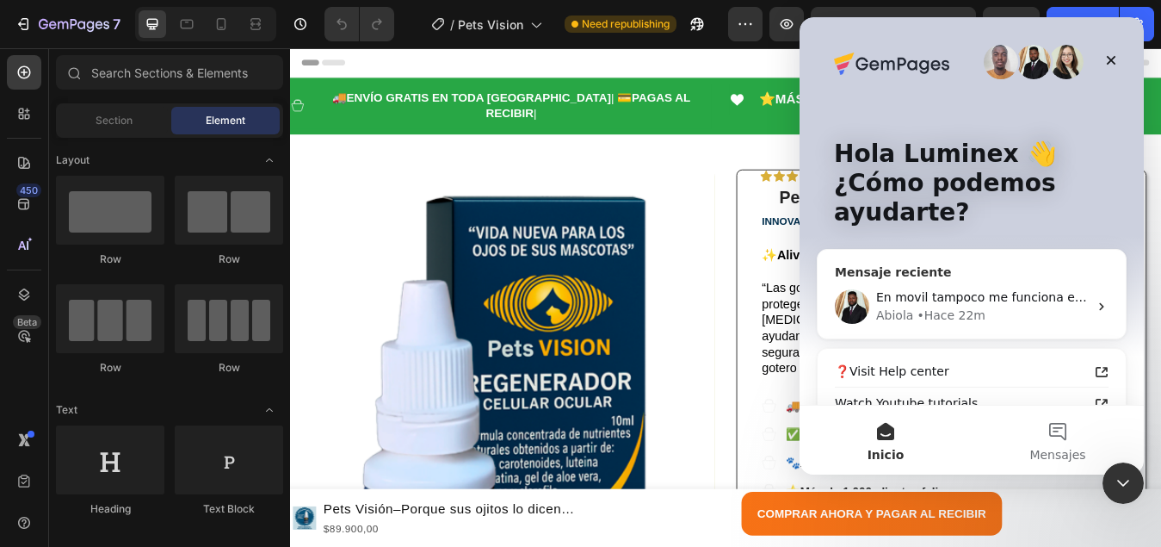
click at [957, 294] on span "En movil tampoco me funciona el boton" at bounding box center [996, 297] width 241 height 14
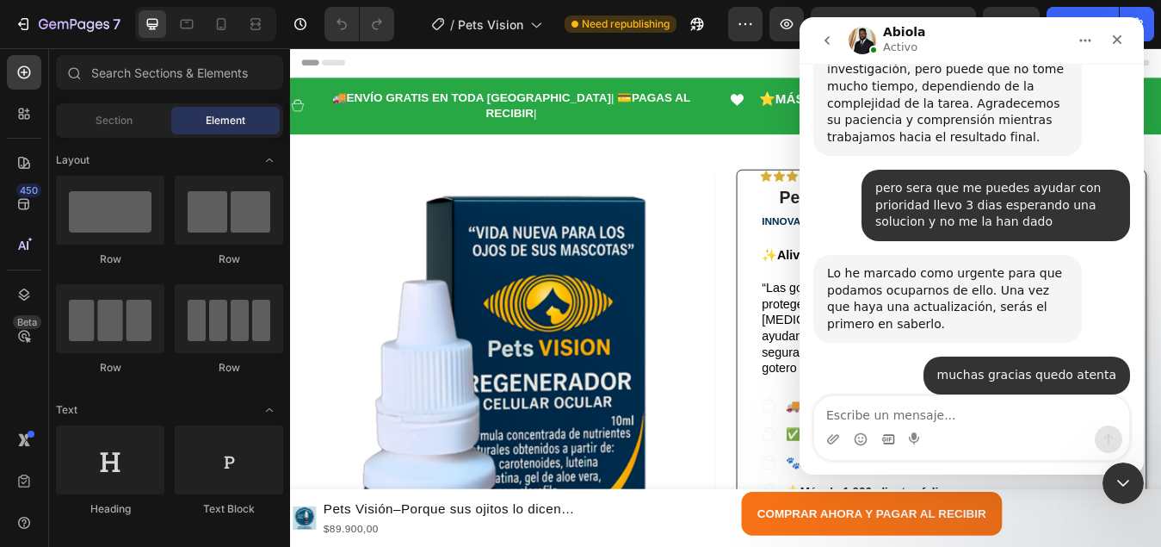
scroll to position [1929, 0]
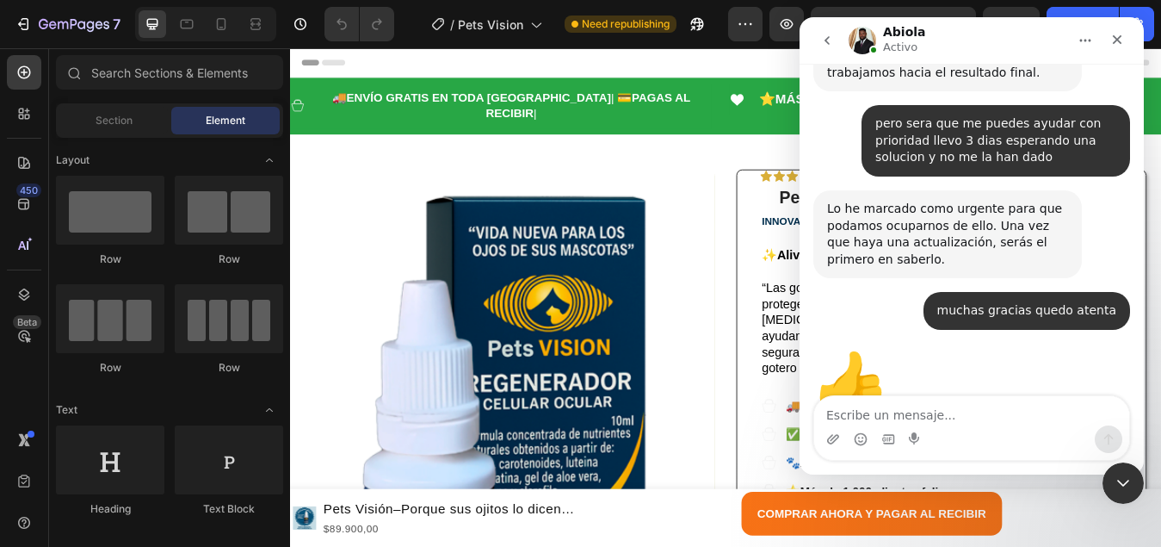
click at [897, 423] on textarea "Escribe un mensaje..." at bounding box center [971, 410] width 315 height 29
type textarea "Hola estas ahi por favor"
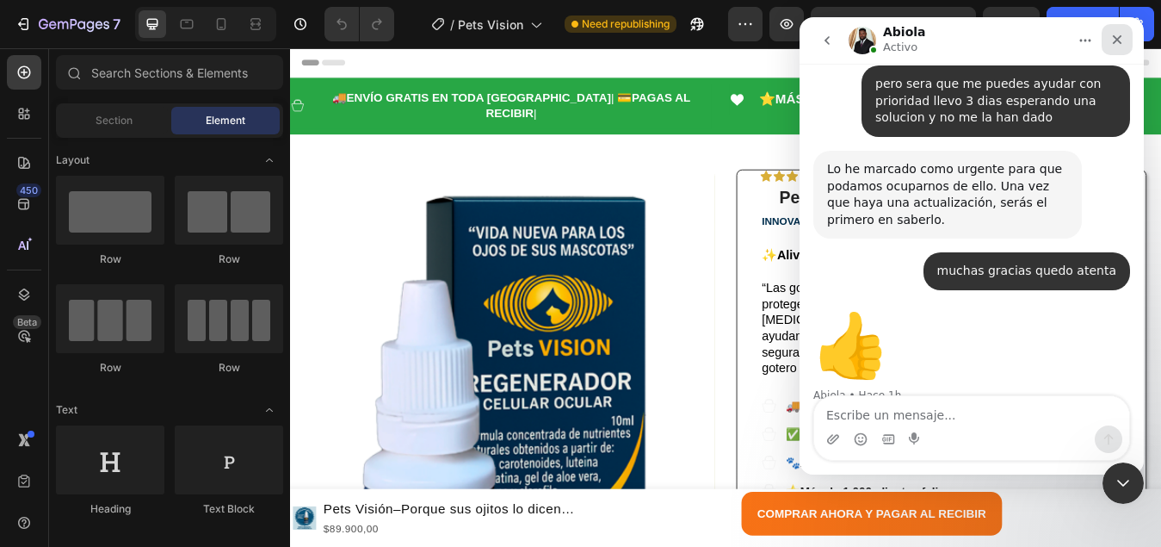
click at [1125, 41] on div "Cerrar" at bounding box center [1117, 39] width 31 height 31
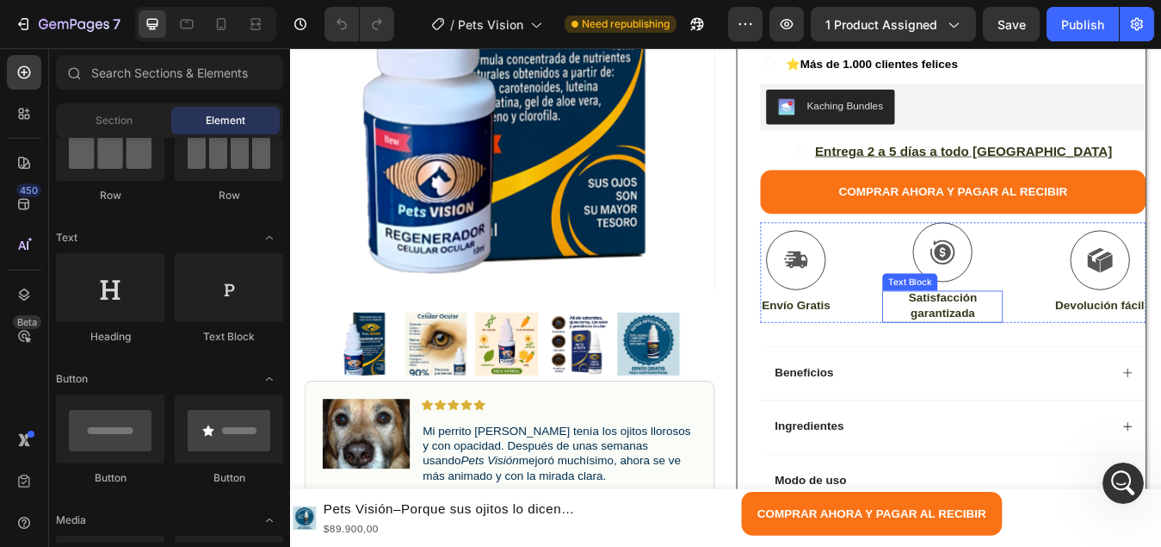
scroll to position [516, 0]
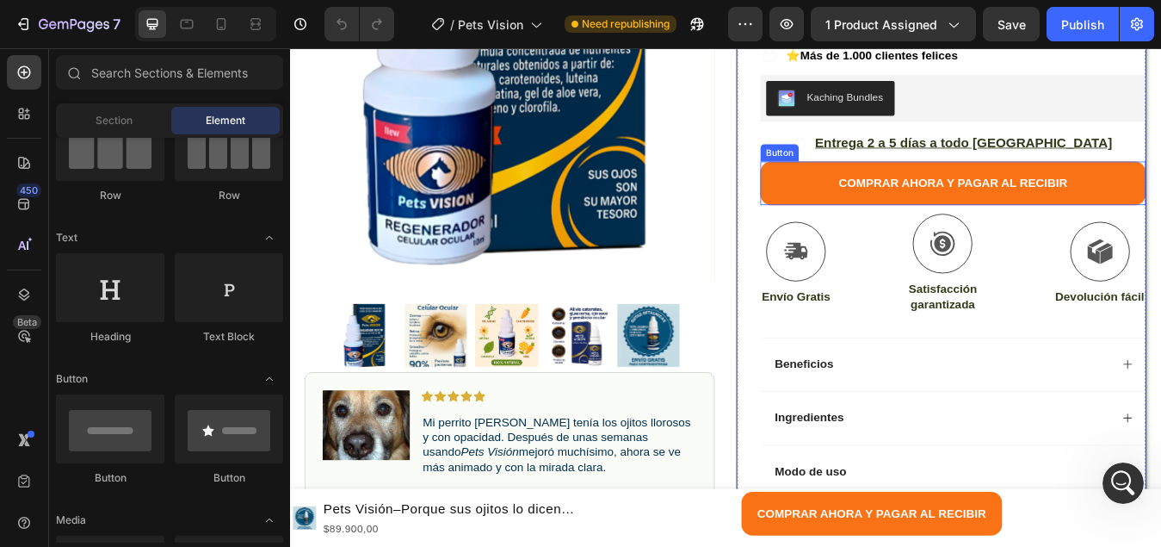
click at [906, 182] on button "COMPRAR AHORA Y PAGAR AL RECIBIR" at bounding box center [1076, 208] width 457 height 52
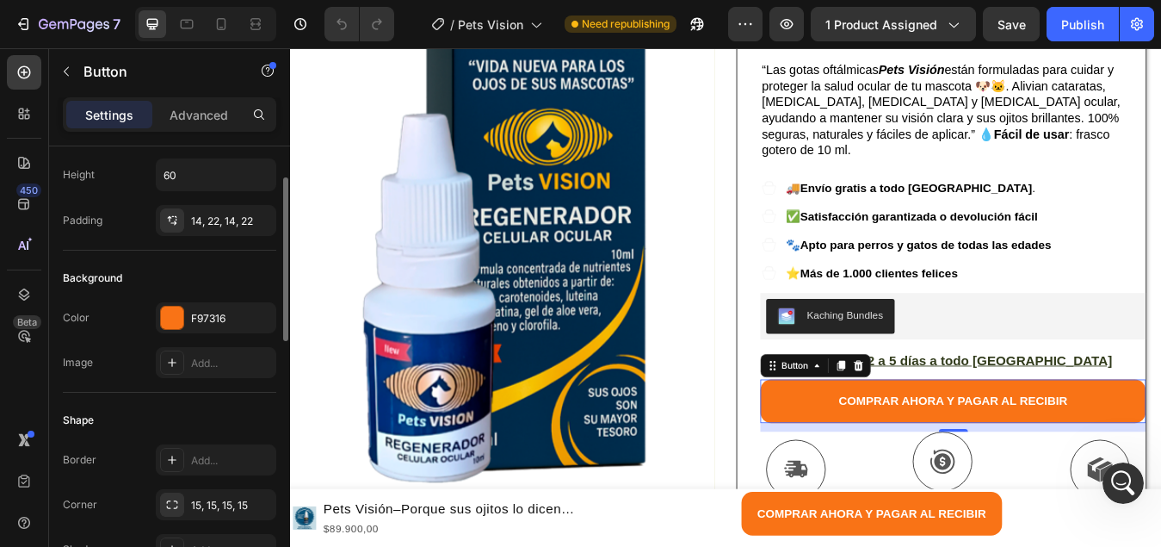
scroll to position [0, 0]
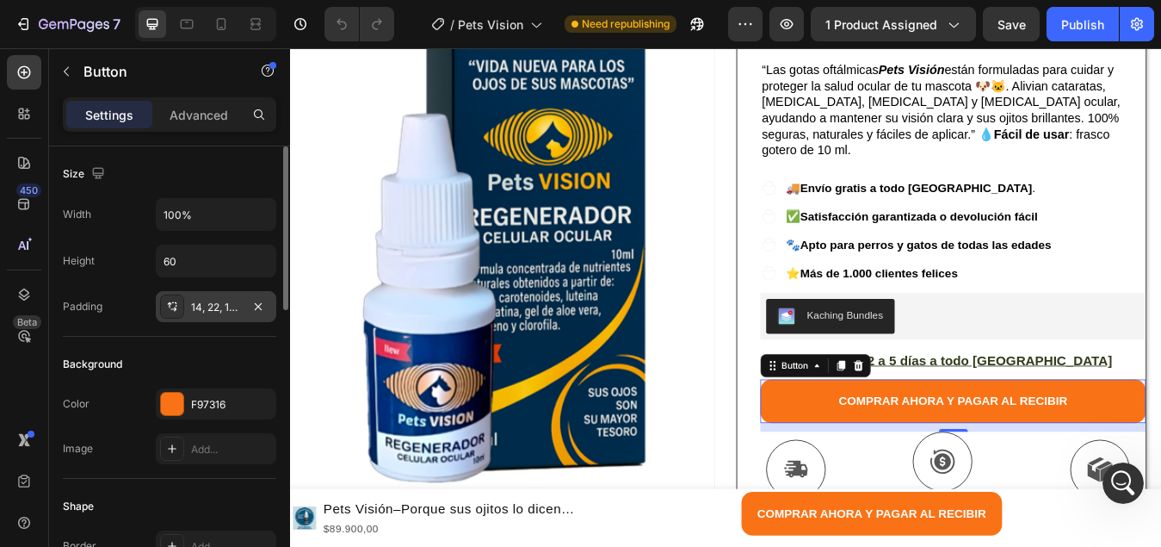
click at [219, 302] on div "14, 22, 14, 22" at bounding box center [216, 307] width 50 height 15
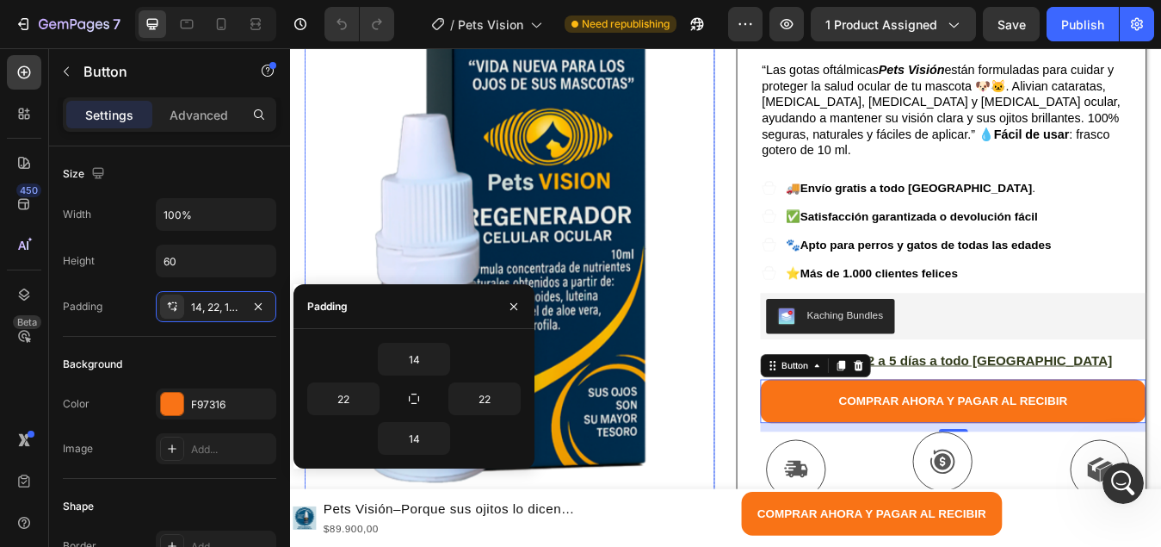
click at [347, 221] on img at bounding box center [550, 291] width 486 height 595
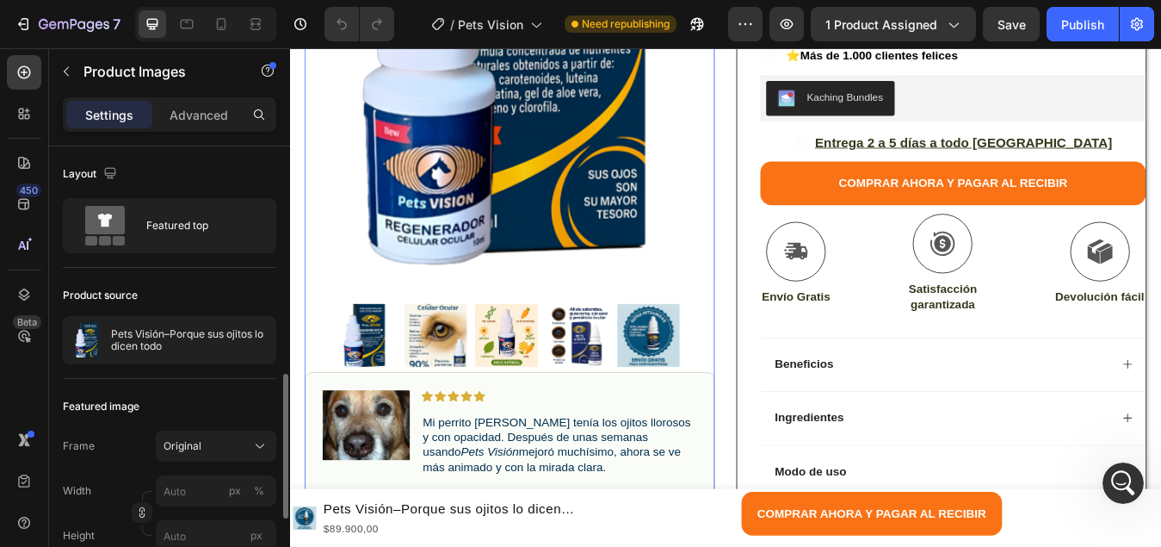
scroll to position [172, 0]
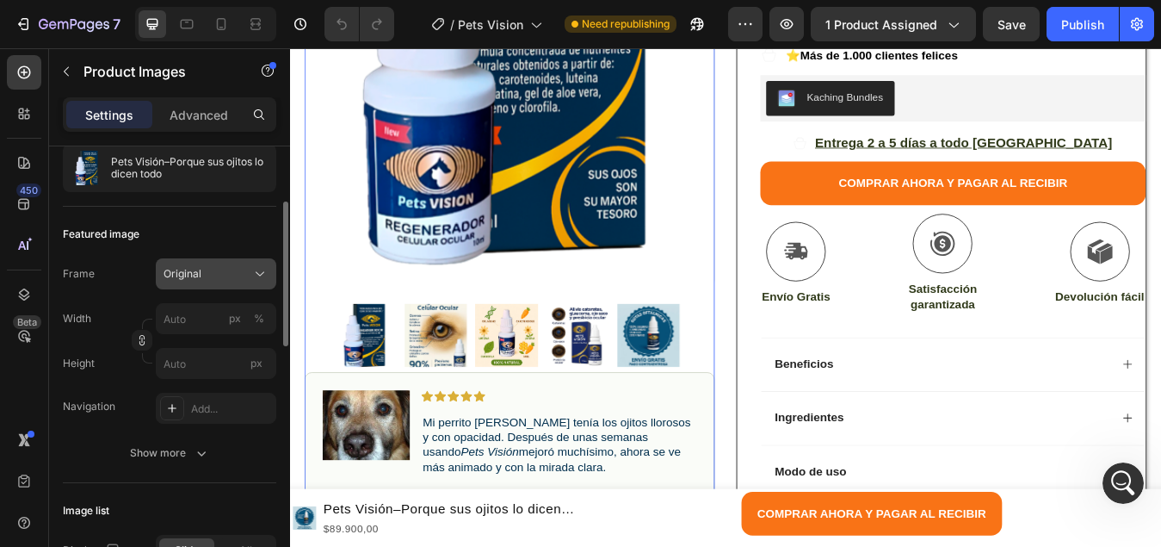
click at [259, 267] on icon at bounding box center [259, 273] width 17 height 17
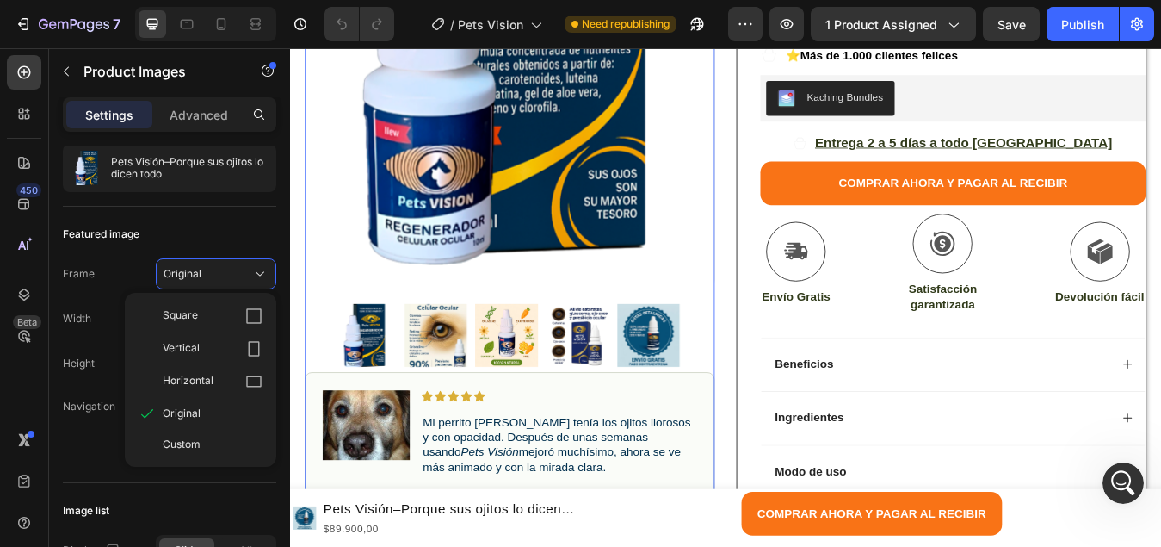
click at [742, 139] on img at bounding box center [550, 33] width 486 height 595
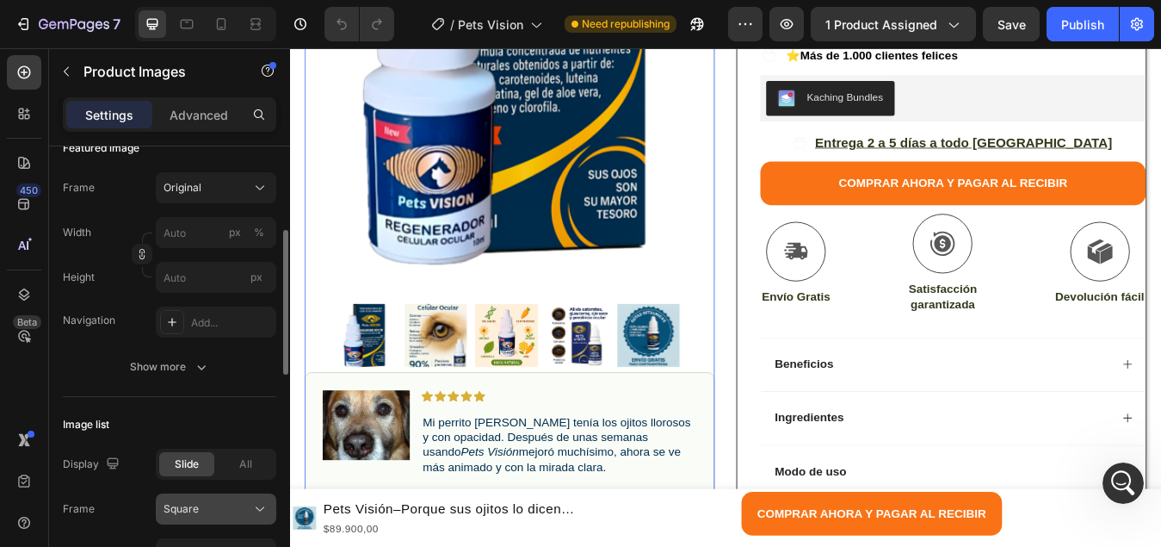
scroll to position [344, 0]
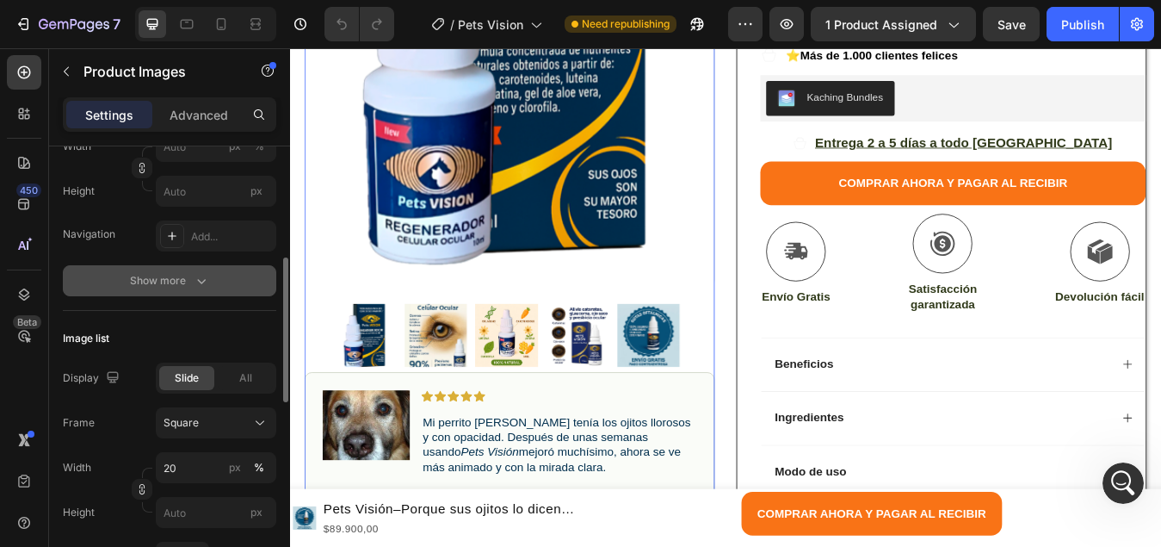
click at [203, 281] on icon "button" at bounding box center [201, 281] width 9 height 5
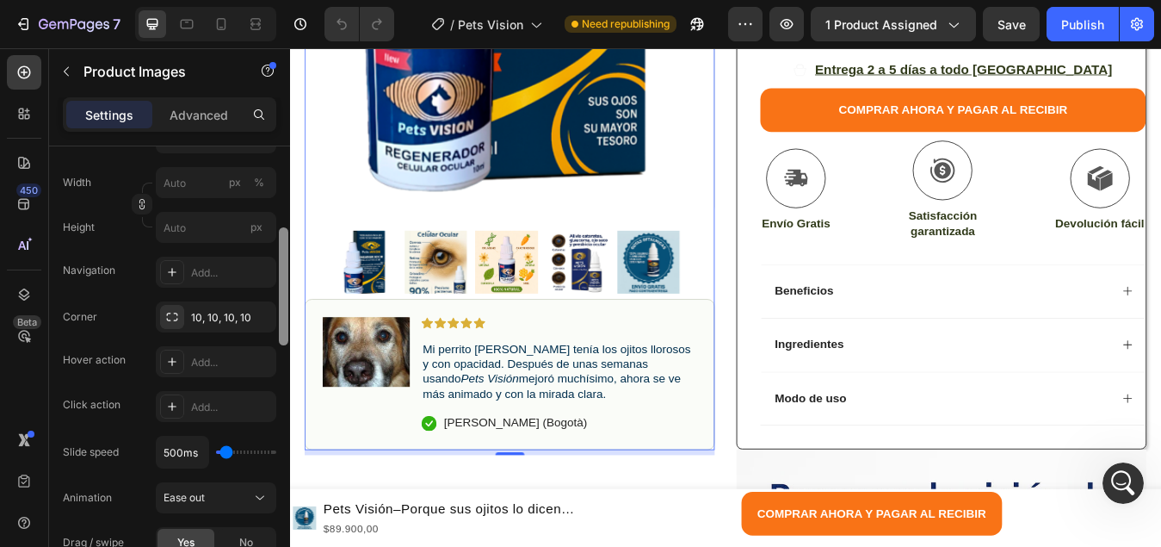
scroll to position [0, 0]
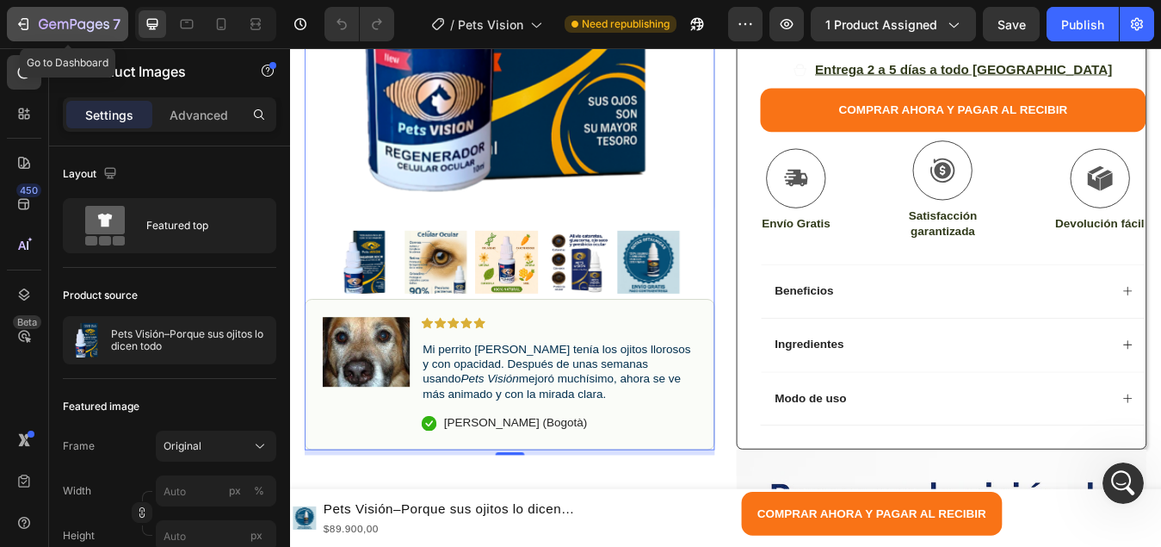
click at [22, 24] on icon "button" at bounding box center [22, 24] width 8 height 5
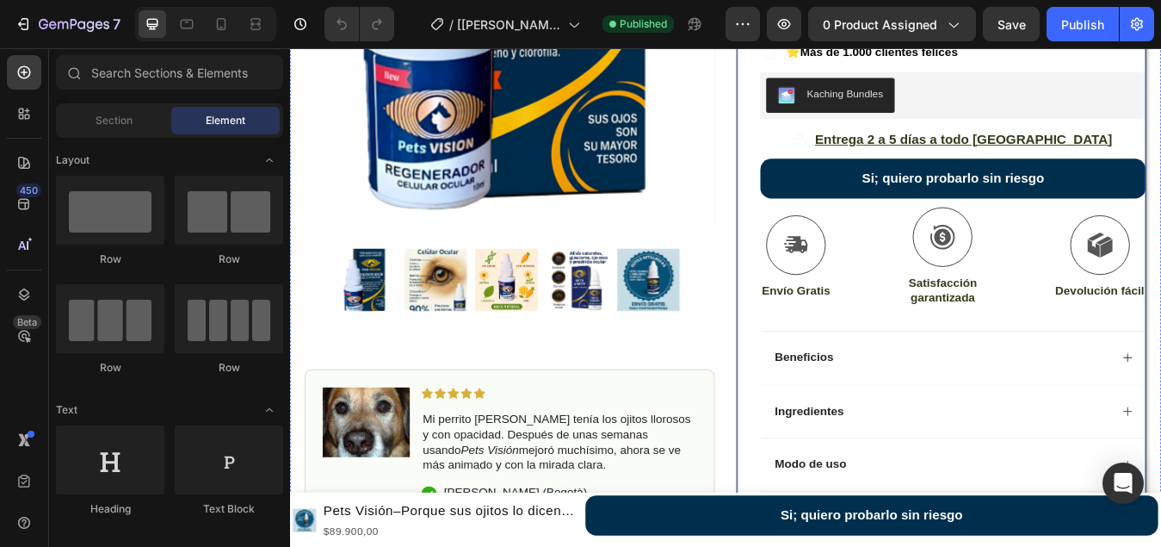
click at [887, 179] on button "Si; quiero probarlo sin riesgo" at bounding box center [1076, 202] width 457 height 47
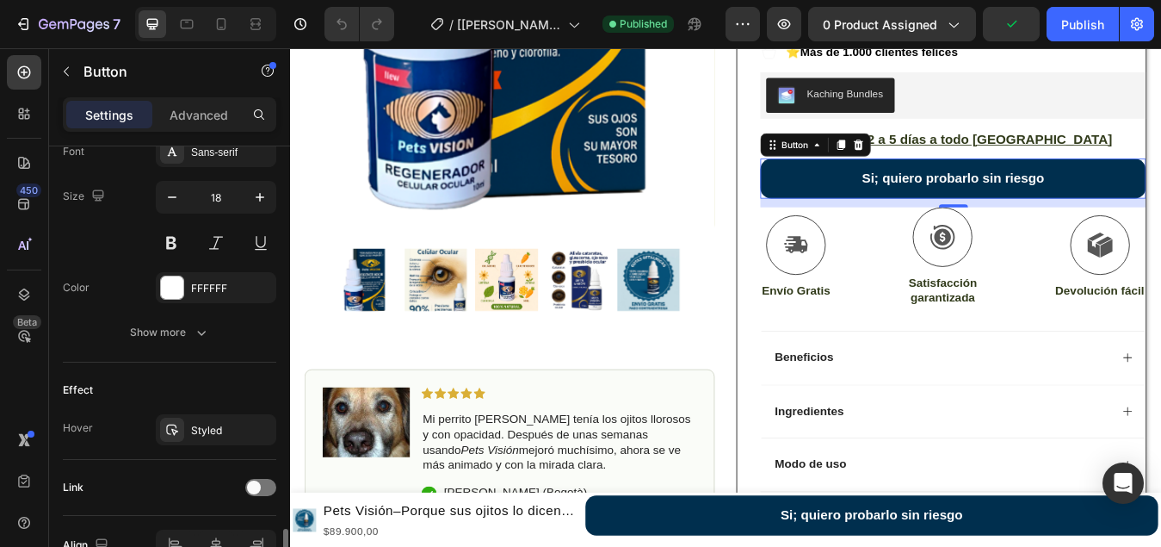
scroll to position [785, 0]
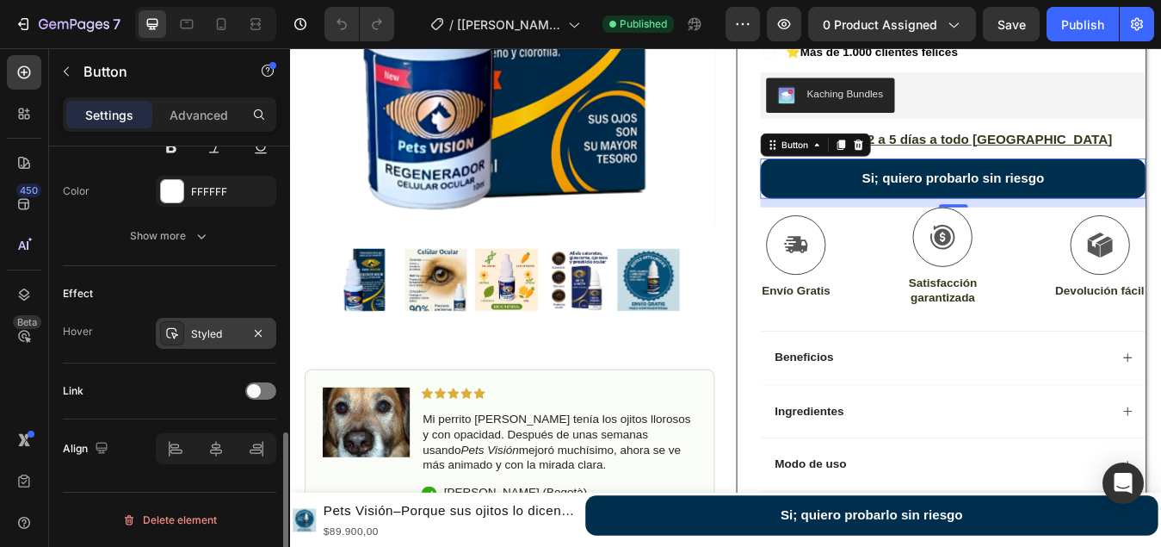
click at [202, 334] on div "Styled" at bounding box center [216, 333] width 50 height 15
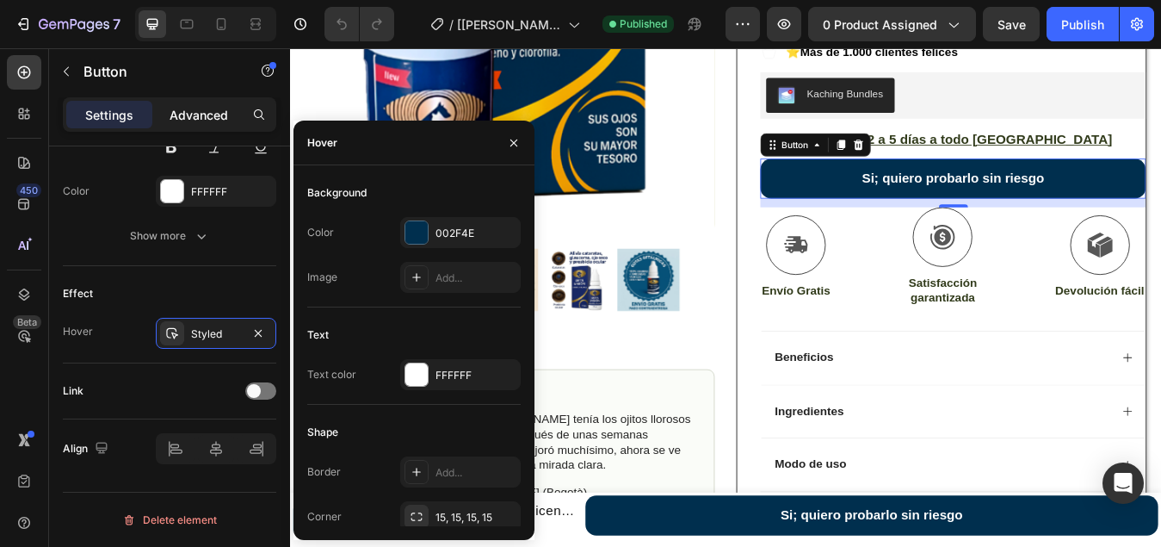
click at [201, 121] on p "Advanced" at bounding box center [199, 115] width 59 height 18
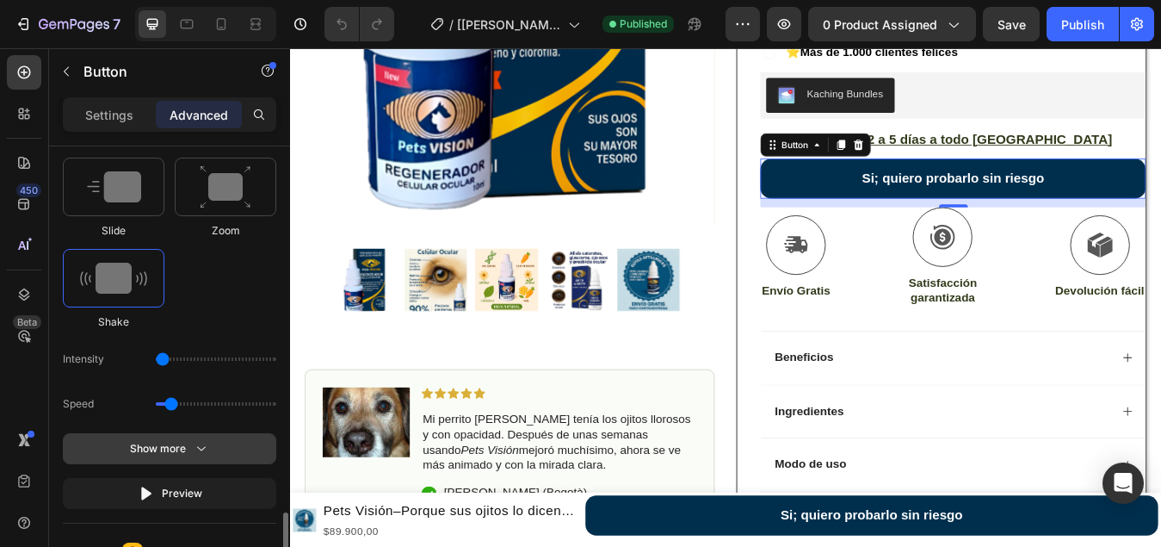
scroll to position [1043, 0]
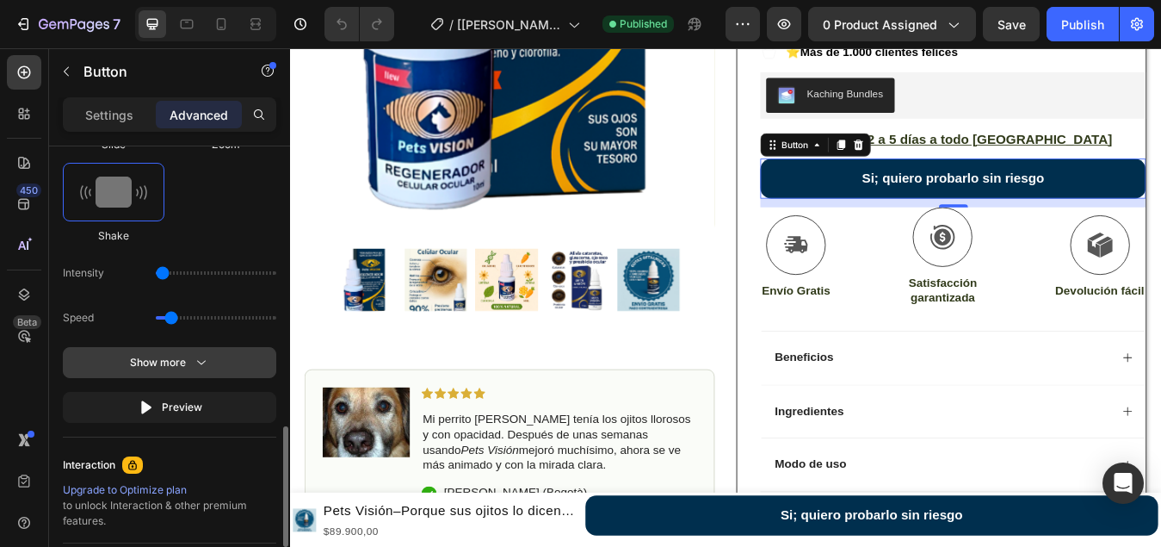
click at [202, 366] on icon "button" at bounding box center [201, 362] width 17 height 17
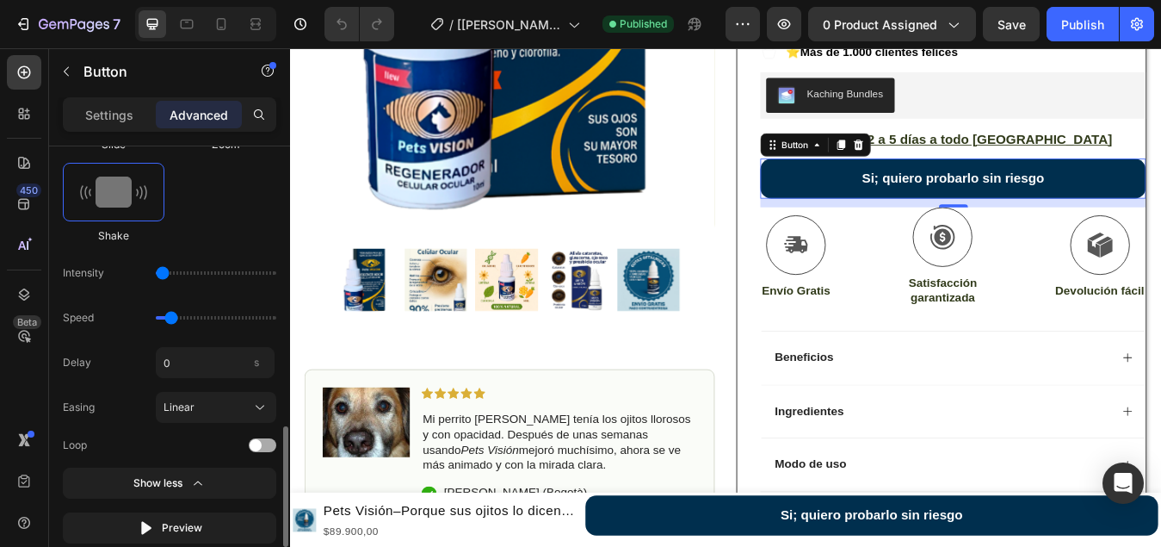
click at [255, 446] on span at bounding box center [256, 445] width 12 height 12
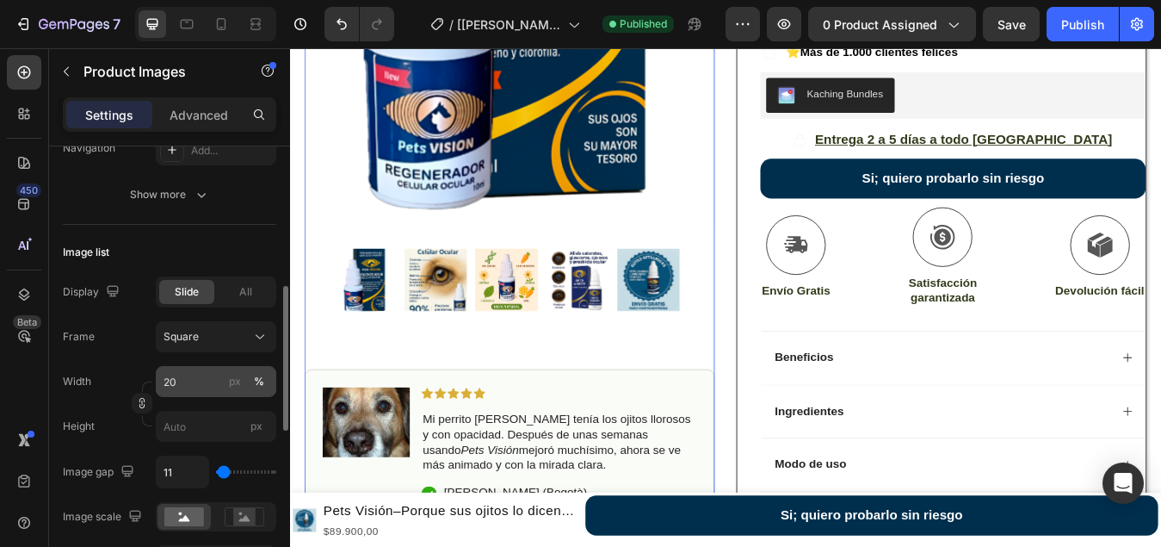
scroll to position [689, 0]
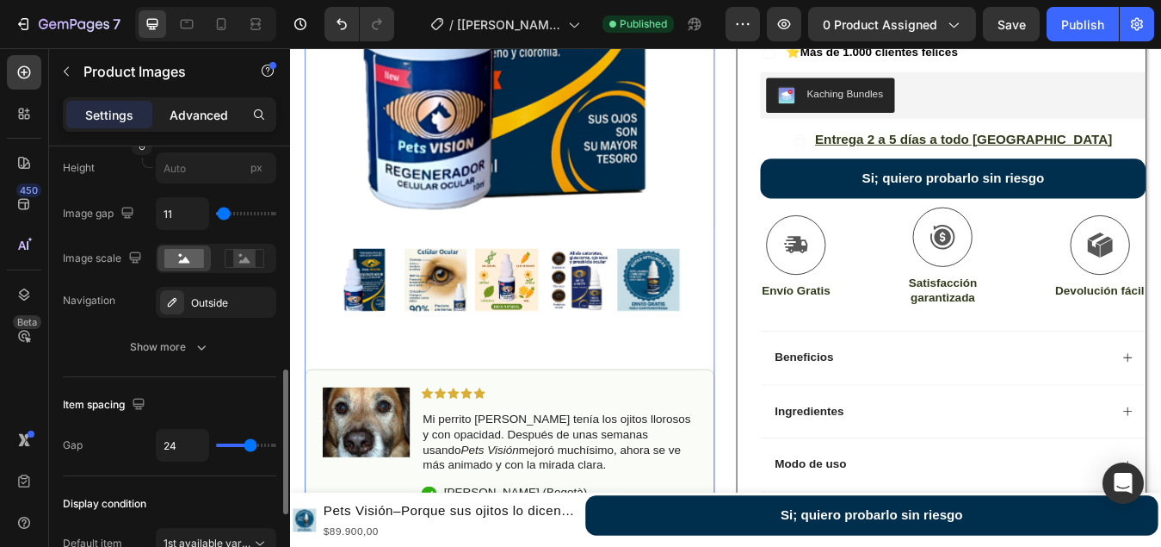
click at [203, 121] on p "Advanced" at bounding box center [199, 115] width 59 height 18
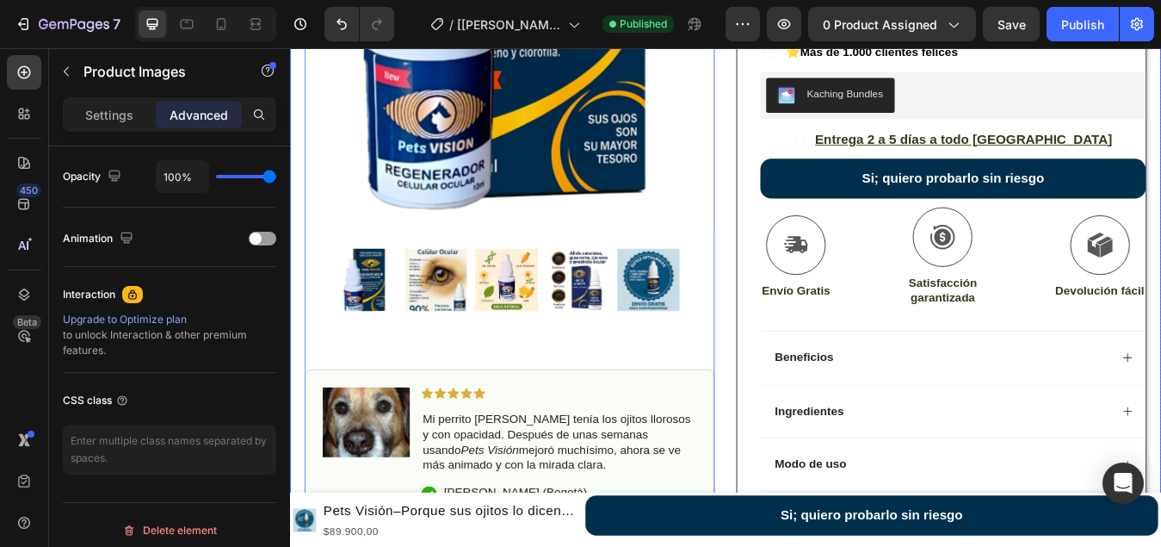
click at [885, 179] on button "Si; quiero probarlo sin riesgo" at bounding box center [1076, 202] width 457 height 47
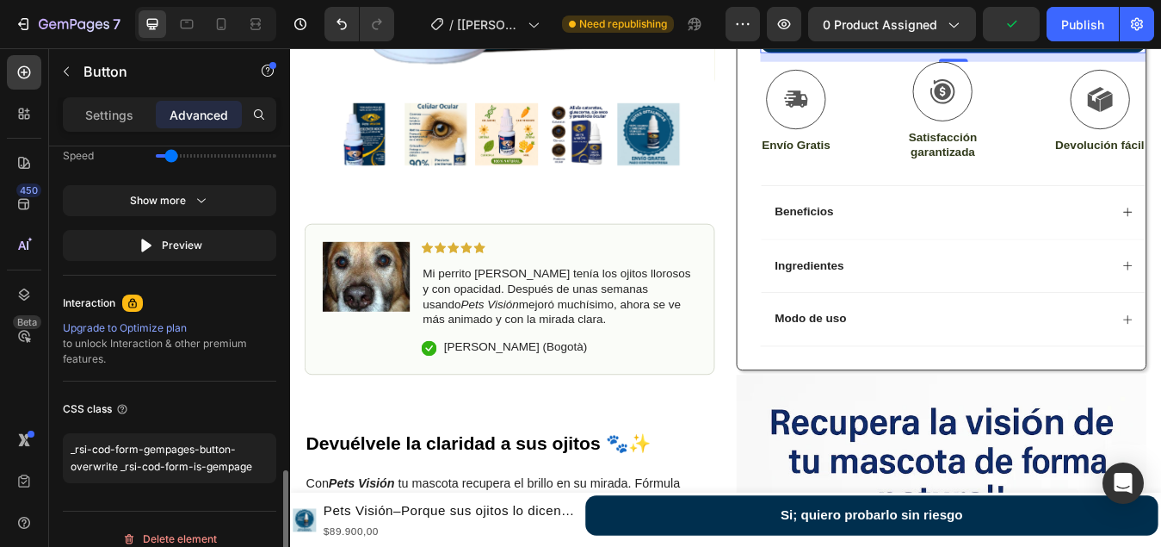
scroll to position [1224, 0]
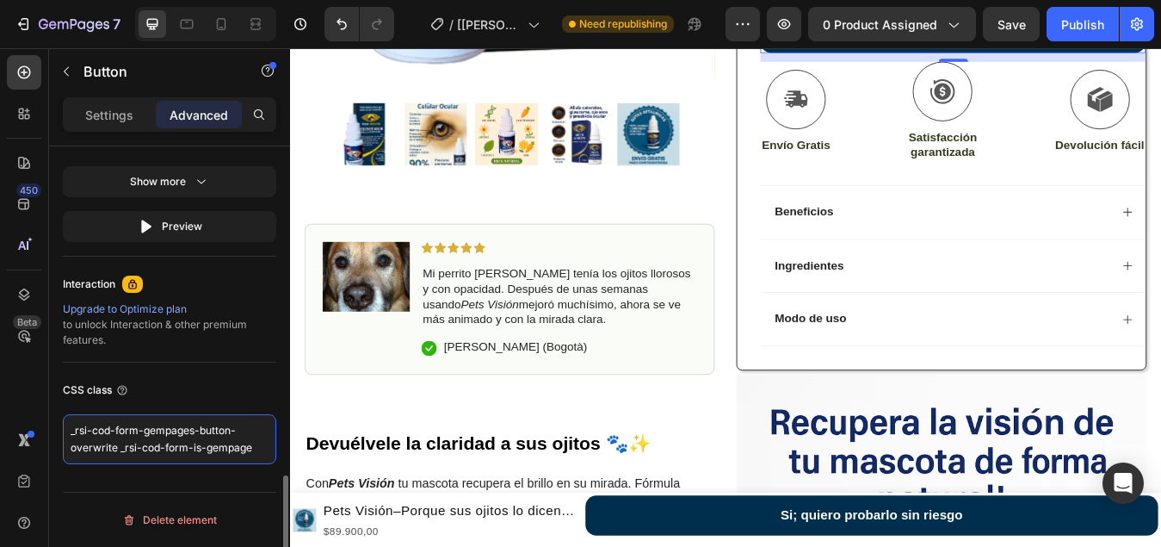
drag, startPoint x: 250, startPoint y: 450, endPoint x: 73, endPoint y: 423, distance: 178.5
click at [64, 432] on textarea "_rsi-cod-form-gempages-button-overwrite _rsi-cod-form-is-gempage" at bounding box center [169, 439] width 213 height 50
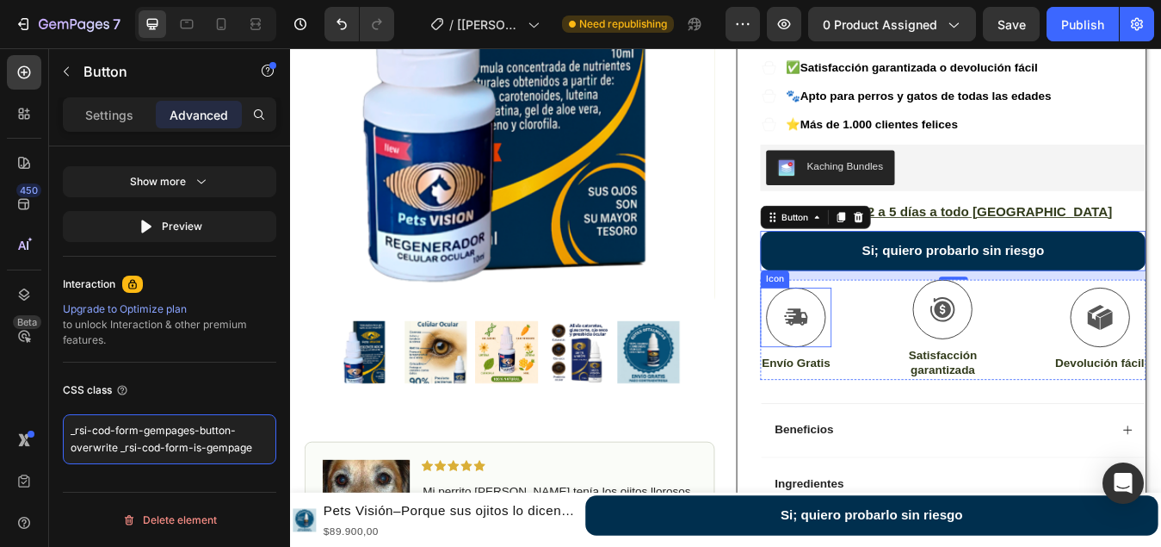
scroll to position [86, 0]
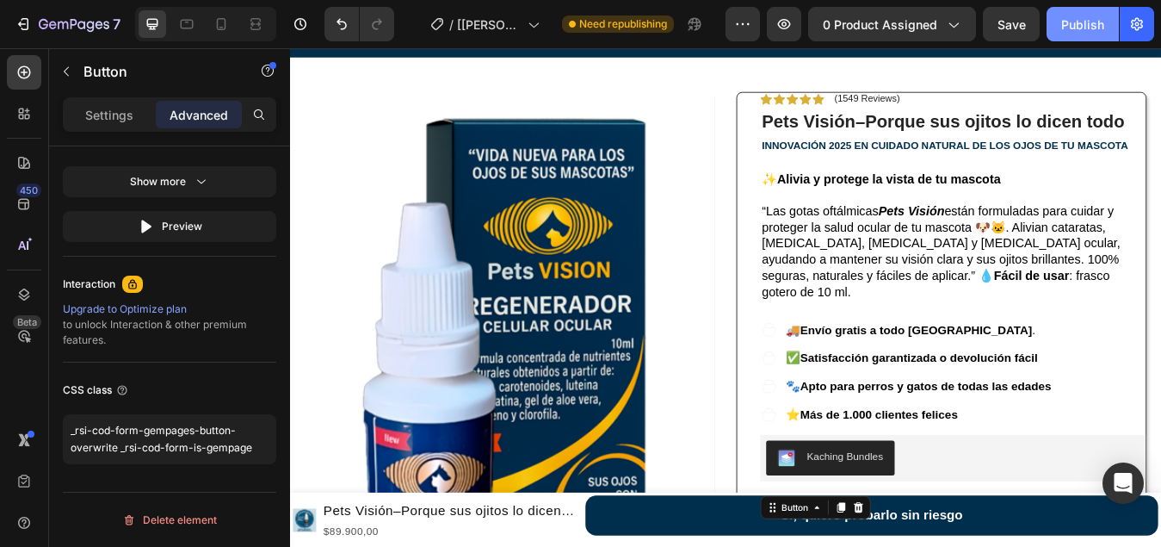
click at [1088, 31] on div "Publish" at bounding box center [1082, 24] width 43 height 18
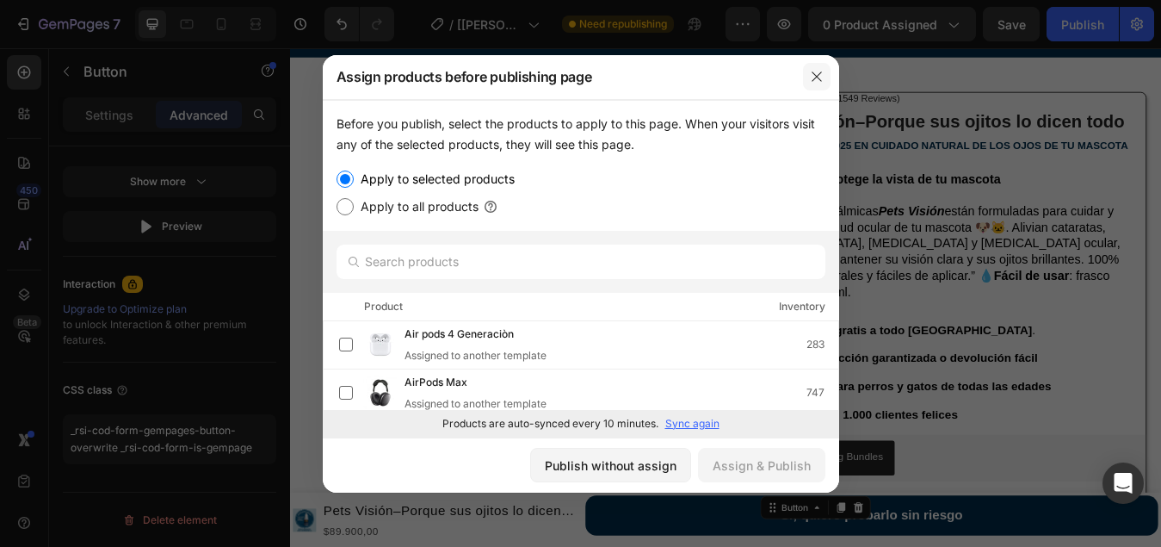
click at [819, 79] on icon "button" at bounding box center [816, 75] width 9 height 9
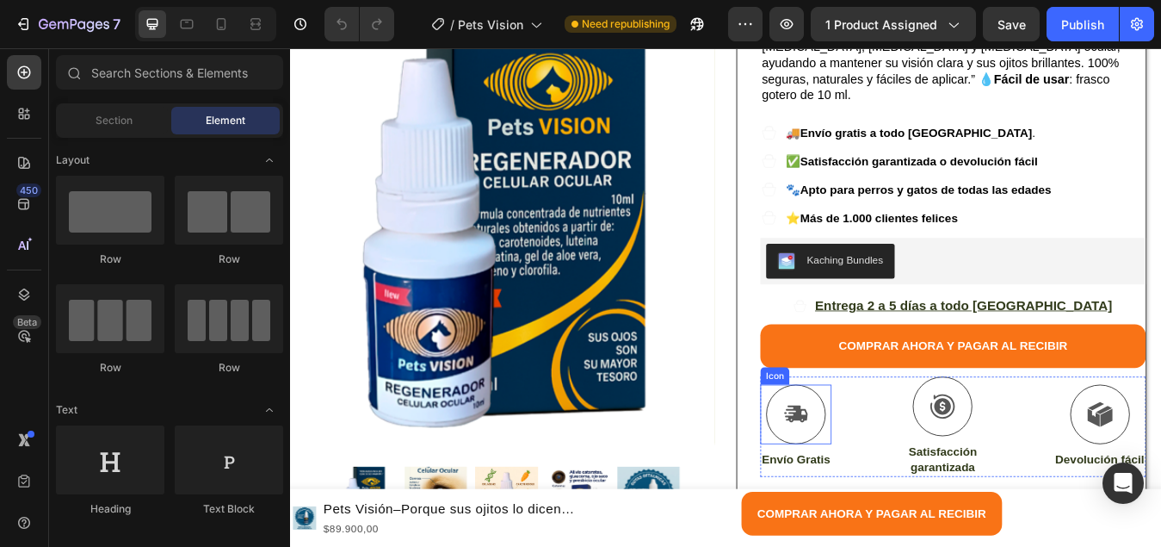
scroll to position [344, 0]
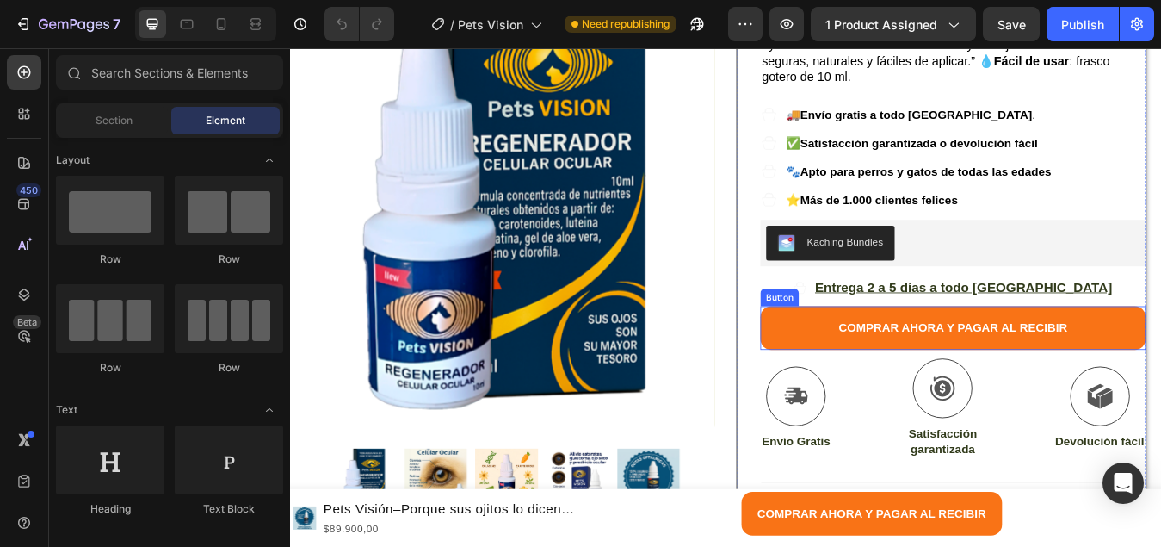
click at [858, 355] on button "COMPRAR AHORA Y PAGAR AL RECIBIR" at bounding box center [1076, 381] width 457 height 52
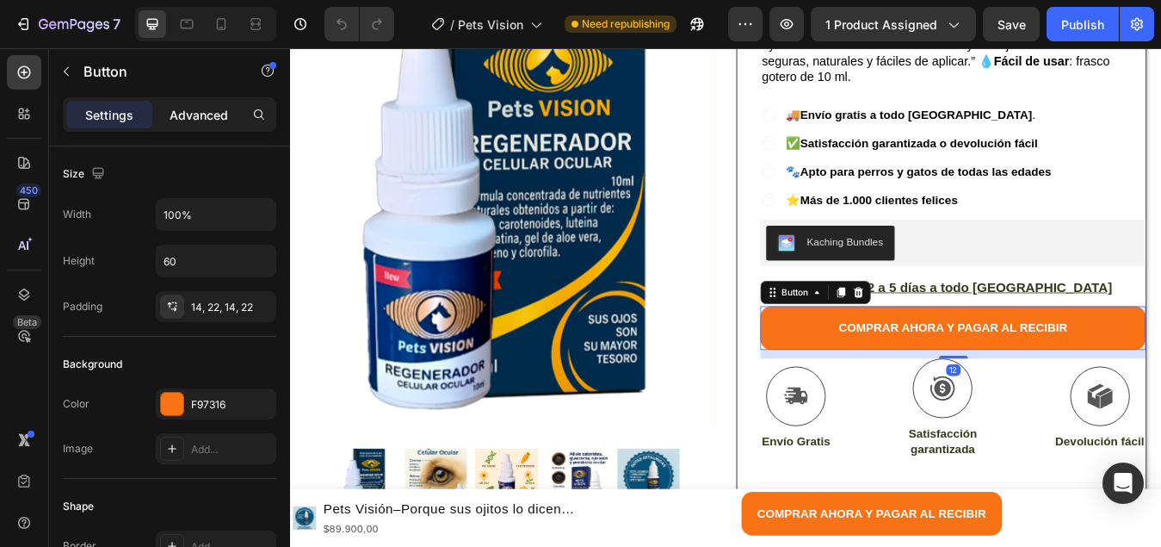
click at [201, 122] on p "Advanced" at bounding box center [199, 115] width 59 height 18
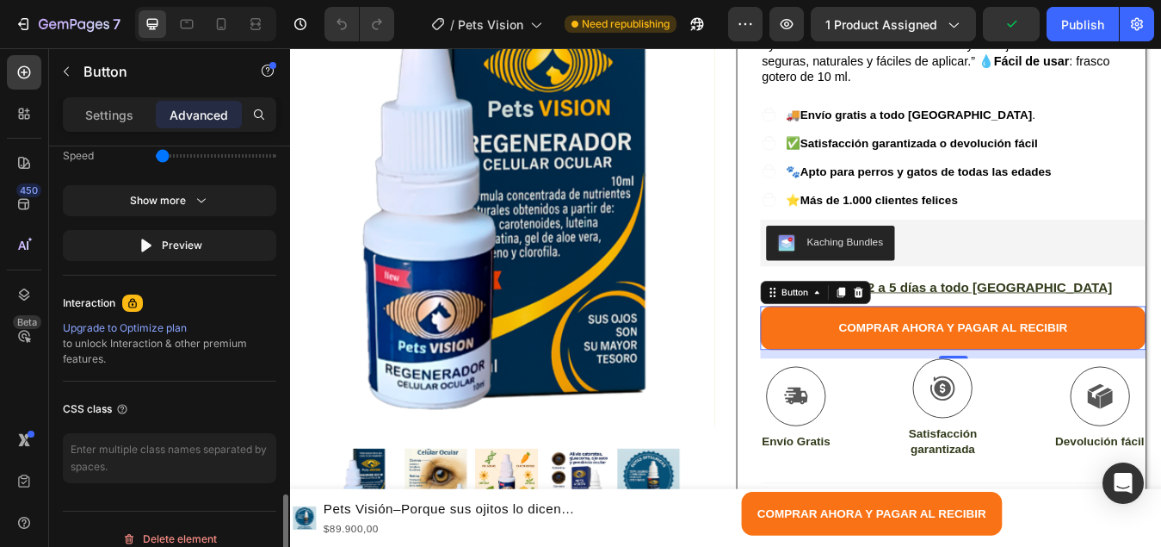
scroll to position [1224, 0]
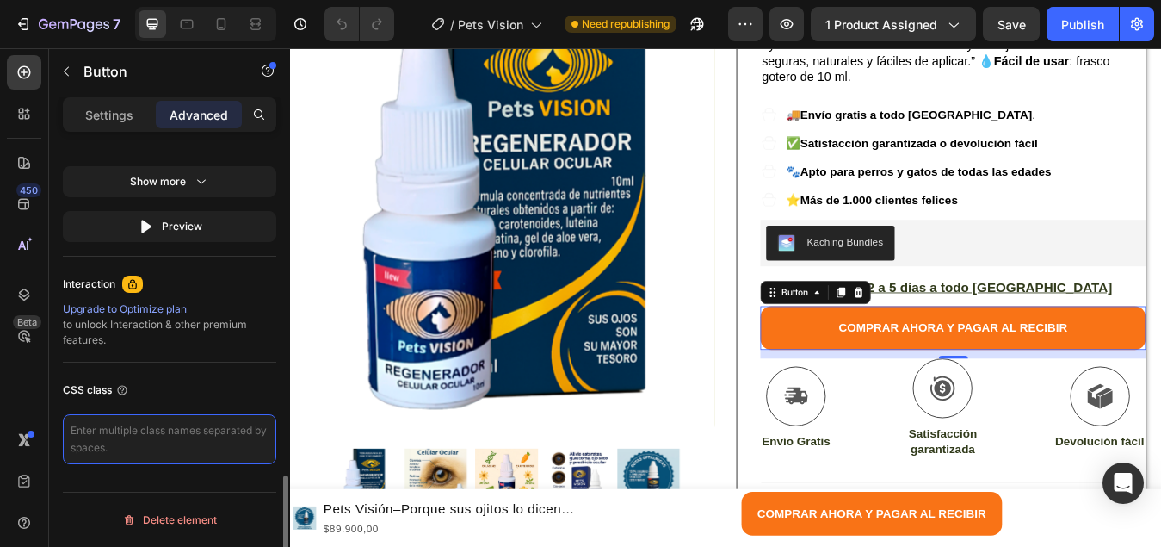
paste textarea "_rsi-cod-form-gempages-button-overwrite _rsi-cod-form-is-gempage"
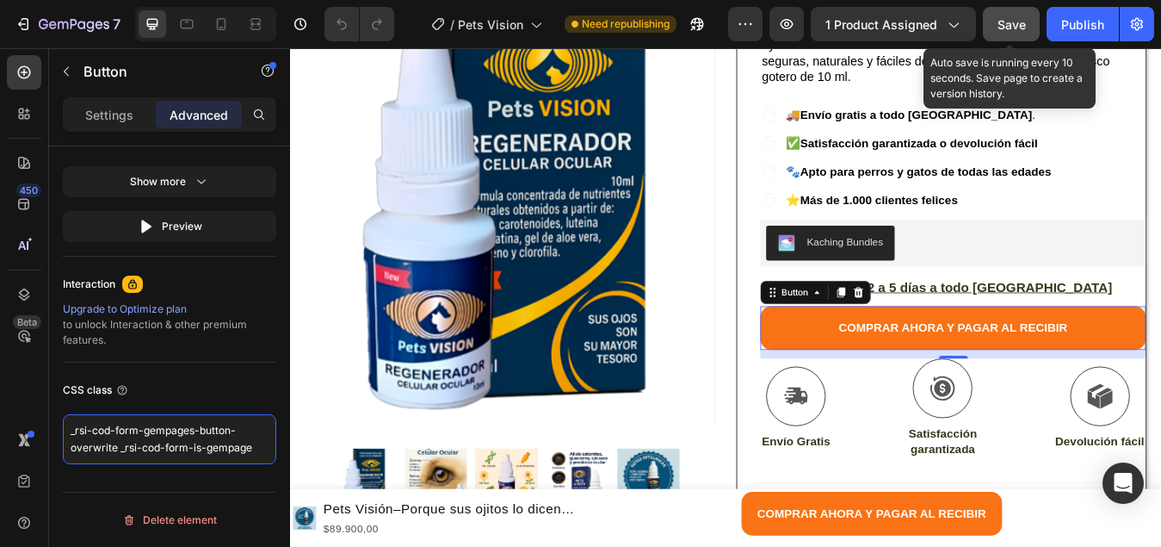
type textarea "_rsi-cod-form-gempages-button-overwrite _rsi-cod-form-is-gempage"
click at [1008, 32] on div "Save" at bounding box center [1012, 24] width 28 height 18
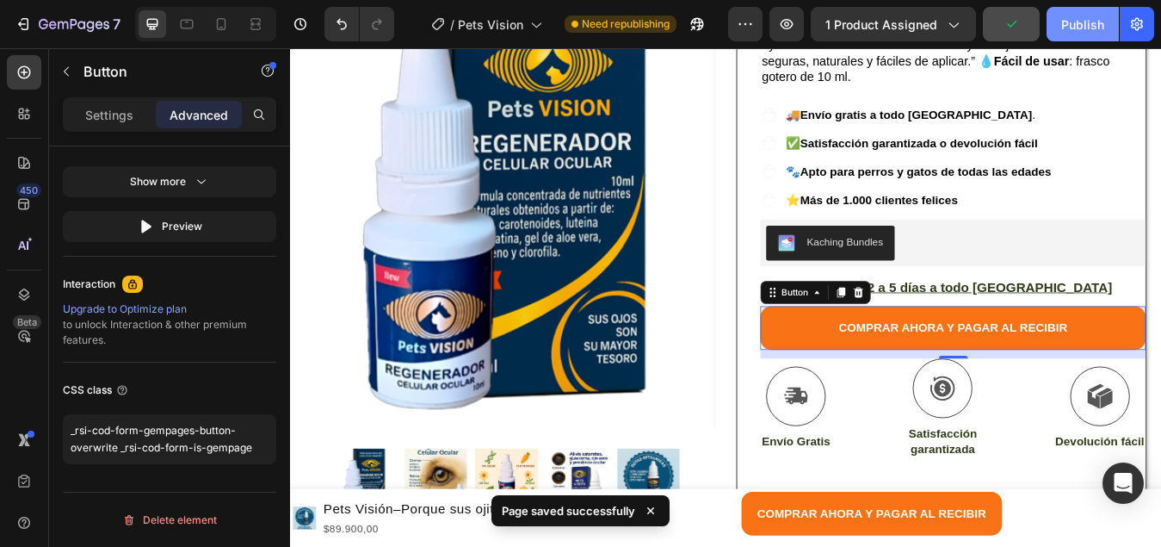
click at [1097, 26] on div "Publish" at bounding box center [1082, 24] width 43 height 18
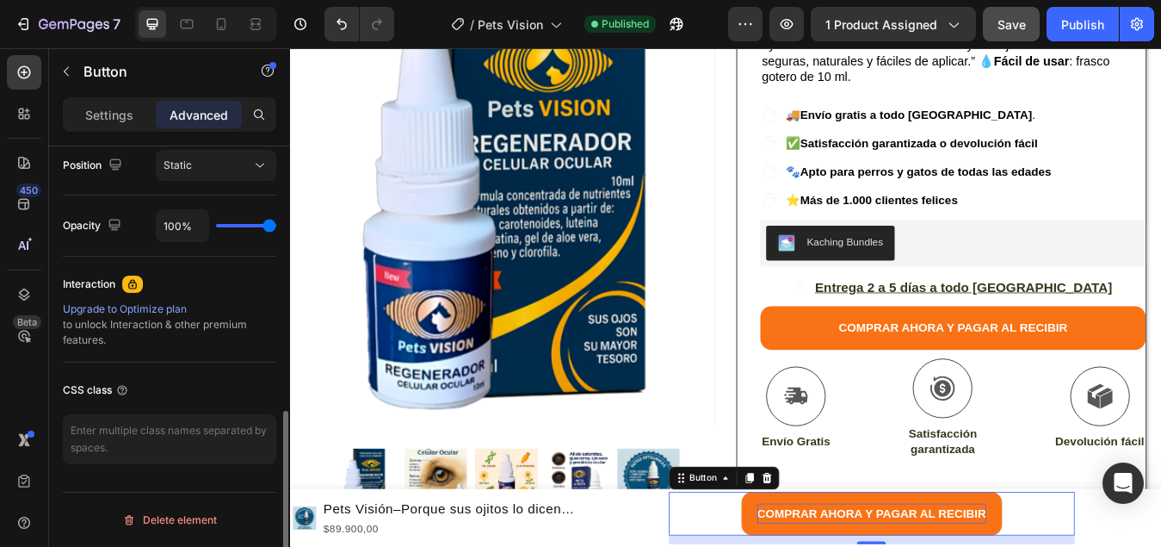
scroll to position [640, 0]
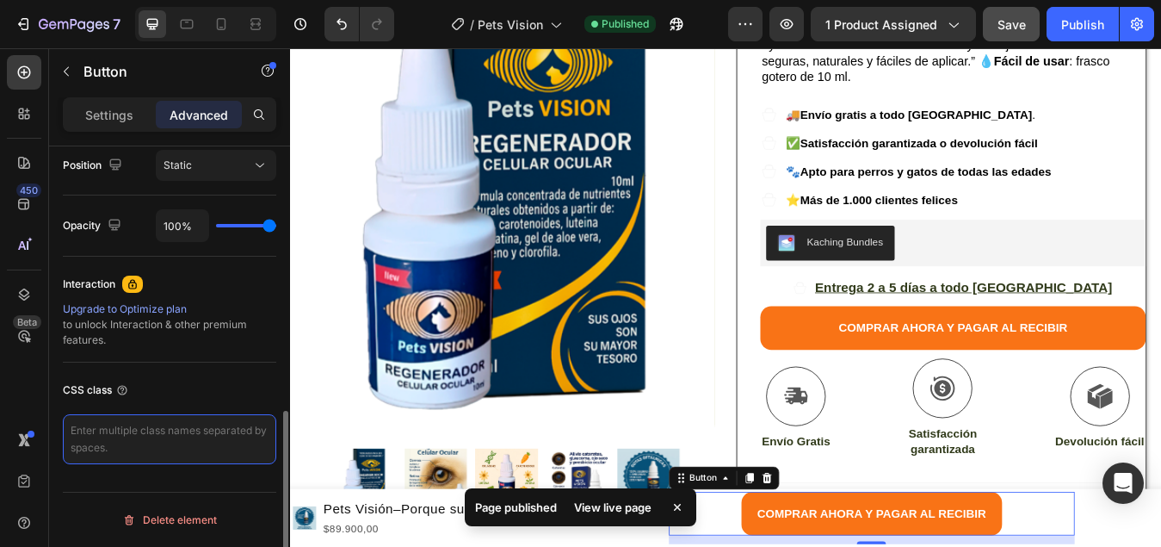
paste textarea "_rsi-cod-form-gempages-button-overwrite _rsi-cod-form-is-gempage"
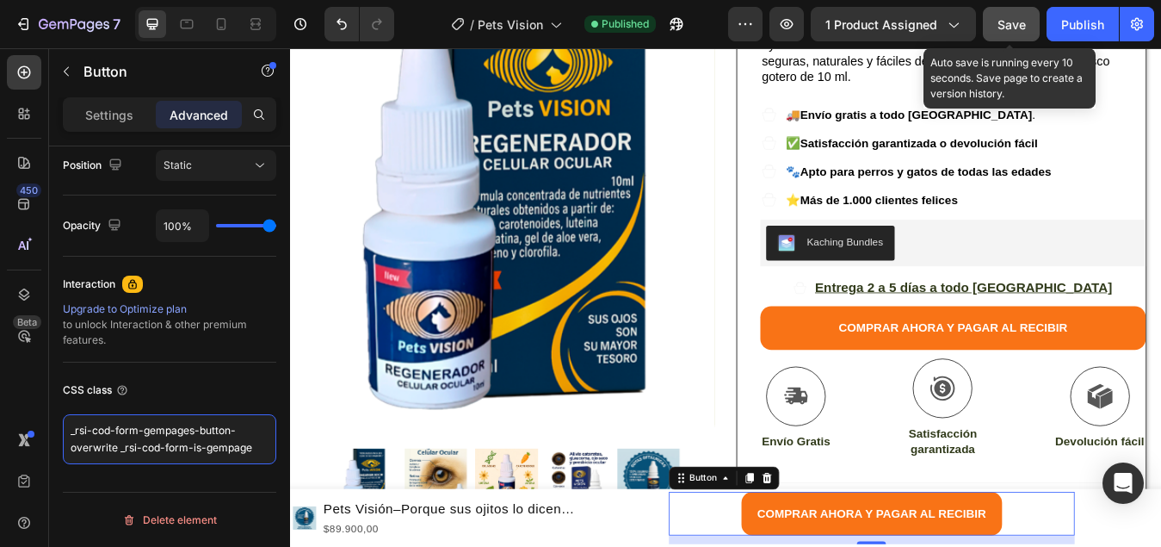
type textarea "_rsi-cod-form-gempages-button-overwrite _rsi-cod-form-is-gempage"
click at [1006, 27] on span "Save" at bounding box center [1012, 24] width 28 height 15
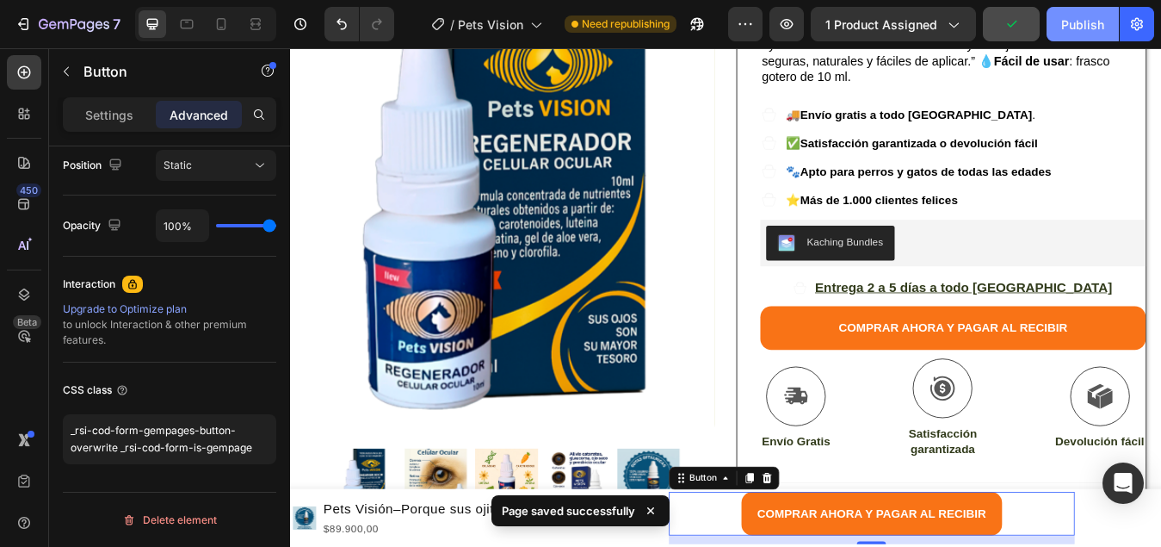
click at [1091, 24] on div "Publish" at bounding box center [1082, 24] width 43 height 18
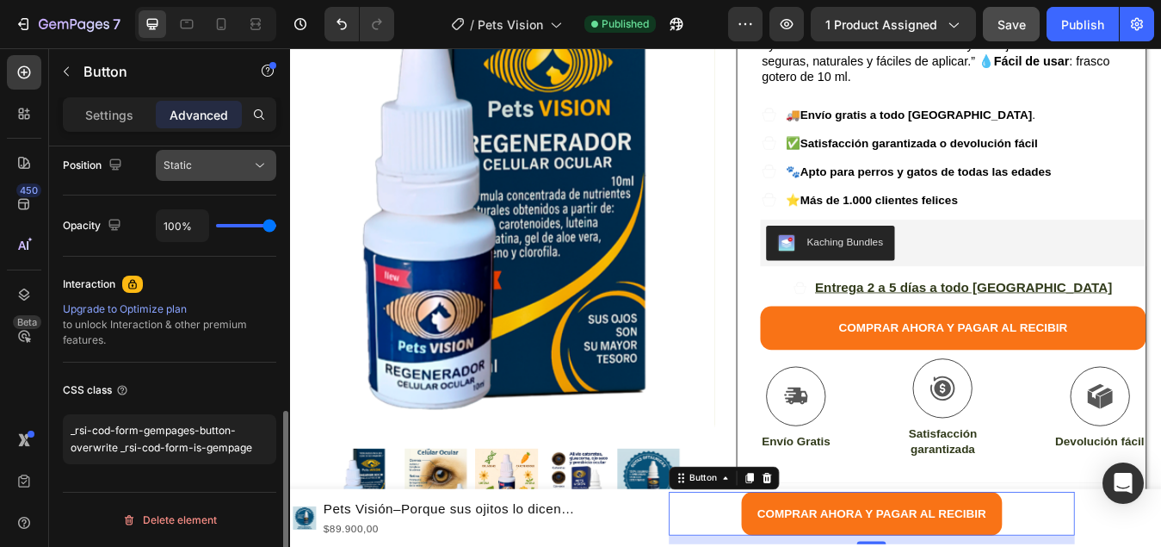
click at [256, 164] on icon at bounding box center [259, 165] width 17 height 17
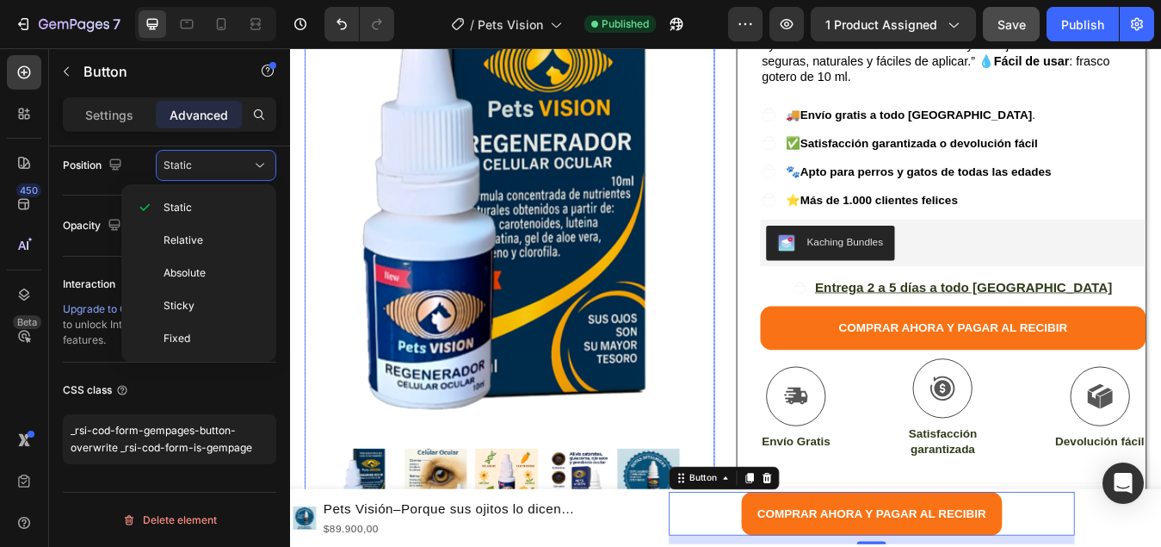
click at [325, 177] on img at bounding box center [550, 205] width 486 height 595
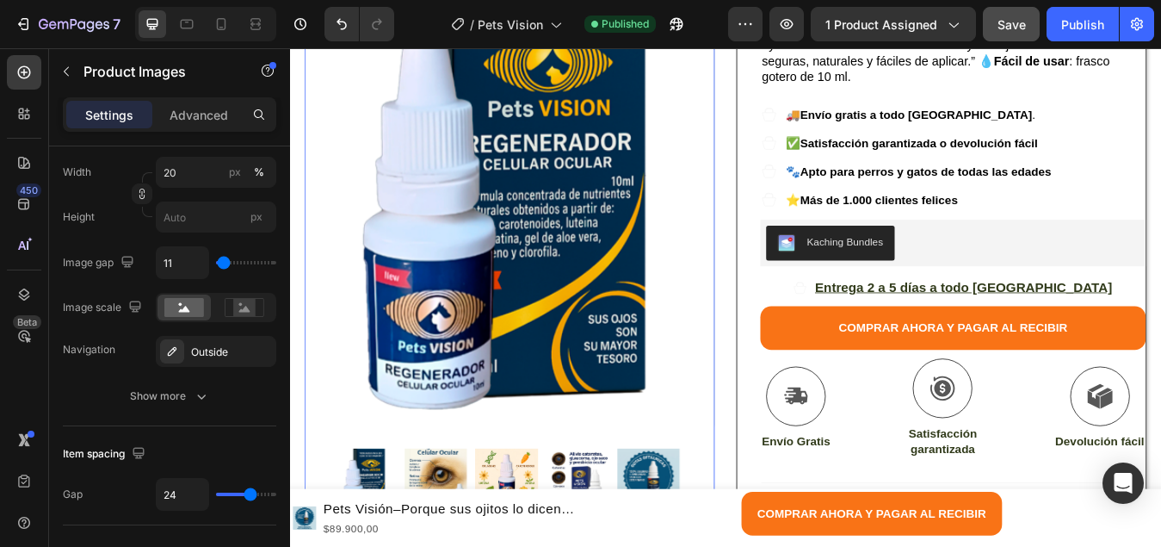
scroll to position [0, 0]
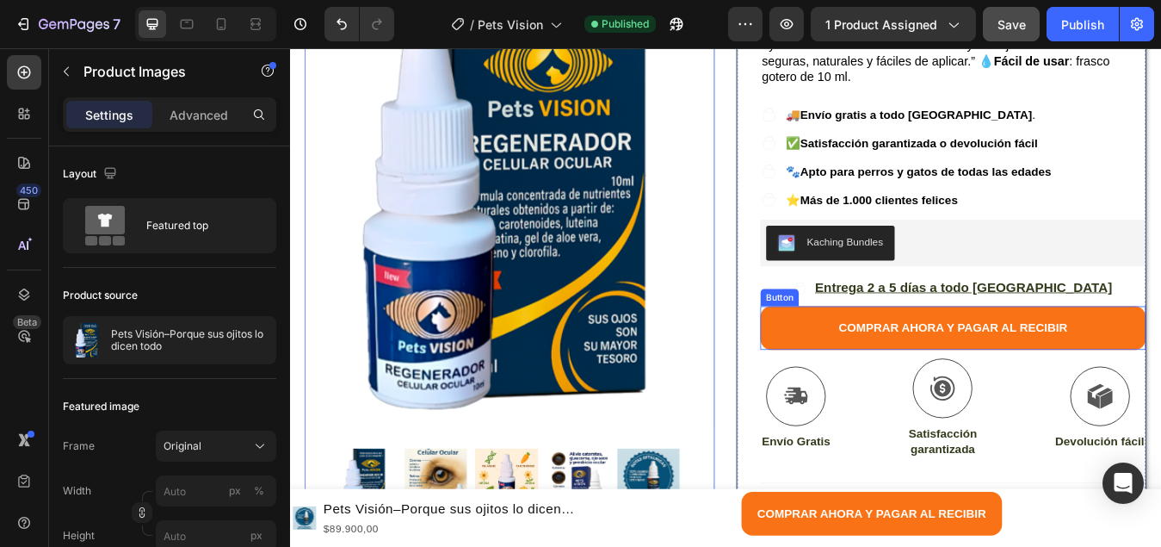
click at [898, 355] on button "COMPRAR AHORA Y PAGAR AL RECIBIR" at bounding box center [1076, 381] width 457 height 52
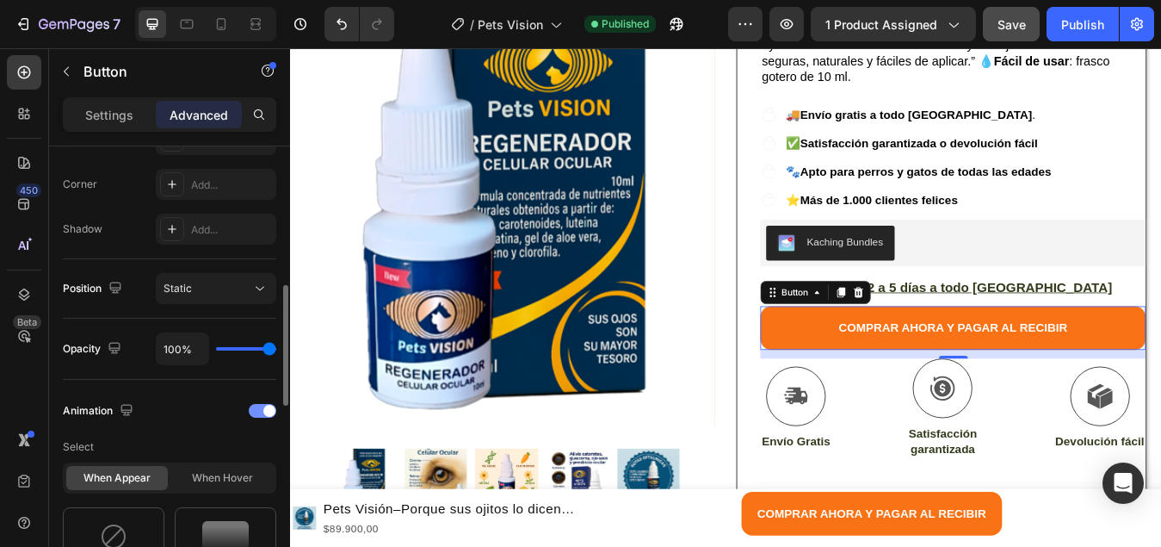
scroll to position [603, 0]
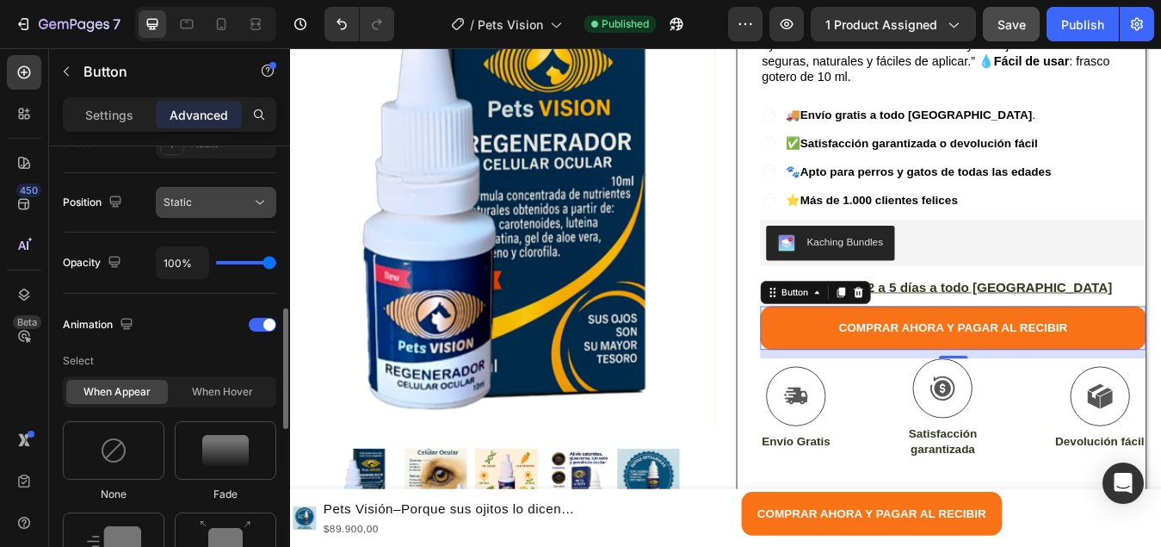
click at [267, 200] on icon at bounding box center [259, 202] width 17 height 17
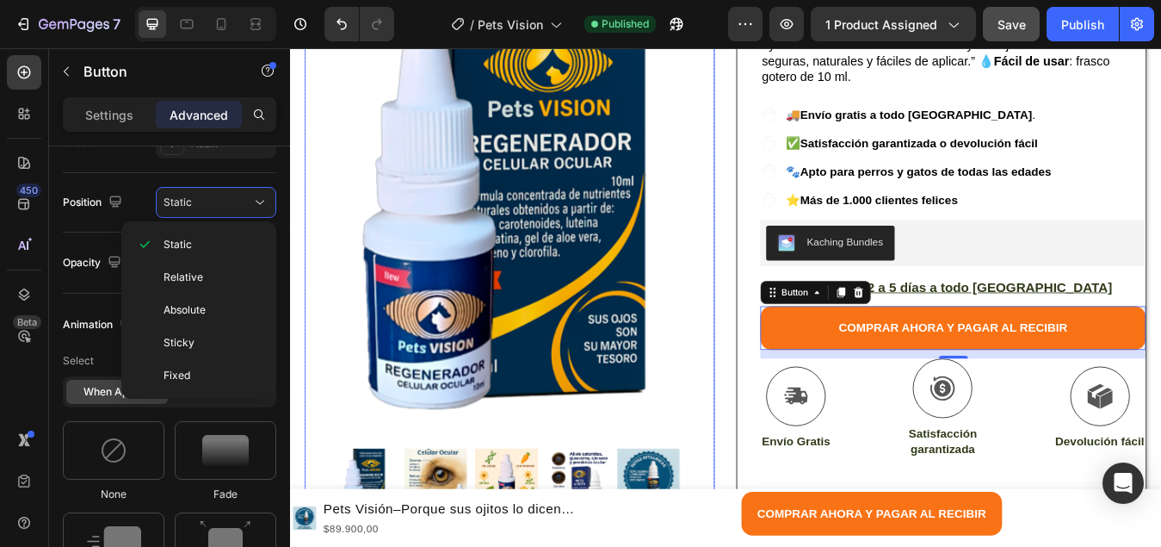
click at [343, 281] on img at bounding box center [550, 205] width 486 height 595
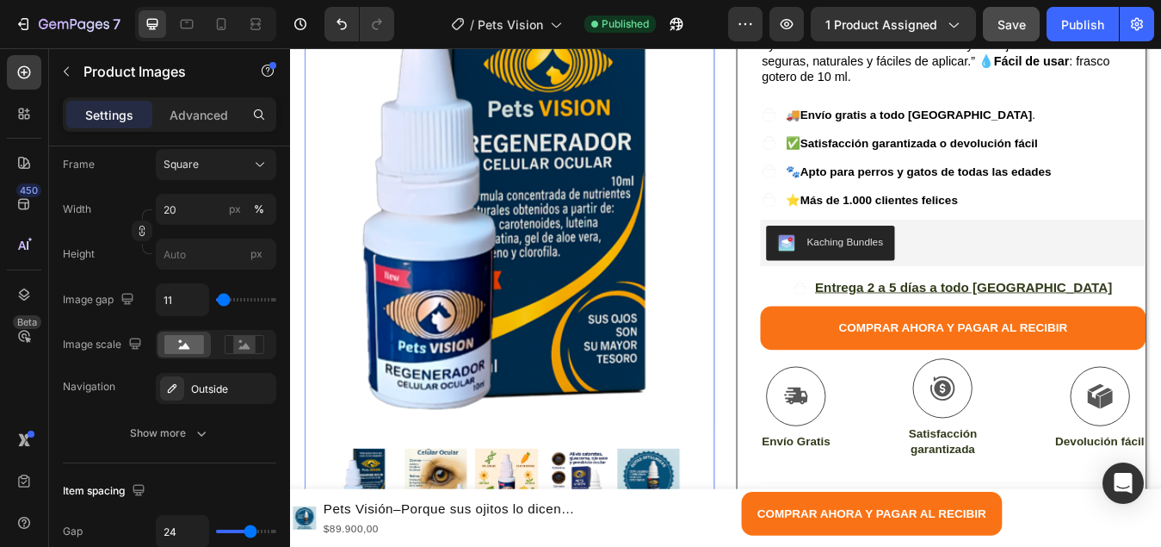
scroll to position [0, 0]
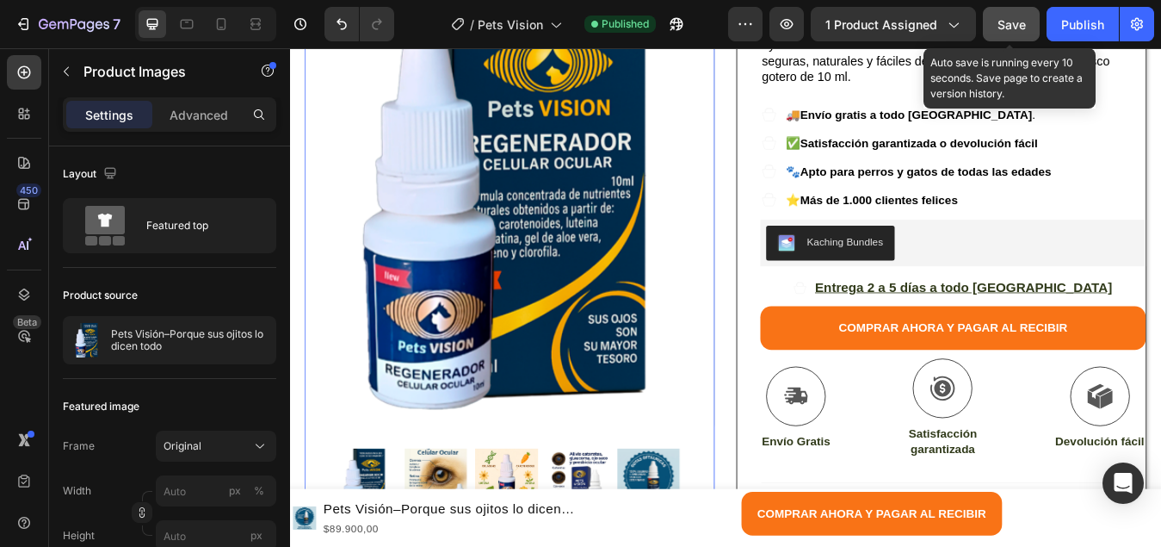
click at [1012, 35] on button "Save" at bounding box center [1011, 24] width 57 height 34
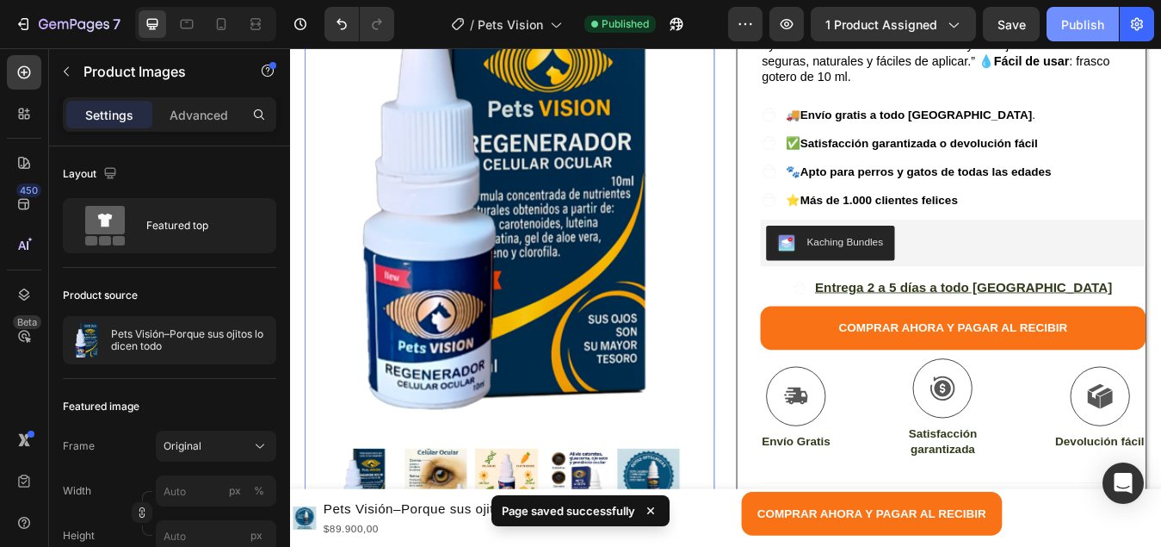
click at [1078, 28] on div "Publish" at bounding box center [1082, 24] width 43 height 18
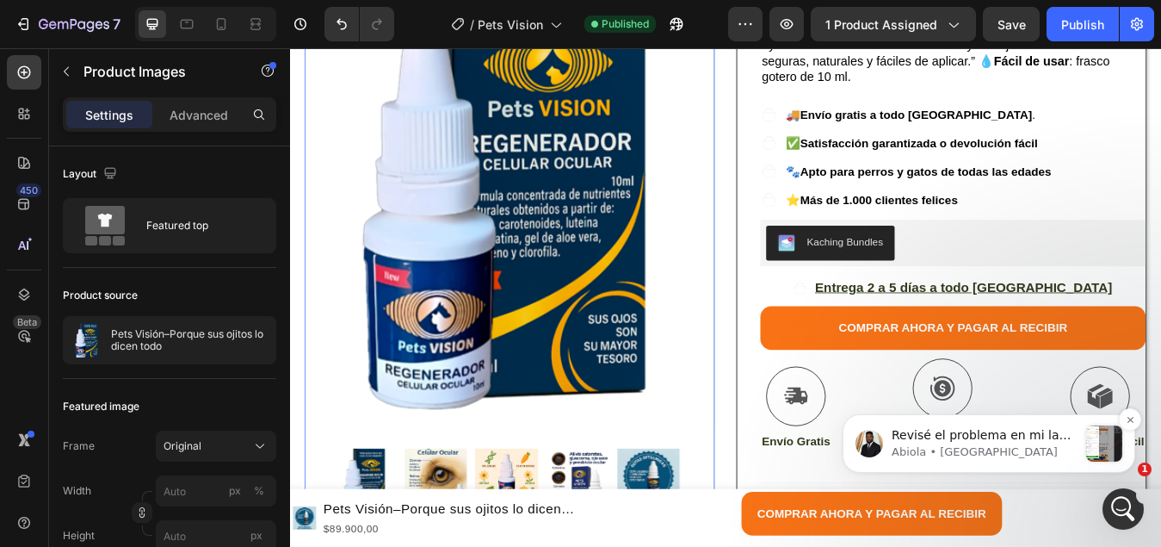
click at [1001, 445] on p "Abiola • Ahora" at bounding box center [985, 451] width 186 height 15
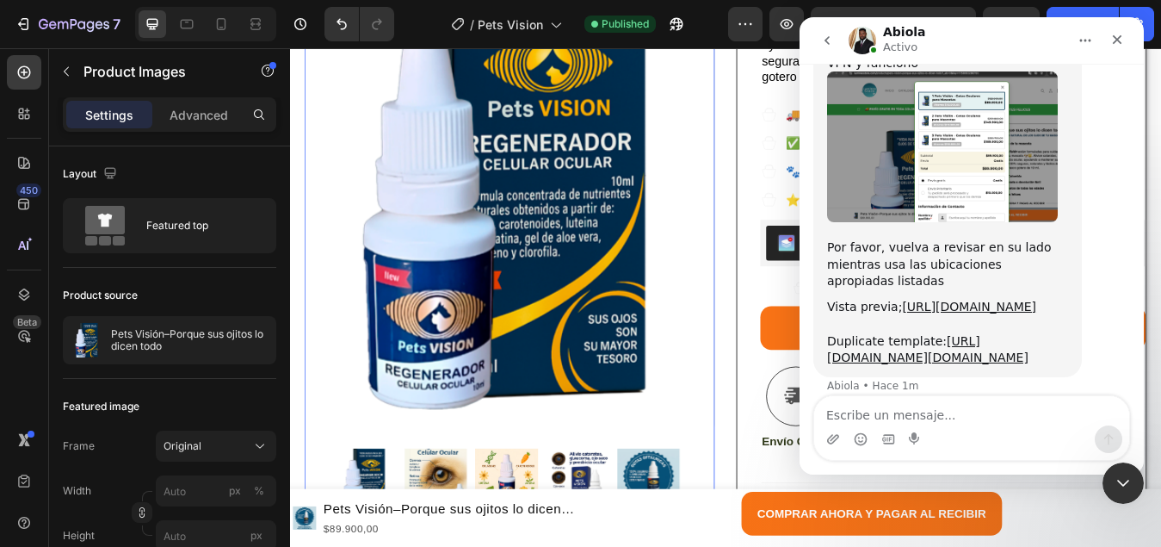
scroll to position [2973, 0]
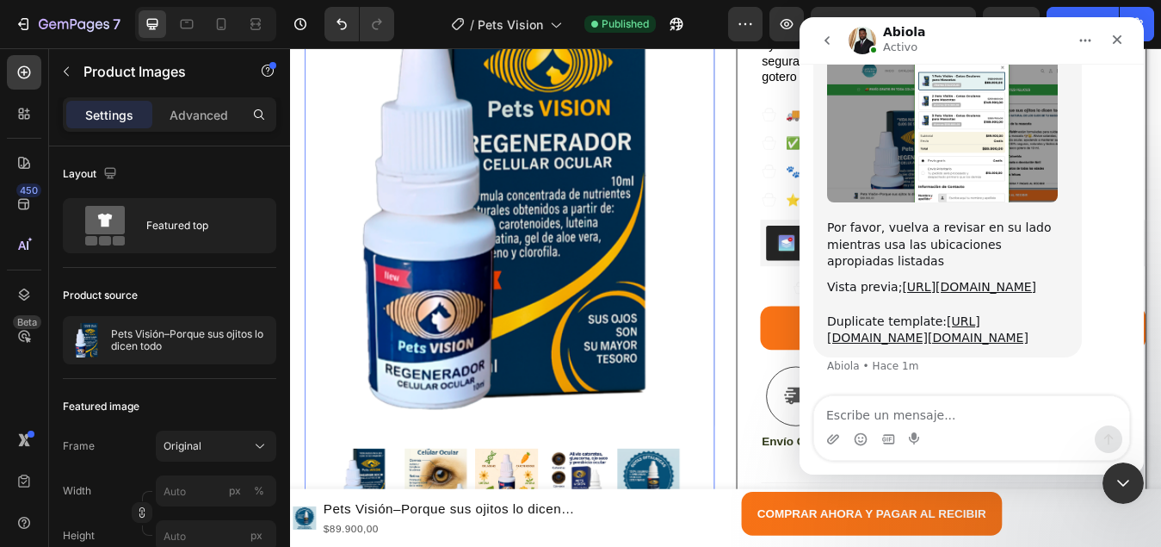
click at [894, 400] on textarea "Escribe un mensaje..." at bounding box center [971, 410] width 315 height 29
type textarea "no es en [GEOGRAPHIC_DATA]"
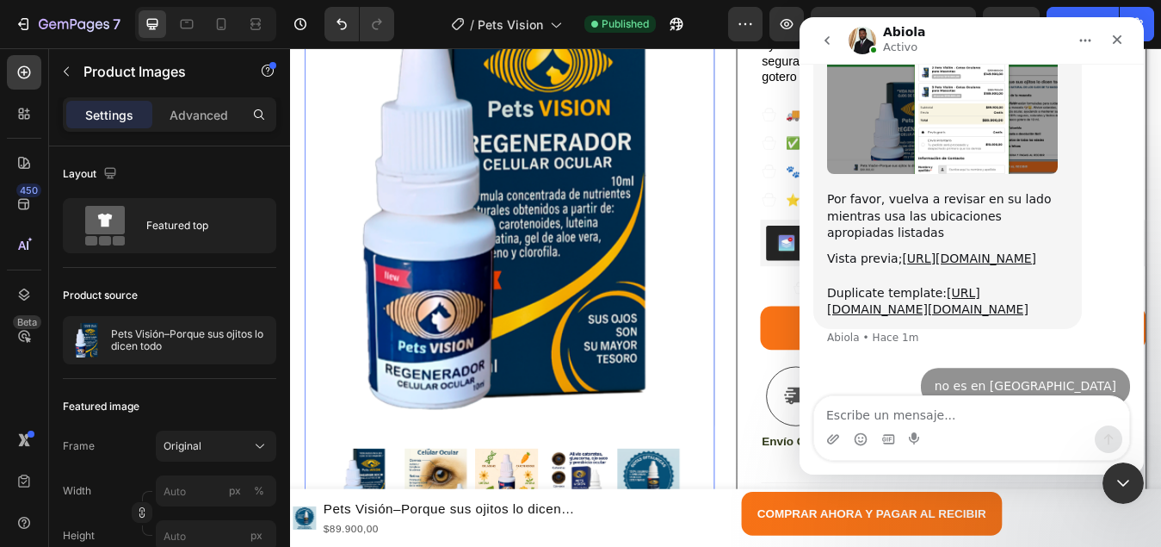
scroll to position [2996, 0]
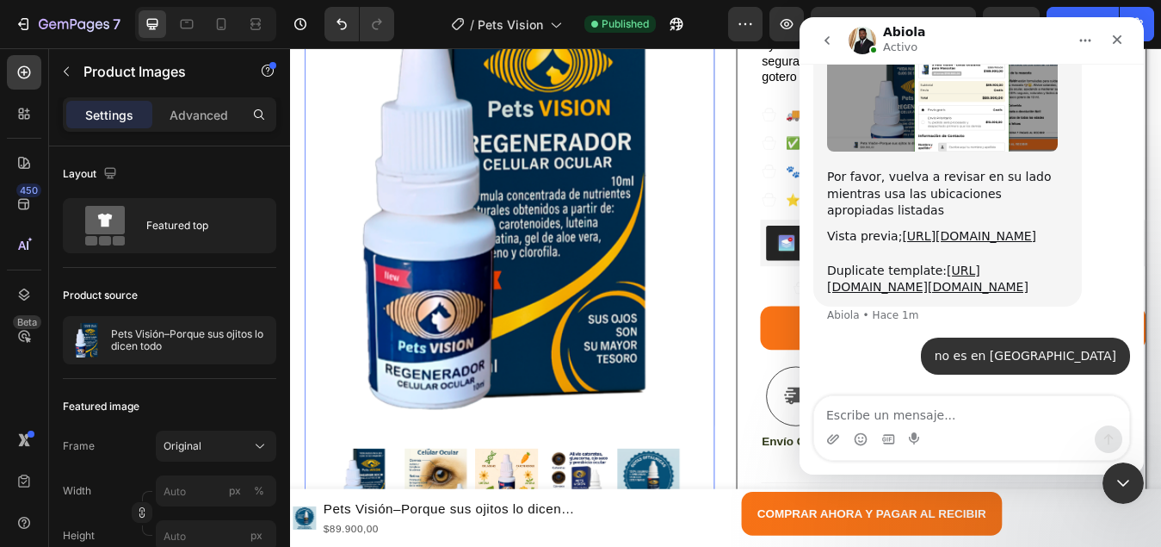
click at [843, 407] on textarea "Escribe un mensaje..." at bounding box center [971, 410] width 315 height 29
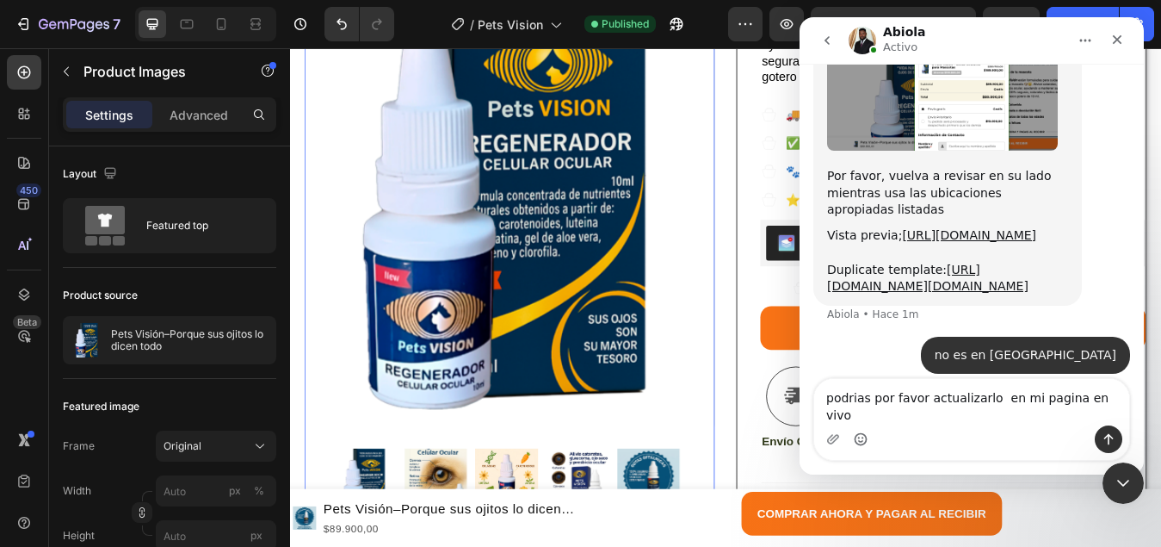
type textarea "podrias por favor actualizarlo en mi pagina en vivo"
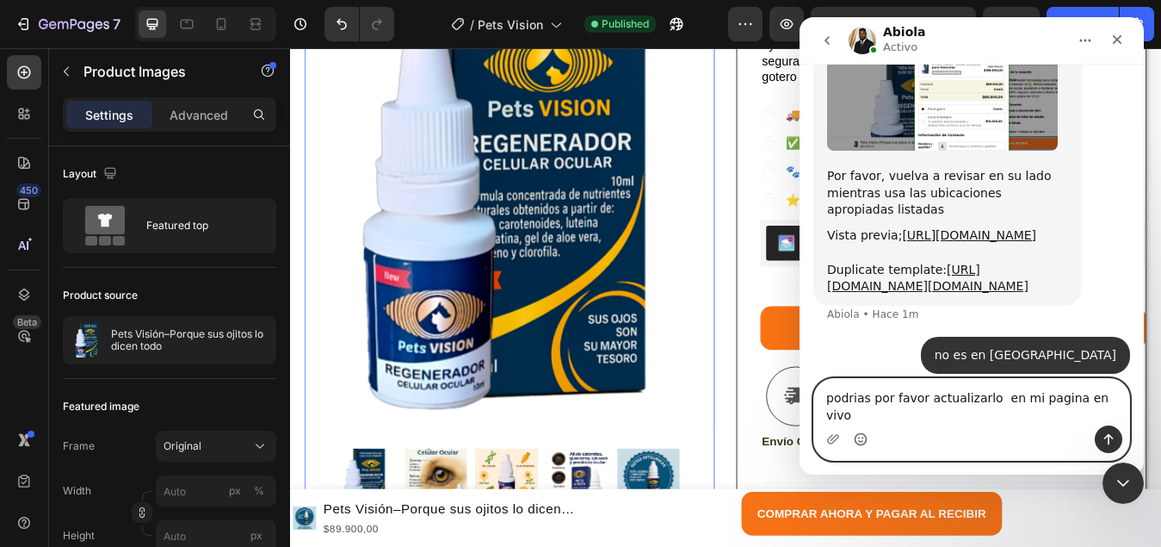
click at [862, 444] on circle "Selector de emoji" at bounding box center [860, 438] width 11 height 11
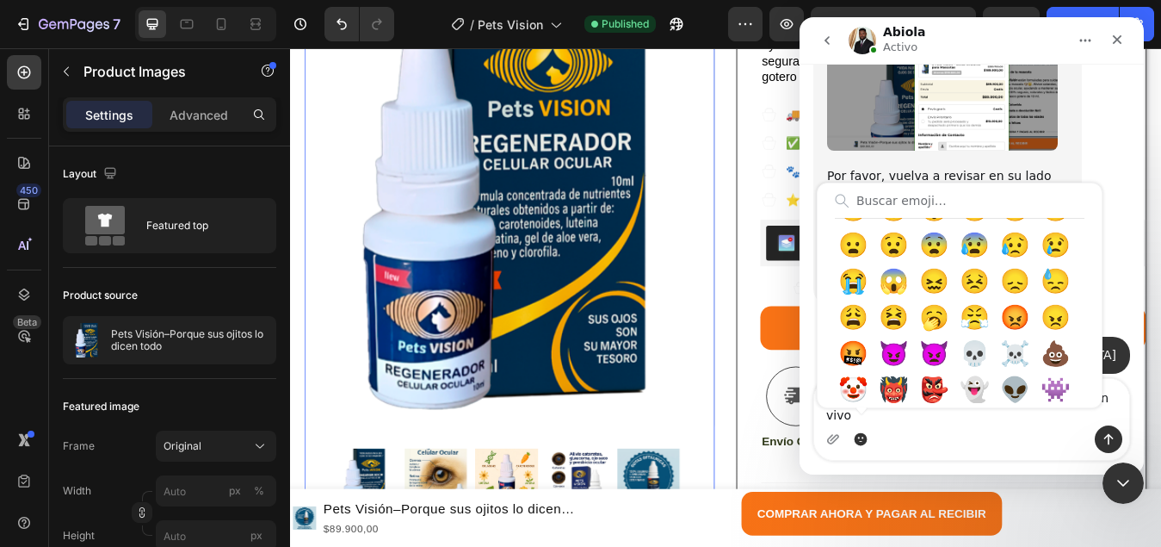
scroll to position [603, 0]
click at [899, 211] on input "Buscar emoji…" at bounding box center [960, 200] width 250 height 34
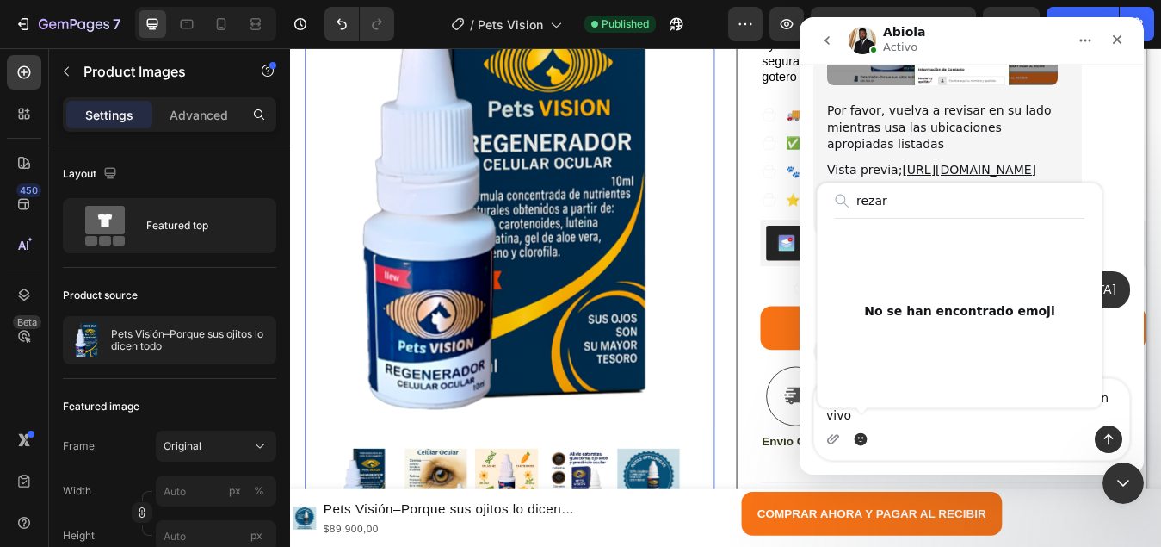
scroll to position [3063, 0]
type input "r"
type input "por favor"
click at [835, 419] on div "Icon Icon Icon Icon Icon Icon List (1549 Reviews) Text Block Row Pets Visión–Po…" at bounding box center [1062, 316] width 486 height 936
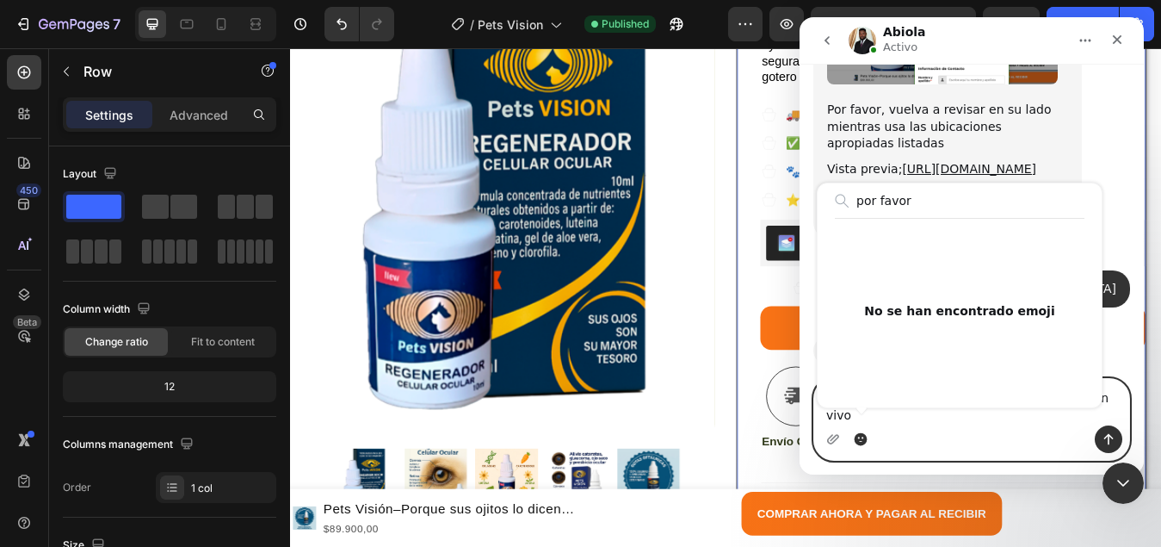
drag, startPoint x: 801, startPoint y: 210, endPoint x: 776, endPoint y: 211, distance: 25.8
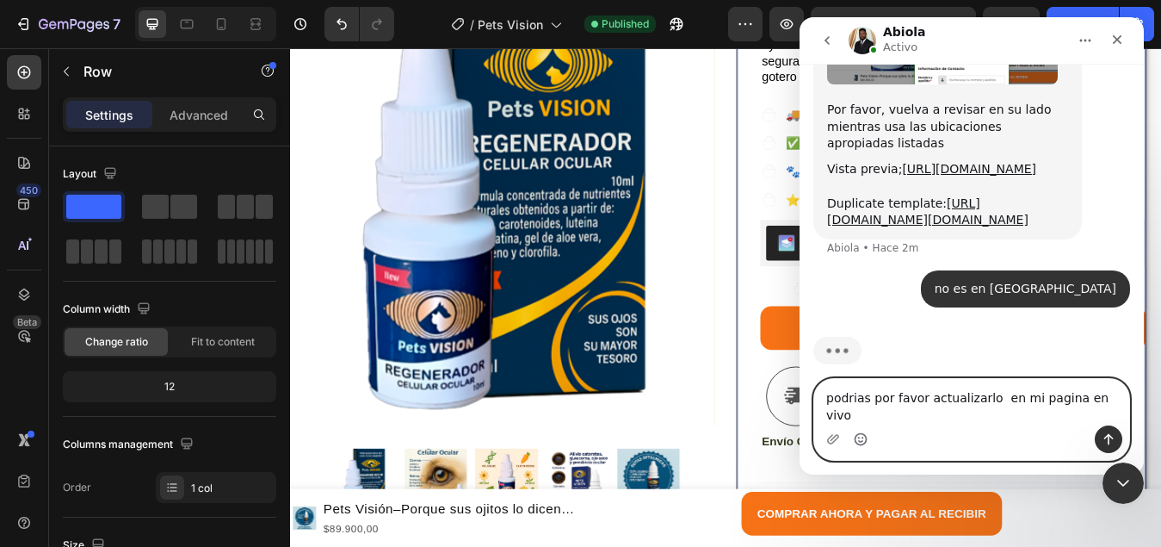
type textarea "podrias por favor actualizarlo en mi pagina en vivo"
click at [1110, 432] on icon "Enviar un mensaje…" at bounding box center [1109, 439] width 14 height 14
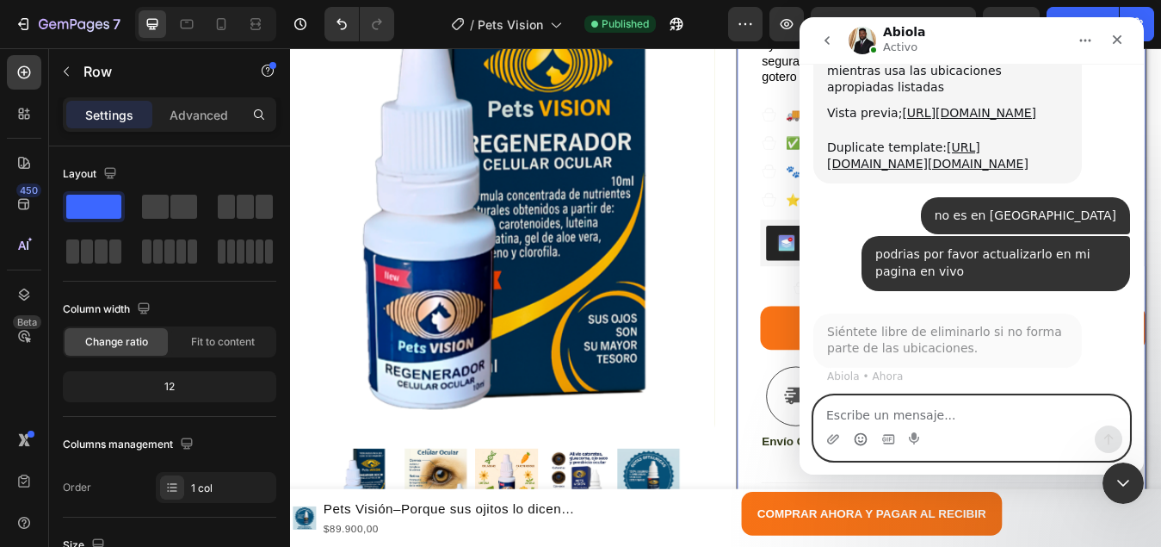
scroll to position [3120, 0]
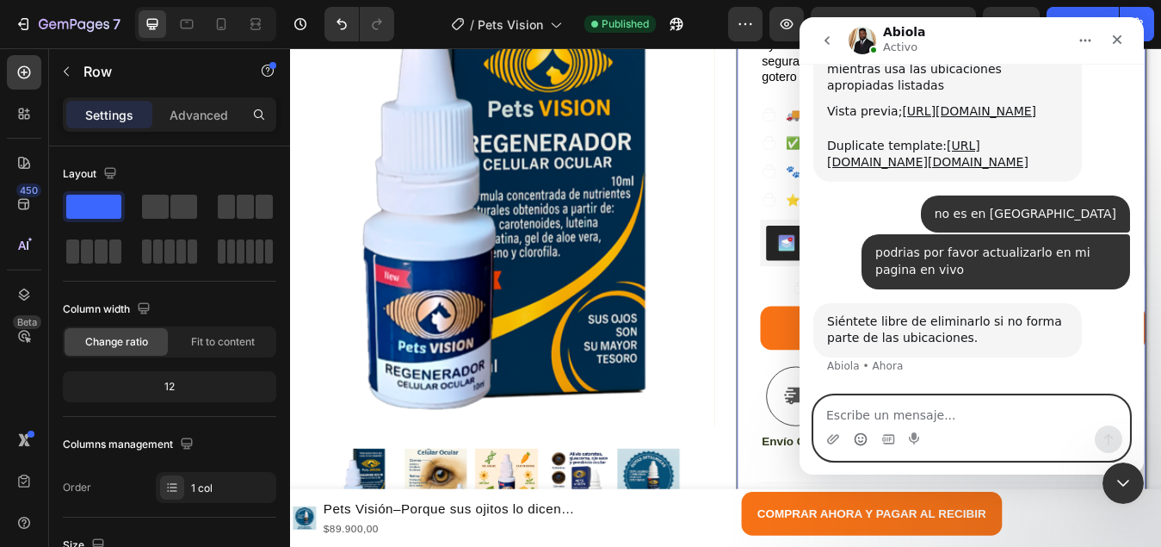
click at [927, 411] on textarea "Escribe un mensaje..." at bounding box center [971, 410] width 315 height 29
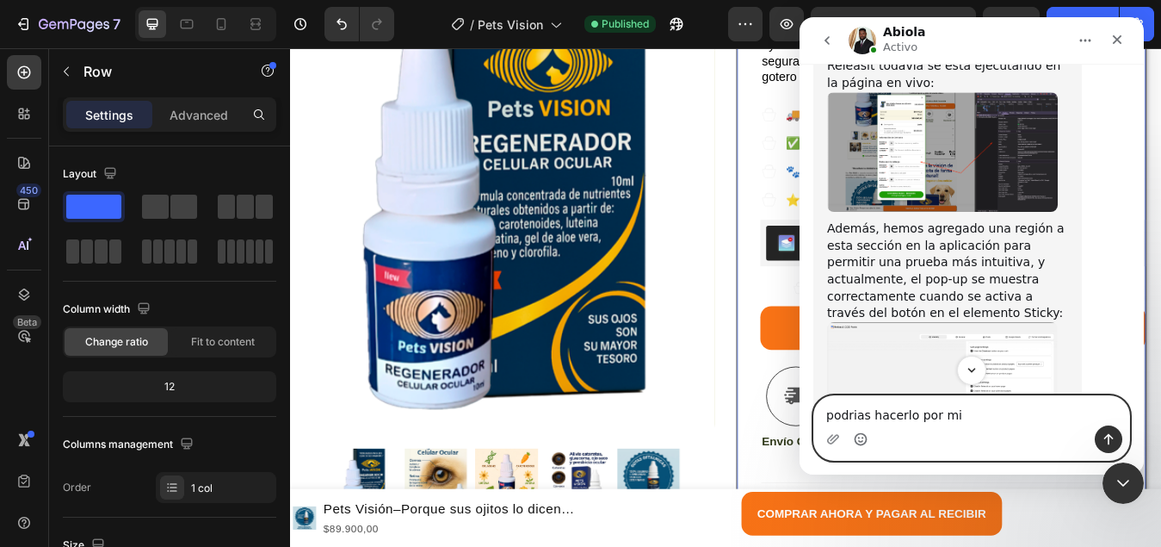
scroll to position [2432, 0]
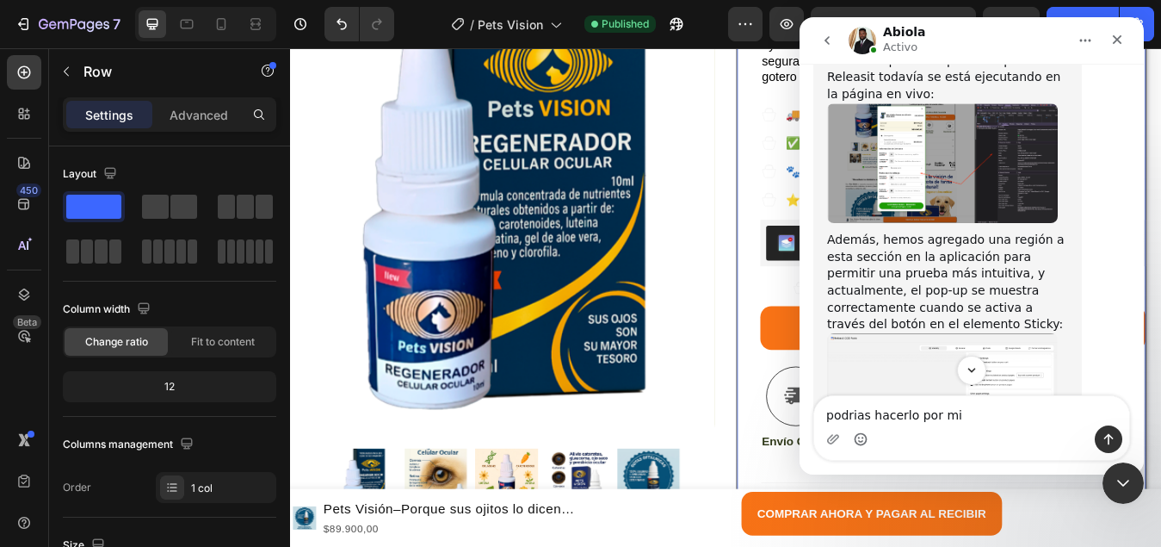
click at [1011, 333] on img "Abiola dice…" at bounding box center [942, 415] width 231 height 164
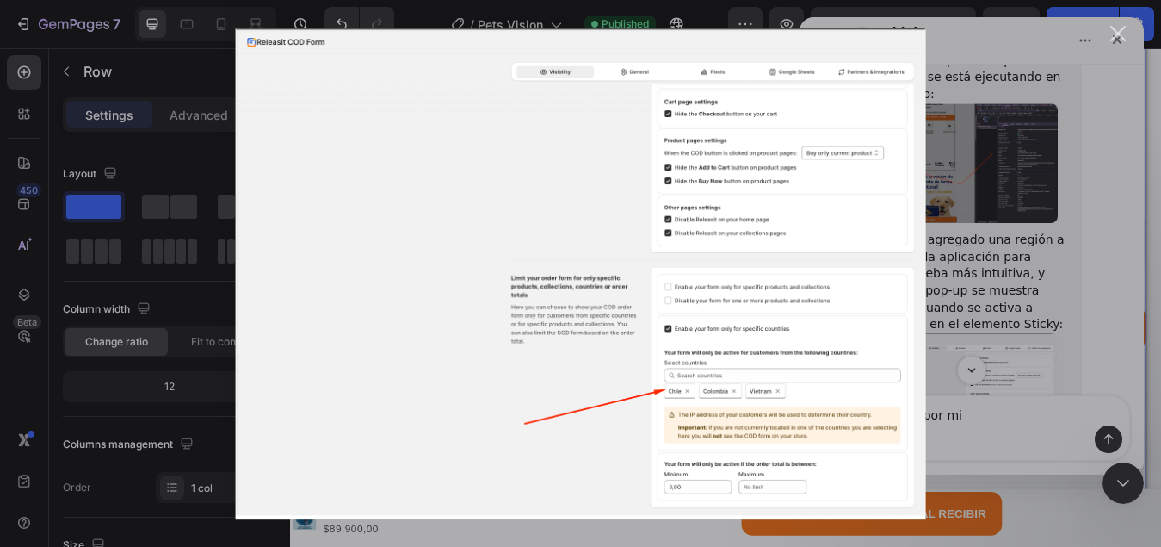
click at [830, 332] on img "Cerrar" at bounding box center [580, 274] width 691 height 492
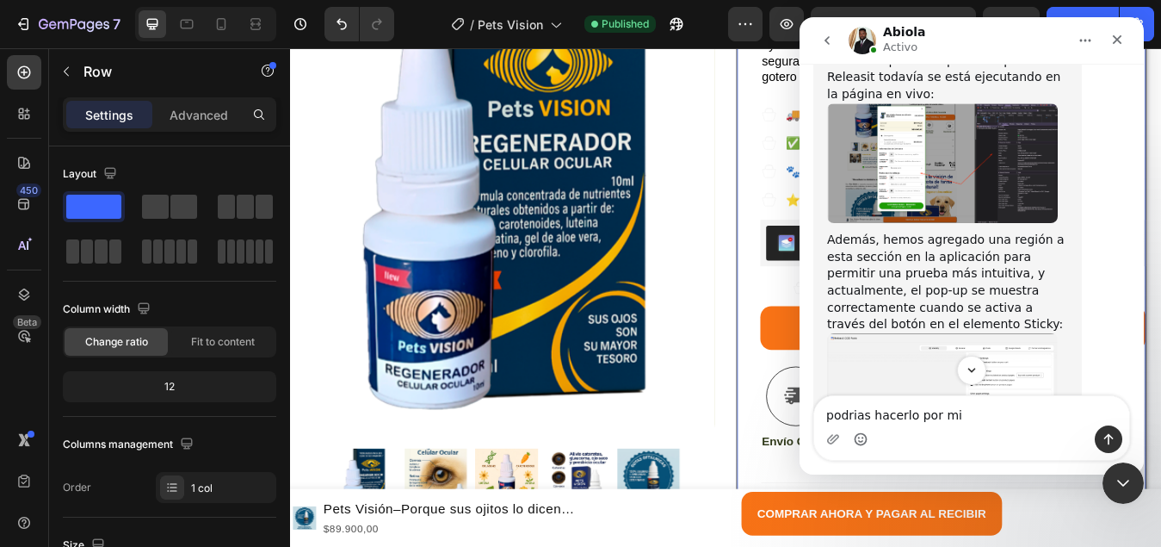
click at [969, 333] on img "Abiola dice…" at bounding box center [942, 415] width 231 height 164
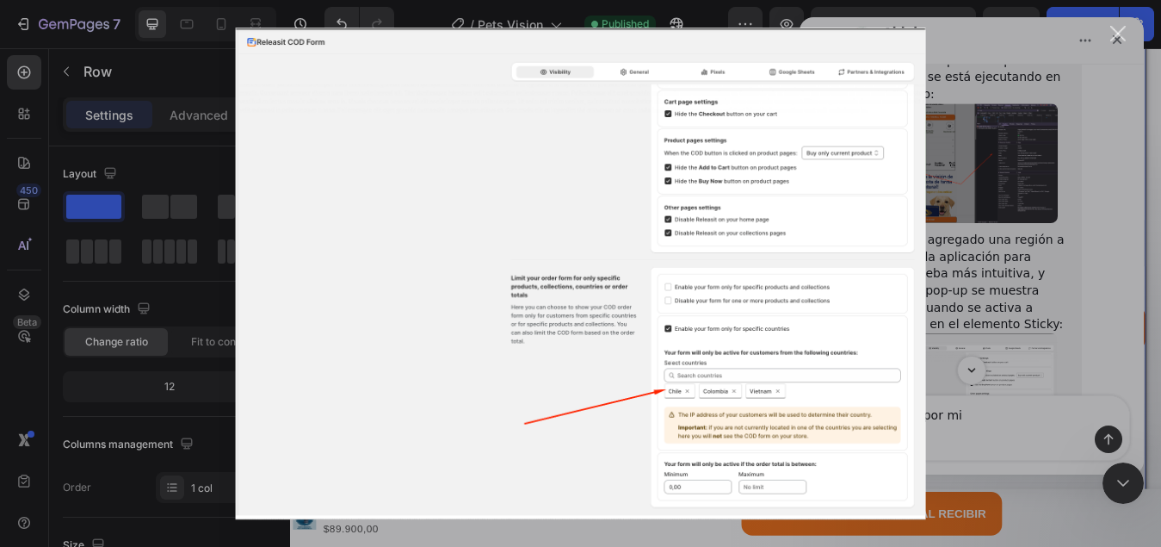
click at [1122, 39] on div "Cerrar" at bounding box center [1118, 34] width 16 height 16
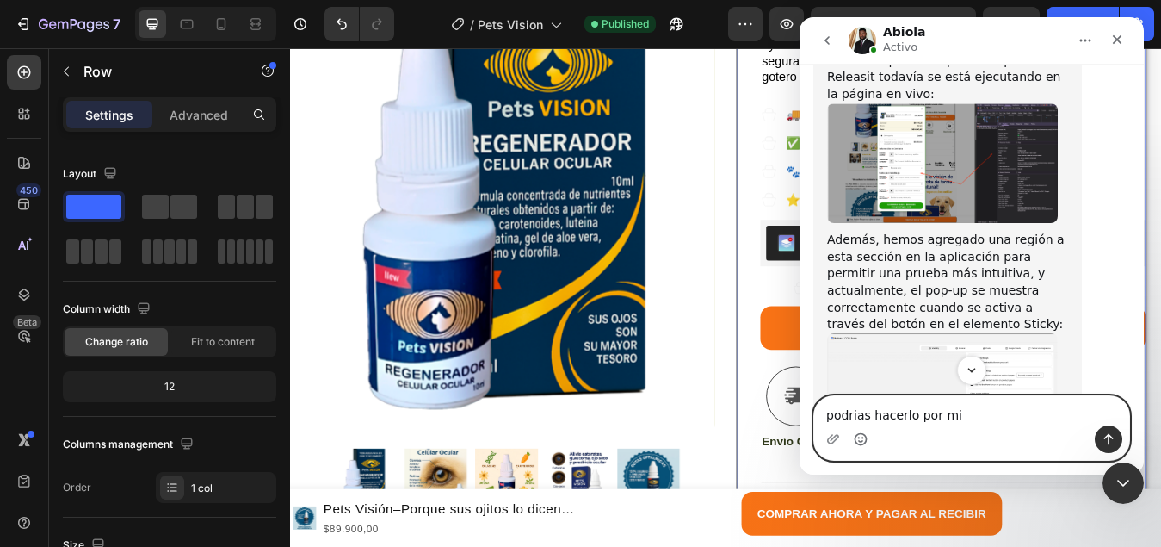
drag, startPoint x: 926, startPoint y: 413, endPoint x: 732, endPoint y: 411, distance: 193.7
click at [800, 411] on html "Abiola Activo Handy tips: Sharing your issue screenshots and page links helps u…" at bounding box center [972, 245] width 344 height 457
type textarea "no asi esta bien por que yo vivo en [GEOGRAPHIC_DATA]"
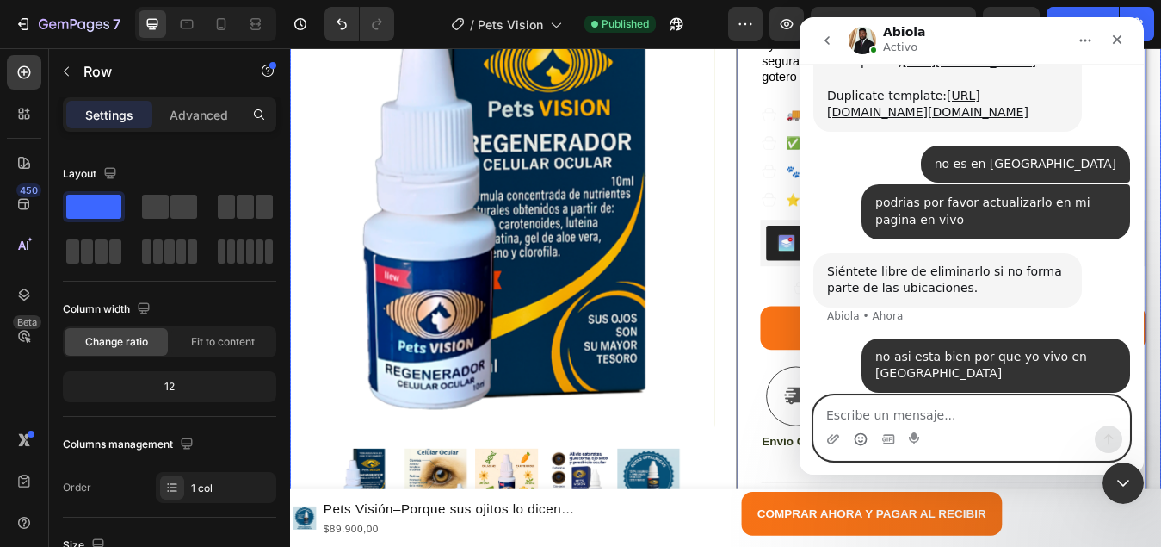
scroll to position [3172, 0]
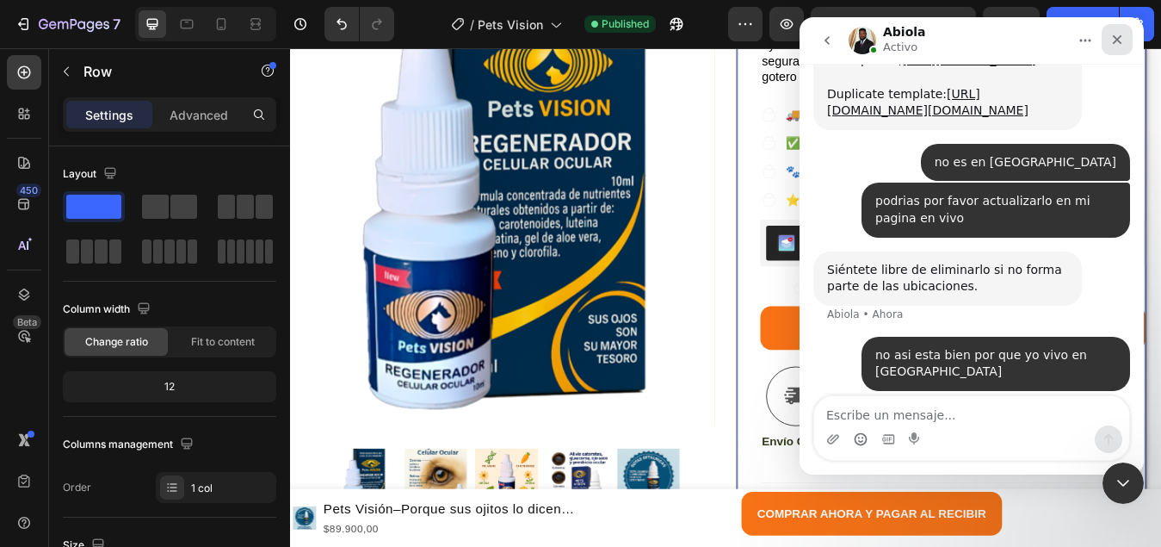
click at [1121, 46] on icon "Cerrar" at bounding box center [1117, 40] width 14 height 14
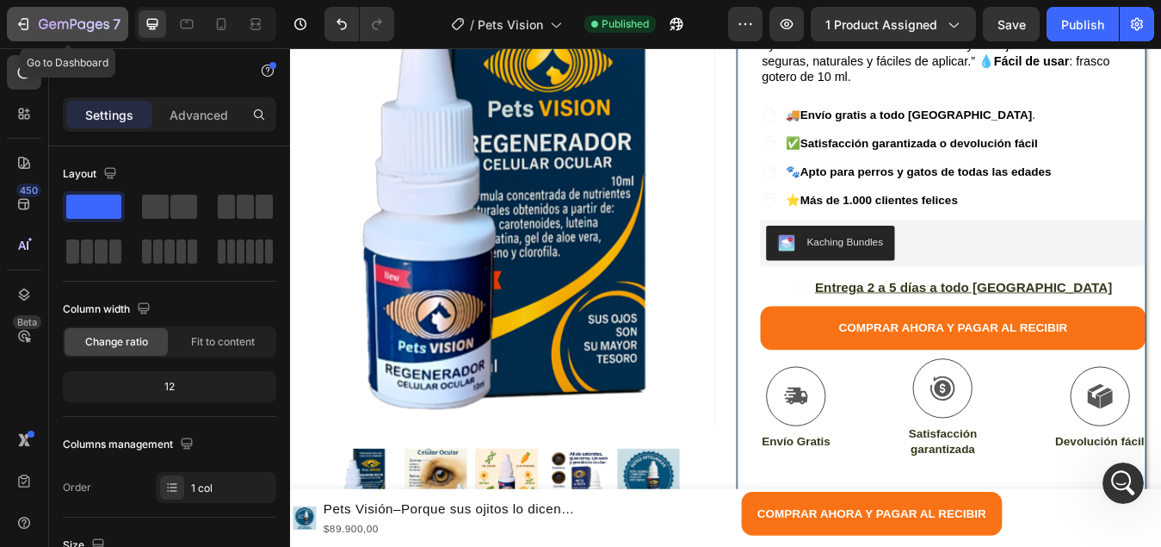
click at [26, 32] on icon "button" at bounding box center [23, 23] width 17 height 17
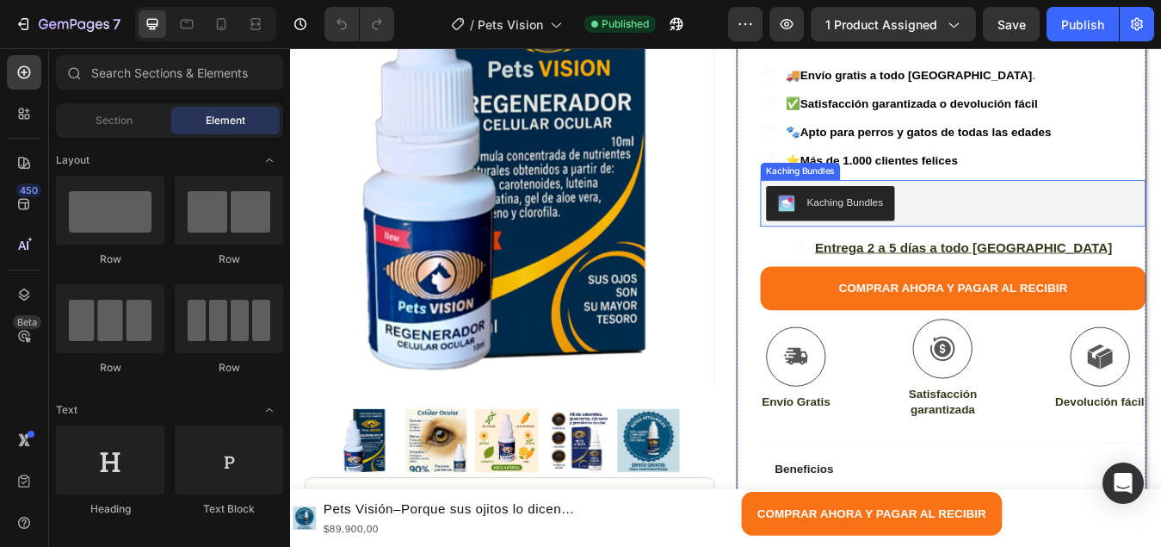
scroll to position [430, 0]
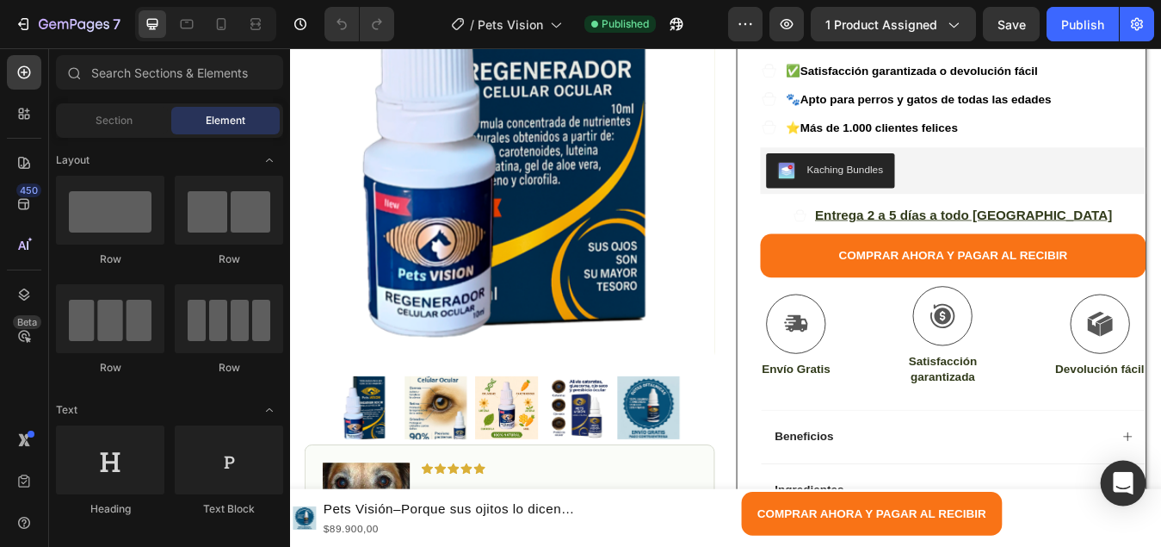
click at [1119, 465] on div "Open Intercom Messenger" at bounding box center [1124, 483] width 46 height 46
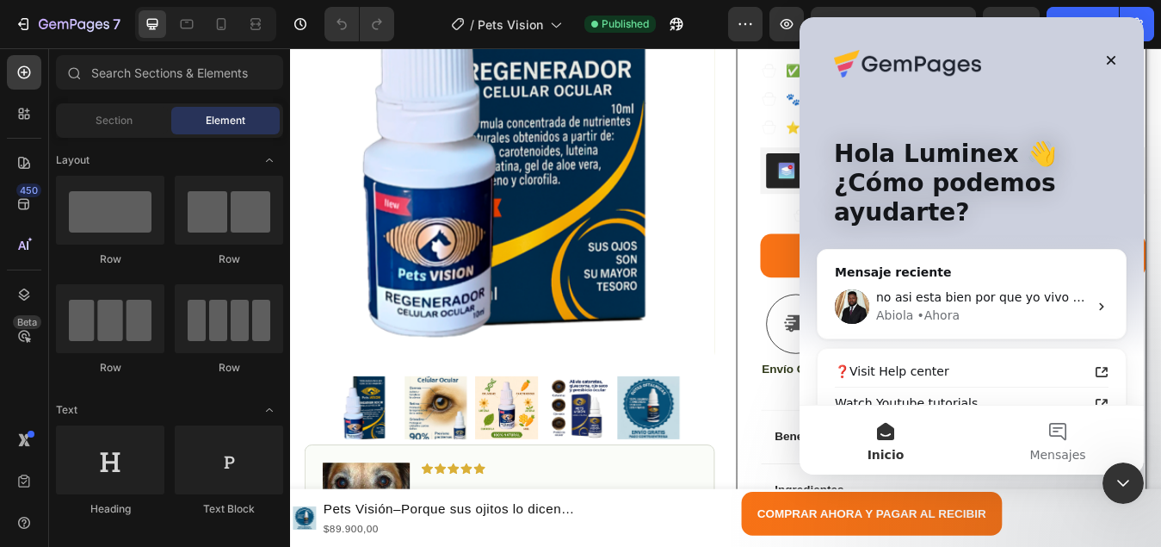
scroll to position [0, 0]
click at [961, 300] on span "no asi esta bien por que yo vivo en [GEOGRAPHIC_DATA]" at bounding box center [1047, 297] width 343 height 14
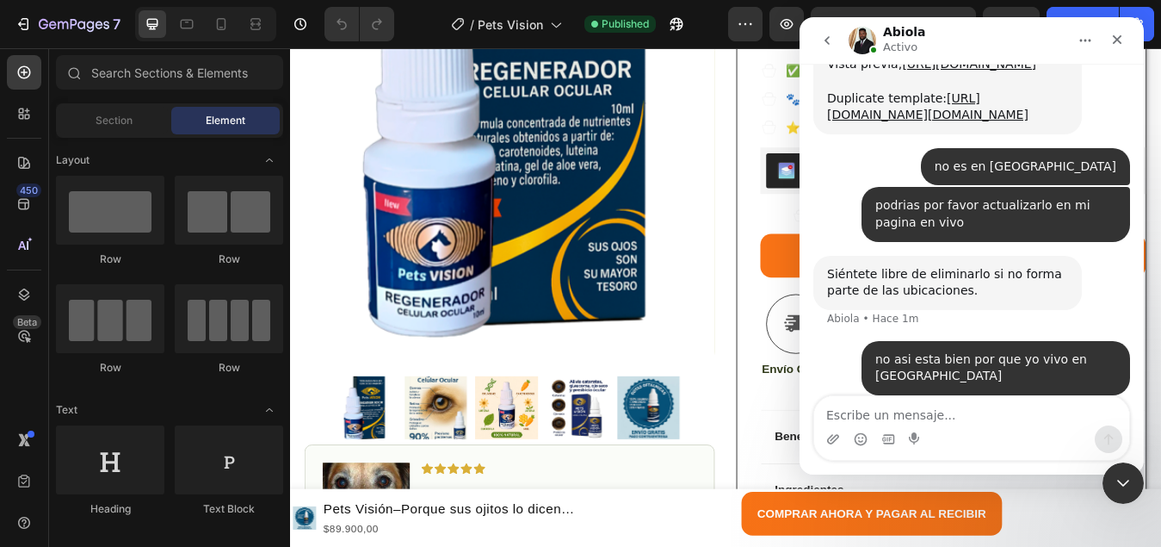
scroll to position [3172, 0]
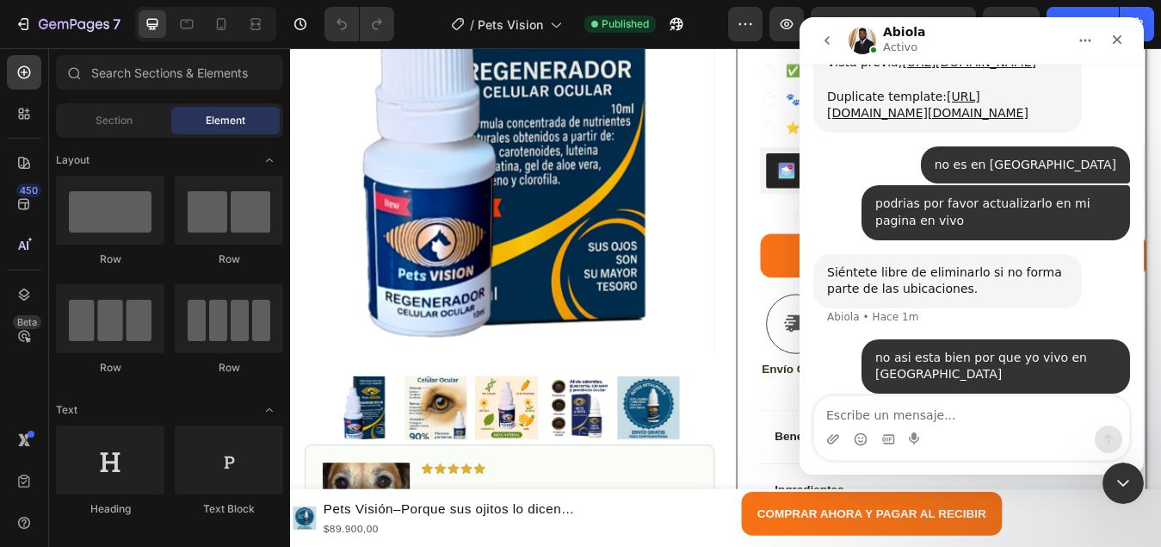
click at [889, 419] on textarea "Escribe un mensaje..." at bounding box center [971, 410] width 315 height 29
type textarea "por que lo veo asi desde mi lado como editor"
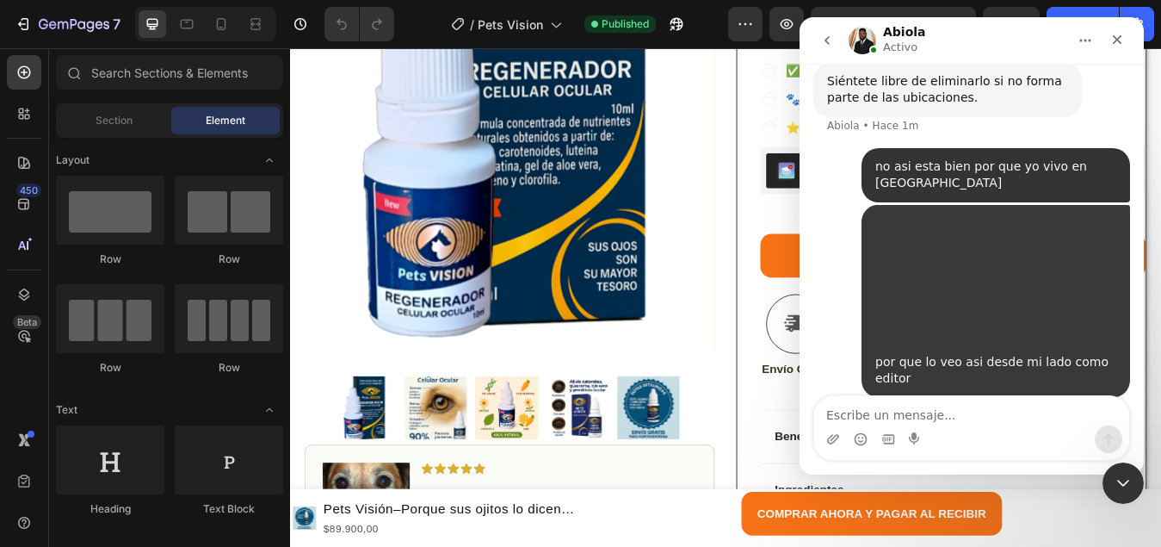
scroll to position [3366, 0]
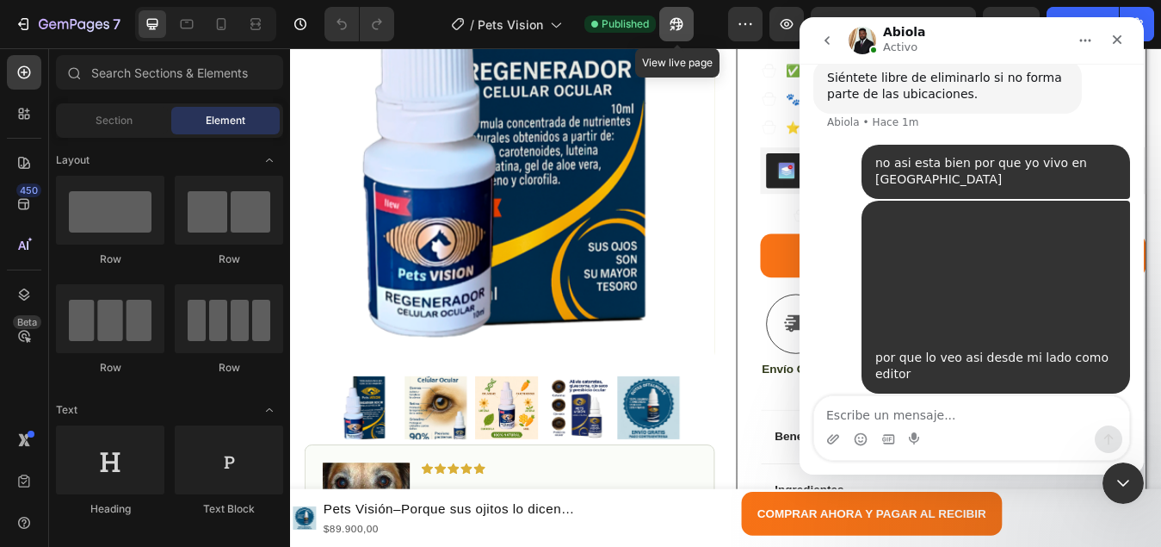
click at [677, 17] on icon "button" at bounding box center [676, 23] width 17 height 17
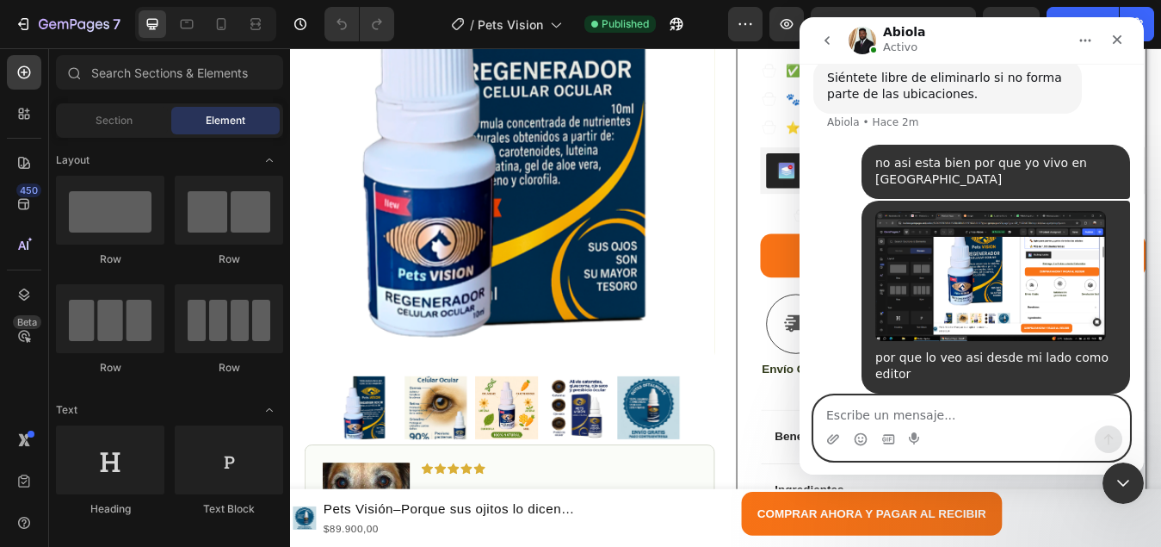
click at [918, 416] on textarea "Escribe un mensaje..." at bounding box center [971, 410] width 315 height 29
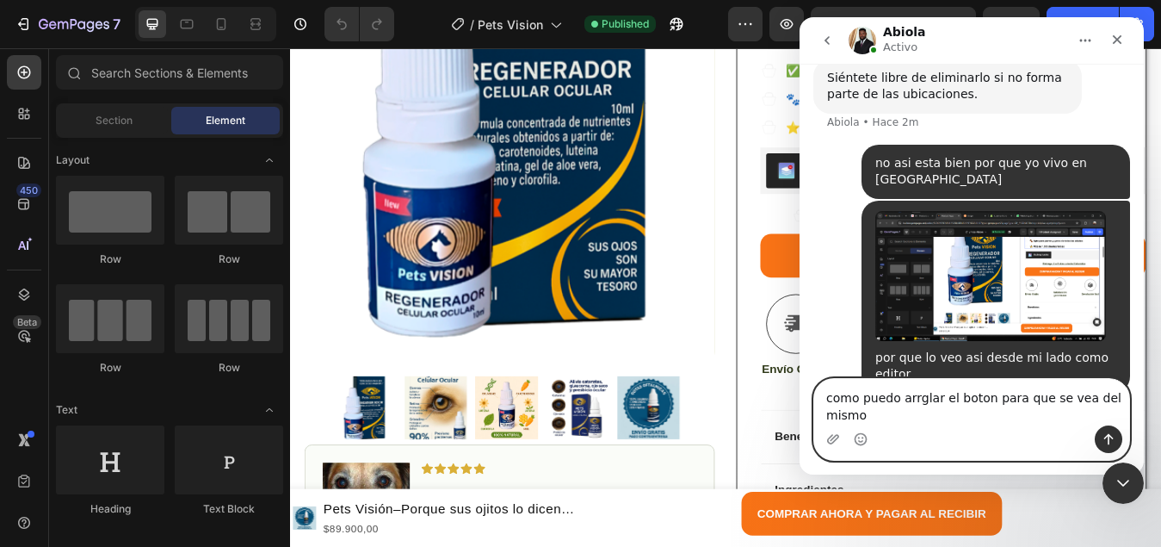
scroll to position [3384, 0]
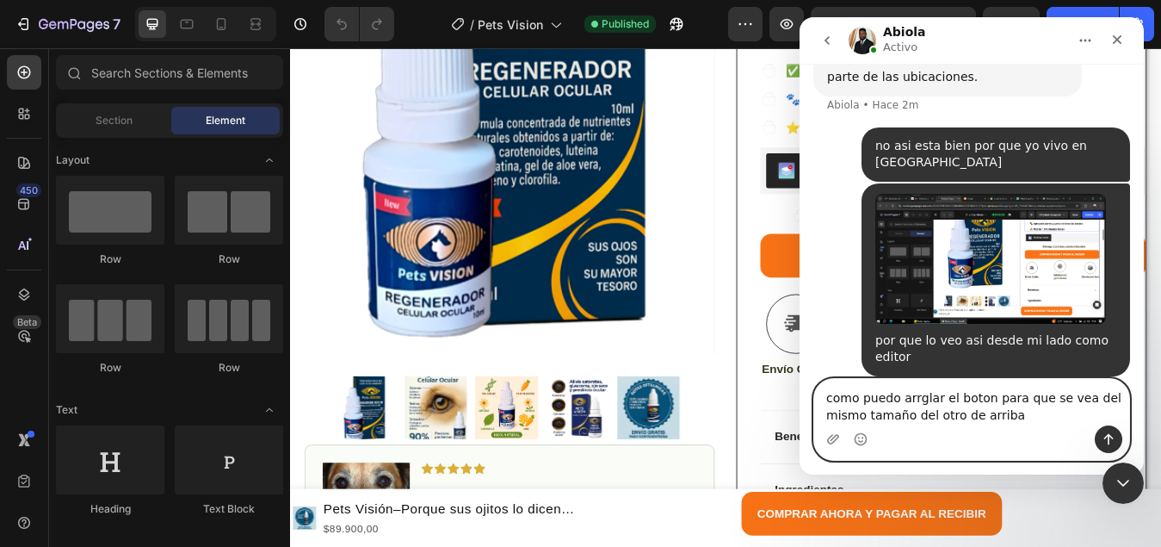
type textarea "como puedo arrglar el boton para que se vea del mismo tamaño del otro de arriba?"
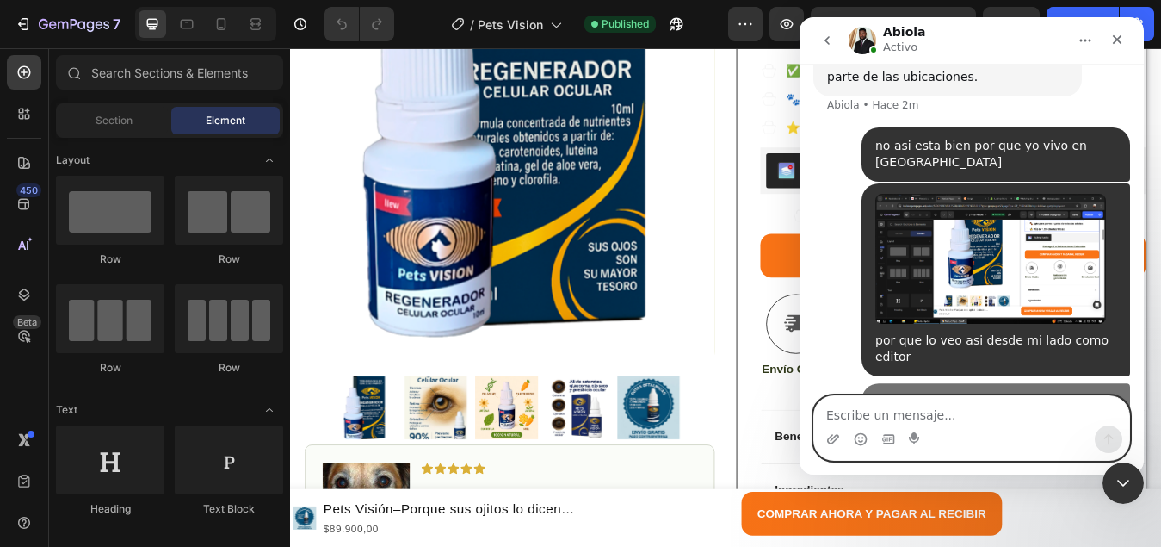
scroll to position [3422, 0]
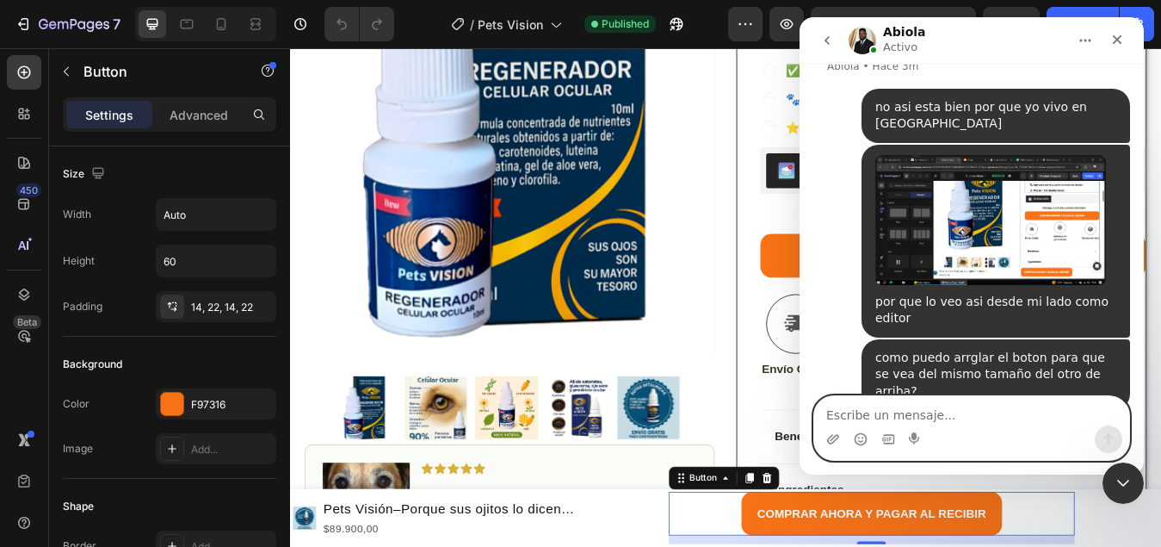
click at [917, 413] on textarea "Escribe un mensaje..." at bounding box center [971, 410] width 315 height 29
type textarea "en vivo tambien se ve mas pequeño desde el pc"
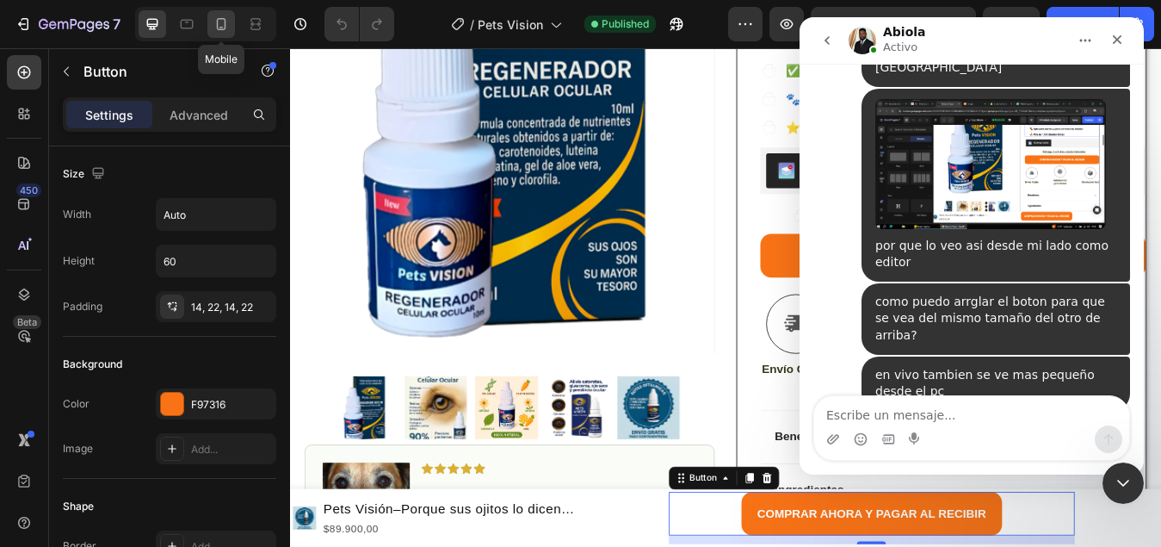
click at [224, 29] on icon at bounding box center [221, 24] width 9 height 12
type input "100%"
type input "50"
type input "15"
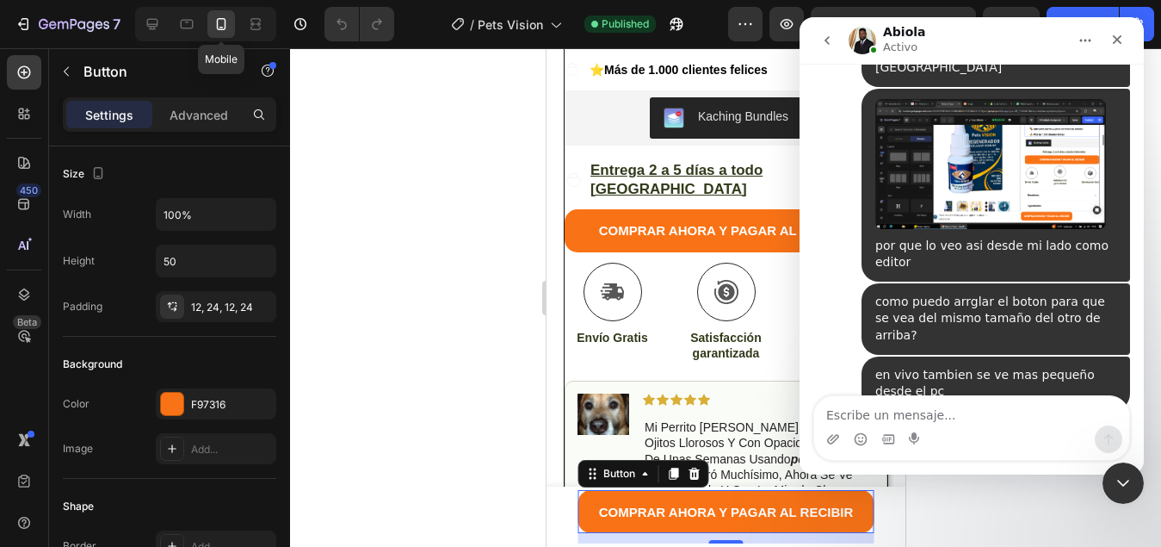
scroll to position [812, 0]
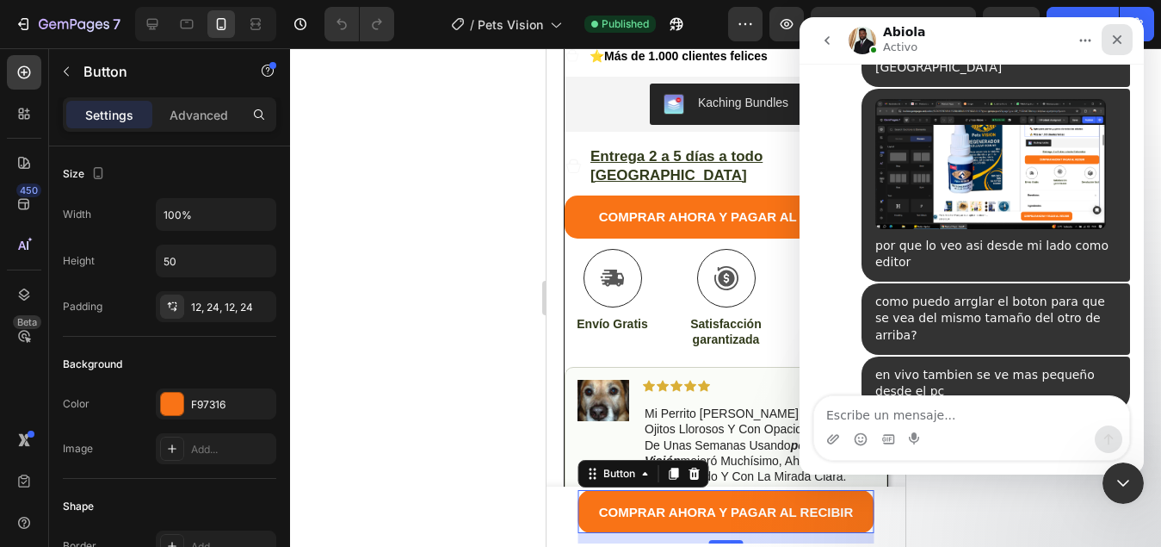
click at [1110, 42] on icon "Cerrar" at bounding box center [1117, 40] width 14 height 14
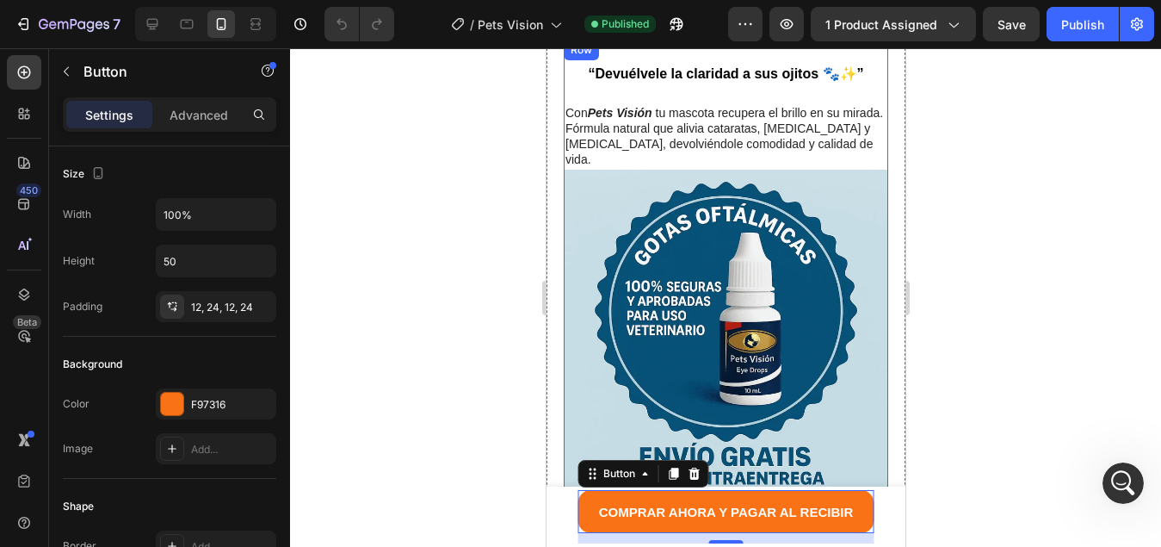
scroll to position [1672, 0]
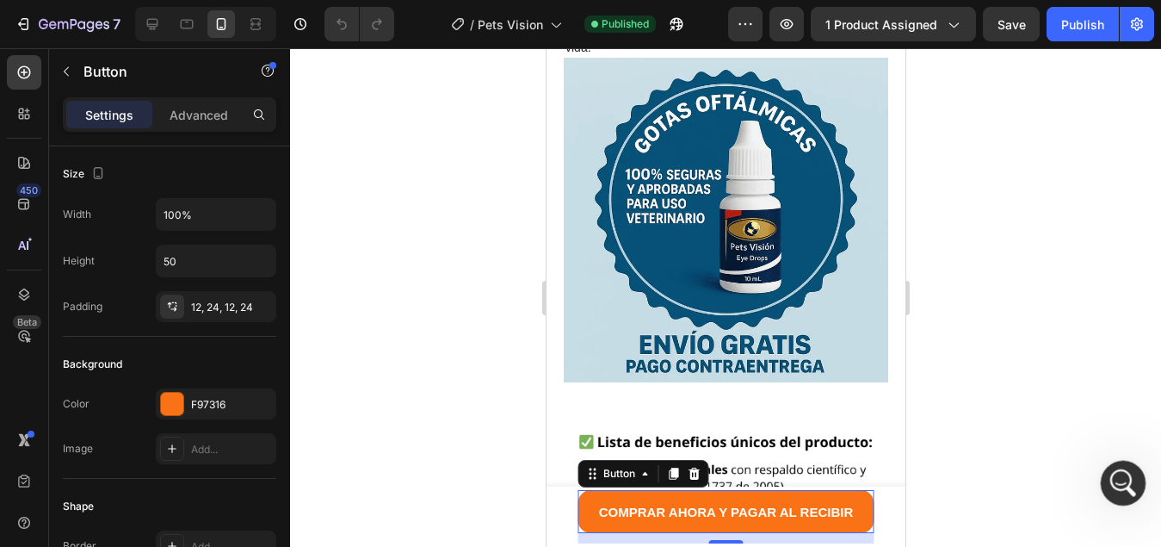
click at [1128, 472] on icon "Abrir Intercom Messenger" at bounding box center [1121, 481] width 28 height 28
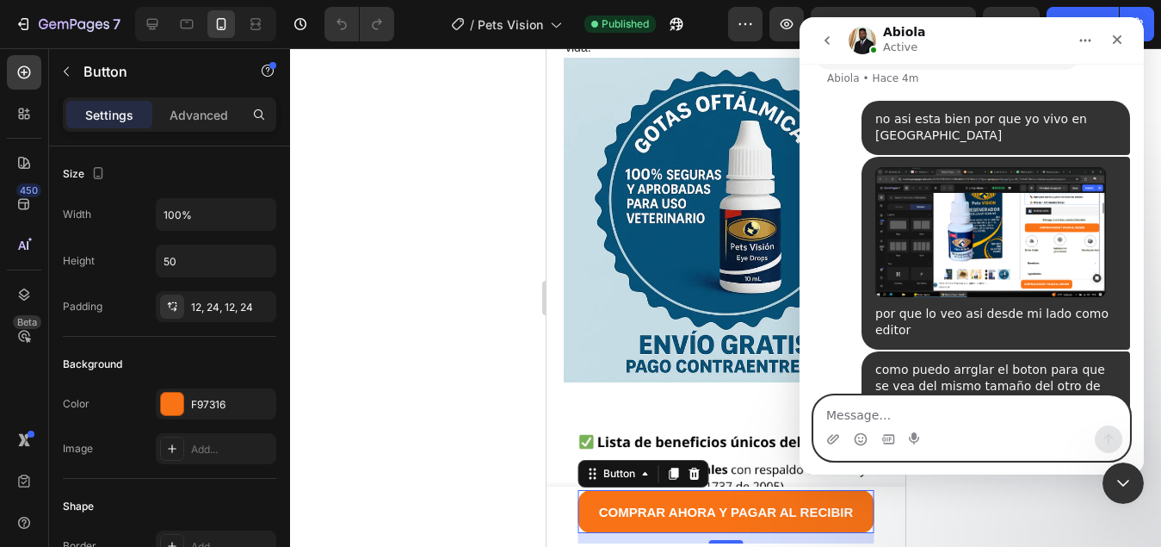
scroll to position [3546, 0]
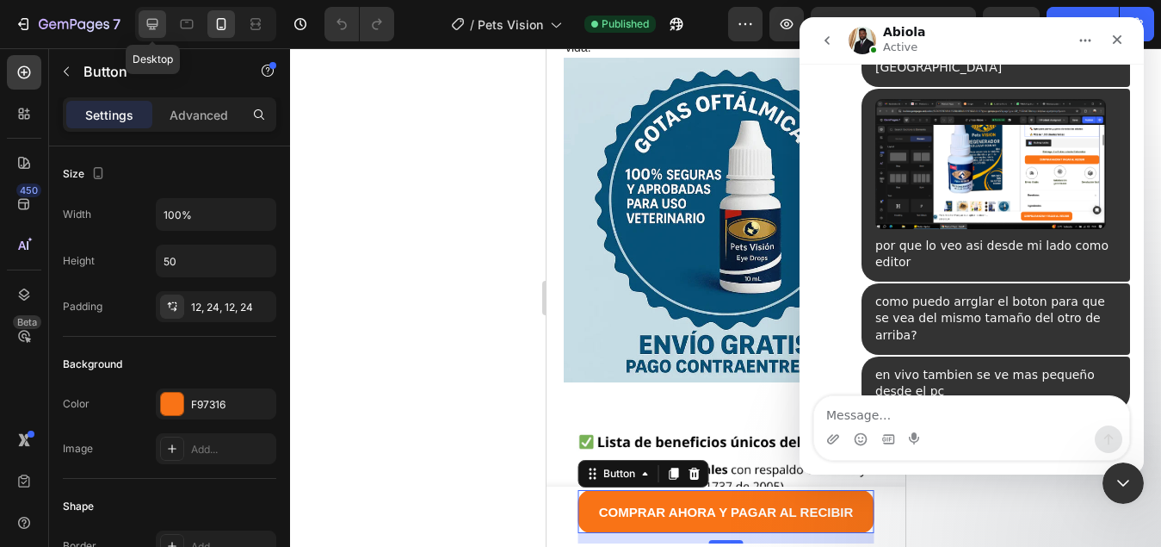
click at [151, 32] on icon at bounding box center [152, 23] width 17 height 17
type input "Auto"
type input "60"
type input "16"
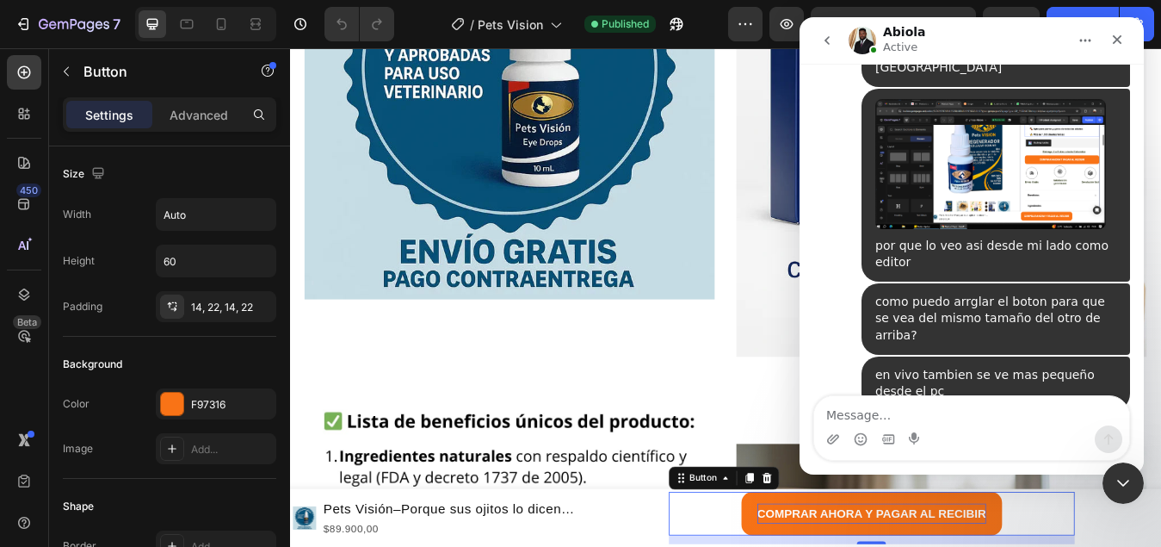
scroll to position [2373, 0]
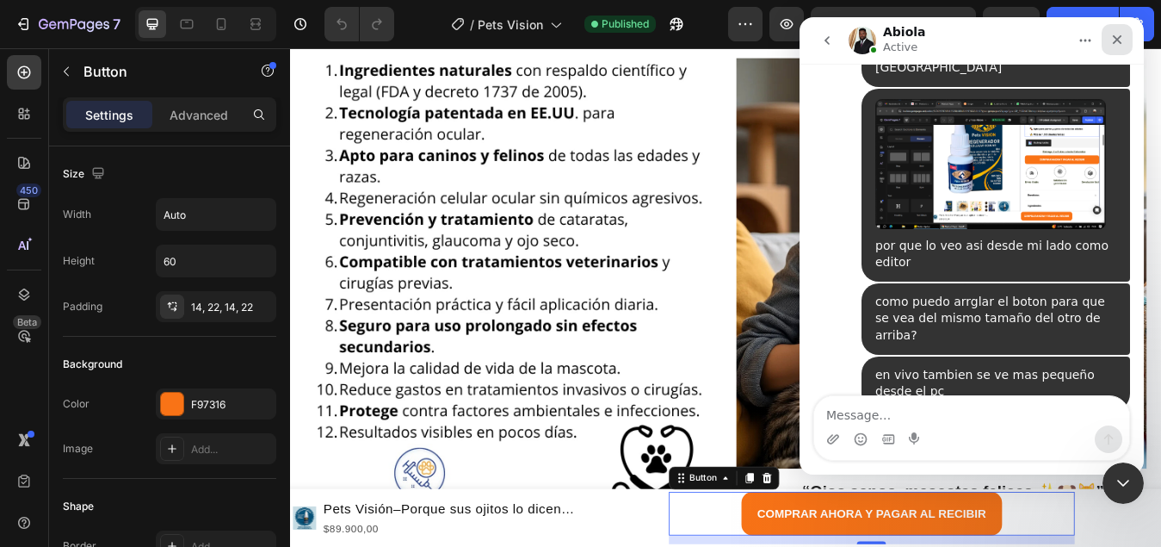
click at [1125, 40] on div "Cerrar" at bounding box center [1117, 39] width 31 height 31
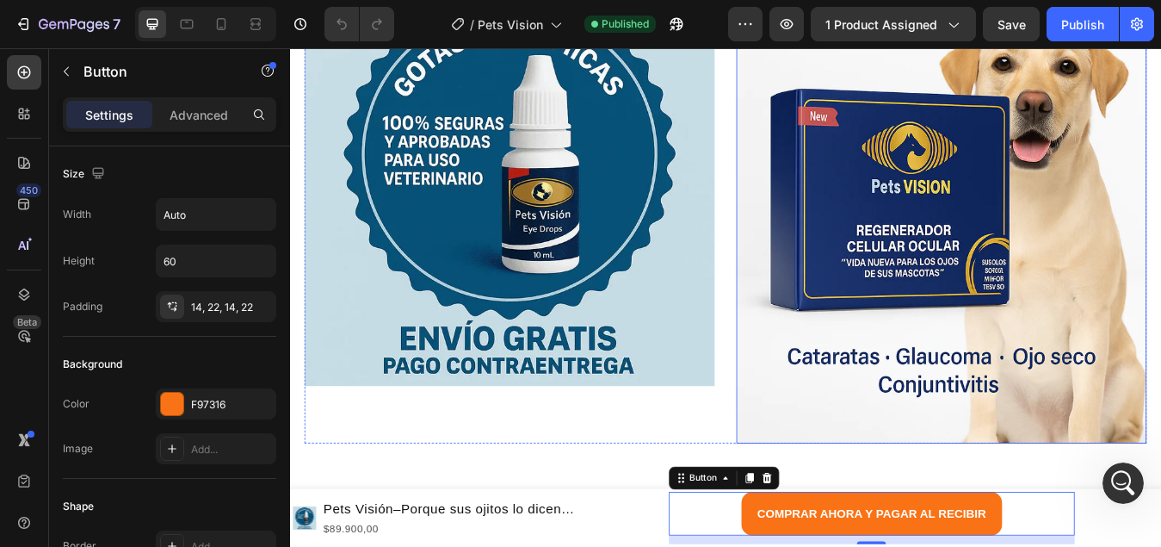
scroll to position [3591, 0]
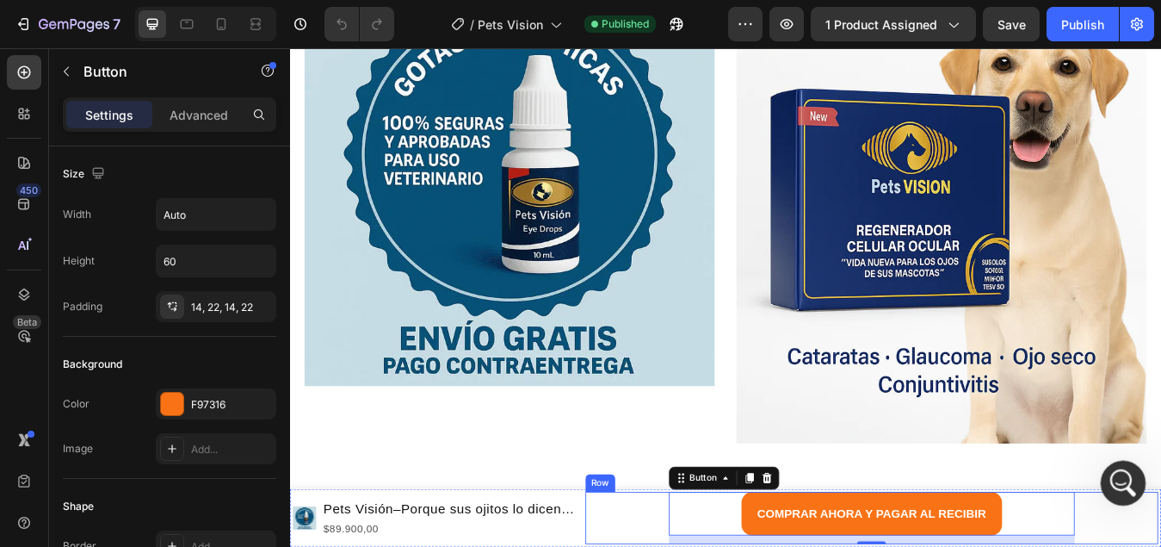
click at [1103, 477] on div "Abrir Intercom Messenger" at bounding box center [1120, 480] width 57 height 57
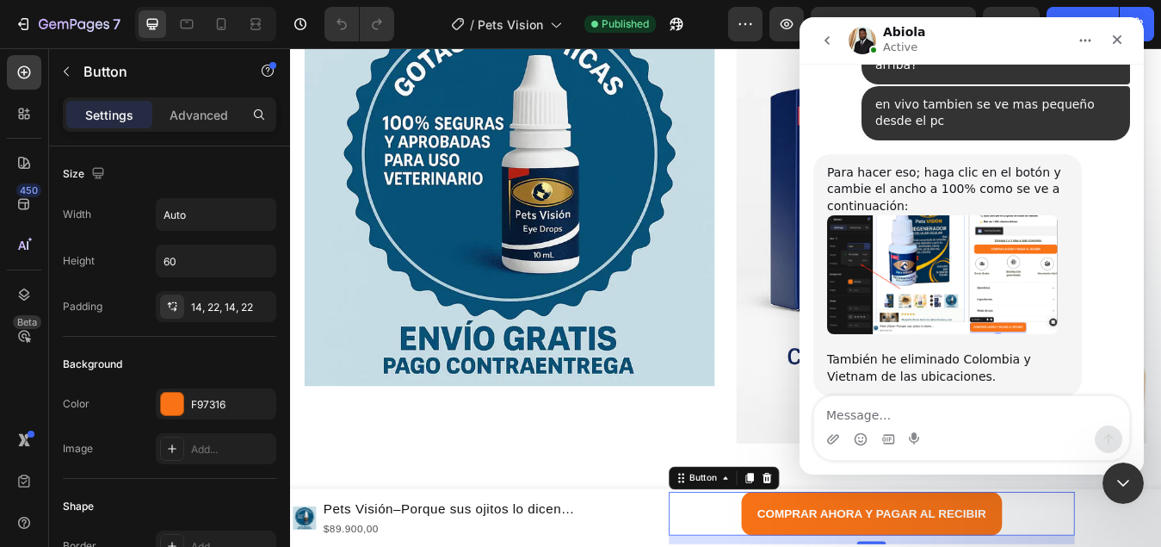
scroll to position [3802, 0]
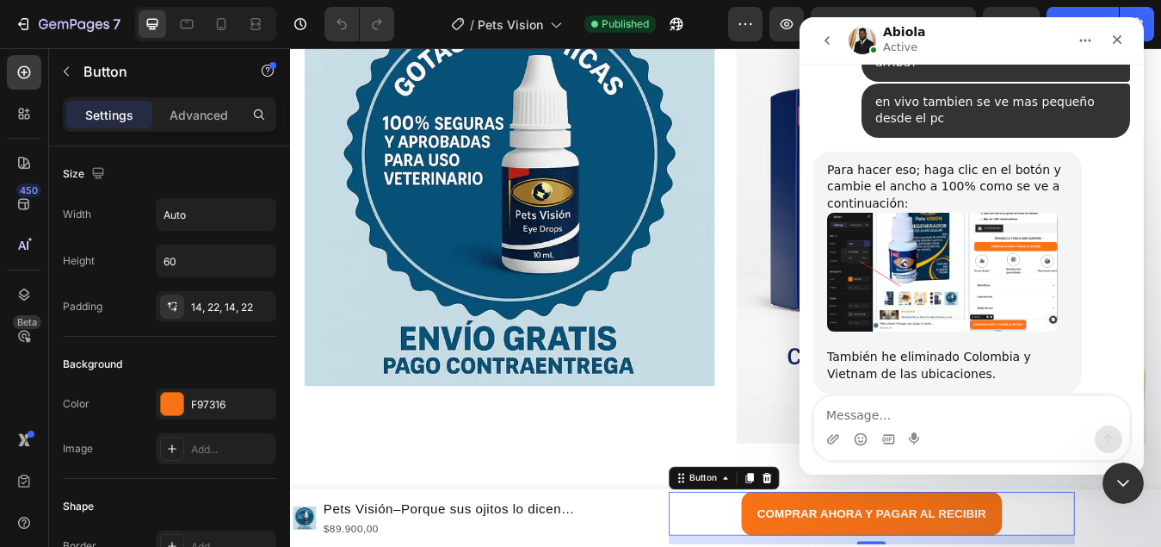
click at [911, 234] on img "Abiola dice…" at bounding box center [942, 273] width 231 height 120
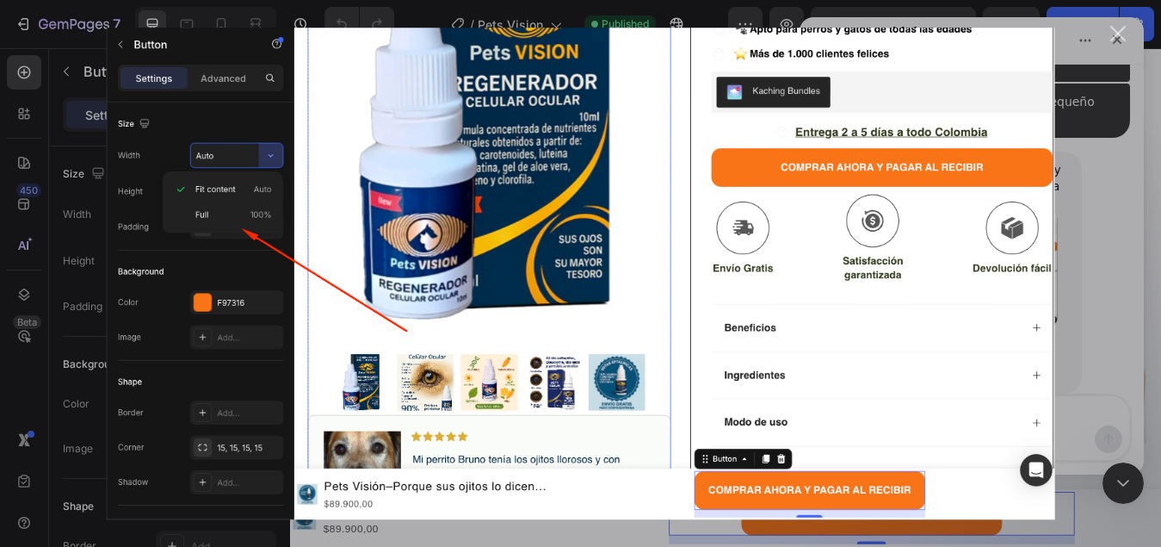
scroll to position [0, 0]
click at [1125, 123] on div "Intercom Messenger" at bounding box center [580, 273] width 1161 height 547
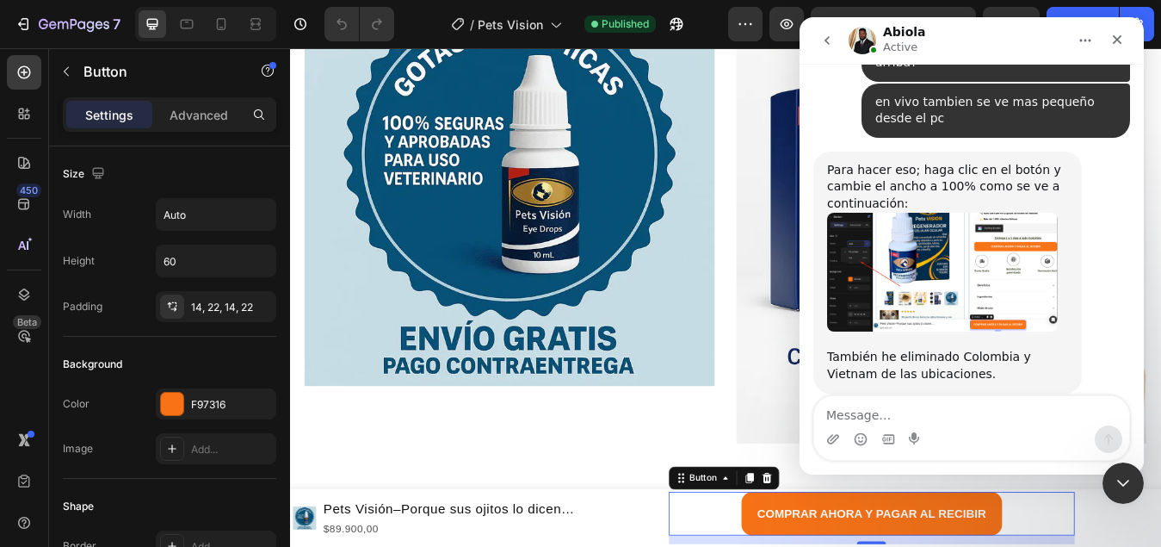
click at [912, 240] on img "Abiola dice…" at bounding box center [942, 273] width 231 height 120
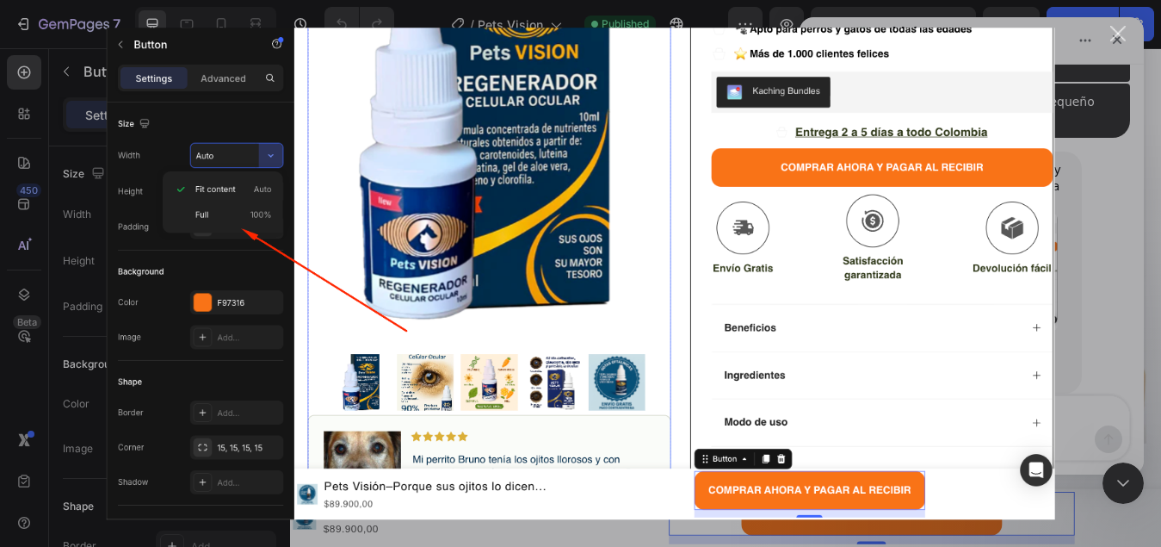
click at [1081, 243] on div "Intercom Messenger" at bounding box center [580, 273] width 1161 height 547
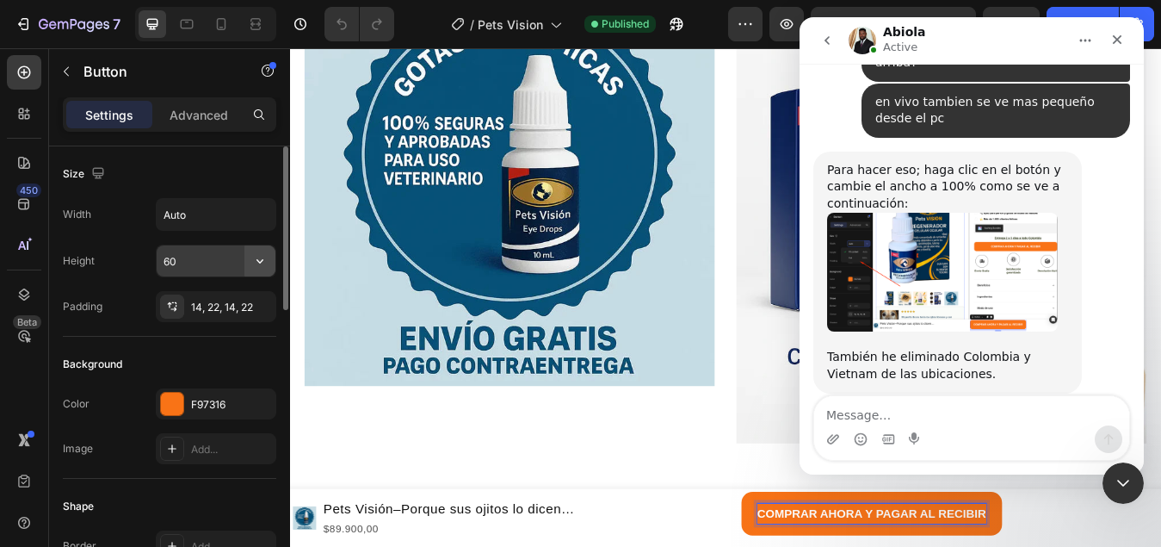
click at [269, 263] on button "button" at bounding box center [259, 260] width 31 height 31
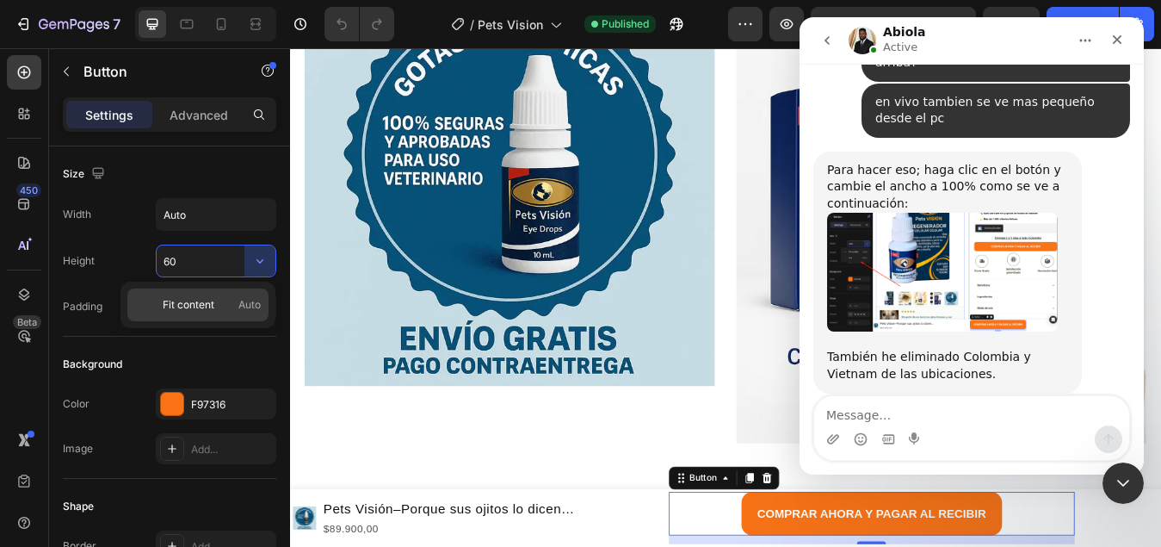
click at [199, 303] on span "Fit content" at bounding box center [189, 304] width 52 height 15
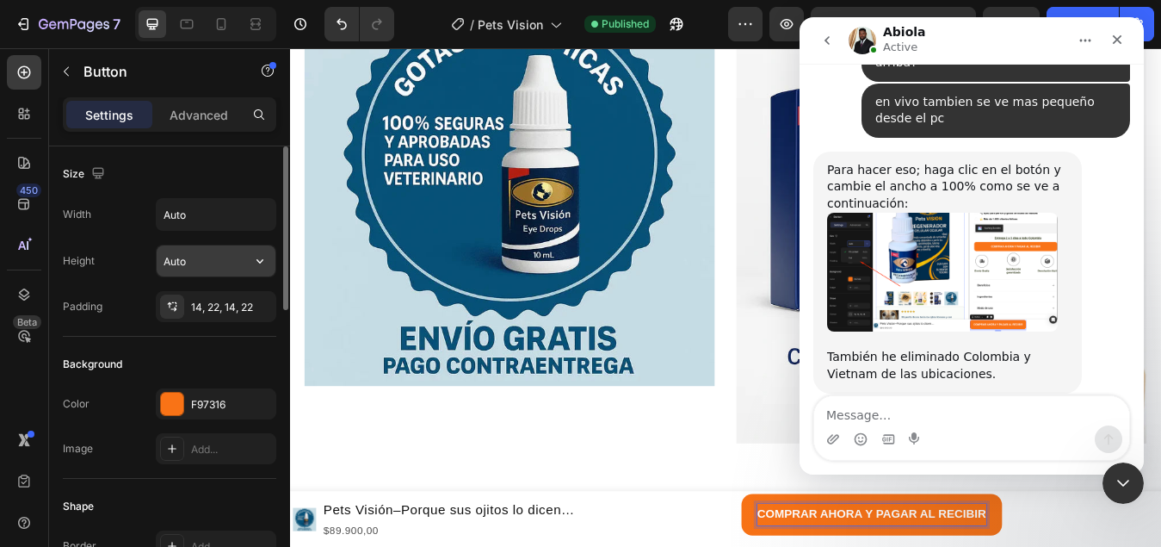
click at [243, 263] on input "Auto" at bounding box center [216, 260] width 119 height 31
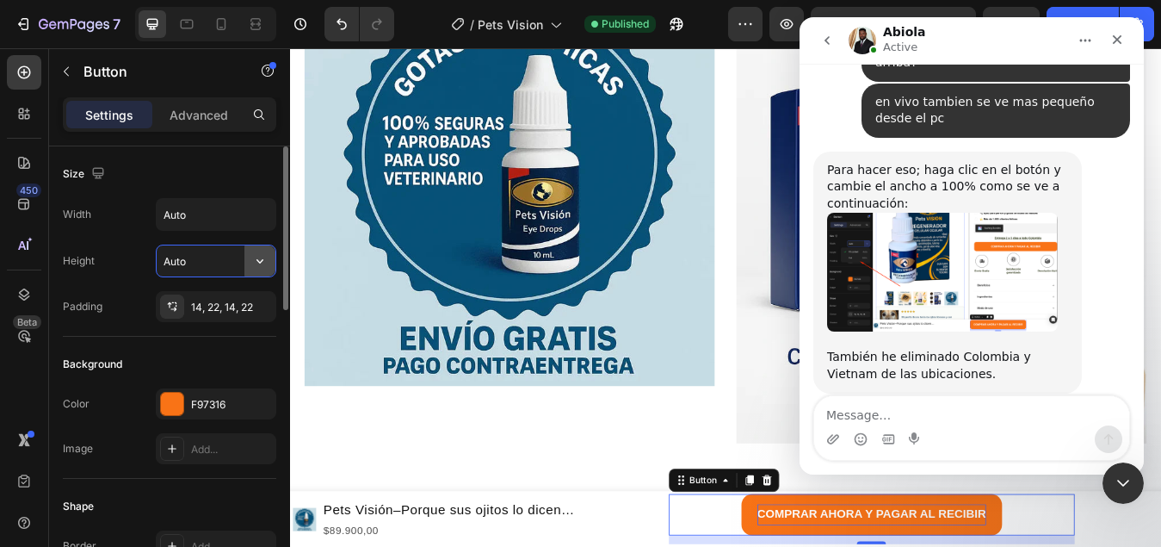
click at [257, 261] on icon "button" at bounding box center [259, 260] width 17 height 17
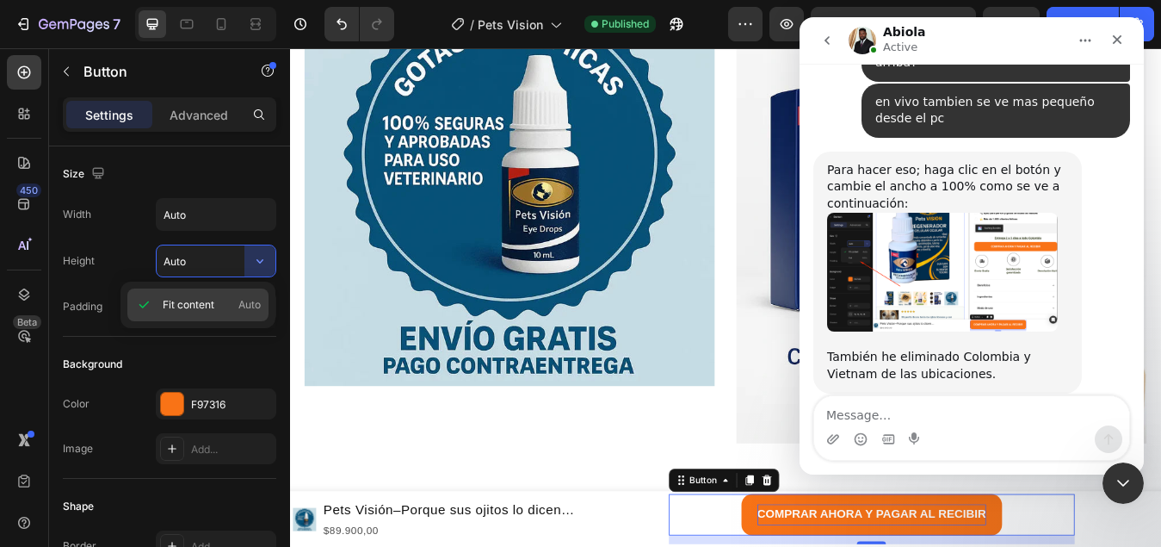
click at [251, 305] on span "Auto" at bounding box center [249, 304] width 22 height 15
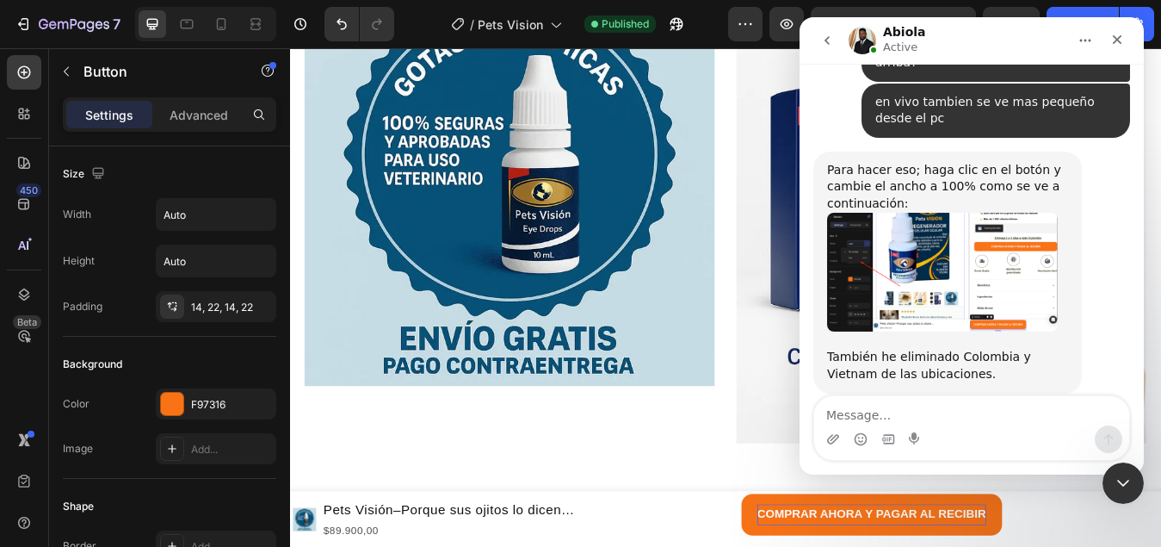
click at [902, 263] on img "Abiola dice…" at bounding box center [942, 273] width 231 height 120
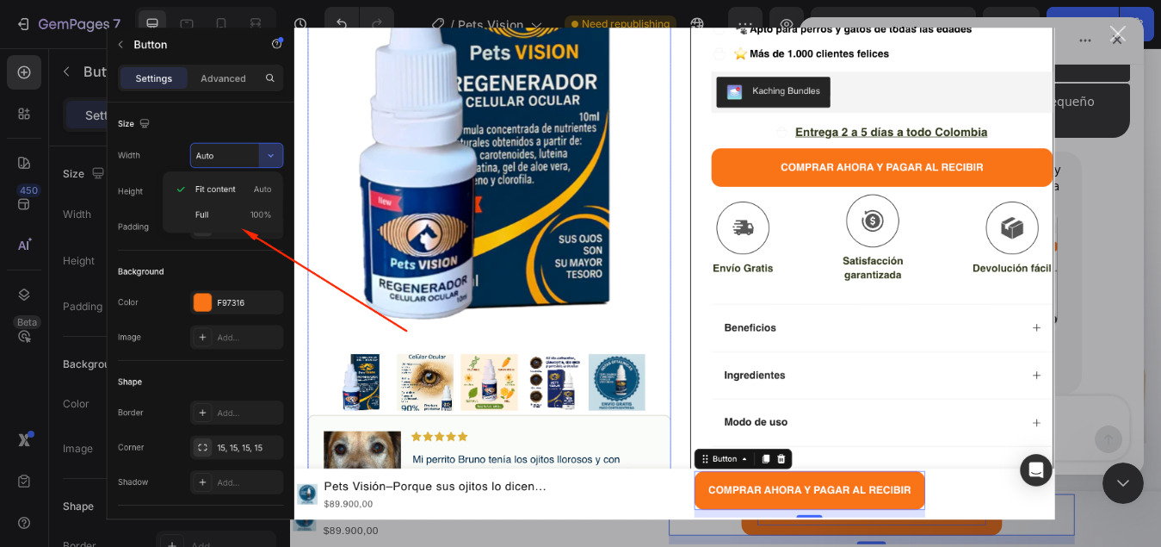
click at [1106, 297] on div "Intercom Messenger" at bounding box center [580, 273] width 1161 height 547
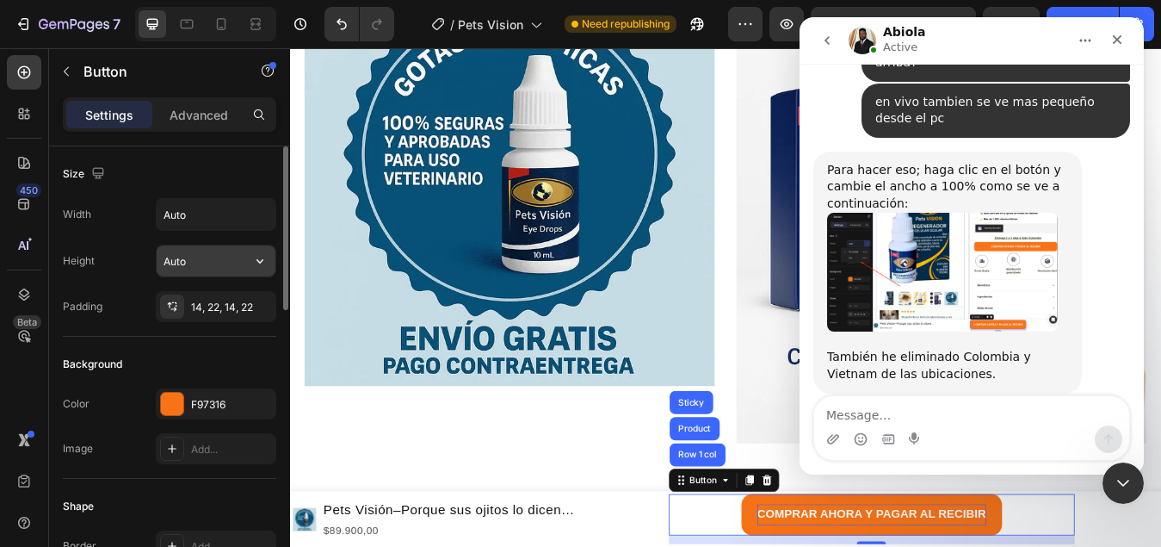
click at [262, 262] on icon "button" at bounding box center [260, 261] width 7 height 4
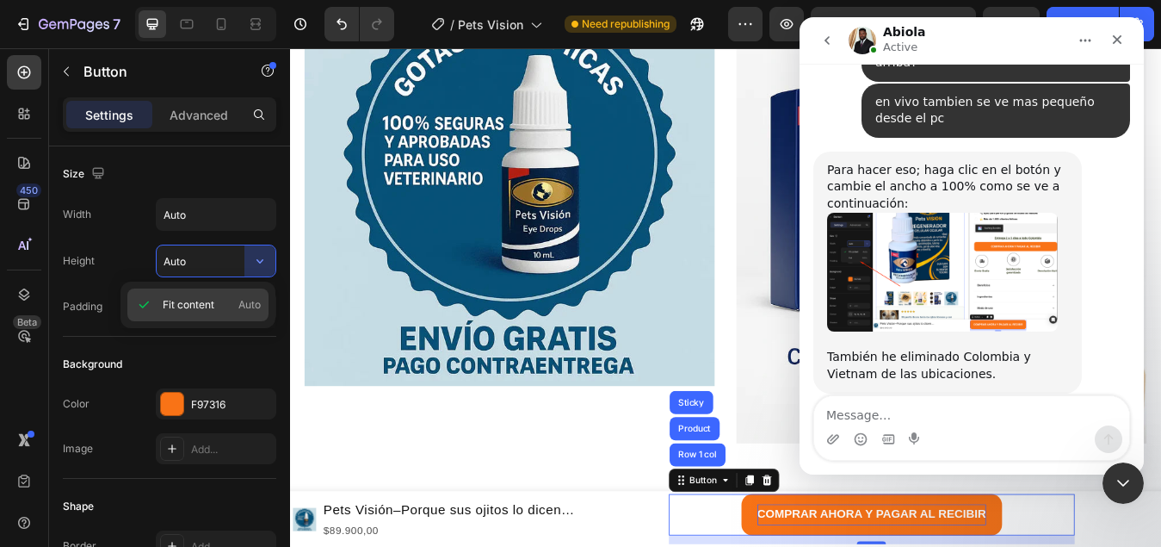
click at [206, 304] on span "Fit content" at bounding box center [189, 304] width 52 height 15
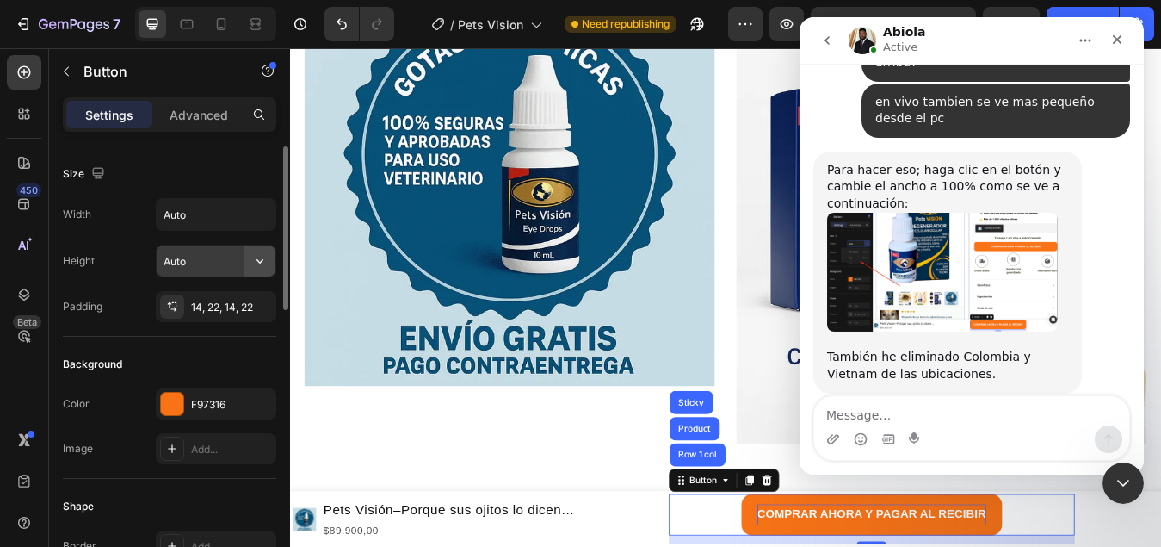
click at [257, 261] on icon "button" at bounding box center [259, 260] width 17 height 17
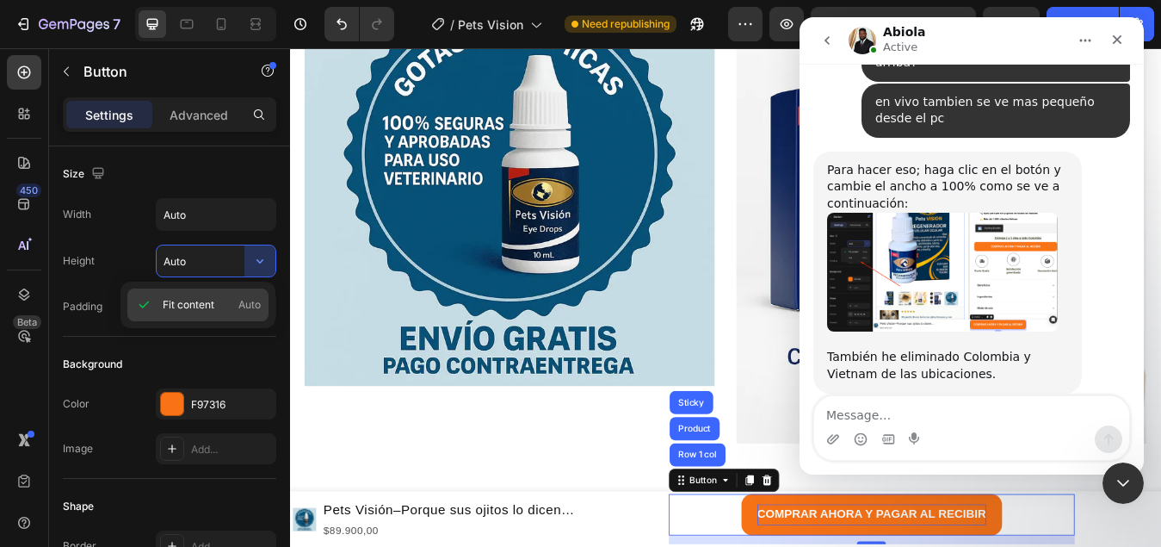
click at [253, 306] on span "Auto" at bounding box center [249, 304] width 22 height 15
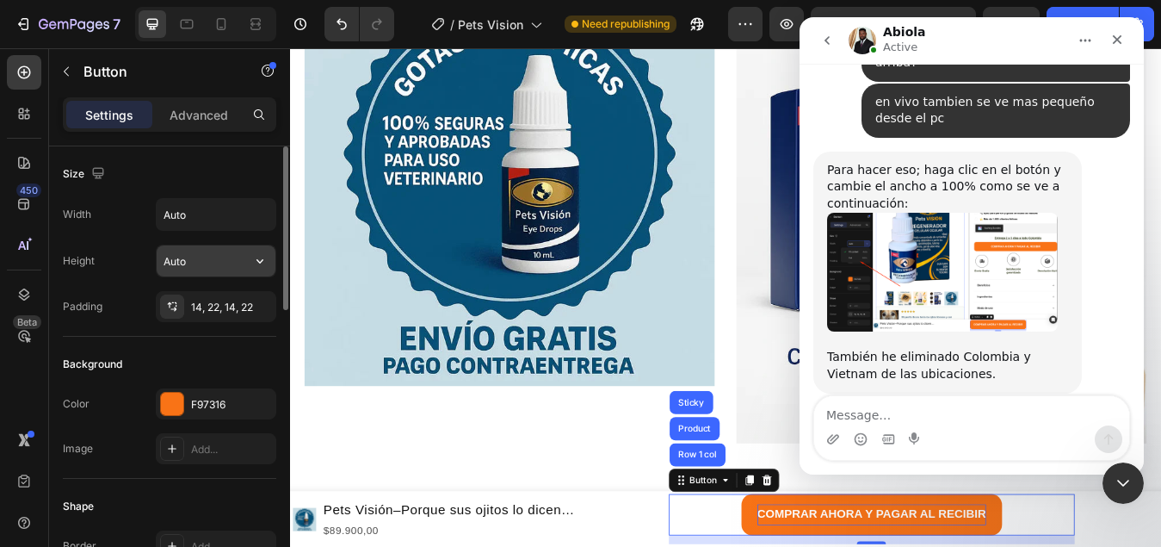
click at [199, 267] on input "Auto" at bounding box center [216, 260] width 119 height 31
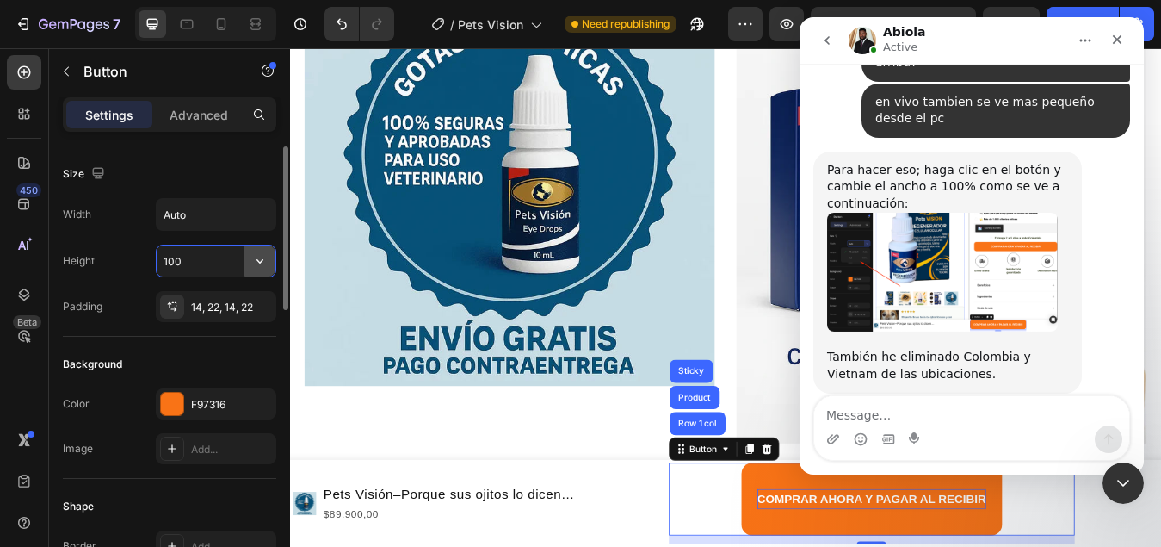
click at [253, 260] on icon "button" at bounding box center [259, 260] width 17 height 17
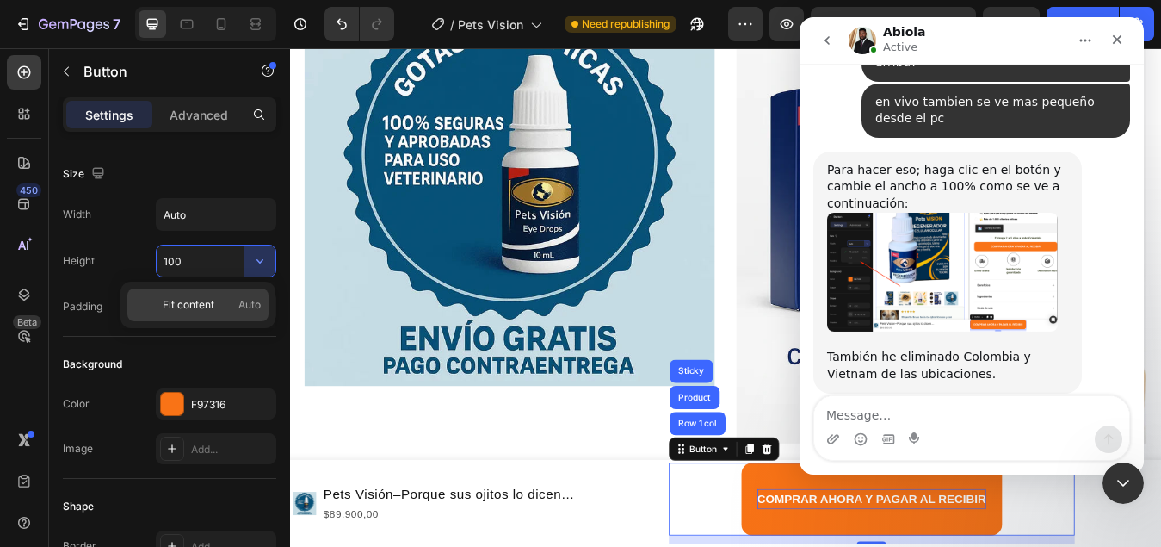
click at [190, 300] on span "Fit content" at bounding box center [189, 304] width 52 height 15
type input "Auto"
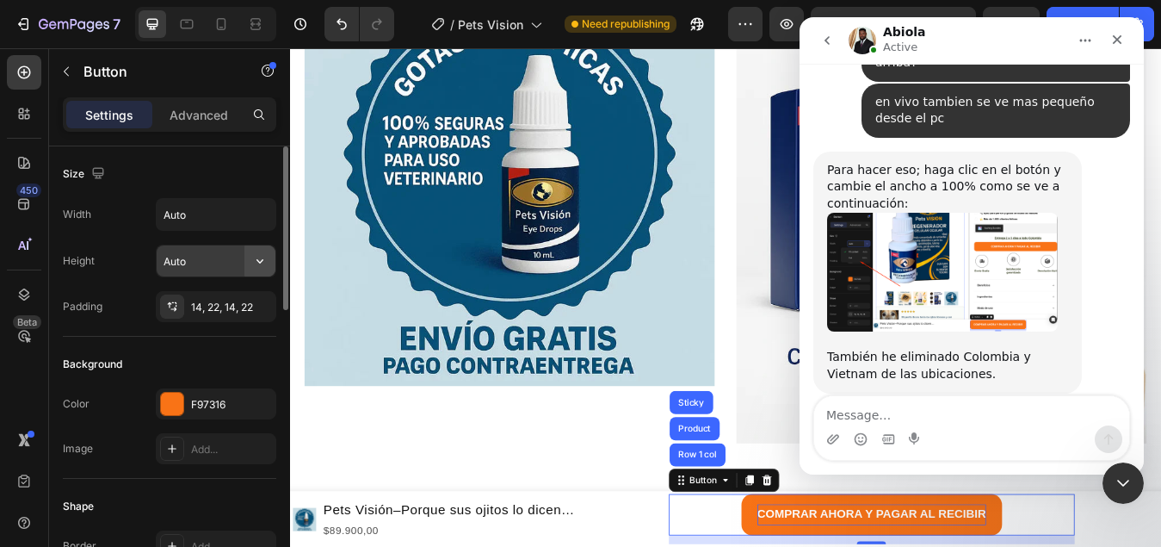
click at [263, 267] on icon "button" at bounding box center [259, 260] width 17 height 17
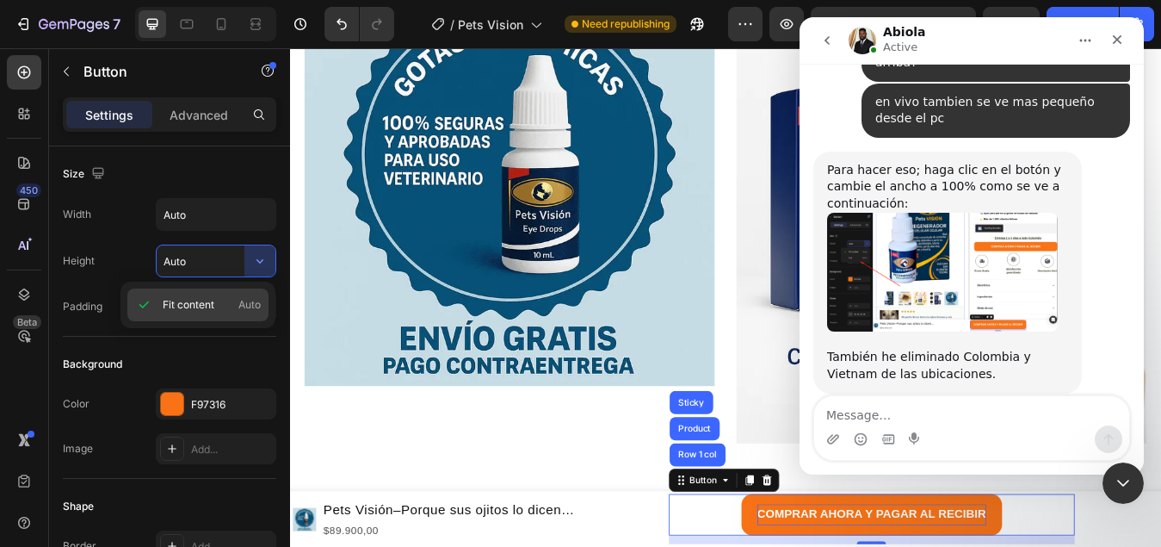
click at [259, 302] on span "Auto" at bounding box center [249, 304] width 22 height 15
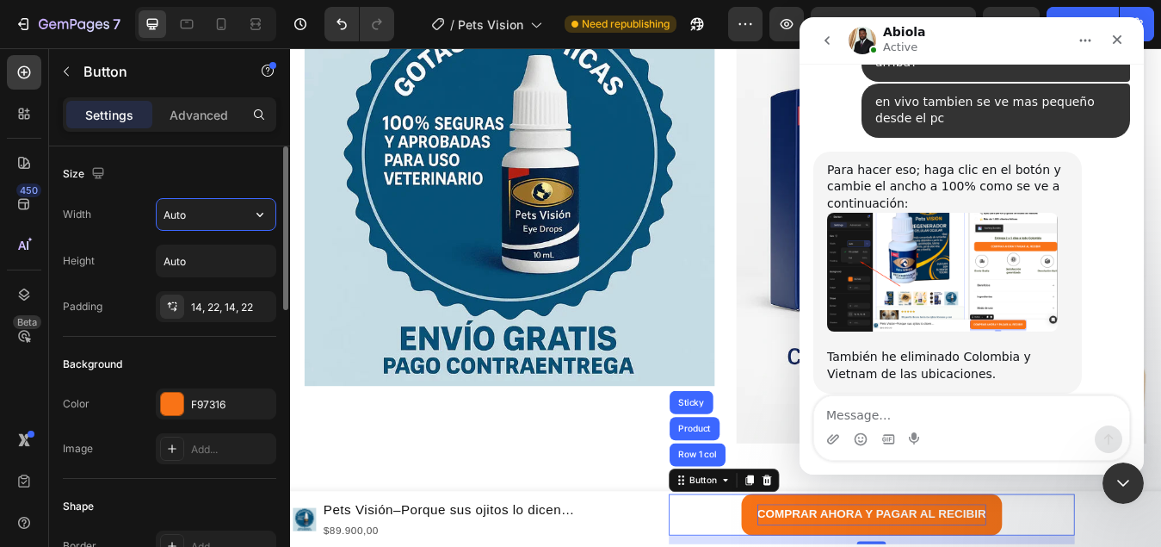
click at [228, 219] on input "Auto" at bounding box center [216, 214] width 119 height 31
click at [254, 211] on icon "button" at bounding box center [259, 214] width 17 height 17
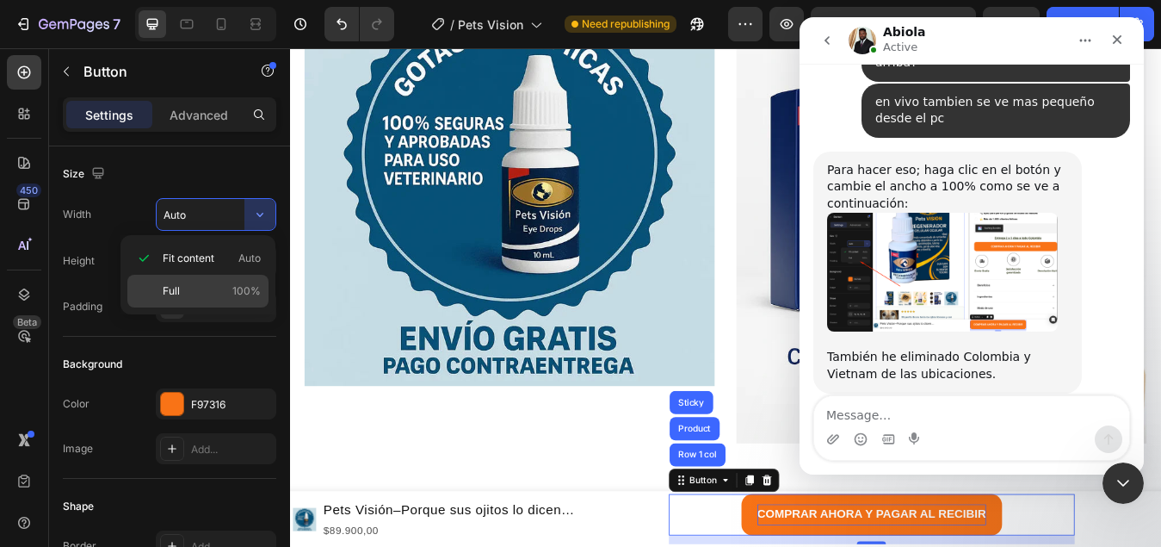
click at [184, 287] on p "Full 100%" at bounding box center [212, 290] width 98 height 15
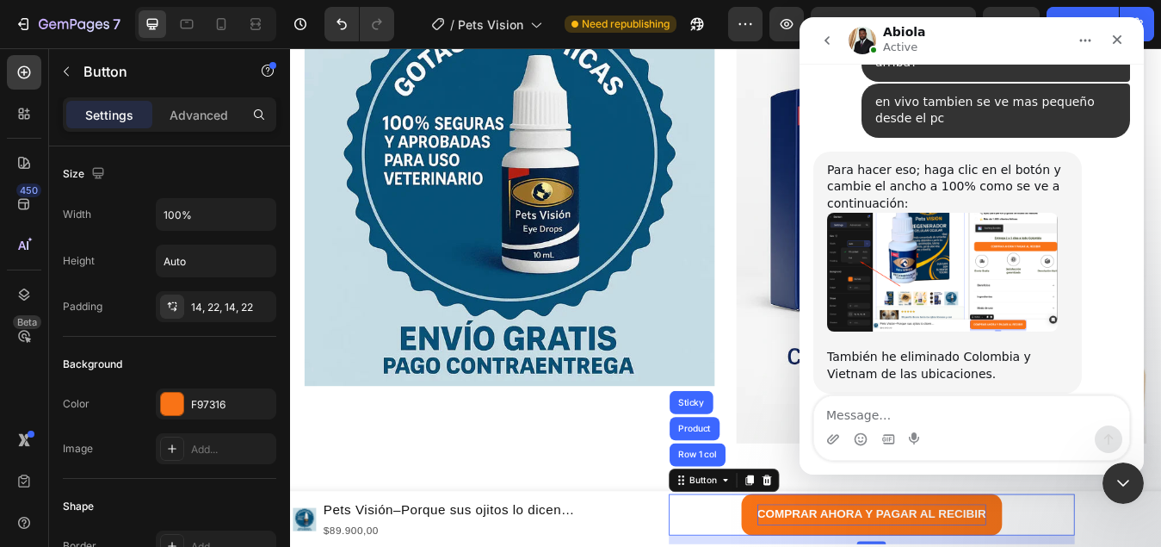
drag, startPoint x: 1116, startPoint y: 480, endPoint x: 2020, endPoint y: 924, distance: 1007.8
click at [1115, 480] on icon "Cerrar Intercom Messenger" at bounding box center [1120, 480] width 21 height 21
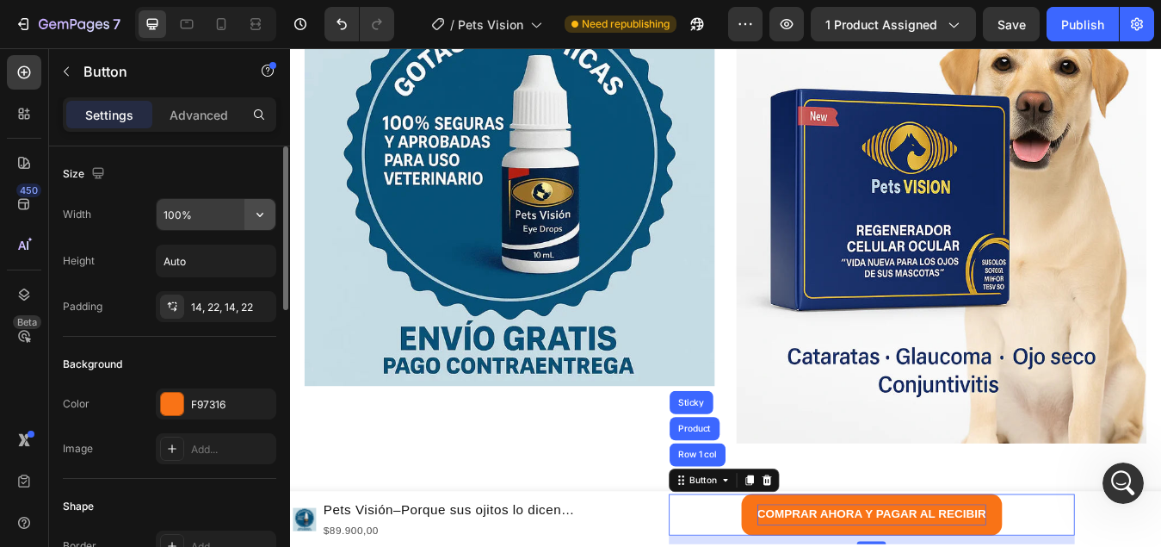
click at [261, 208] on icon "button" at bounding box center [259, 214] width 17 height 17
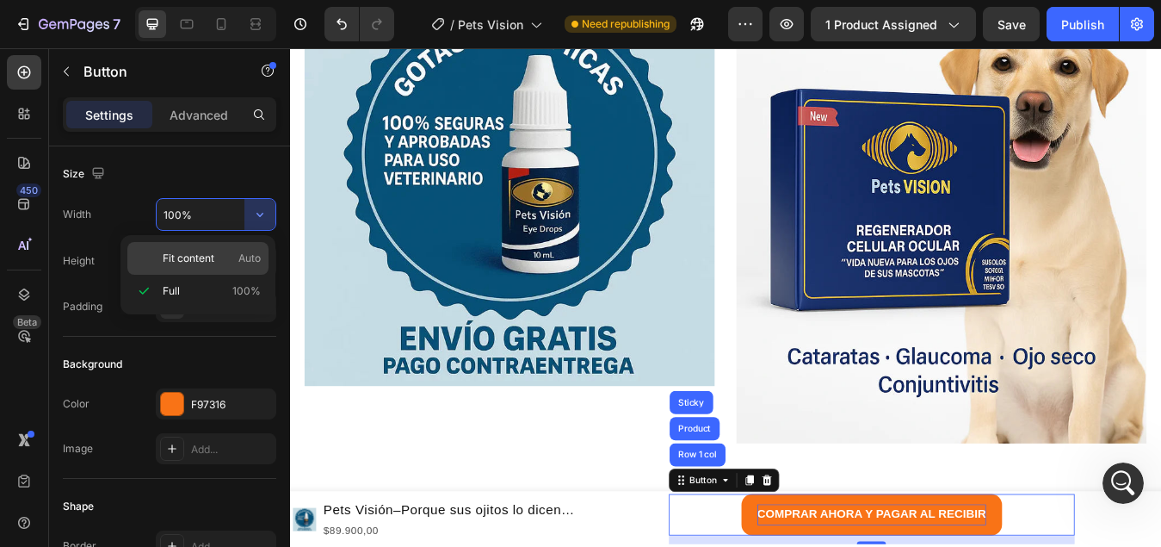
click at [201, 259] on span "Fit content" at bounding box center [189, 257] width 52 height 15
type input "Auto"
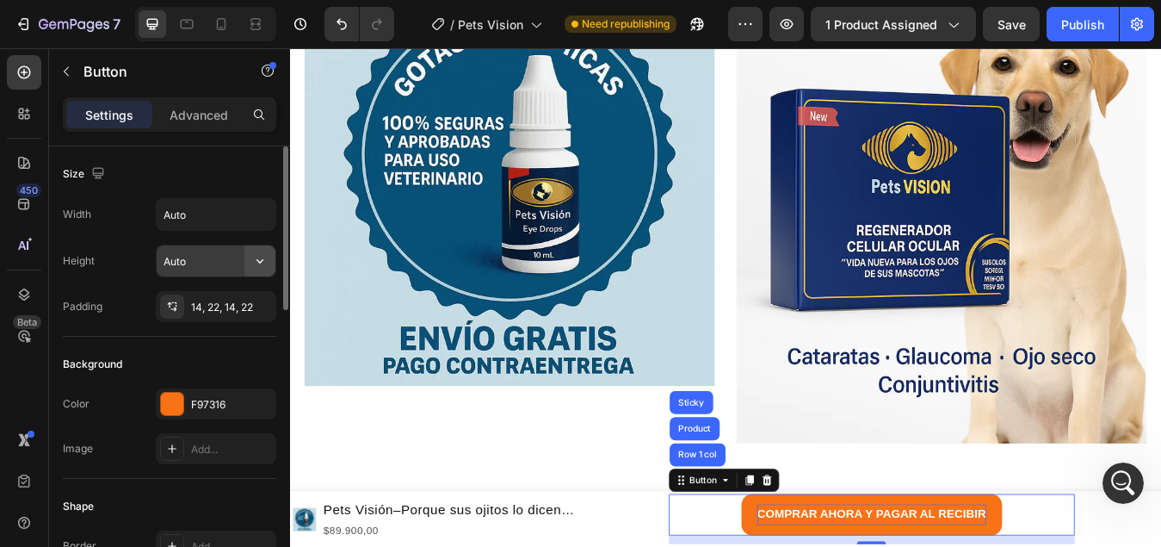
click at [260, 261] on icon "button" at bounding box center [259, 260] width 17 height 17
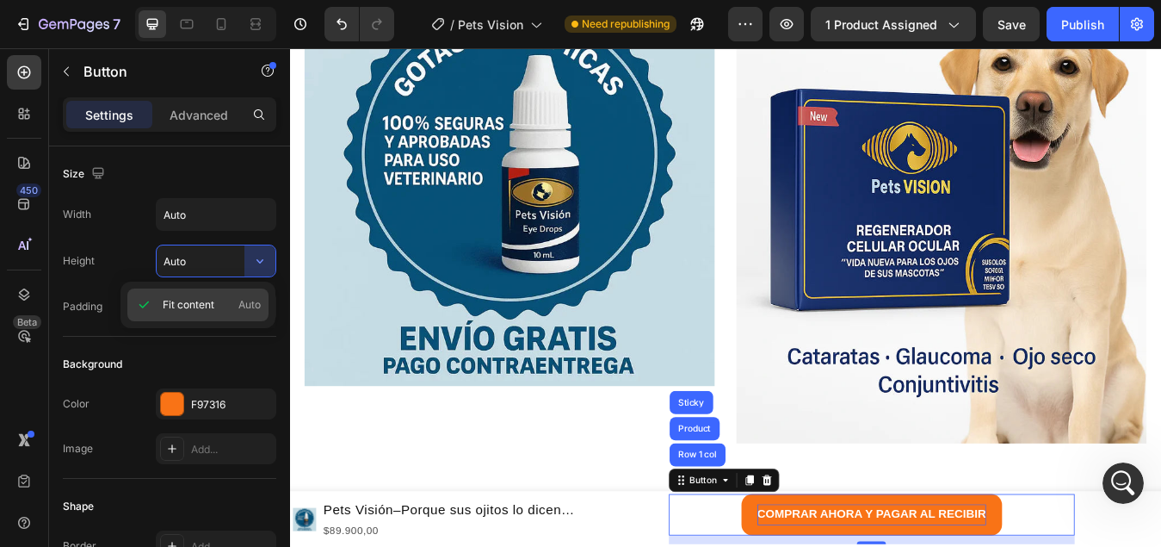
click at [248, 305] on span "Auto" at bounding box center [249, 304] width 22 height 15
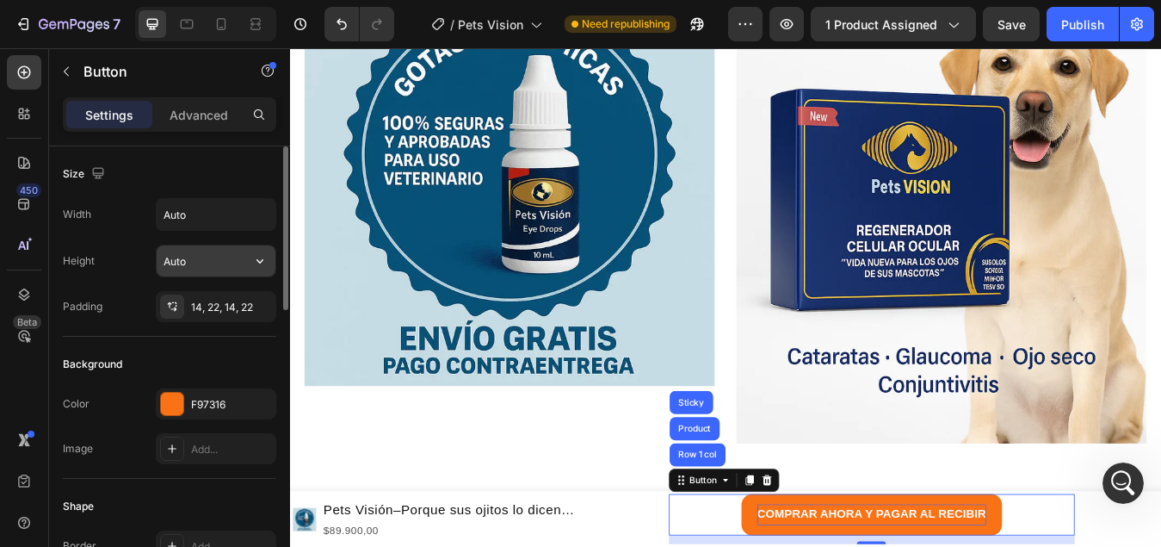
click at [229, 262] on input "Auto" at bounding box center [216, 260] width 119 height 31
click at [257, 257] on icon "button" at bounding box center [259, 260] width 17 height 17
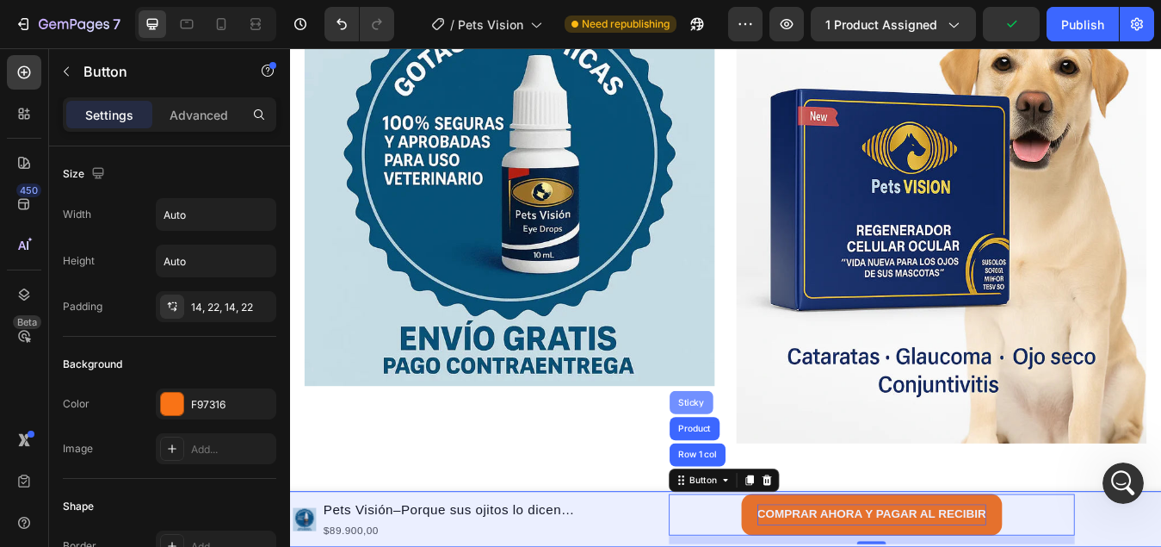
click at [756, 460] on div "Sticky" at bounding box center [766, 468] width 52 height 28
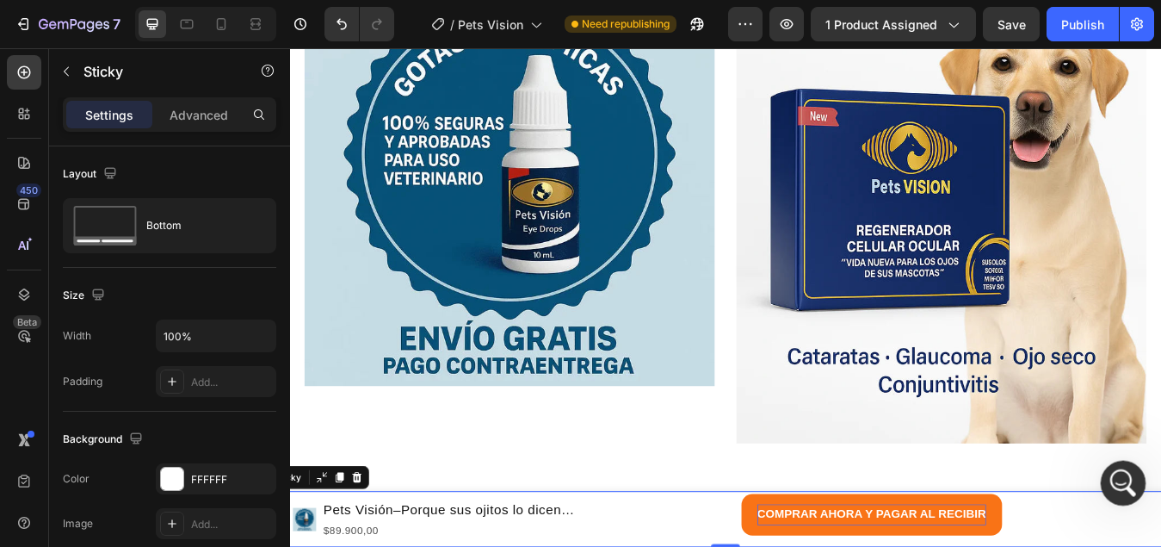
click at [1124, 488] on icon "Abrir Intercom Messenger" at bounding box center [1121, 481] width 28 height 28
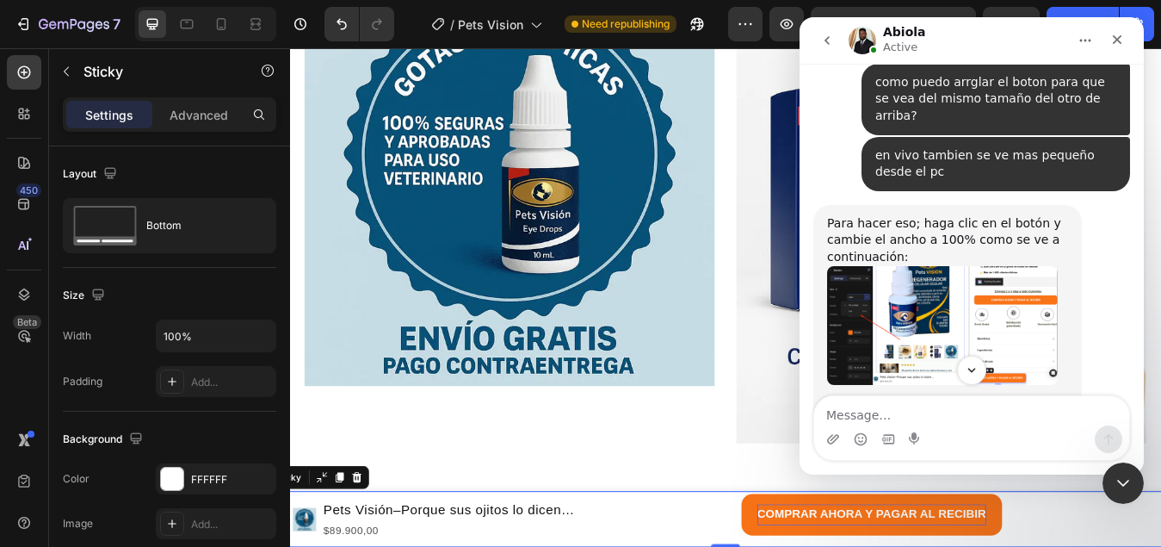
scroll to position [3802, 0]
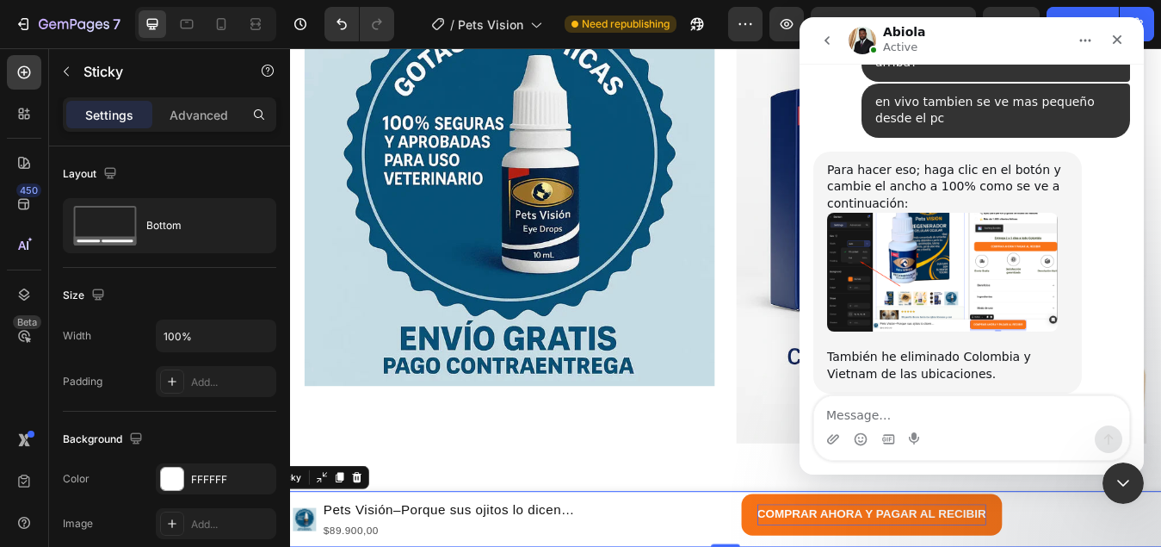
click at [918, 235] on img "Abiola dice…" at bounding box center [942, 273] width 231 height 120
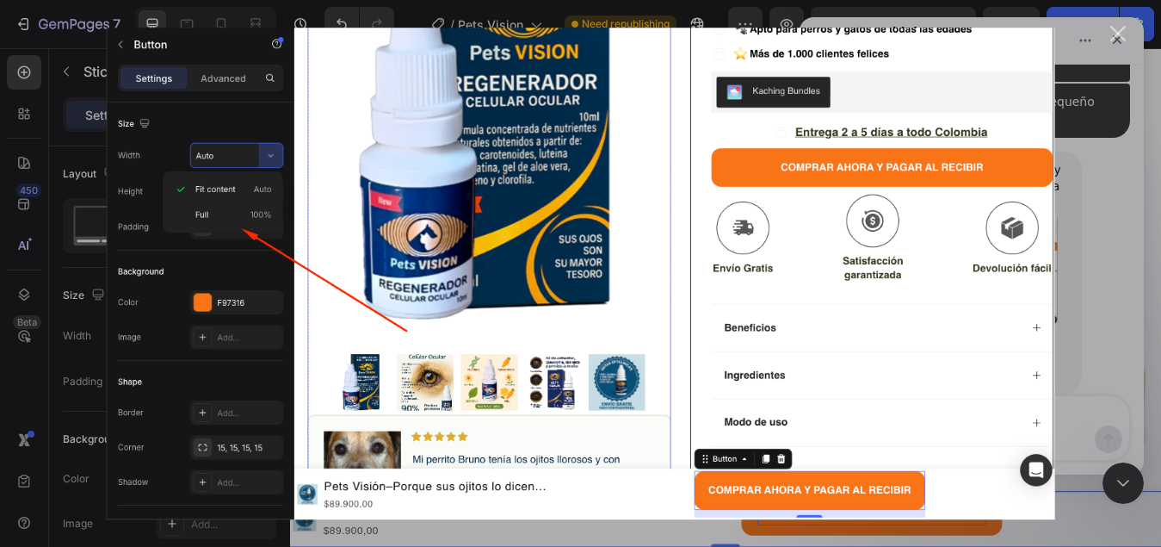
scroll to position [0, 0]
click at [1098, 377] on div "Intercom Messenger" at bounding box center [580, 273] width 1161 height 547
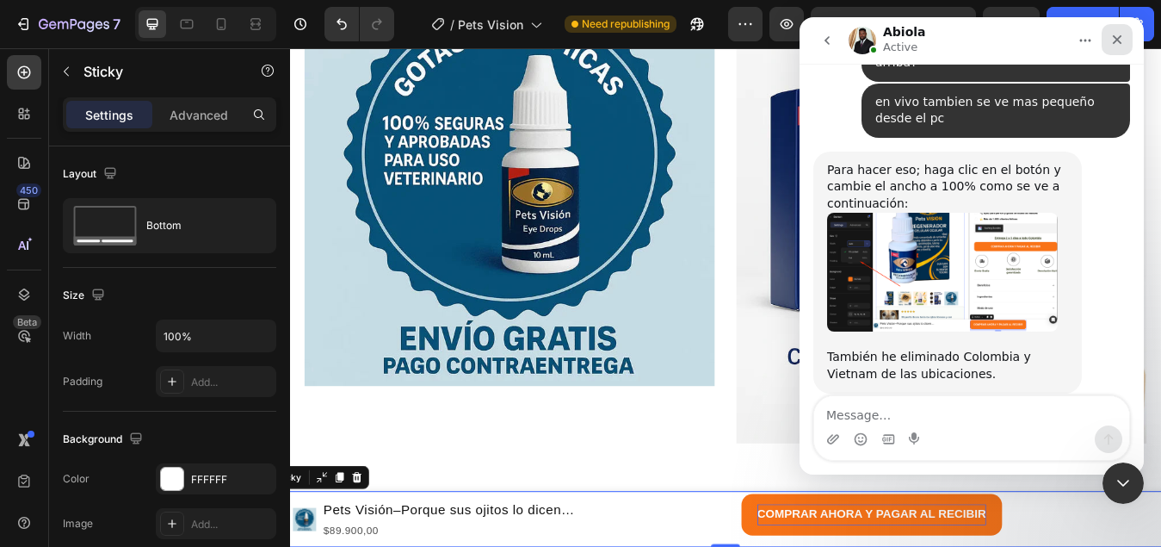
click at [1111, 35] on icon "Cerrar" at bounding box center [1117, 40] width 14 height 14
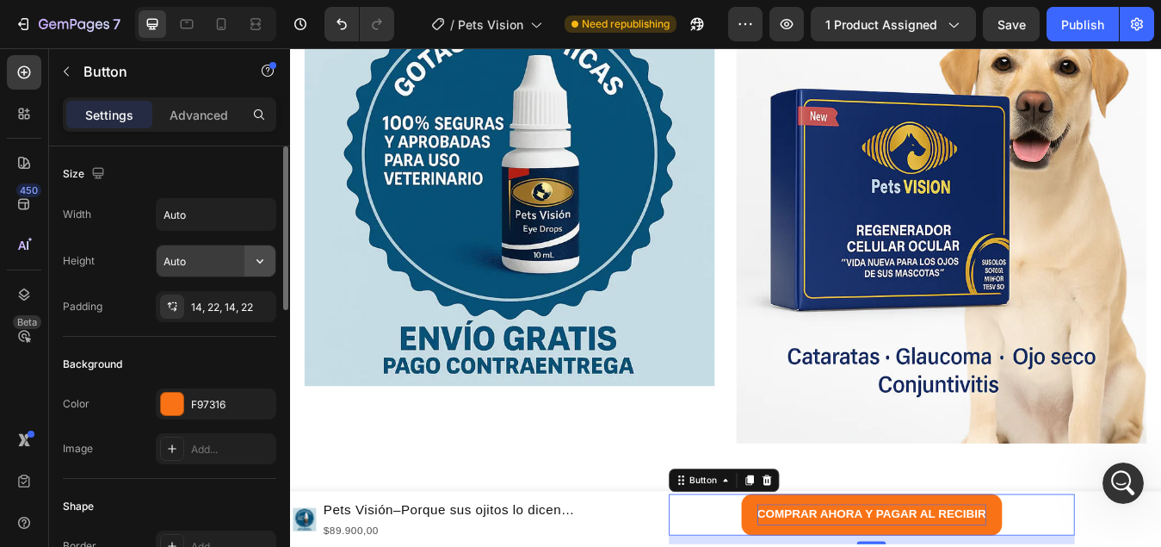
click at [257, 262] on icon "button" at bounding box center [259, 260] width 17 height 17
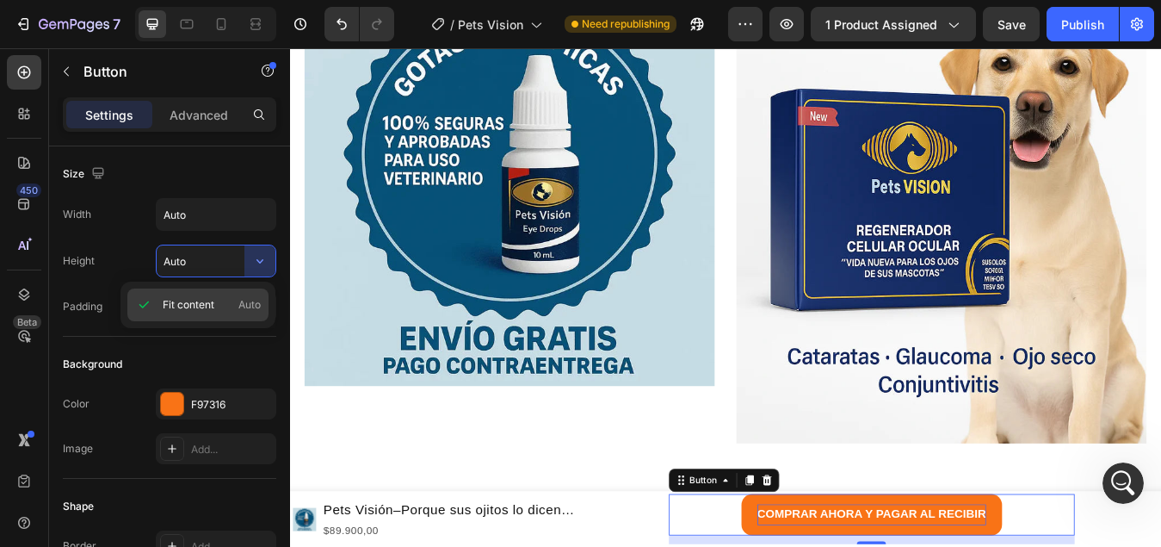
click at [204, 302] on span "Fit content" at bounding box center [189, 304] width 52 height 15
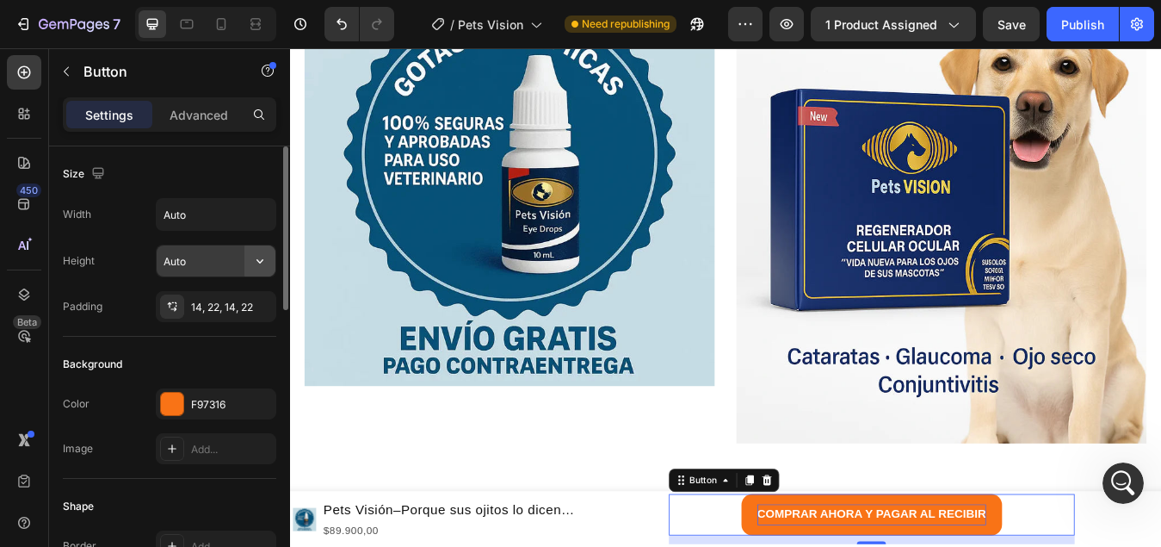
click at [260, 265] on icon "button" at bounding box center [259, 260] width 17 height 17
click at [258, 265] on icon "button" at bounding box center [259, 260] width 17 height 17
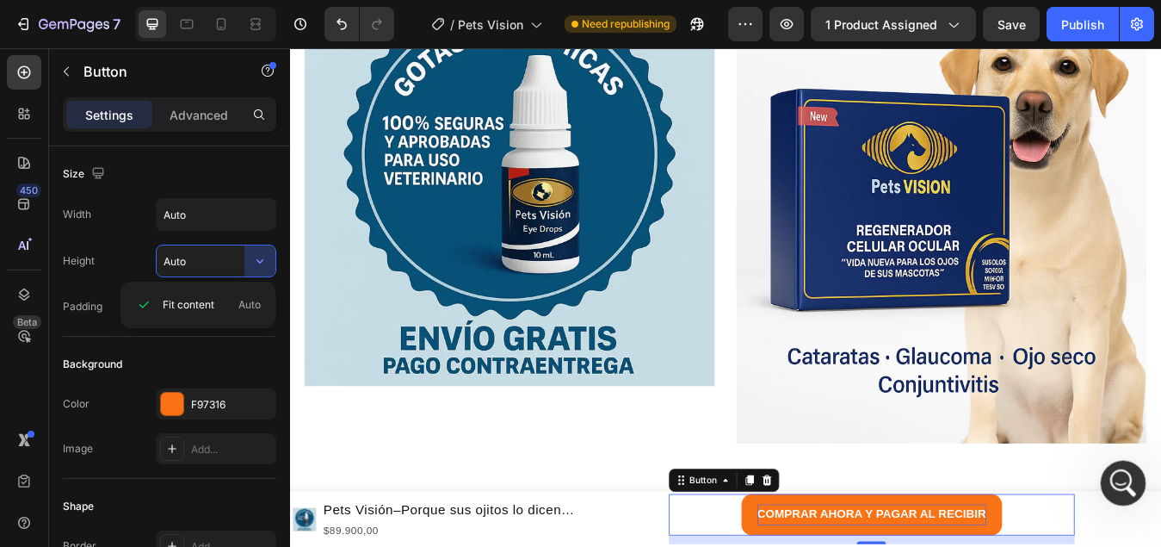
click at [1128, 480] on icon "Abrir Intercom Messenger" at bounding box center [1121, 481] width 28 height 28
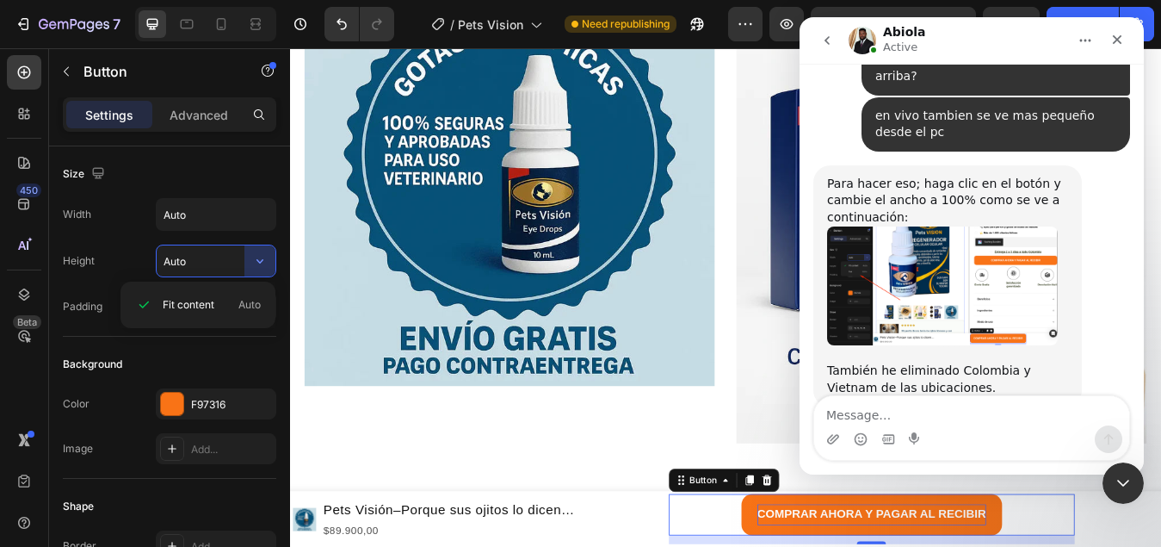
scroll to position [3802, 0]
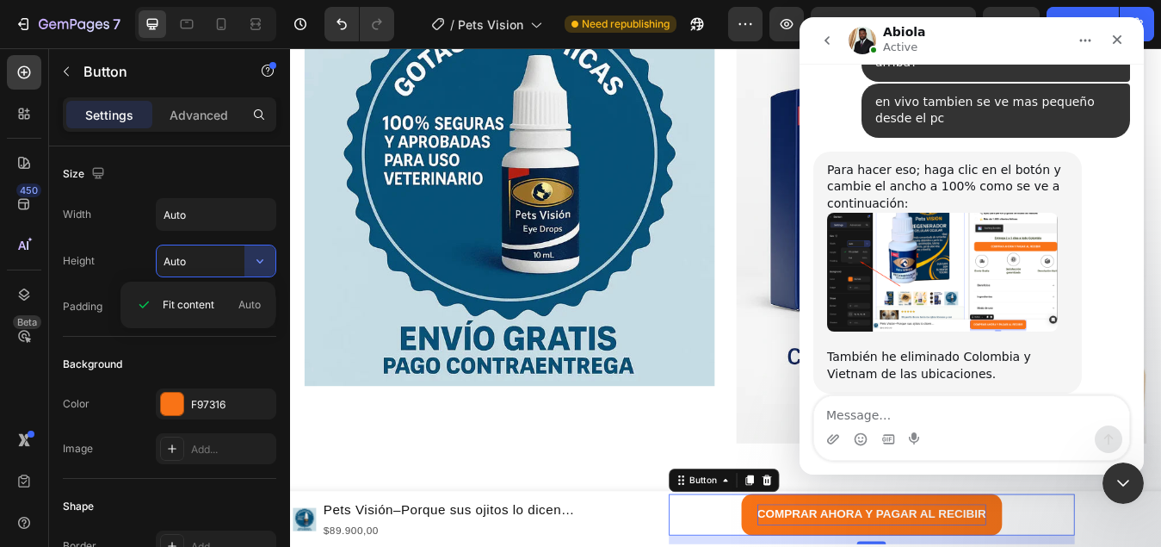
click at [919, 246] on img "Abiola dice…" at bounding box center [942, 273] width 231 height 120
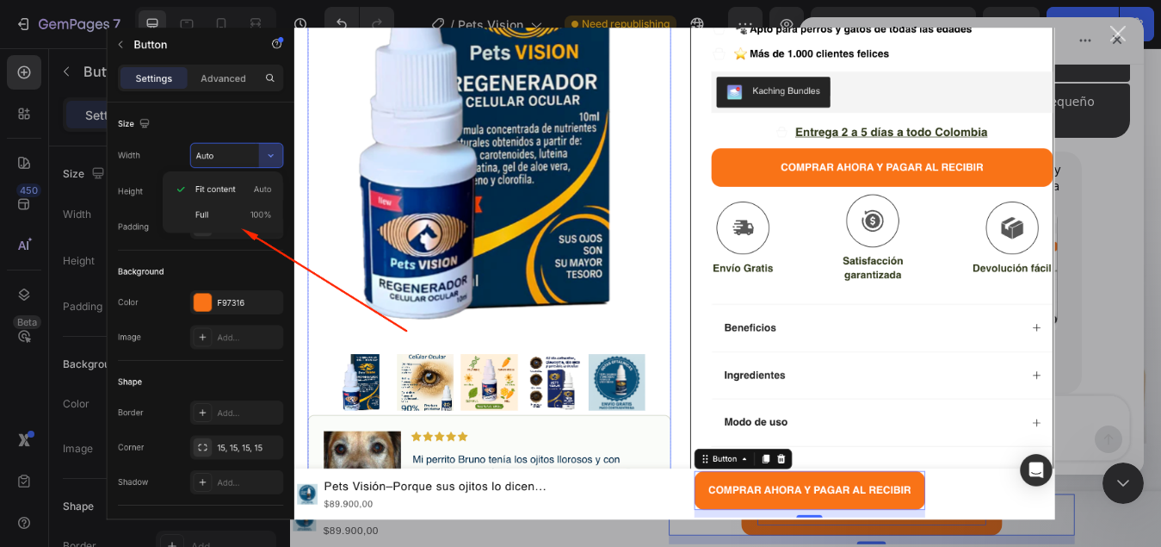
click at [1105, 344] on div "Intercom Messenger" at bounding box center [580, 273] width 1161 height 547
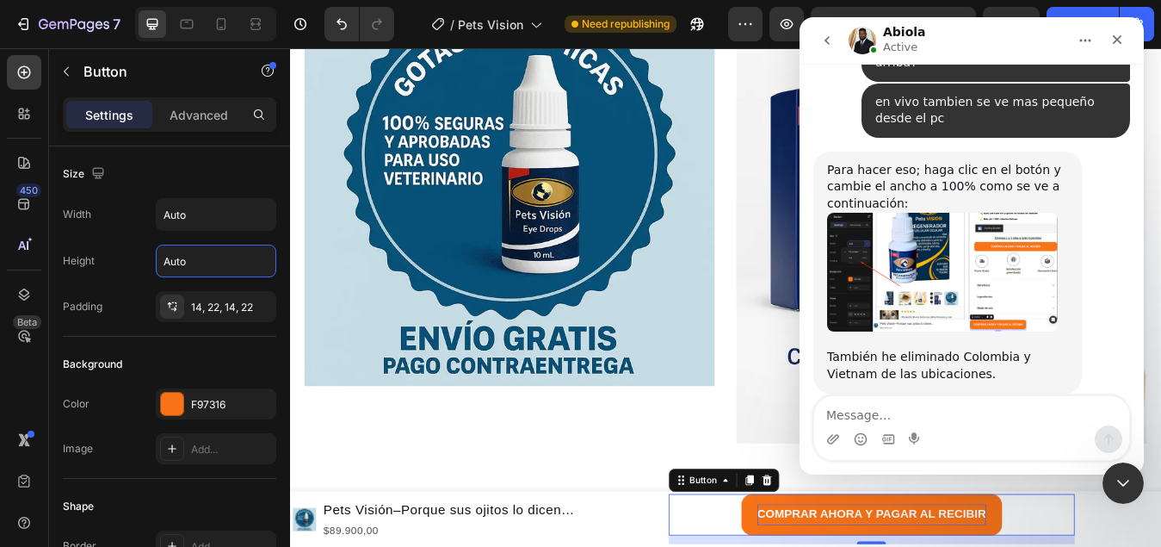
click at [216, 270] on input "Auto" at bounding box center [216, 260] width 119 height 31
click at [262, 257] on icon "button" at bounding box center [259, 260] width 17 height 17
click at [253, 307] on span "Auto" at bounding box center [249, 304] width 22 height 15
click at [266, 265] on icon "button" at bounding box center [259, 260] width 17 height 17
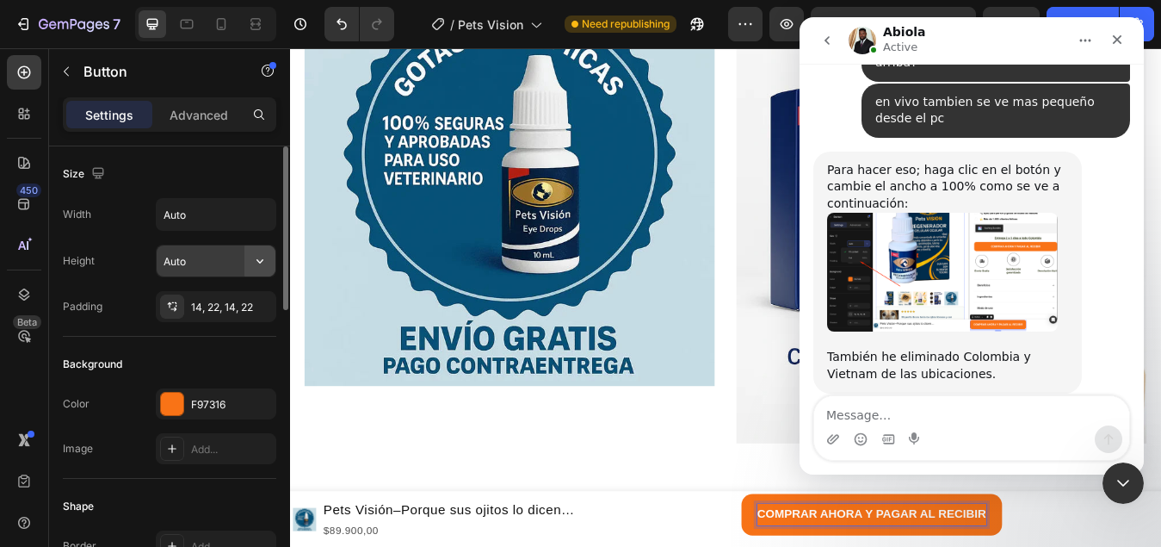
drag, startPoint x: 256, startPoint y: 261, endPoint x: 248, endPoint y: 257, distance: 8.9
click at [257, 260] on icon "button" at bounding box center [259, 260] width 17 height 17
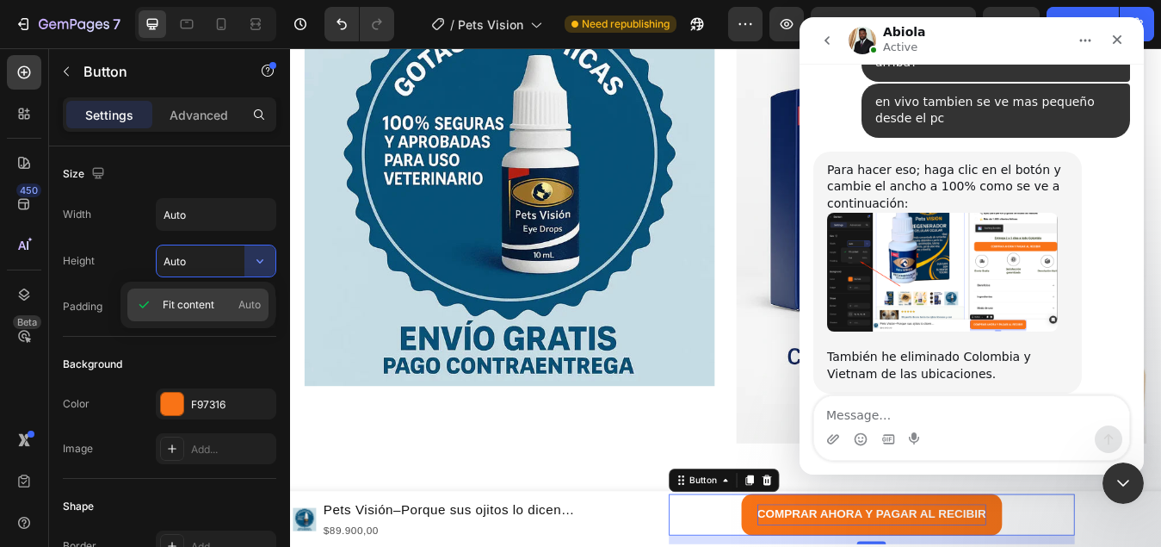
click at [177, 306] on span "Fit content" at bounding box center [189, 304] width 52 height 15
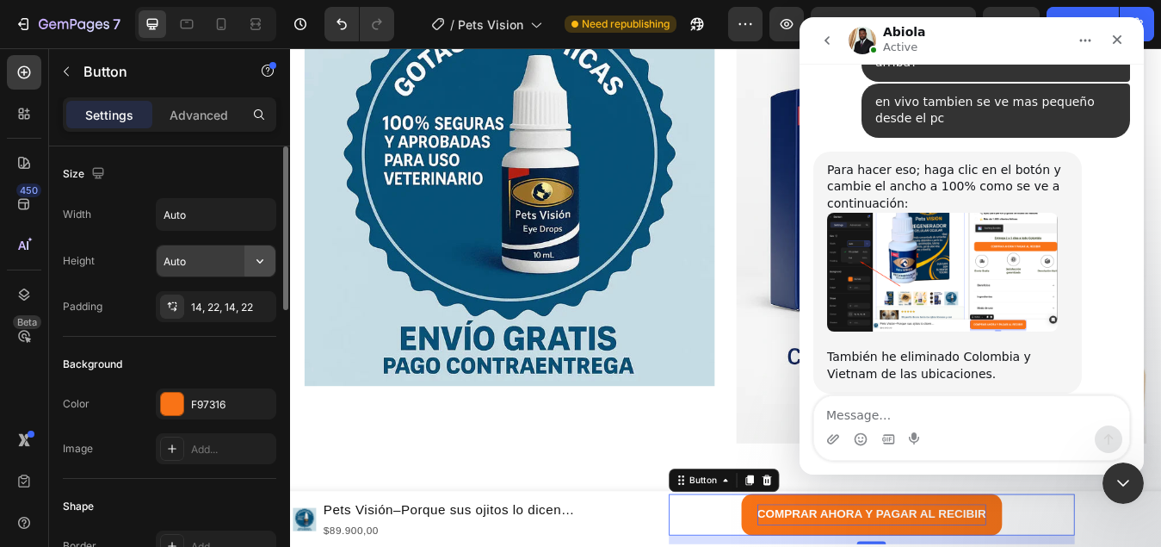
click at [257, 258] on icon "button" at bounding box center [259, 260] width 17 height 17
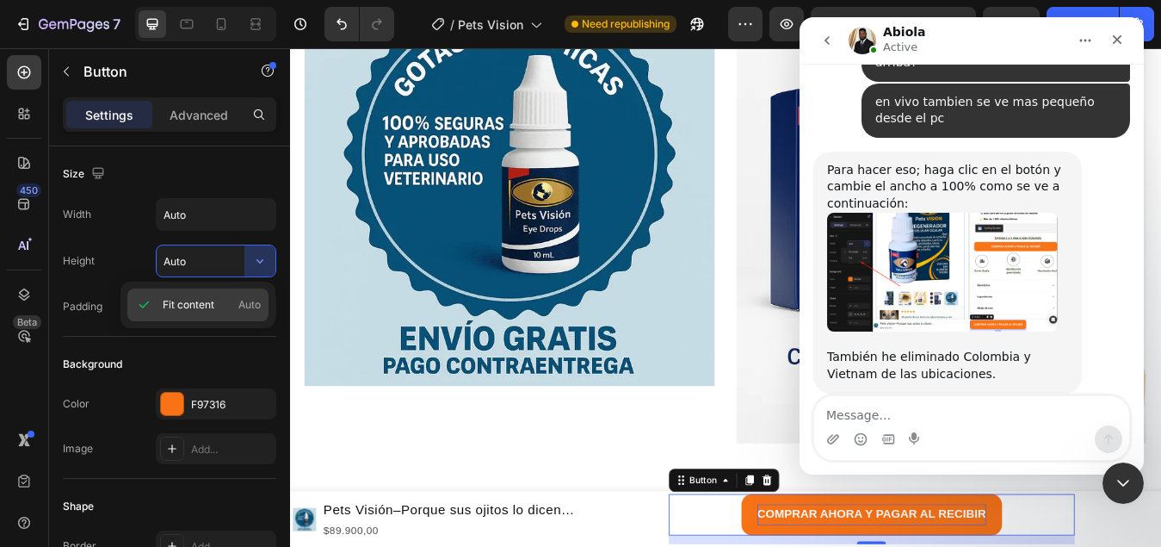
click at [247, 305] on span "Auto" at bounding box center [249, 304] width 22 height 15
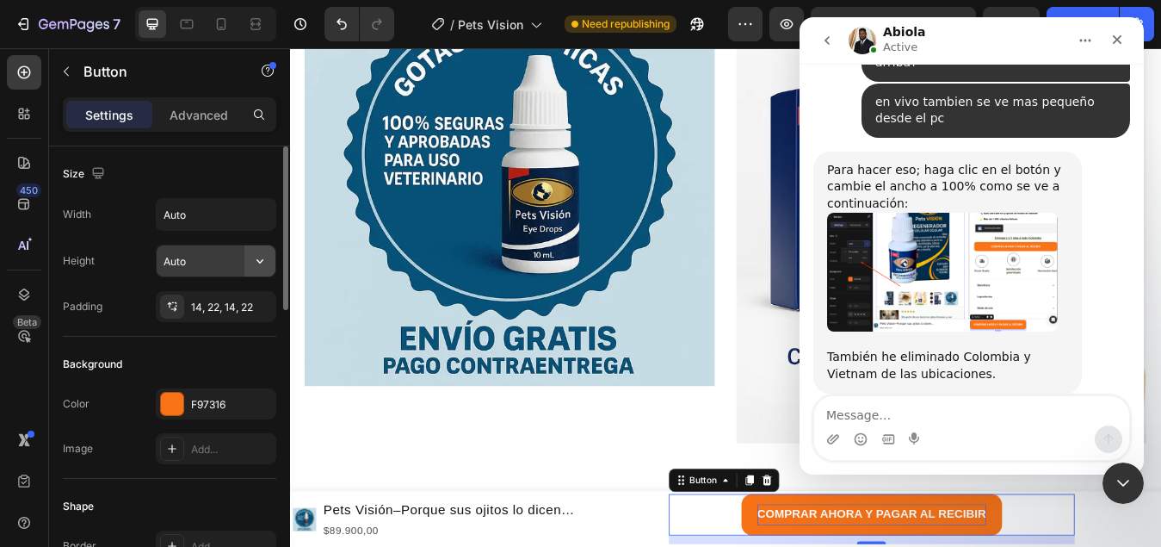
click at [263, 262] on icon "button" at bounding box center [259, 260] width 17 height 17
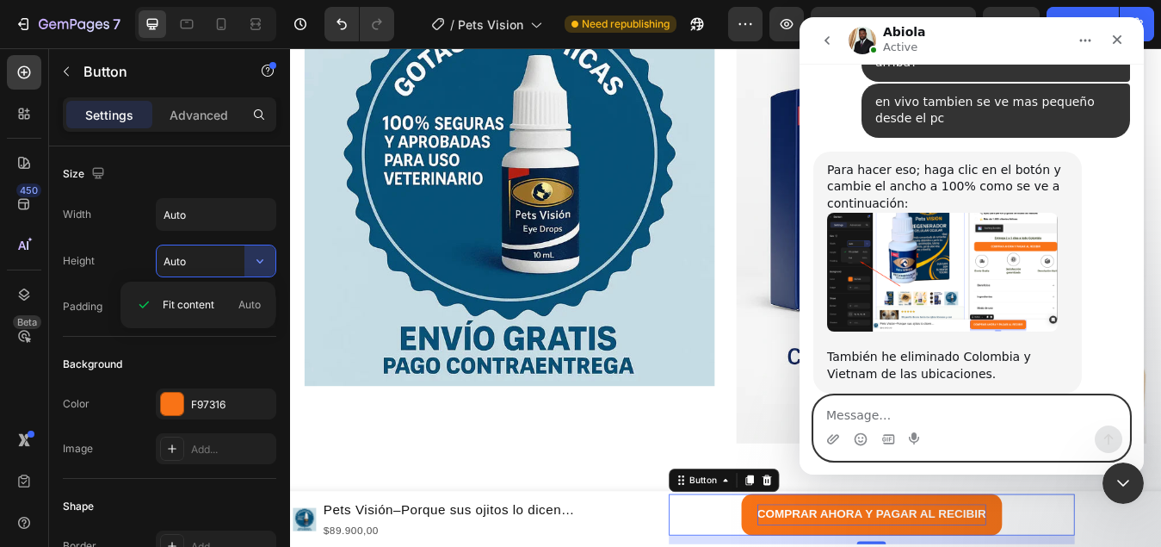
click at [894, 417] on textarea "Message…" at bounding box center [971, 410] width 315 height 29
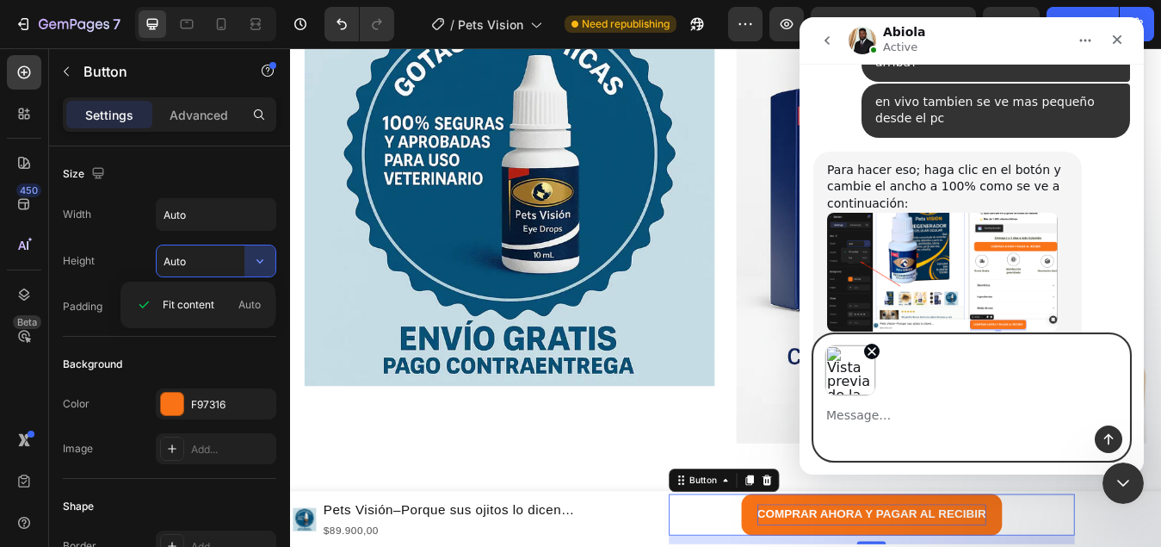
scroll to position [3863, 0]
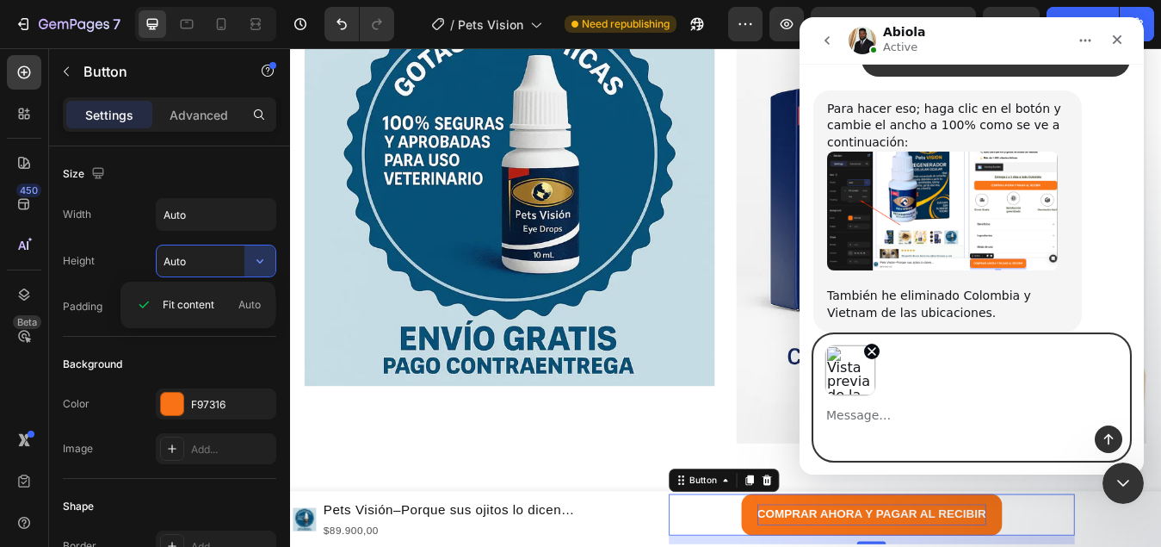
click at [887, 426] on div "Intercom Messenger" at bounding box center [971, 439] width 315 height 28
click at [883, 418] on textarea "Message…" at bounding box center [971, 410] width 315 height 29
type textarea "No me funciona"
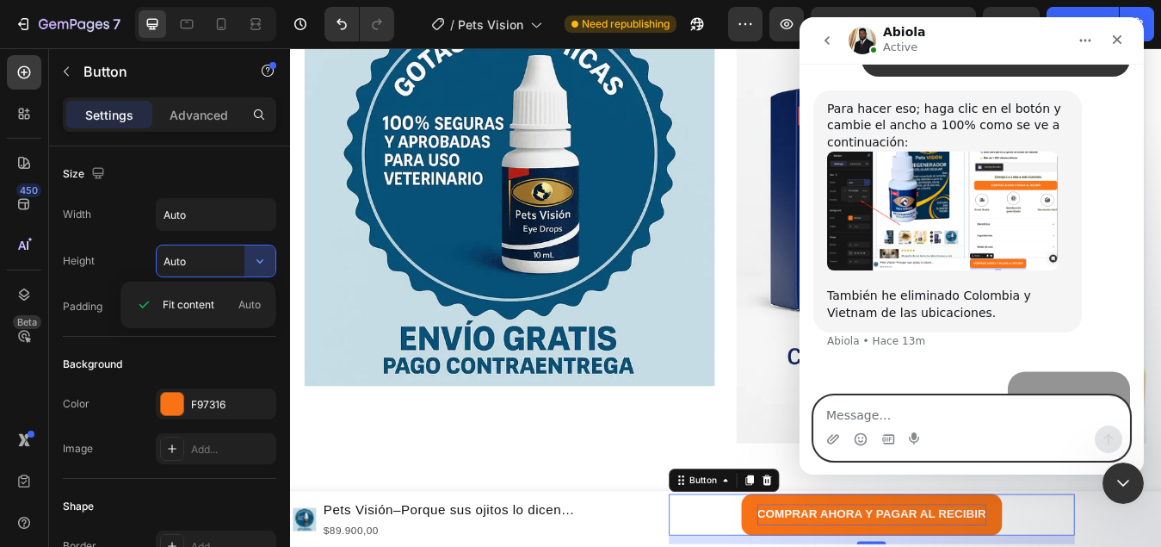
scroll to position [3991, 0]
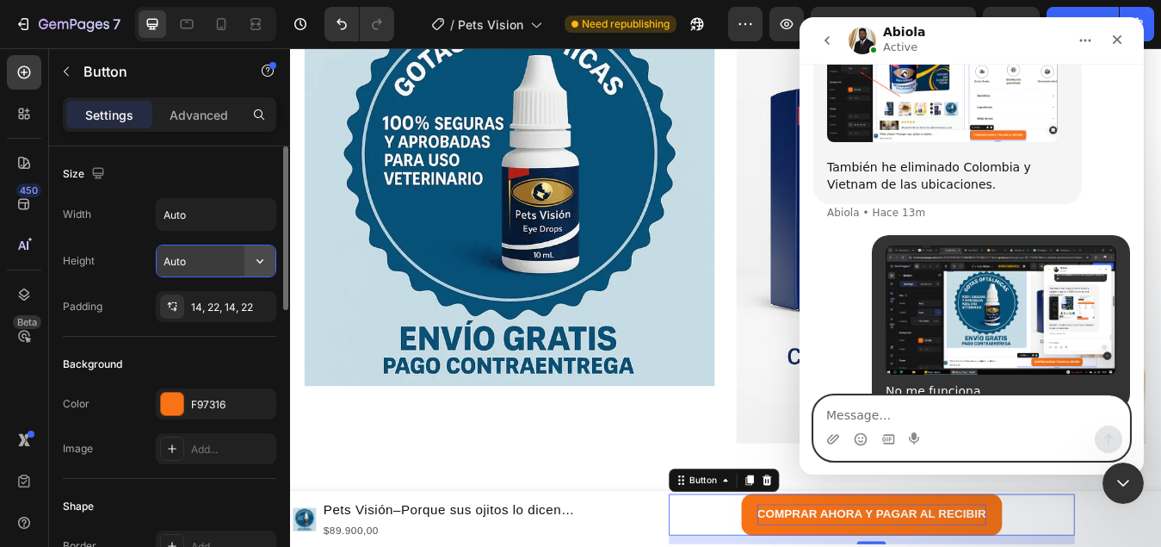
click at [261, 264] on icon "button" at bounding box center [259, 260] width 17 height 17
click at [188, 263] on input "Auto" at bounding box center [216, 260] width 119 height 31
click at [255, 260] on icon "button" at bounding box center [259, 260] width 17 height 17
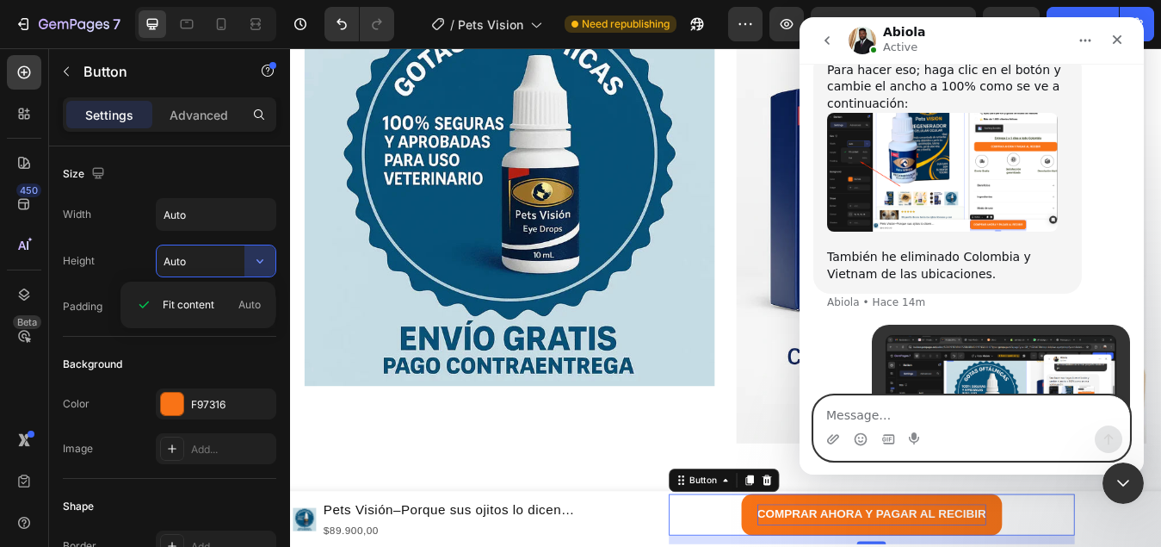
scroll to position [3819, 0]
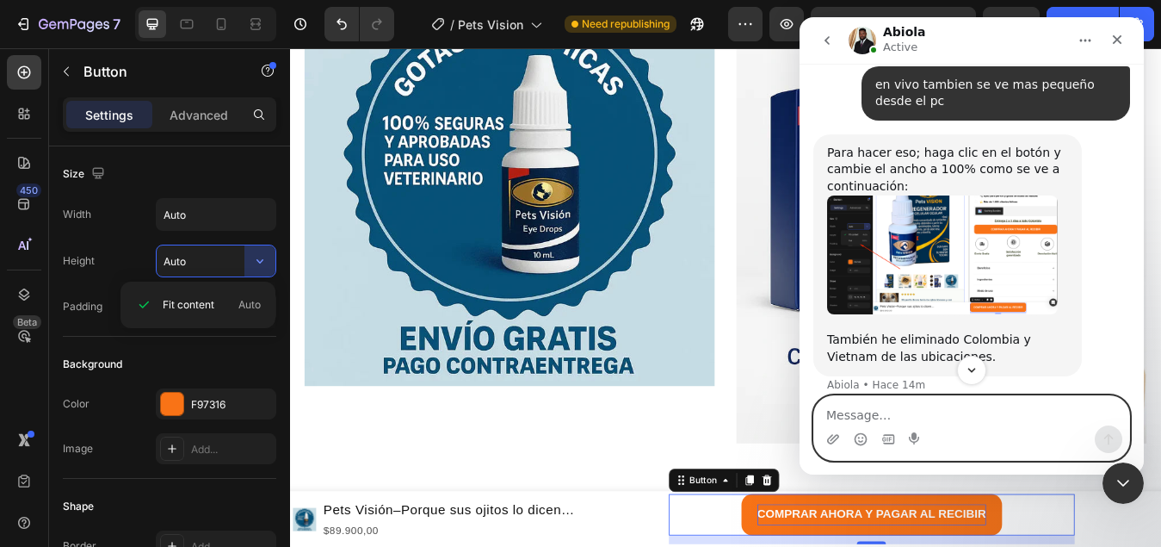
click at [943, 212] on img "Abiola dice…" at bounding box center [942, 255] width 231 height 120
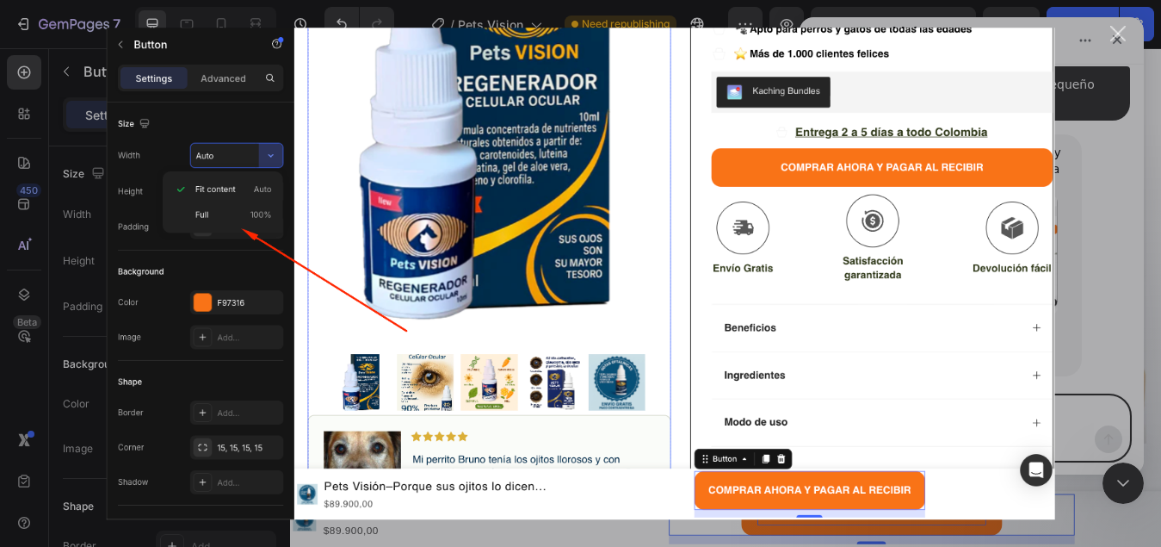
click at [1117, 338] on div "Intercom Messenger" at bounding box center [580, 273] width 1161 height 547
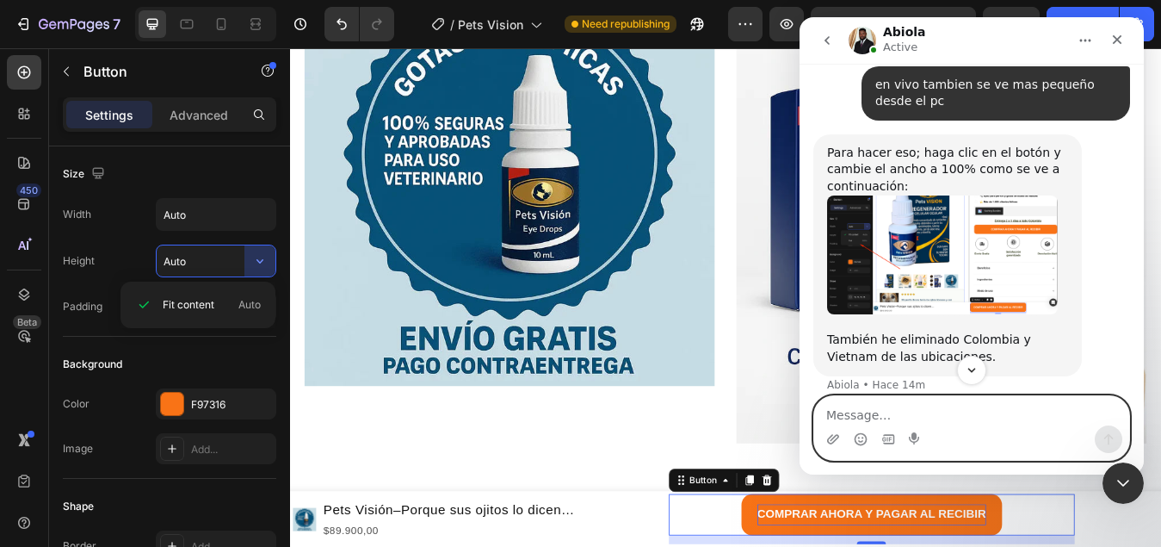
click at [266, 260] on icon "button" at bounding box center [259, 260] width 17 height 17
click at [262, 303] on div "Fit content Auto" at bounding box center [197, 304] width 141 height 33
click at [207, 267] on input "Auto" at bounding box center [216, 260] width 119 height 31
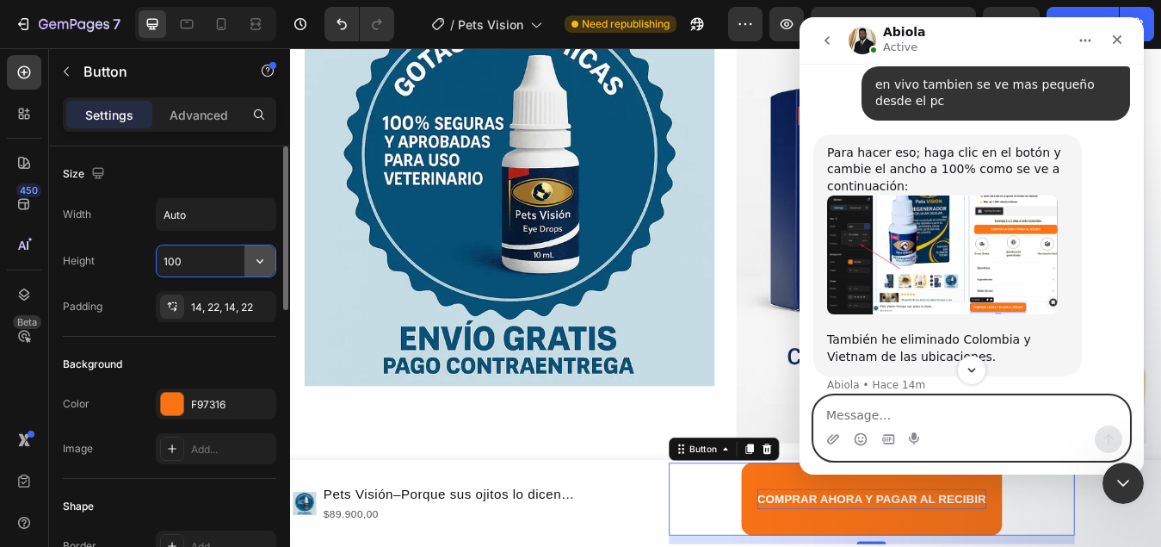
click at [267, 263] on icon "button" at bounding box center [259, 260] width 17 height 17
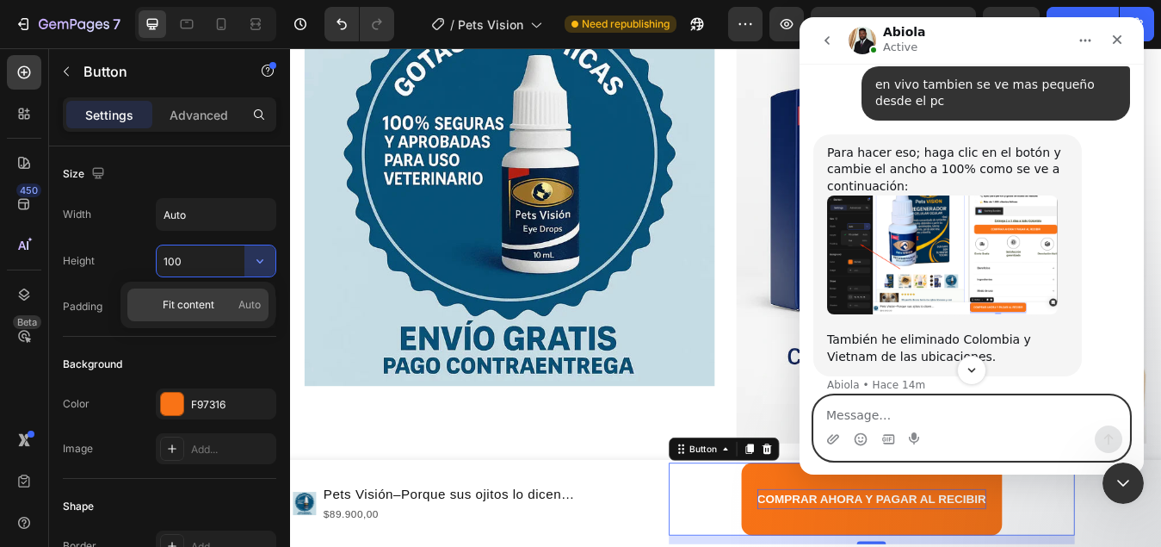
click at [248, 299] on span "Auto" at bounding box center [249, 304] width 22 height 15
type input "Auto"
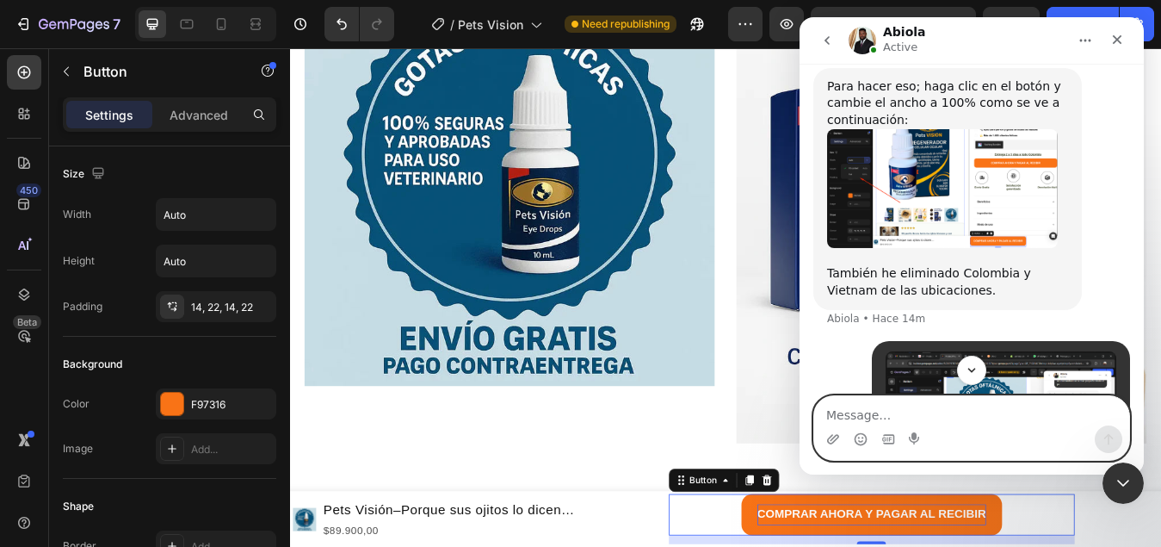
scroll to position [4058, 0]
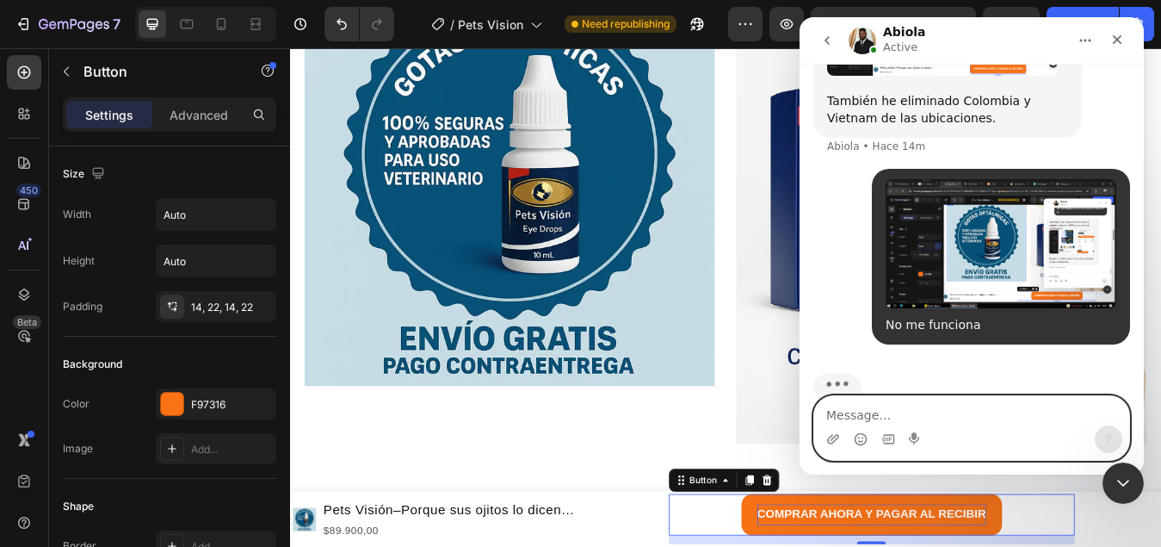
click at [871, 414] on textarea "Message…" at bounding box center [971, 410] width 315 height 29
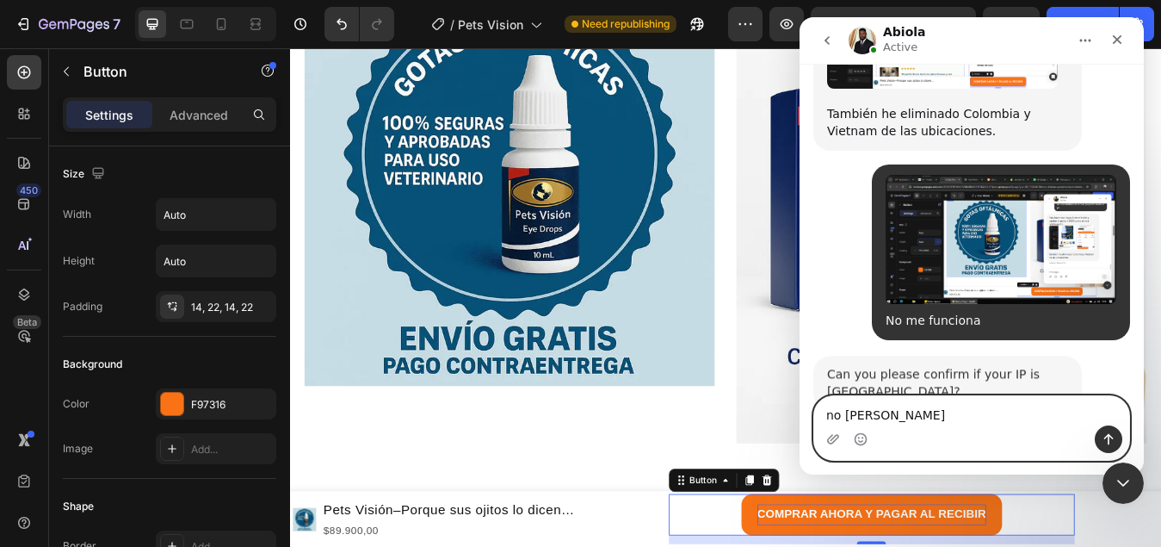
scroll to position [4043, 0]
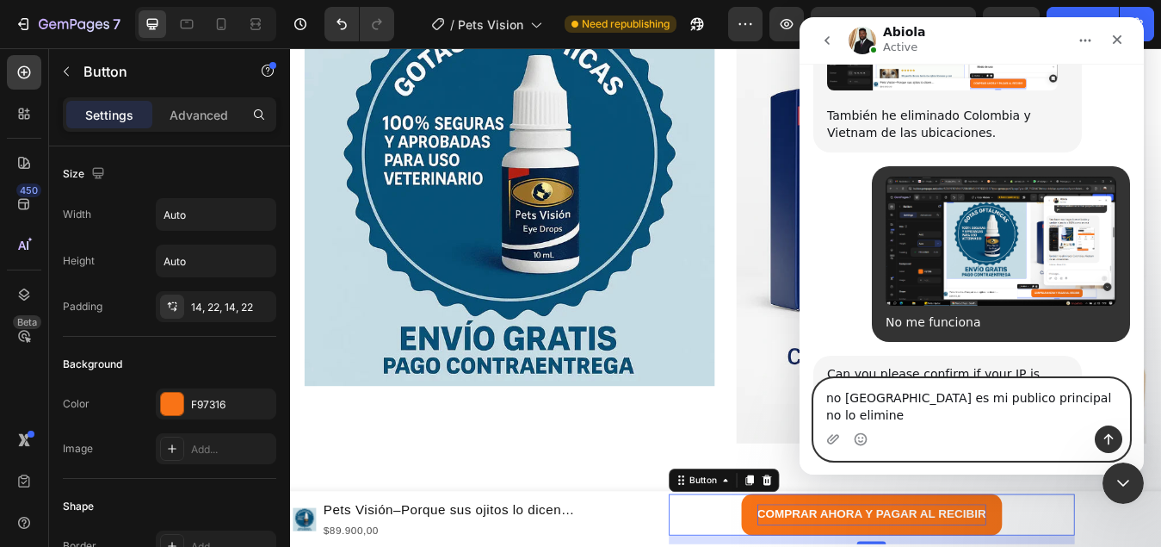
type textarea "no [GEOGRAPHIC_DATA] es mi publico principal no lo elimines"
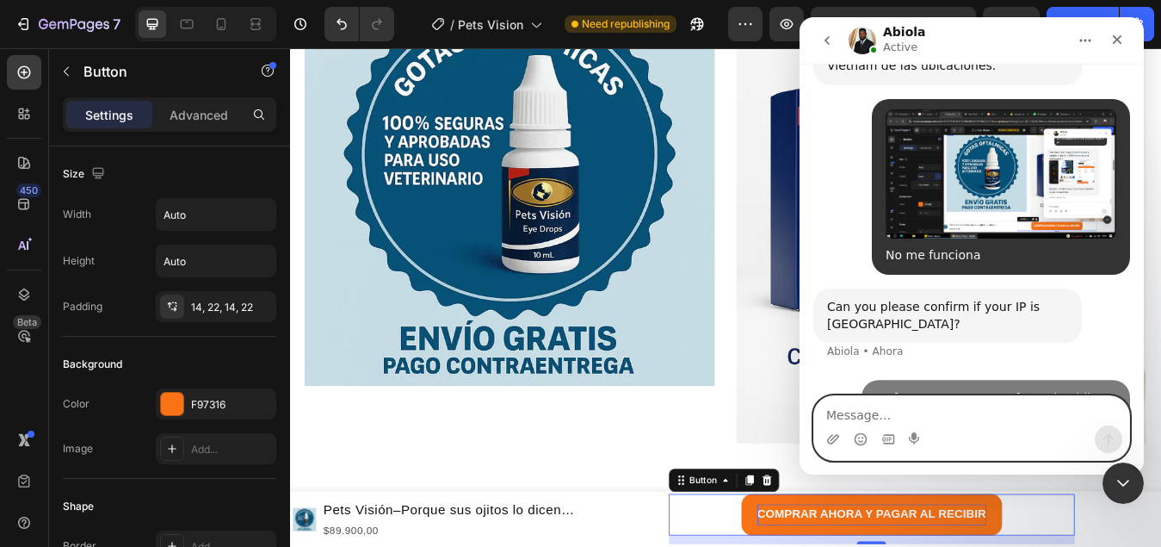
scroll to position [4111, 0]
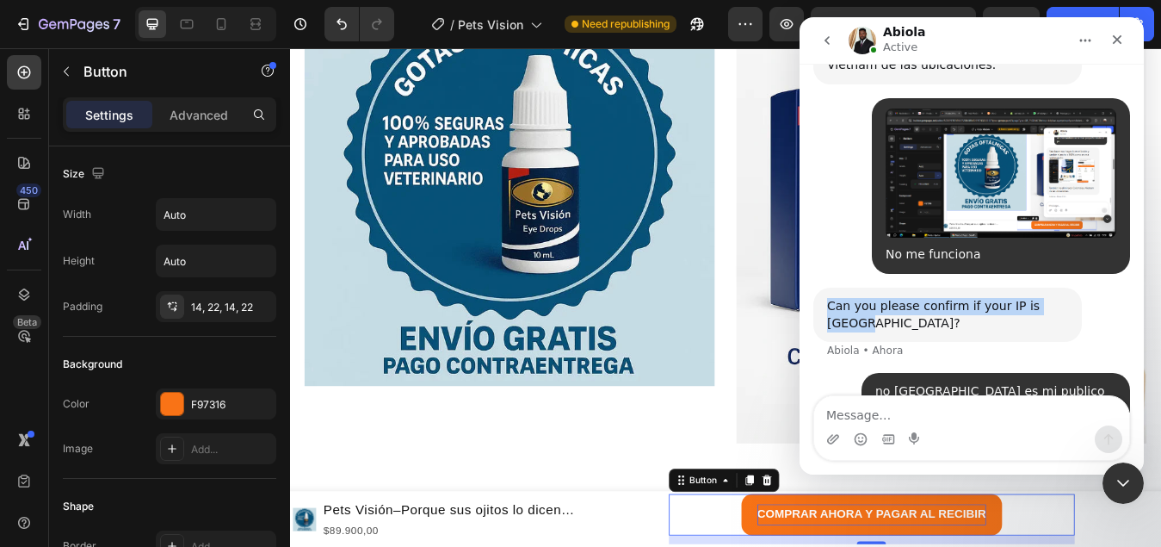
drag, startPoint x: 827, startPoint y: 273, endPoint x: 1054, endPoint y: 262, distance: 227.5
click at [1054, 287] on div "Can you please confirm if your IP is chile? Abiola • Ahora" at bounding box center [947, 314] width 269 height 54
copy div "Can you please confirm if your IP is [GEOGRAPHIC_DATA]?"
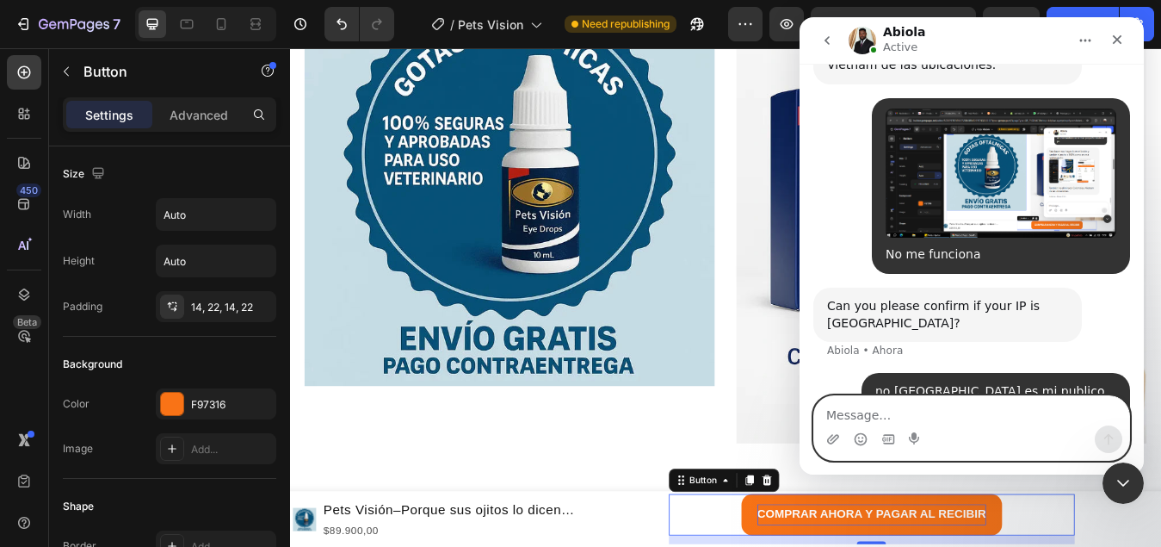
click at [867, 412] on textarea "Message…" at bounding box center [971, 410] width 315 height 29
type textarea "español por favor"
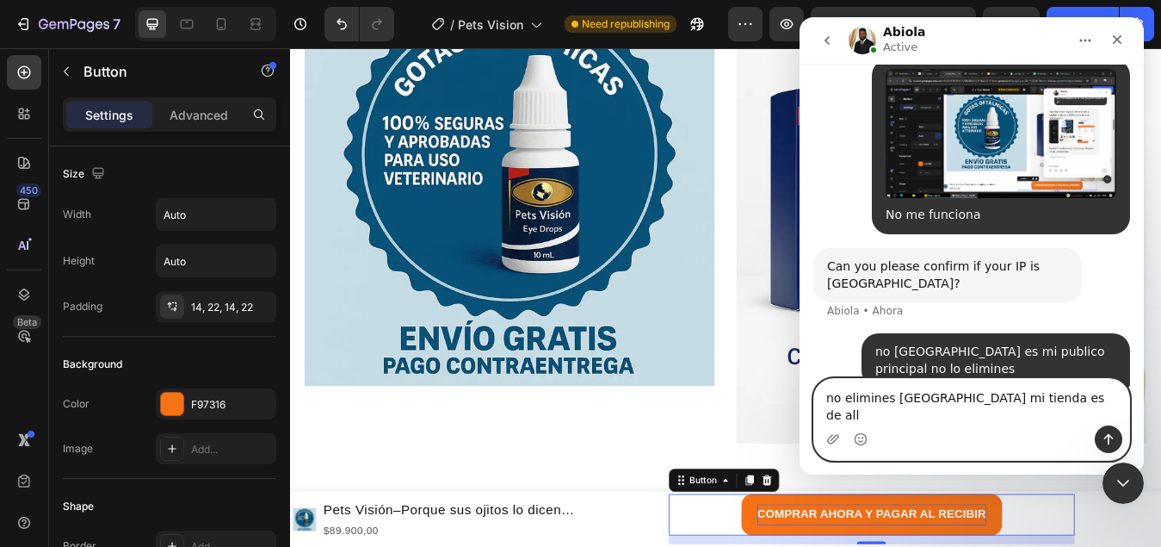
type textarea "no elimines [GEOGRAPHIC_DATA] mi tienda es de [MEDICAL_DATA]"
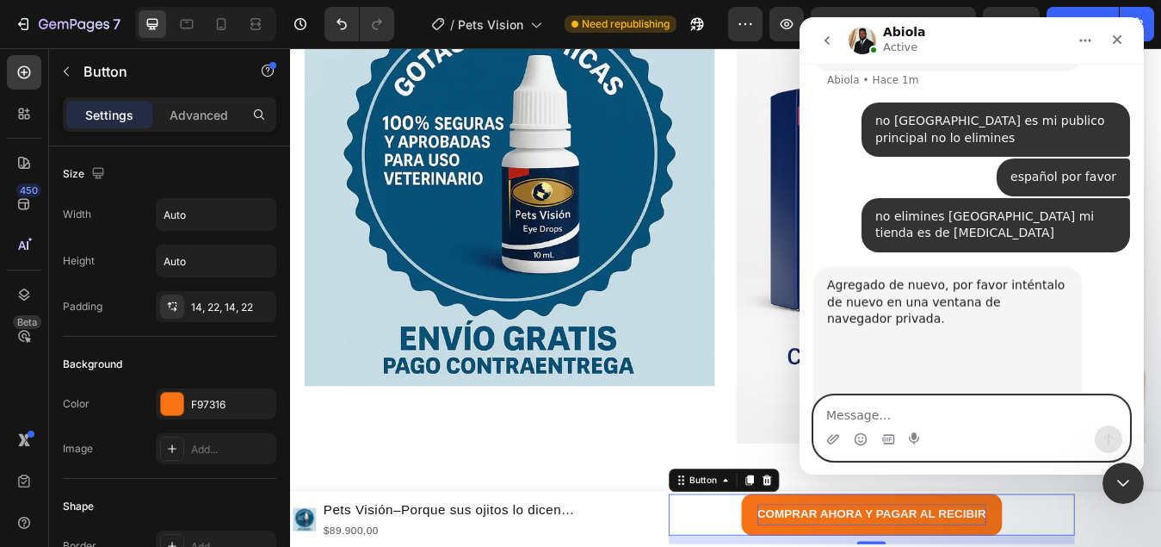
scroll to position [4400, 0]
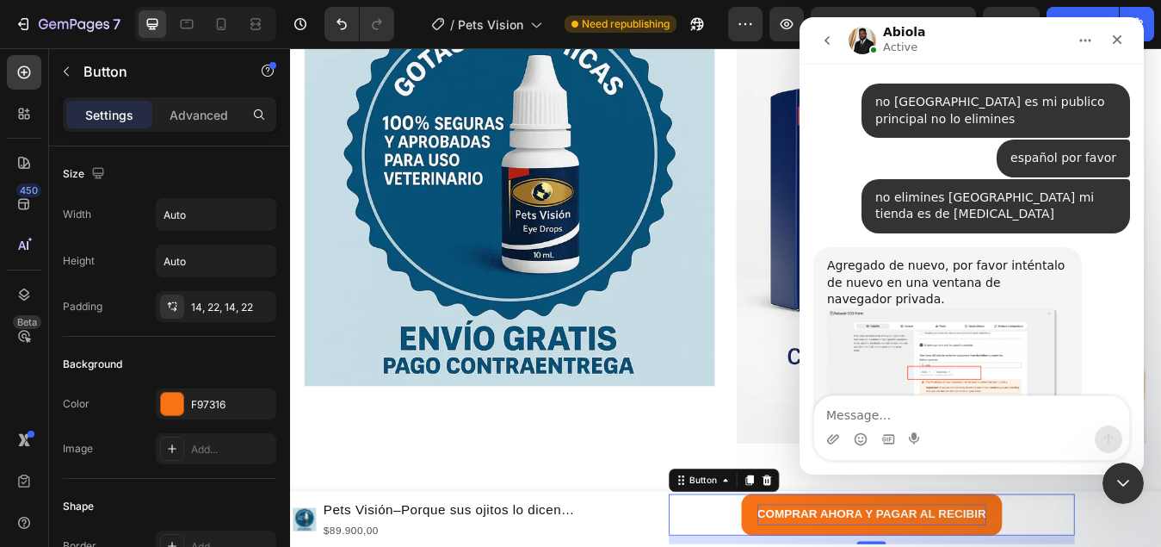
click at [1011, 308] on img "Abiola dice…" at bounding box center [942, 371] width 231 height 126
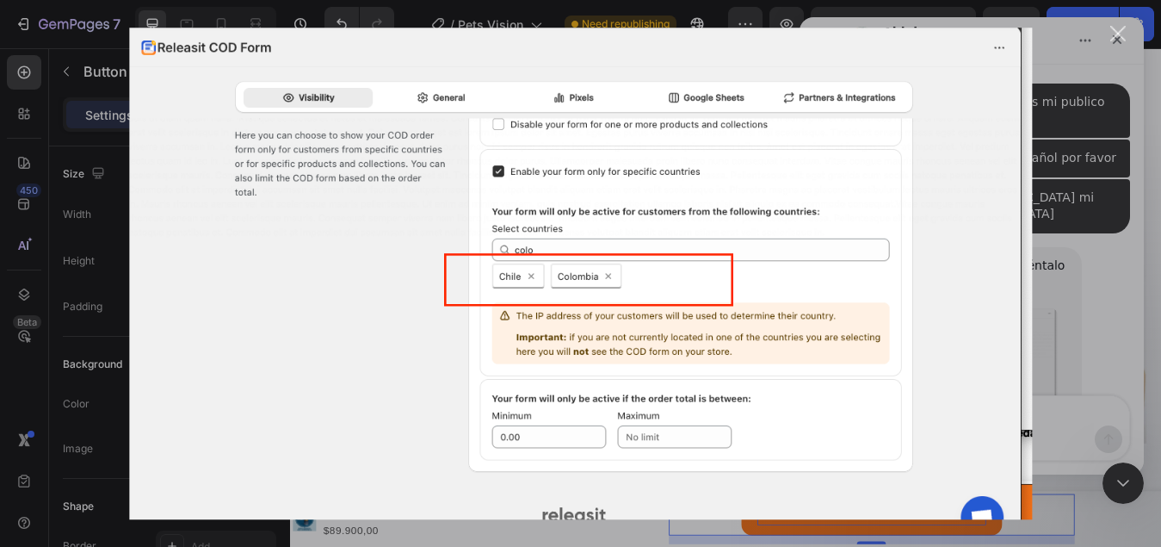
scroll to position [0, 0]
click at [1115, 38] on div "Cerrar" at bounding box center [1118, 34] width 16 height 16
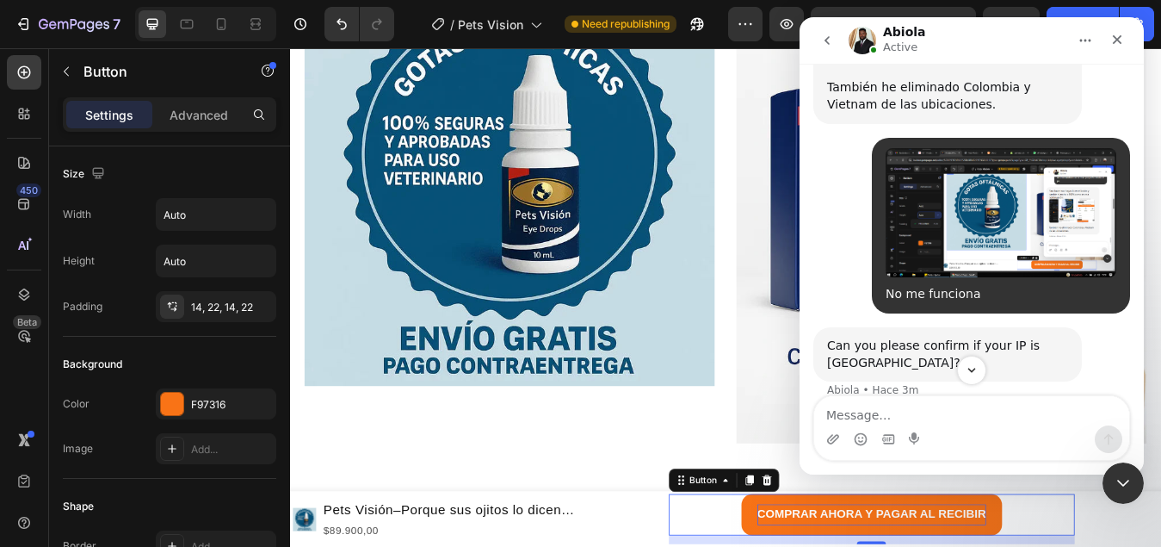
scroll to position [4056, 0]
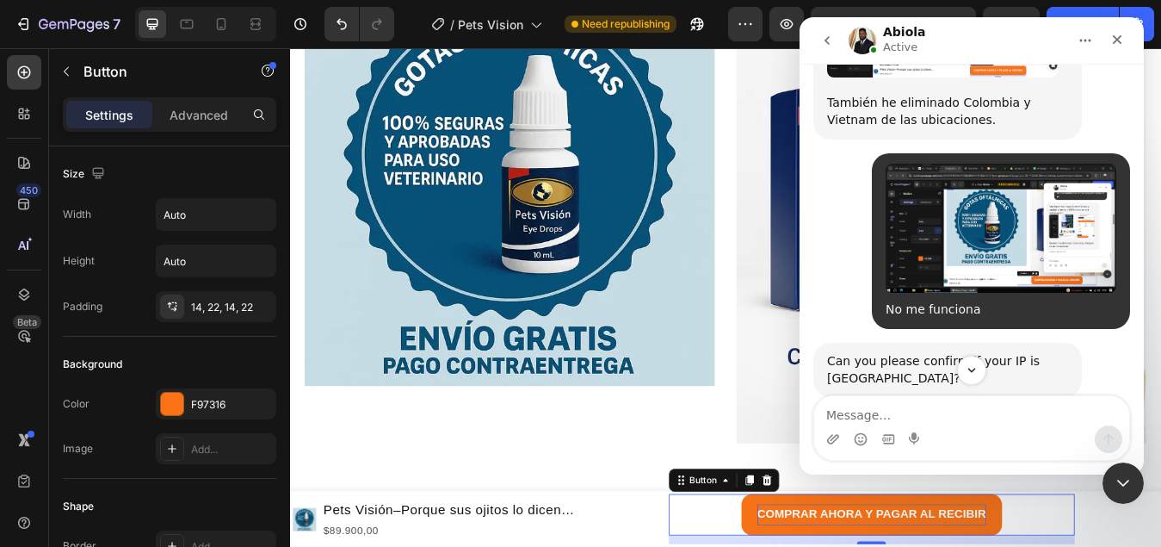
click at [1011, 218] on img "Luminex dice…" at bounding box center [1001, 229] width 231 height 130
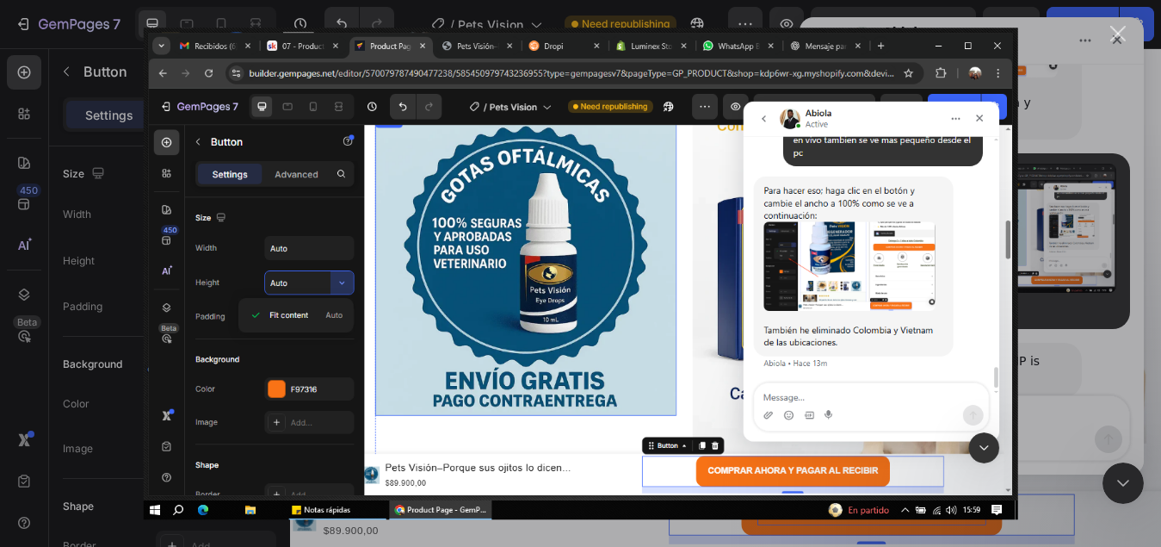
click at [1071, 66] on div "Intercom Messenger" at bounding box center [580, 273] width 1161 height 547
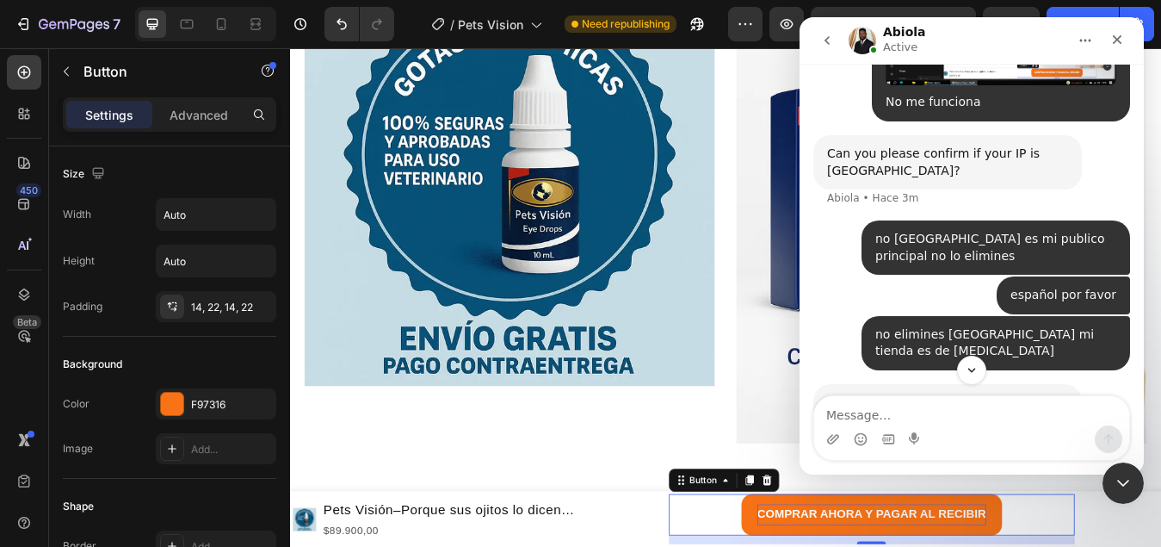
scroll to position [4400, 0]
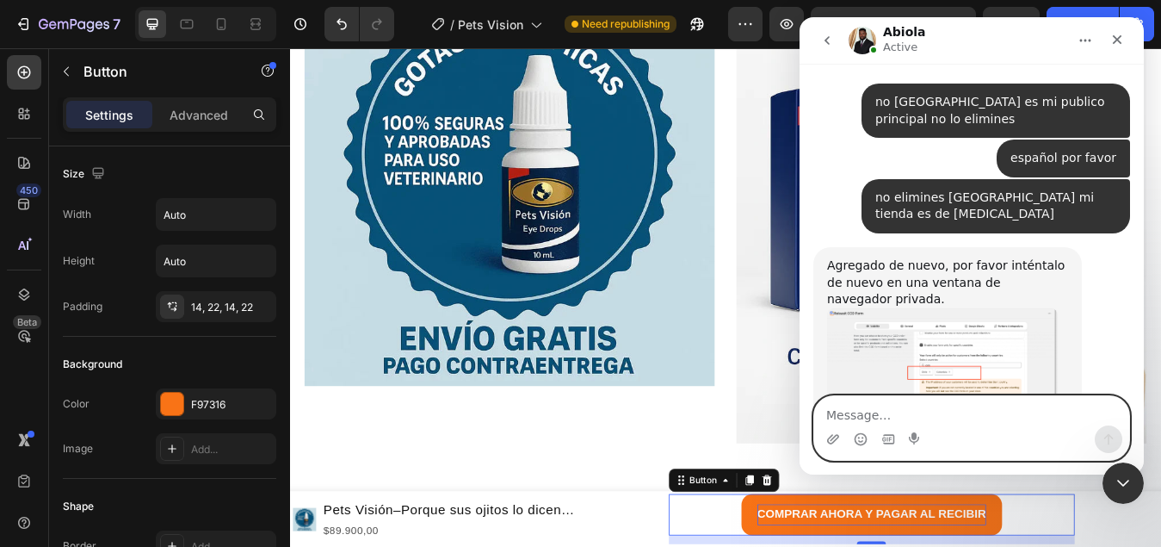
click at [886, 412] on textarea "Message…" at bounding box center [971, 410] width 315 height 29
type textarea "No puedo arreglar el boton"
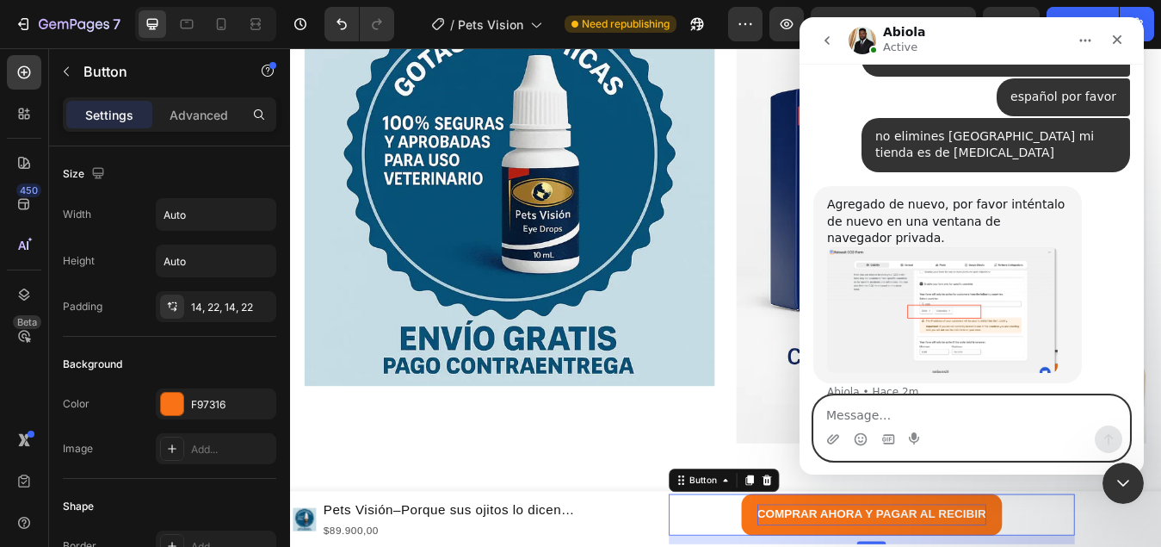
scroll to position [4590, 0]
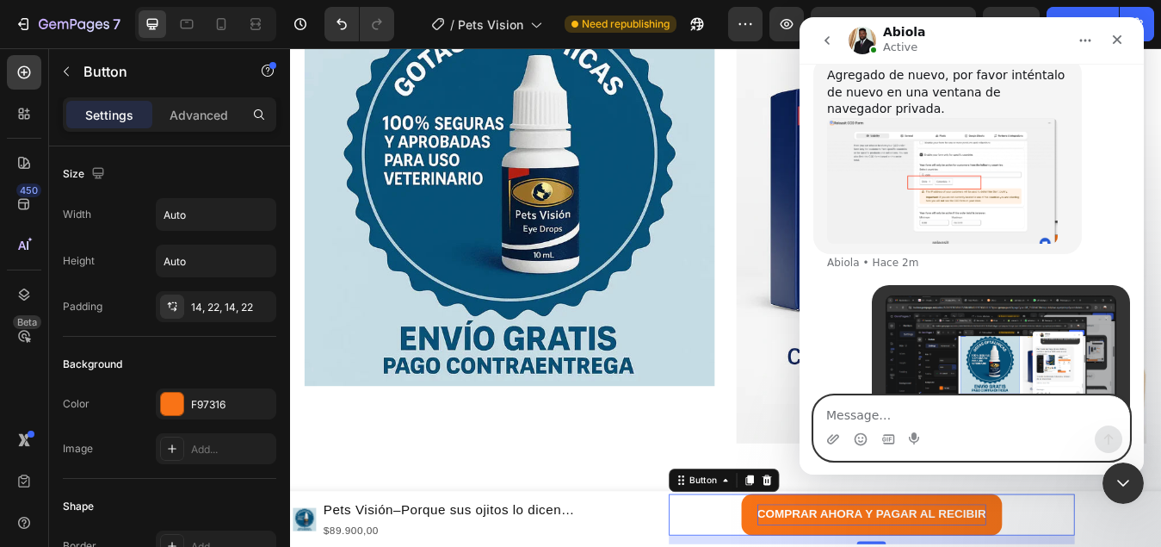
click at [949, 121] on img "Abiola dice…" at bounding box center [942, 181] width 231 height 126
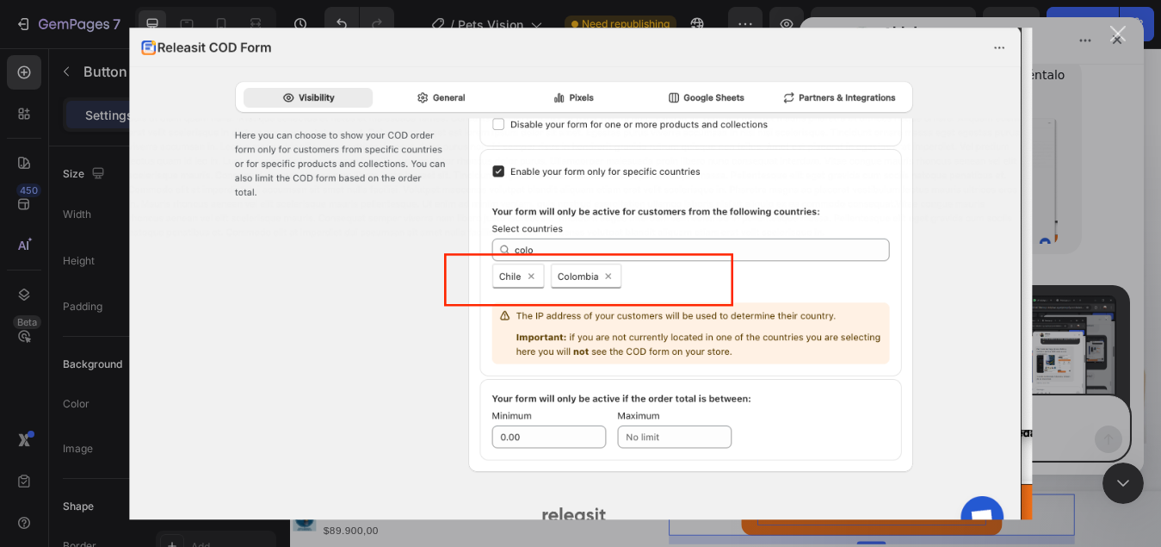
scroll to position [0, 0]
click at [1125, 38] on div "Cerrar" at bounding box center [1118, 34] width 16 height 16
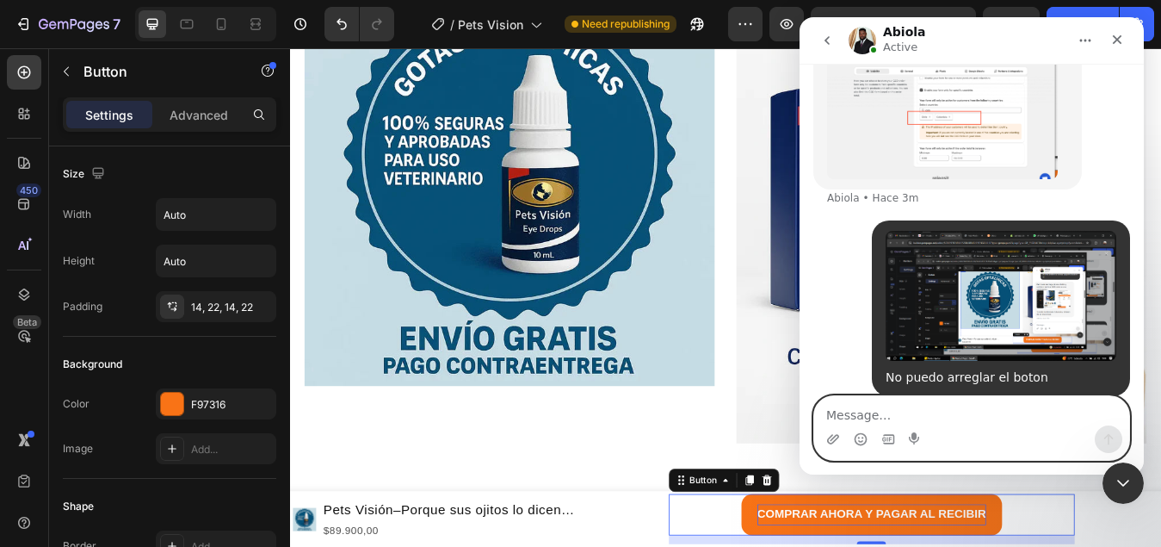
scroll to position [4657, 0]
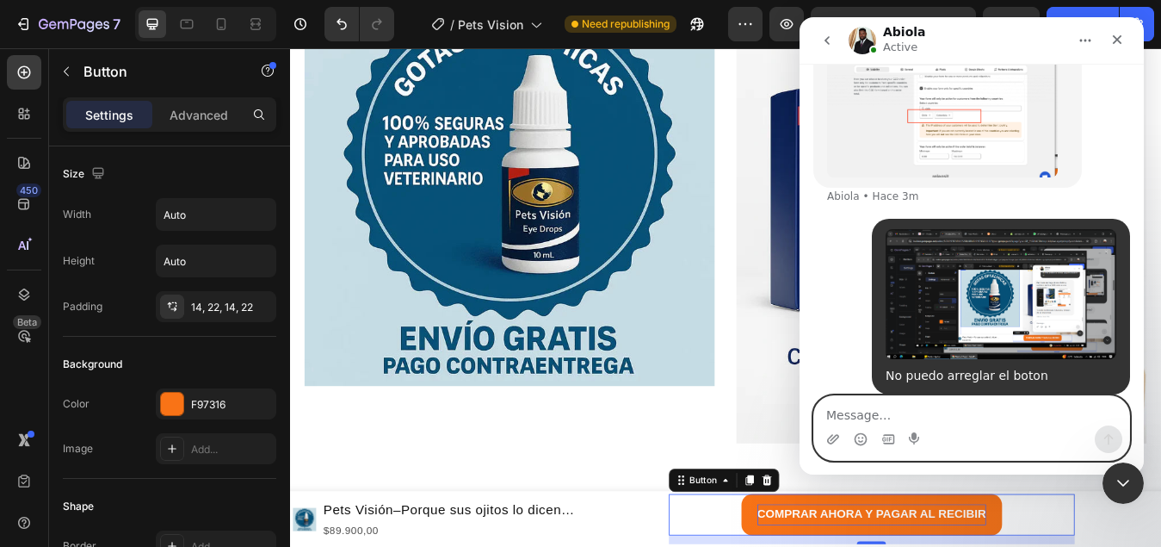
click at [876, 406] on textarea "Message…" at bounding box center [971, 410] width 315 height 29
click at [856, 439] on icon "Selector de emoji" at bounding box center [861, 439] width 14 height 14
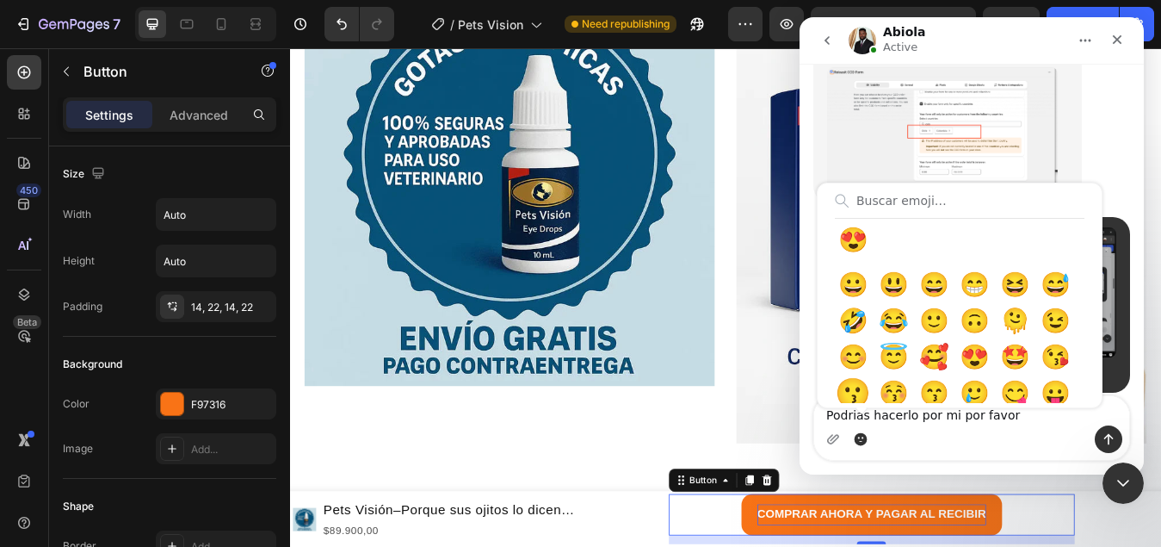
scroll to position [0, 0]
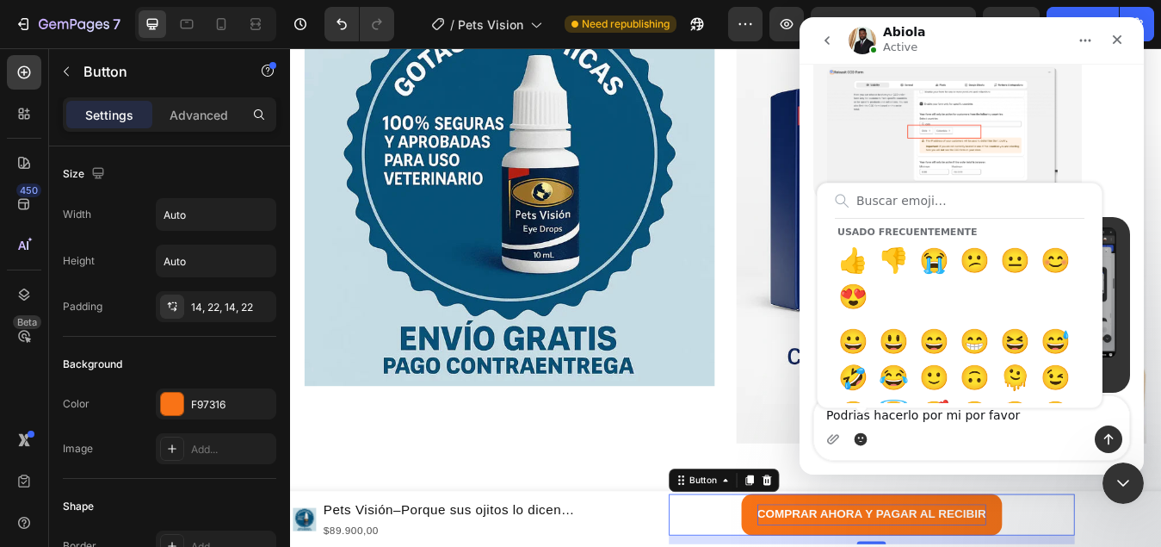
click at [1118, 406] on div "¿Debería seguir adelante y hacerlo por ti? Abiola • Ahora" at bounding box center [971, 452] width 317 height 92
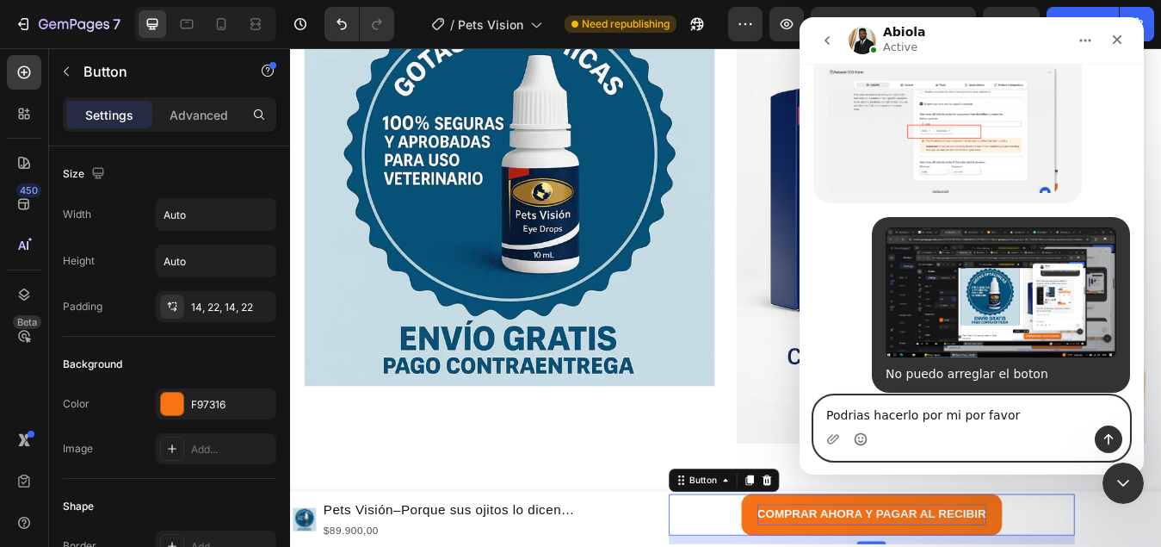
drag, startPoint x: 1018, startPoint y: 417, endPoint x: 711, endPoint y: 419, distance: 307.3
click at [800, 419] on html "Abiola Active We're on GMT + 7 timezone and may get back to you shortly! Normal…" at bounding box center [972, 245] width 344 height 457
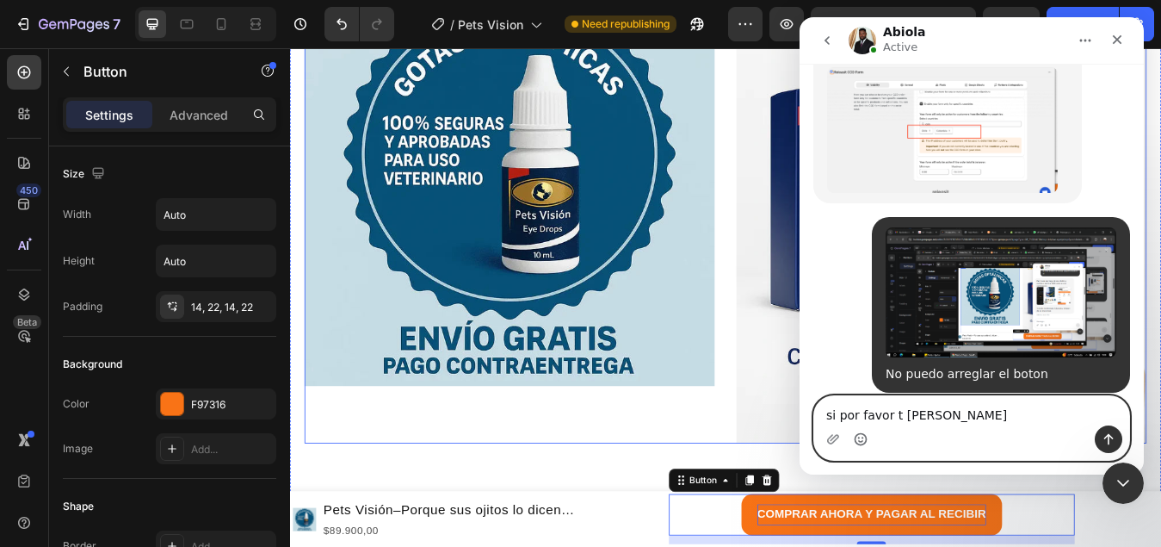
type textarea "si por favor t [PERSON_NAME]"
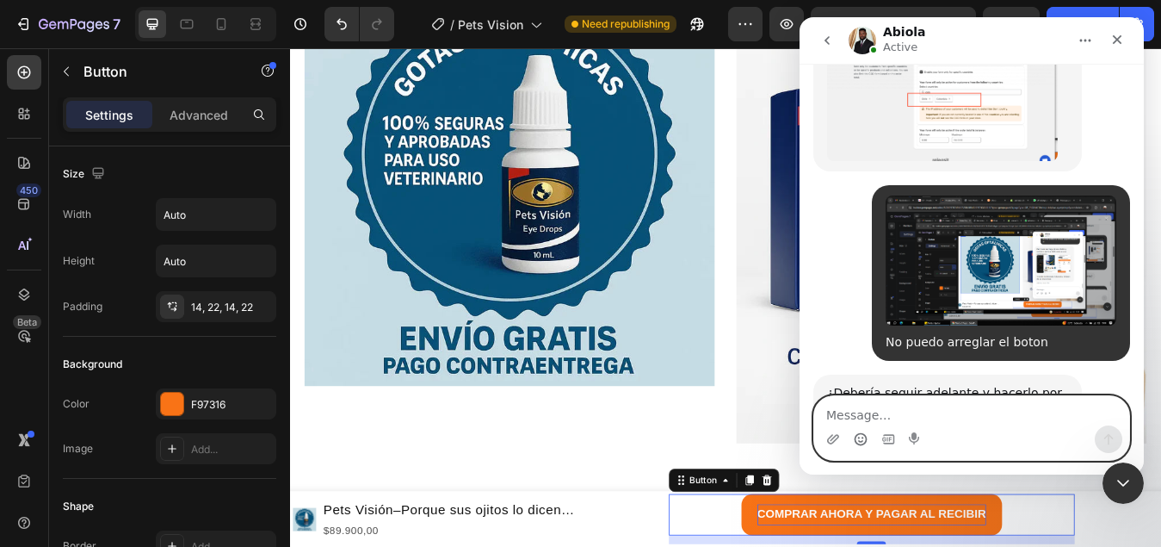
scroll to position [4501, 0]
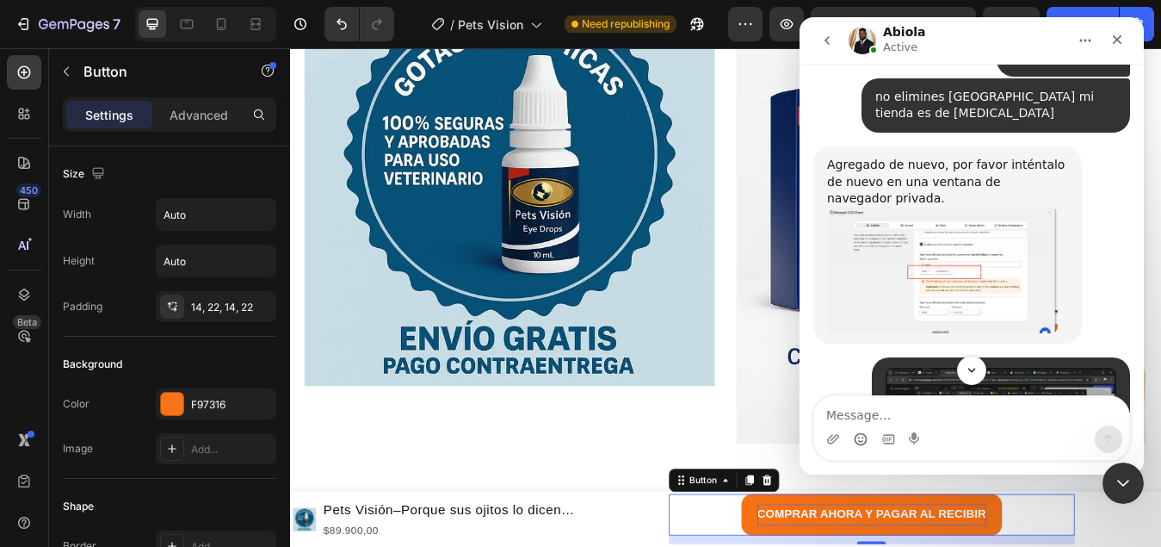
click at [952, 207] on img "Abiola dice…" at bounding box center [942, 270] width 231 height 126
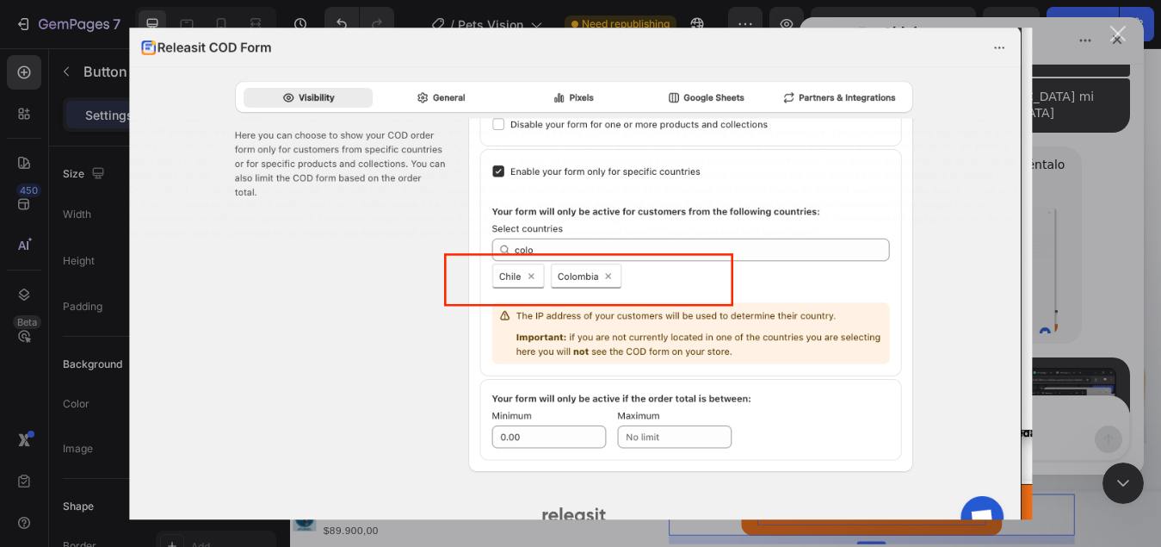
click at [1116, 141] on div "Intercom Messenger" at bounding box center [580, 273] width 1161 height 547
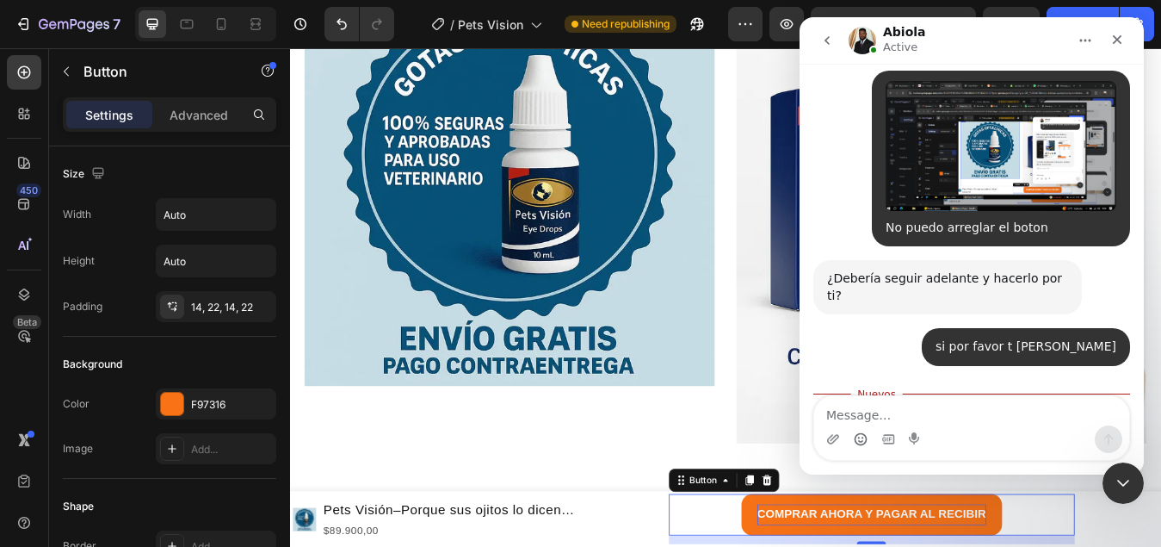
scroll to position [4806, 0]
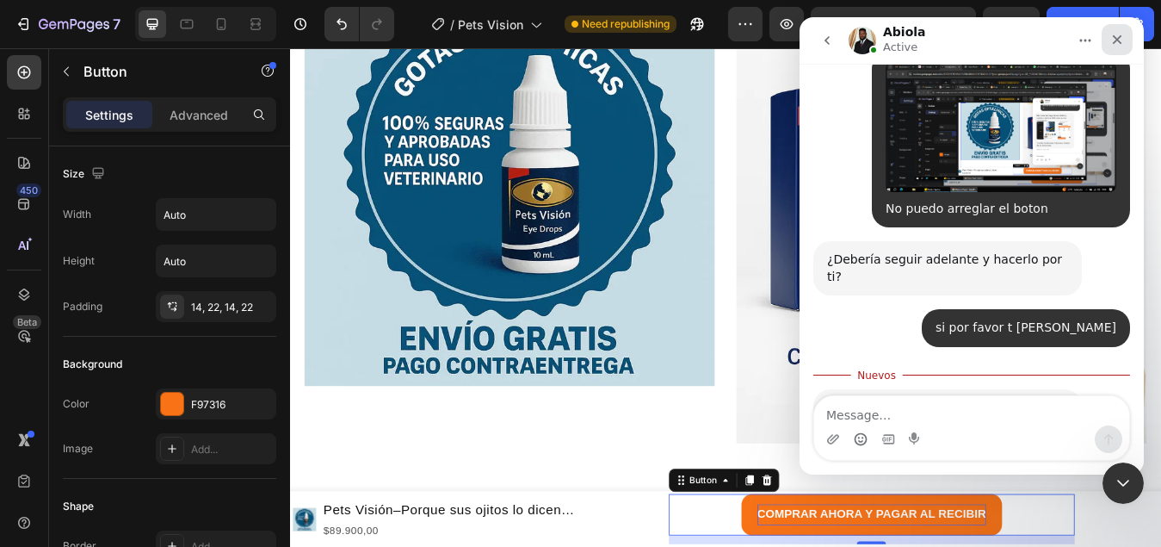
click at [1116, 45] on icon "Cerrar" at bounding box center [1117, 40] width 14 height 14
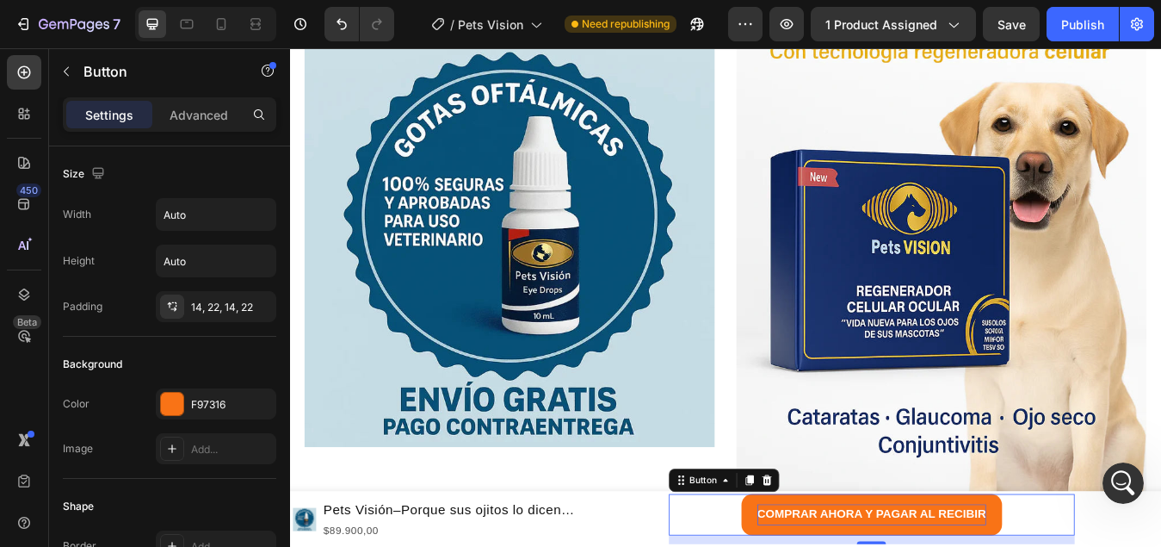
scroll to position [1082, 0]
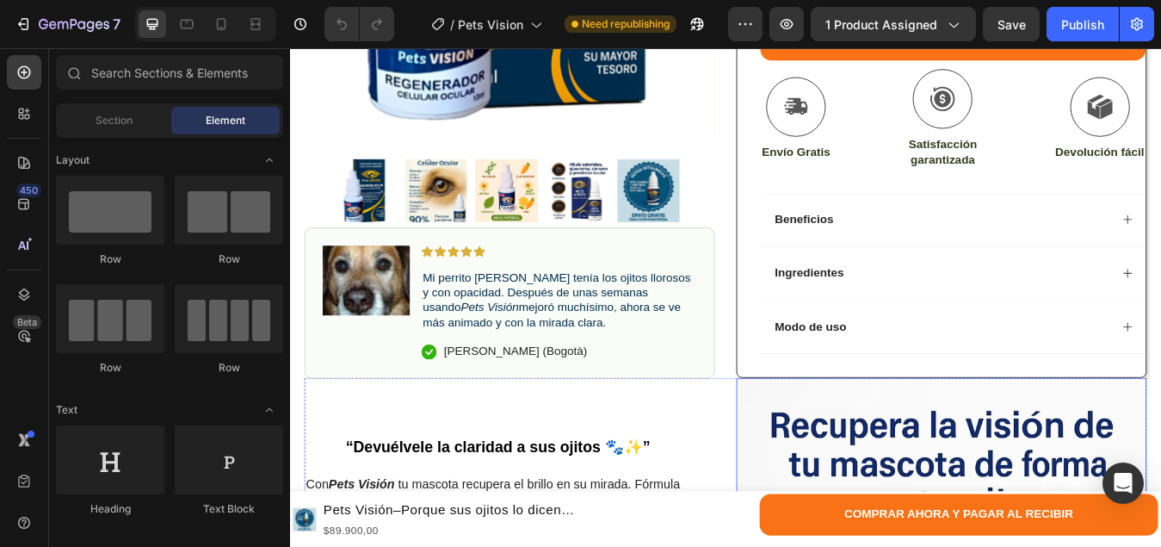
scroll to position [689, 0]
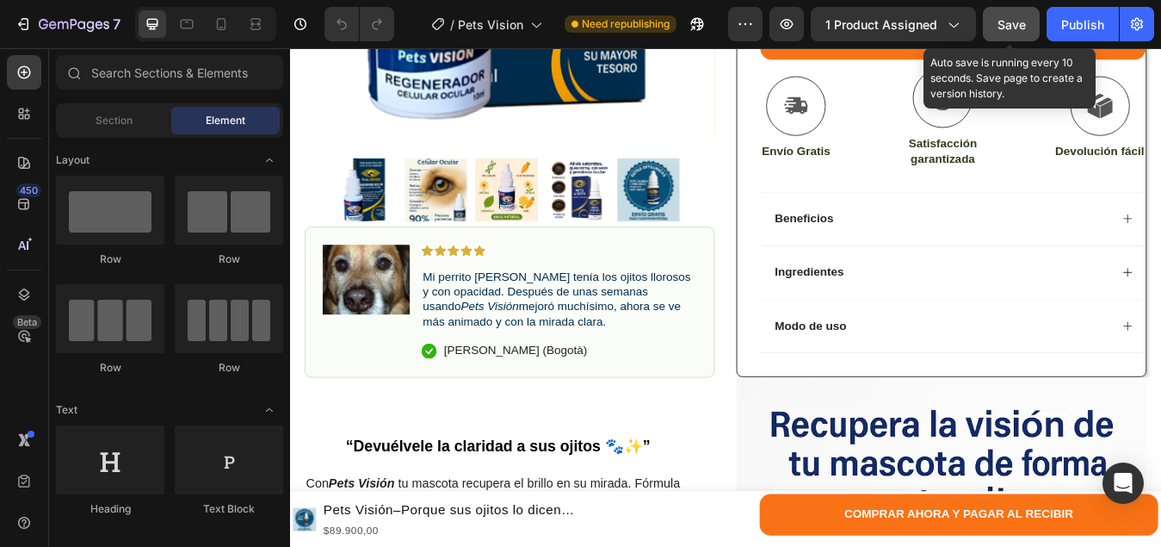
click at [1003, 26] on span "Save" at bounding box center [1012, 24] width 28 height 15
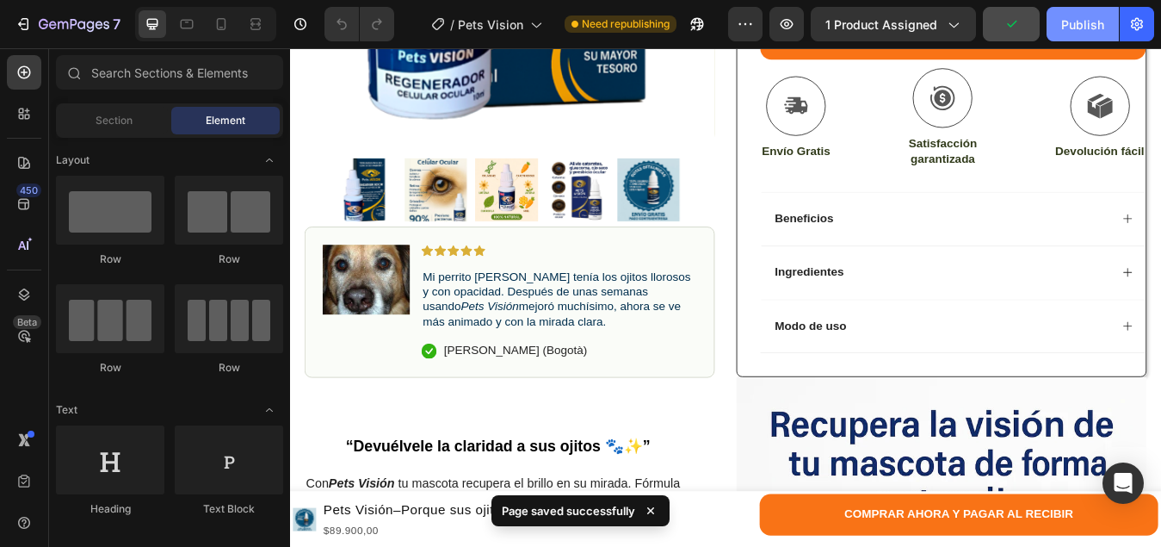
click at [1079, 27] on div "Publish" at bounding box center [1082, 24] width 43 height 18
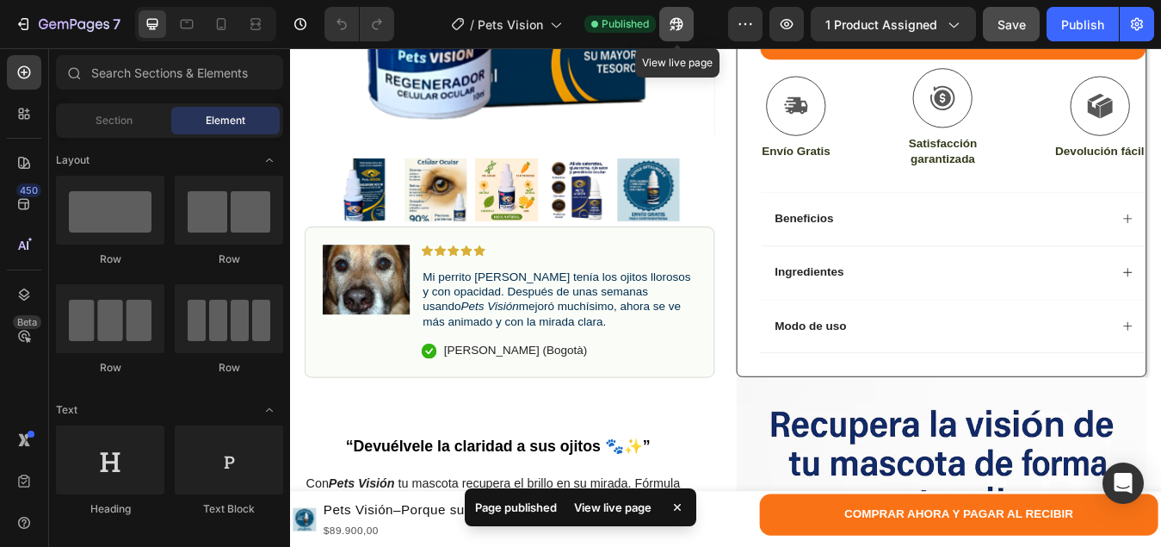
click at [681, 32] on icon "button" at bounding box center [676, 23] width 17 height 17
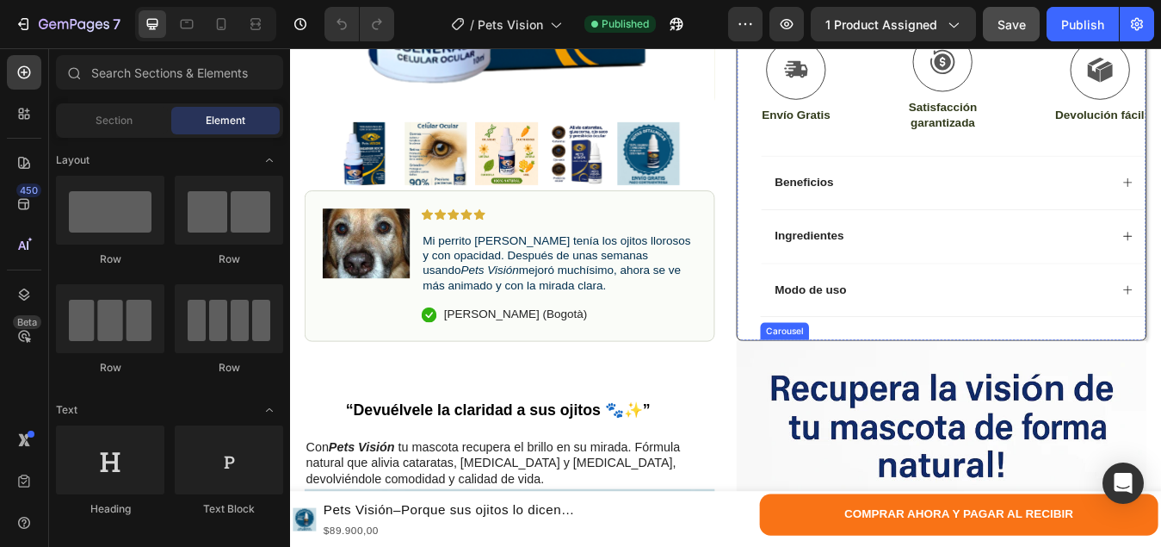
scroll to position [861, 0]
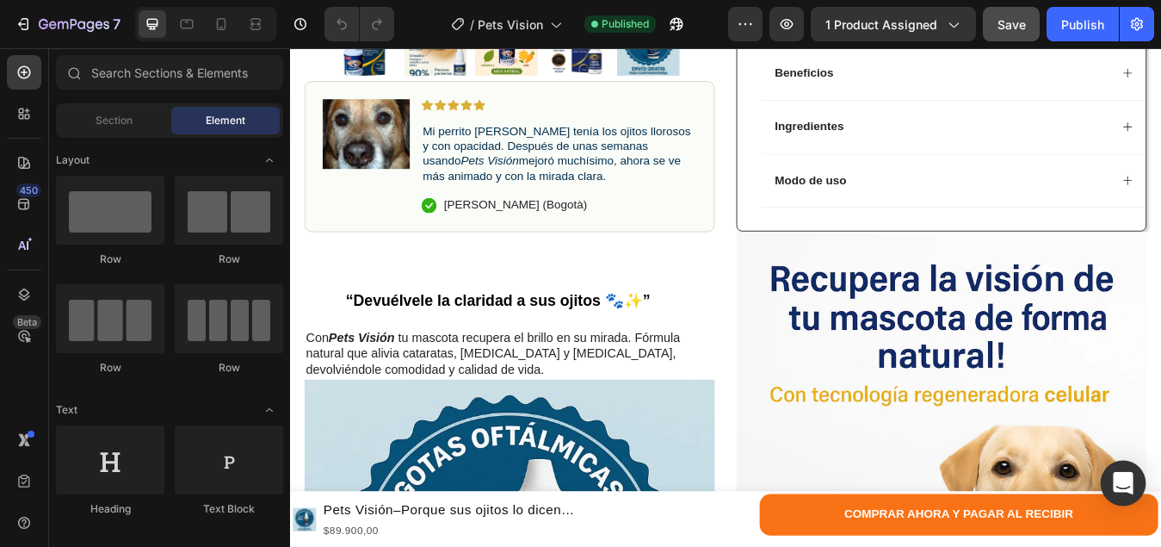
click at [1122, 492] on div "Open Intercom Messenger" at bounding box center [1124, 483] width 46 height 46
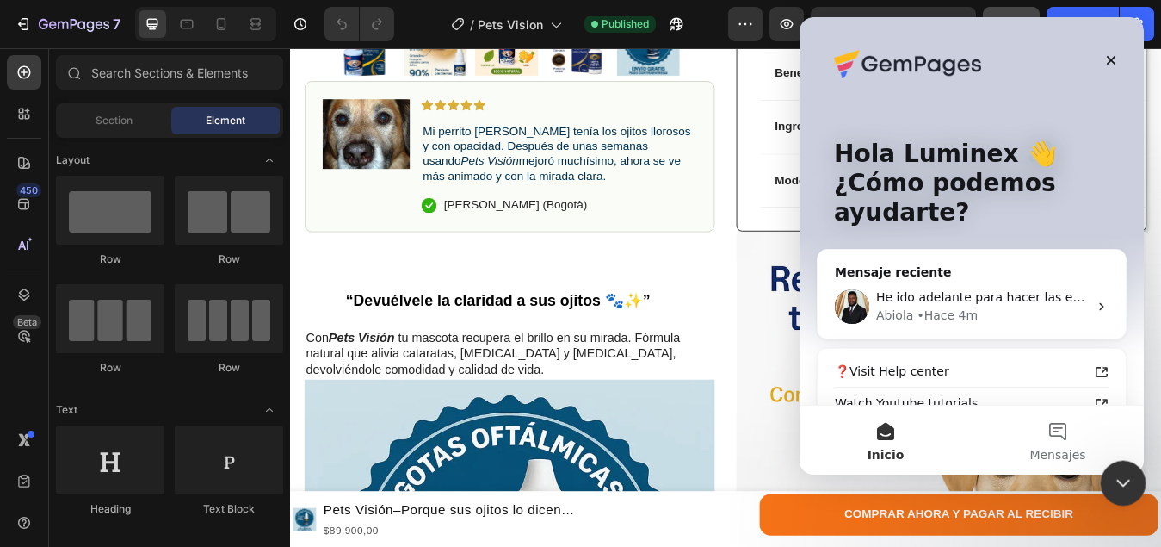
scroll to position [0, 0]
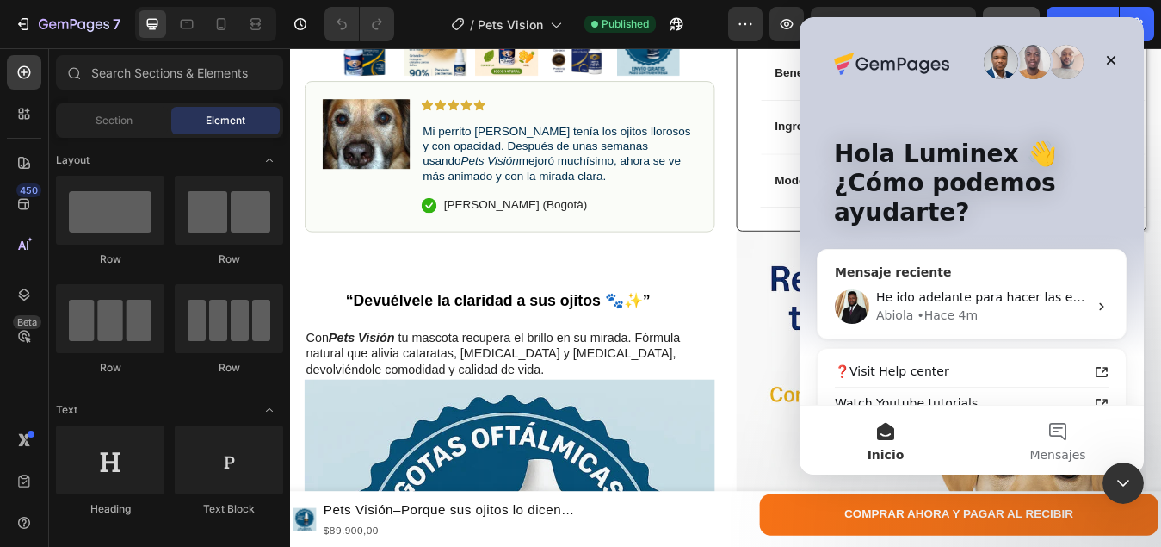
click at [949, 303] on span "He ido adelante para hacer las ediciones y las he guardado. Por favor, revisa a…" at bounding box center [1163, 297] width 575 height 14
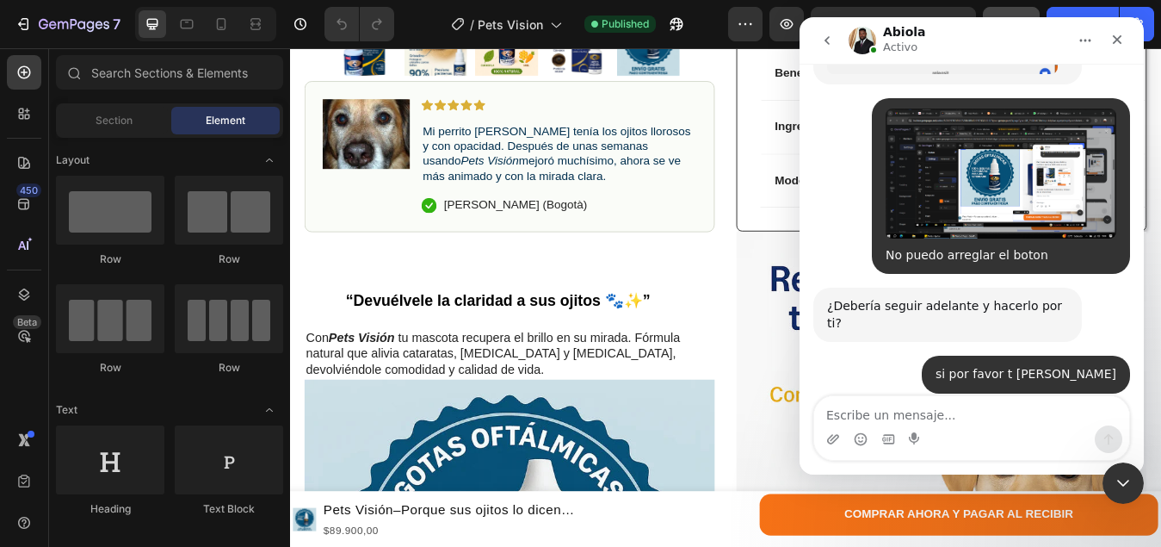
scroll to position [4693, 0]
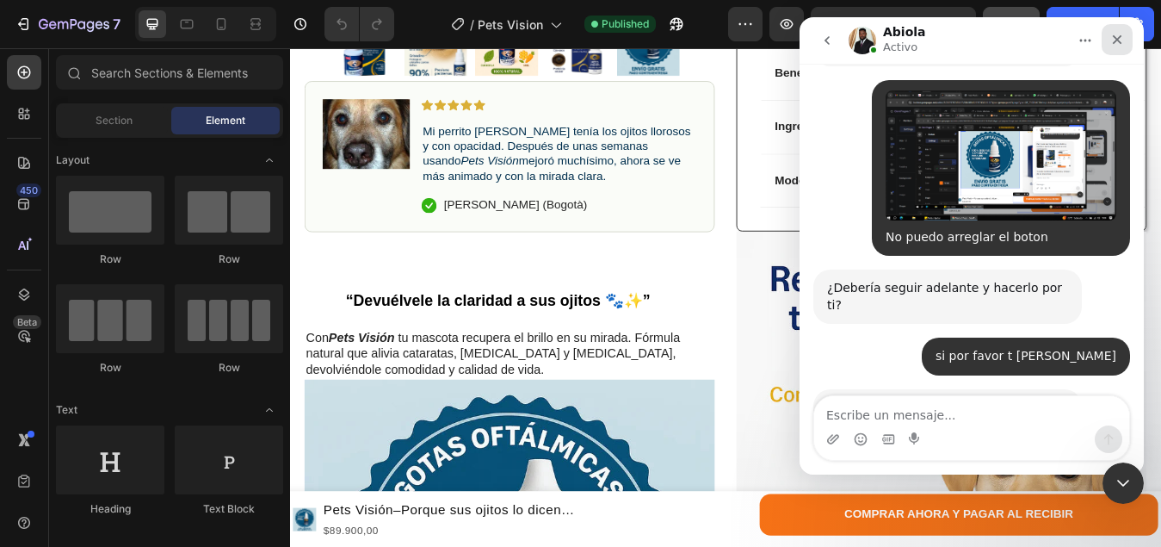
click at [1113, 44] on icon "Cerrar" at bounding box center [1117, 40] width 14 height 14
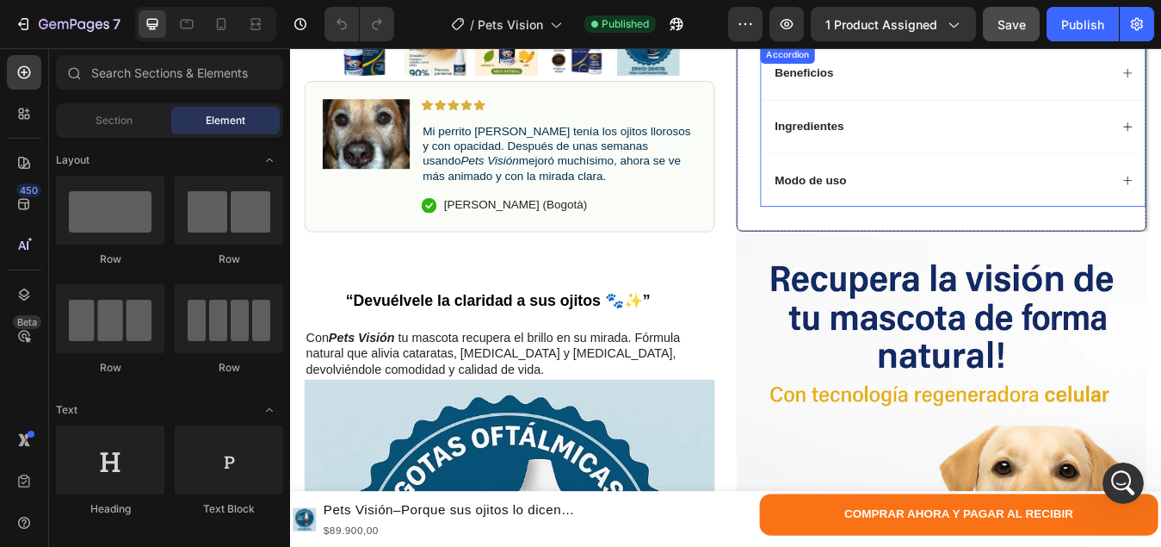
scroll to position [0, 0]
click at [1072, 29] on div "Publish" at bounding box center [1082, 24] width 43 height 18
